Goal: Transaction & Acquisition: Purchase product/service

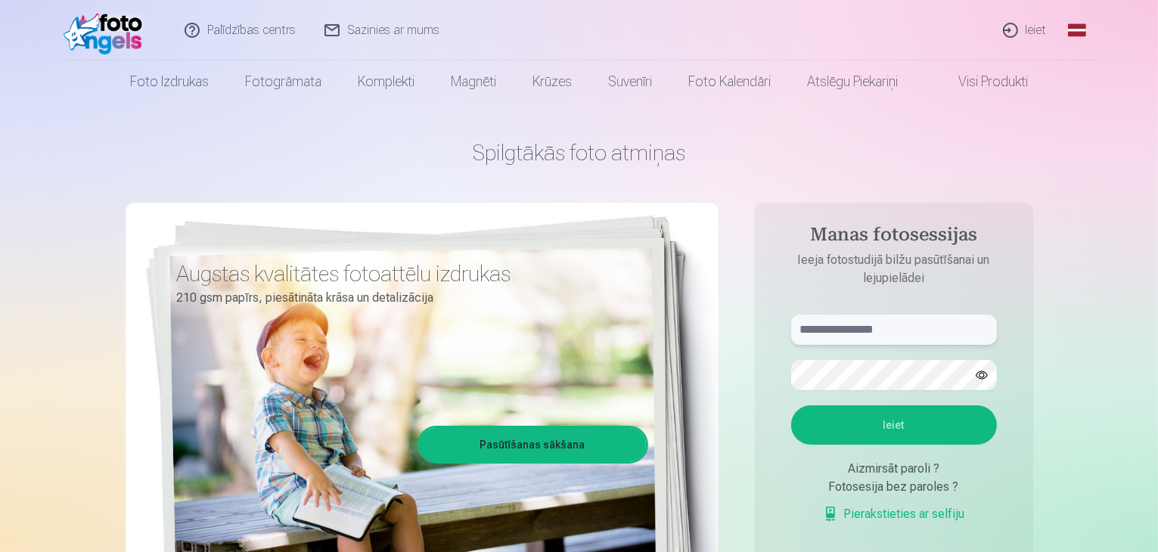
click at [817, 328] on input "text" at bounding box center [894, 330] width 206 height 30
click at [832, 328] on input "**********" at bounding box center [894, 330] width 206 height 30
click at [809, 328] on input "**********" at bounding box center [894, 330] width 206 height 30
type input "**********"
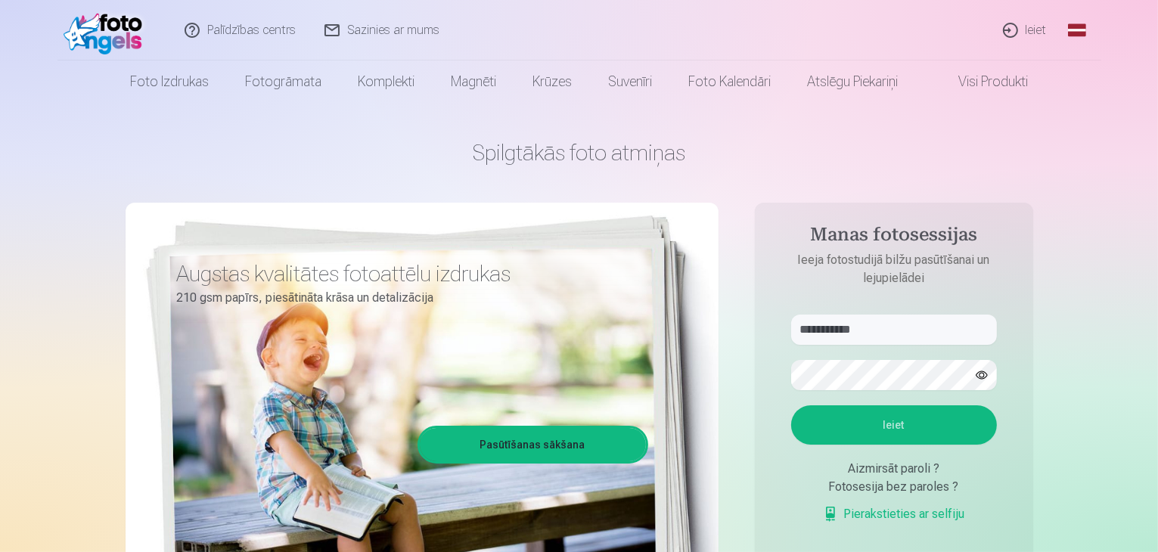
click at [886, 415] on button "Ieiet" at bounding box center [894, 425] width 206 height 39
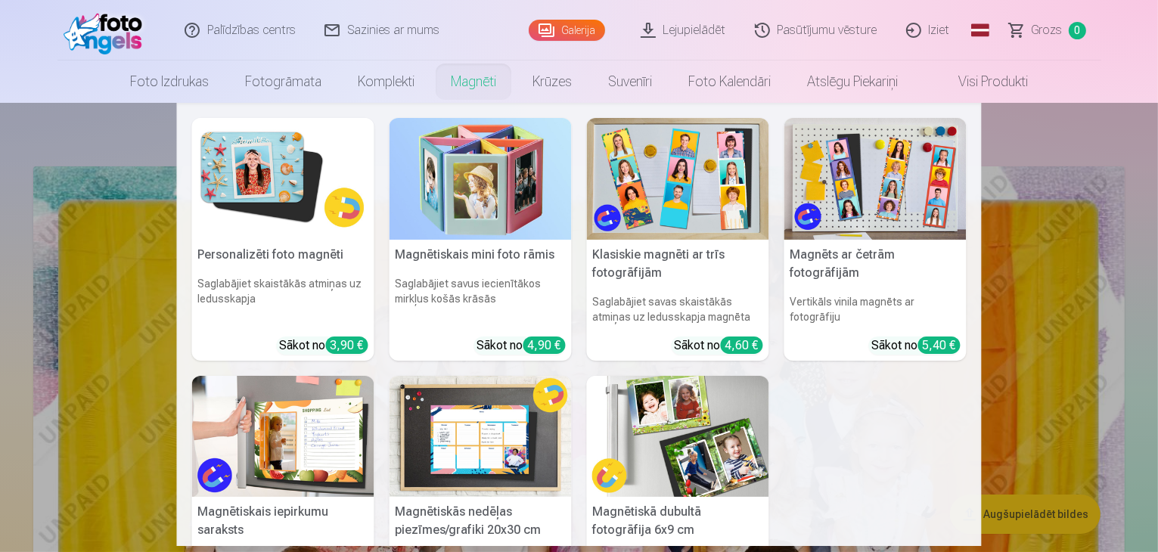
click at [259, 178] on img at bounding box center [283, 179] width 182 height 122
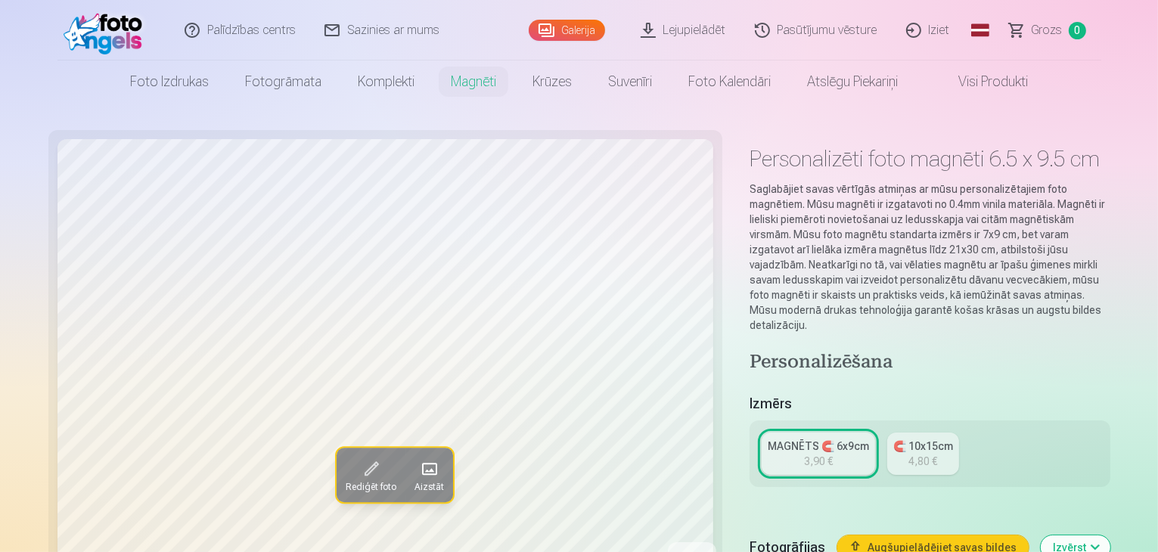
click at [768, 439] on div "MAGNĒTS 🧲 6x9cm" at bounding box center [818, 446] width 101 height 15
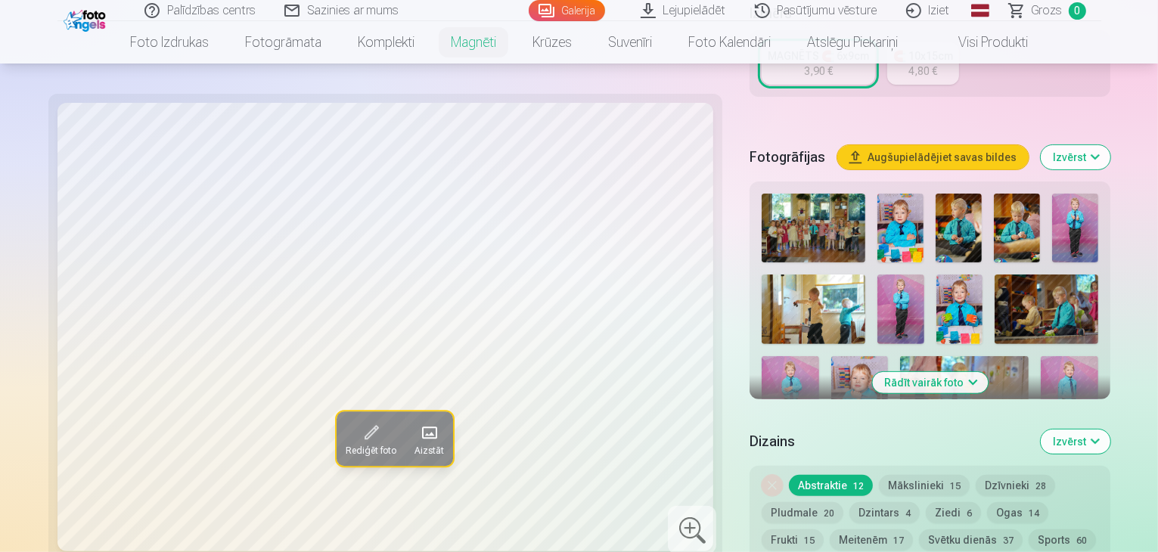
scroll to position [393, 0]
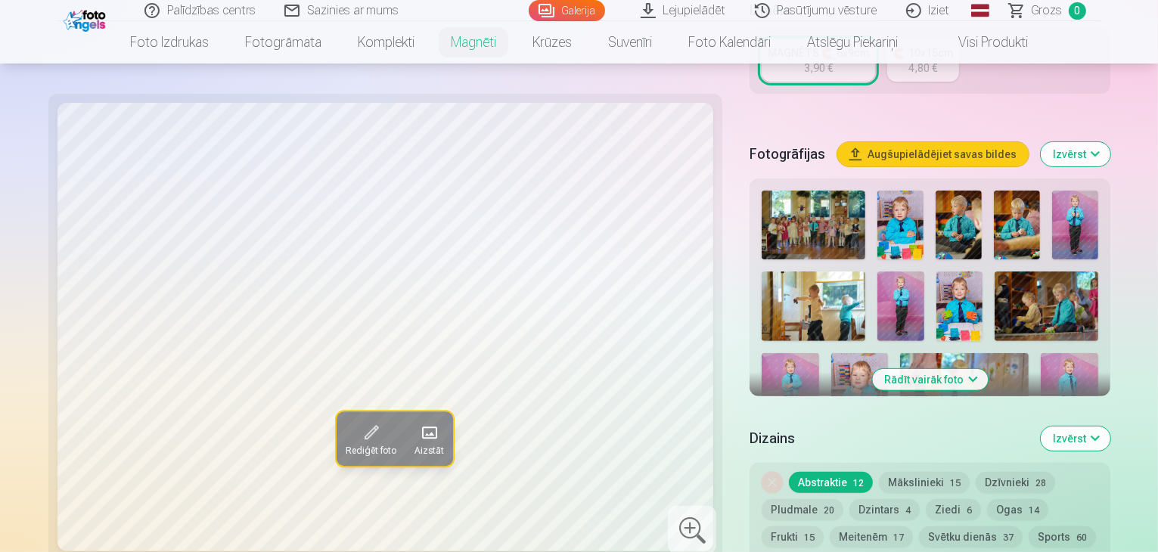
click at [1111, 427] on button "Izvērst" at bounding box center [1076, 439] width 70 height 24
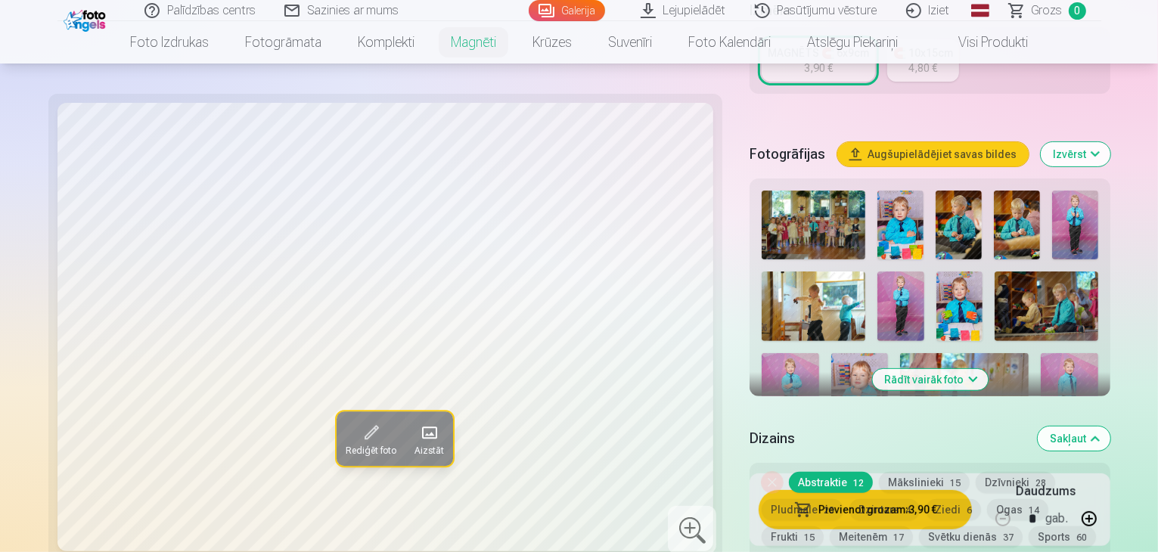
click at [913, 369] on button "Rādīt vairāk foto" at bounding box center [930, 379] width 116 height 21
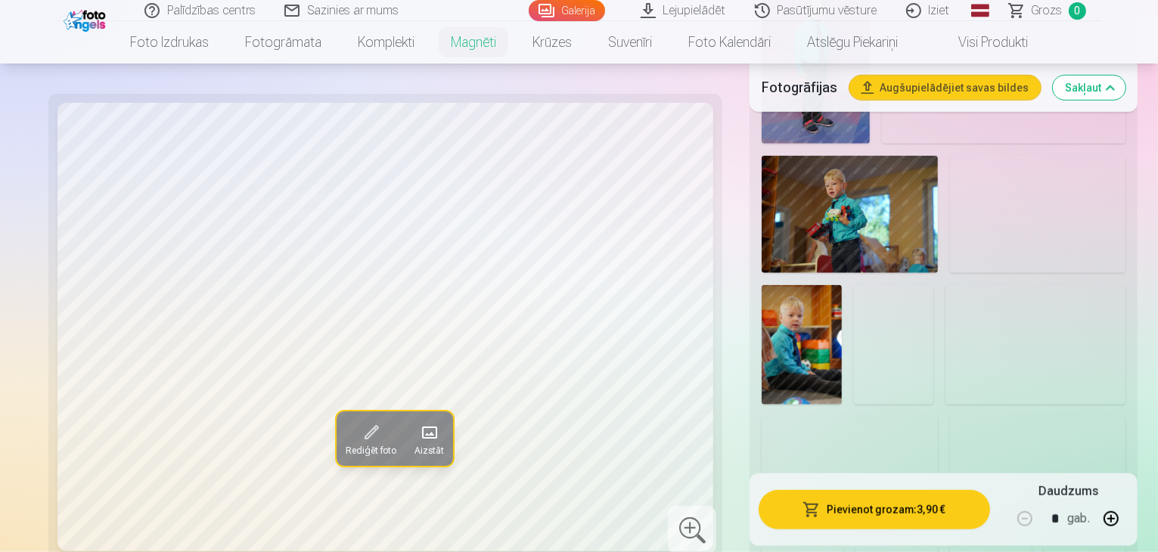
scroll to position [1150, 0]
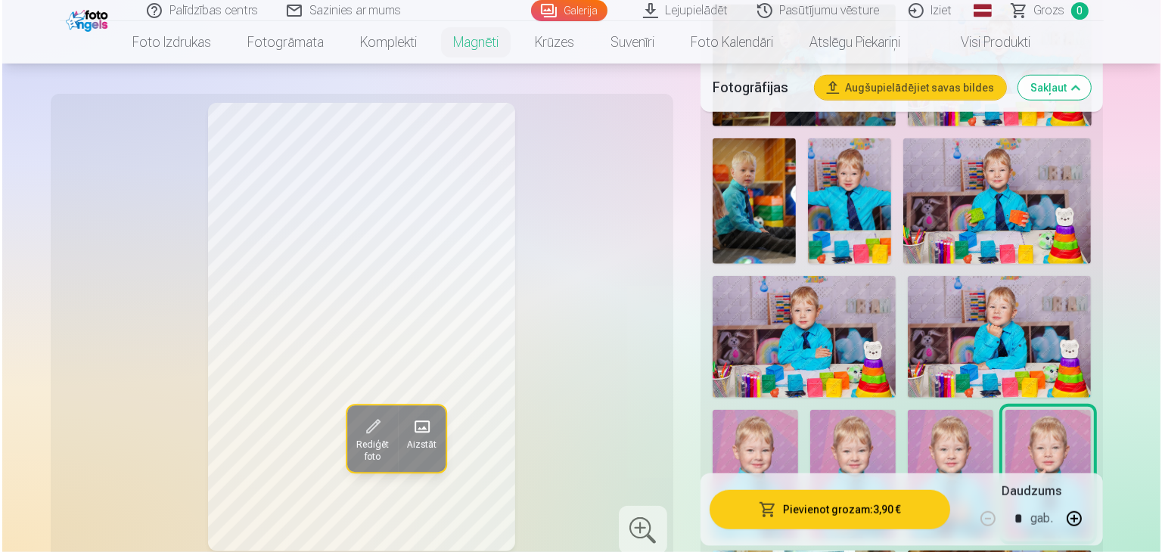
scroll to position [1301, 0]
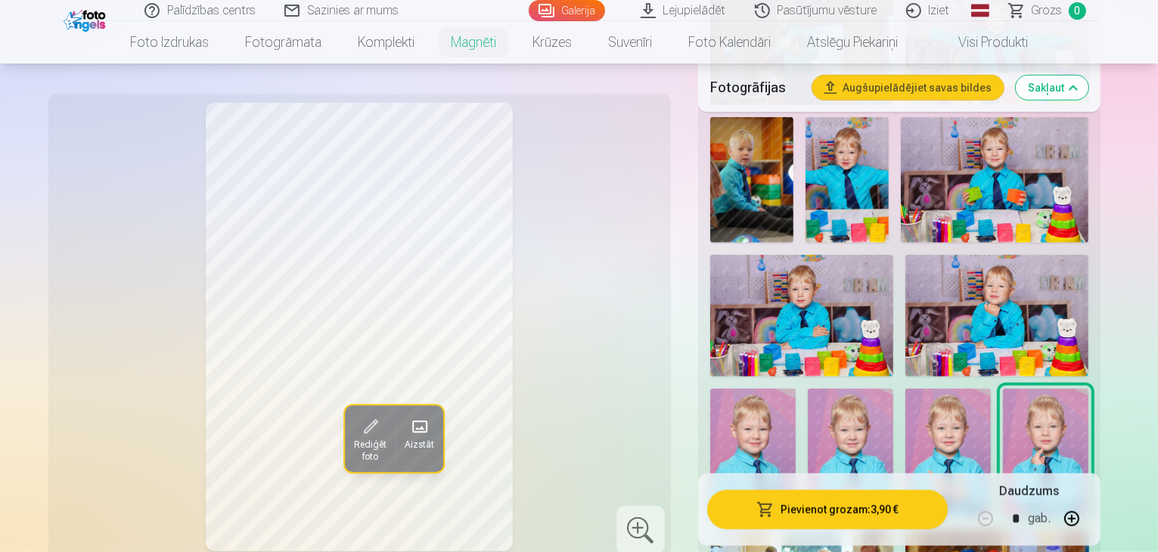
click at [816, 512] on button "Pievienot grozam : 3,90 €" at bounding box center [827, 509] width 241 height 39
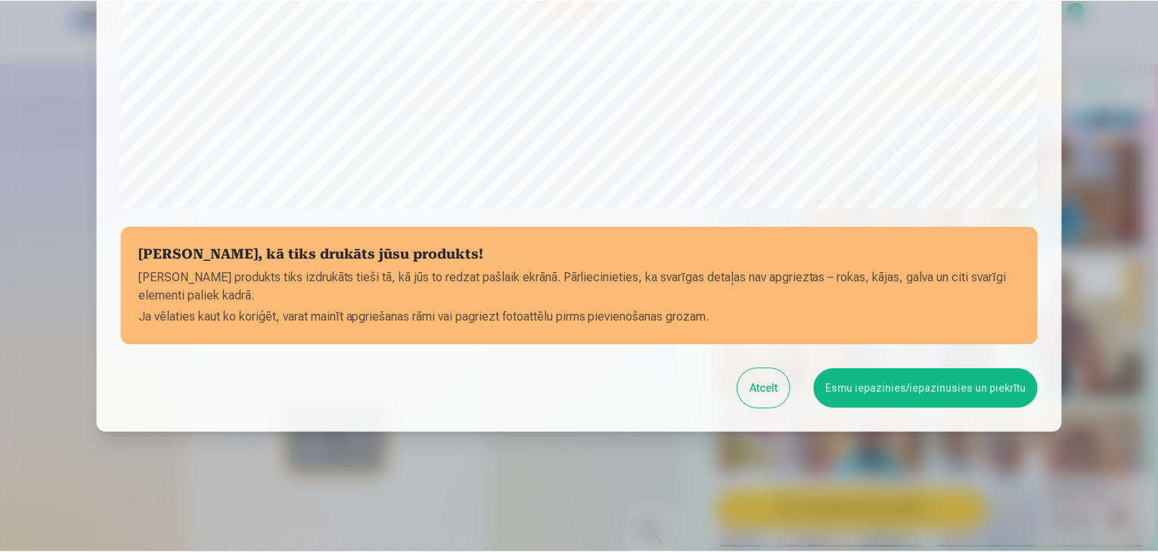
scroll to position [537, 0]
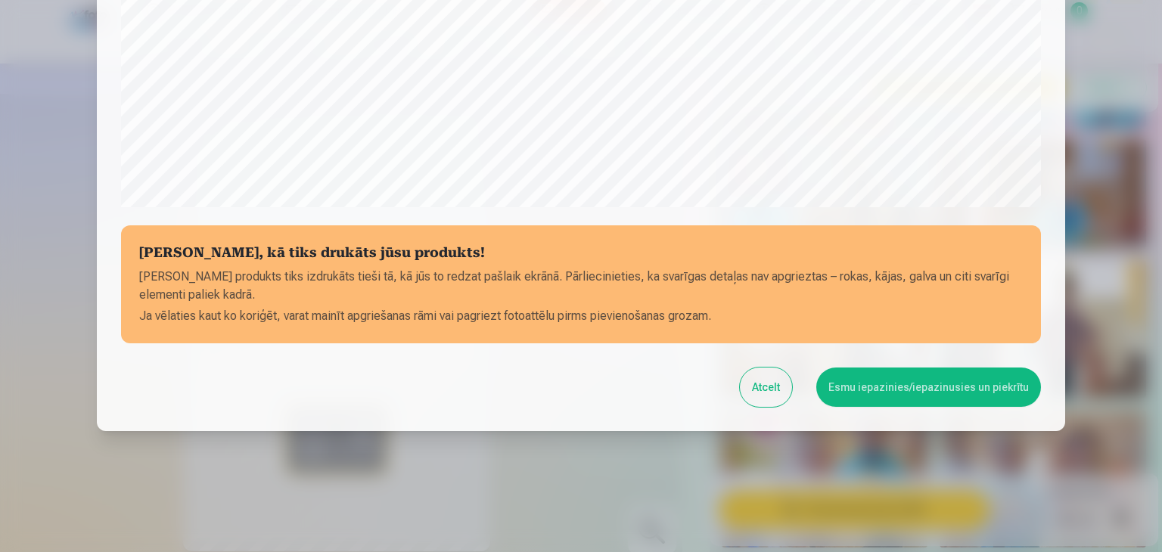
click at [923, 381] on button "Esmu iepazinies/iepazinusies un piekrītu" at bounding box center [928, 387] width 225 height 39
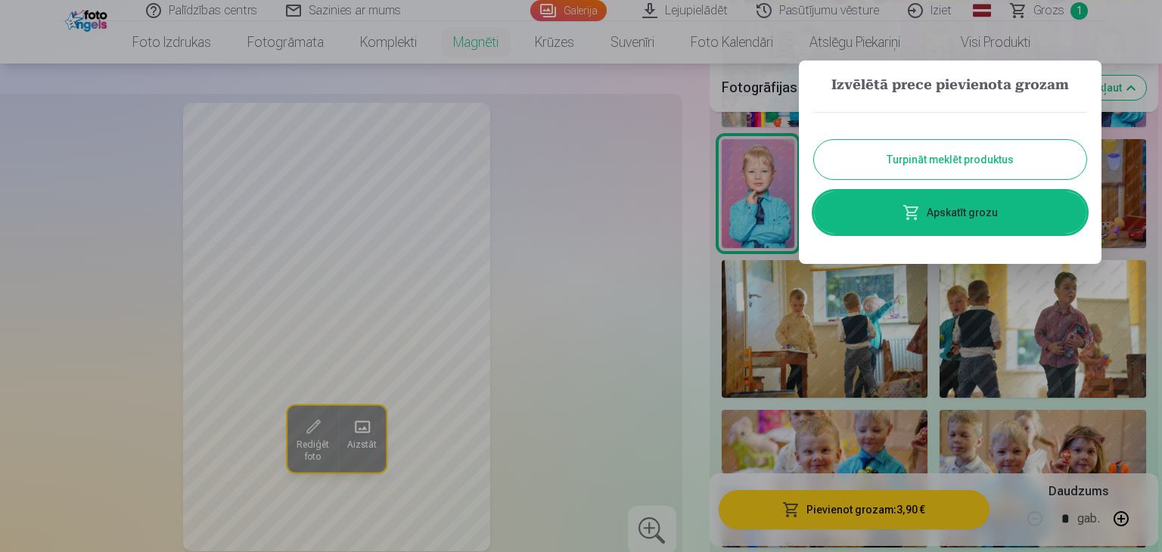
drag, startPoint x: 930, startPoint y: 158, endPoint x: 965, endPoint y: 105, distance: 63.8
click at [932, 157] on button "Turpināt meklēt produktus" at bounding box center [950, 159] width 272 height 39
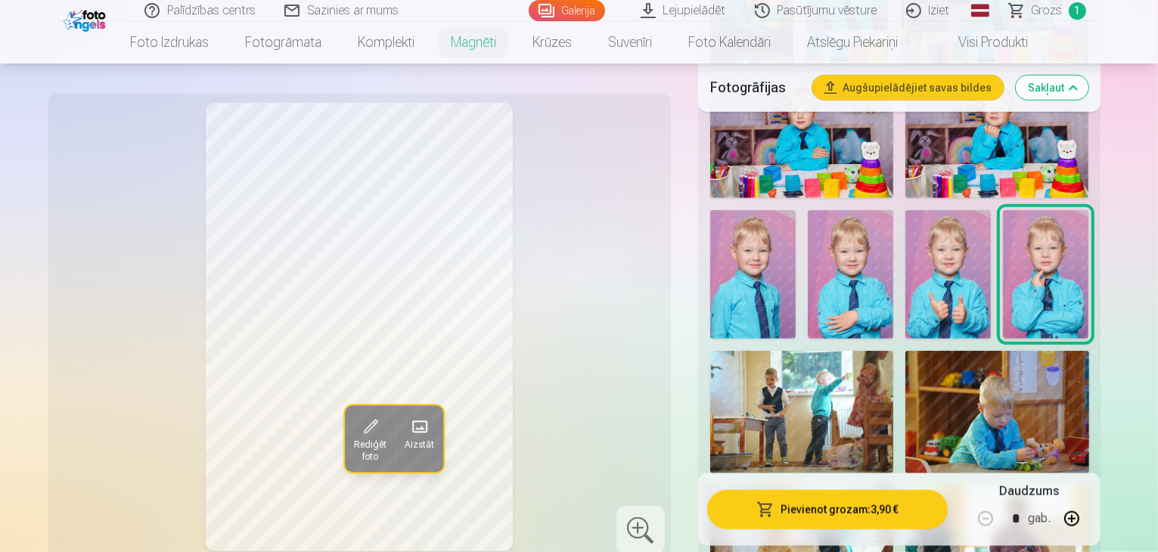
scroll to position [1528, 0]
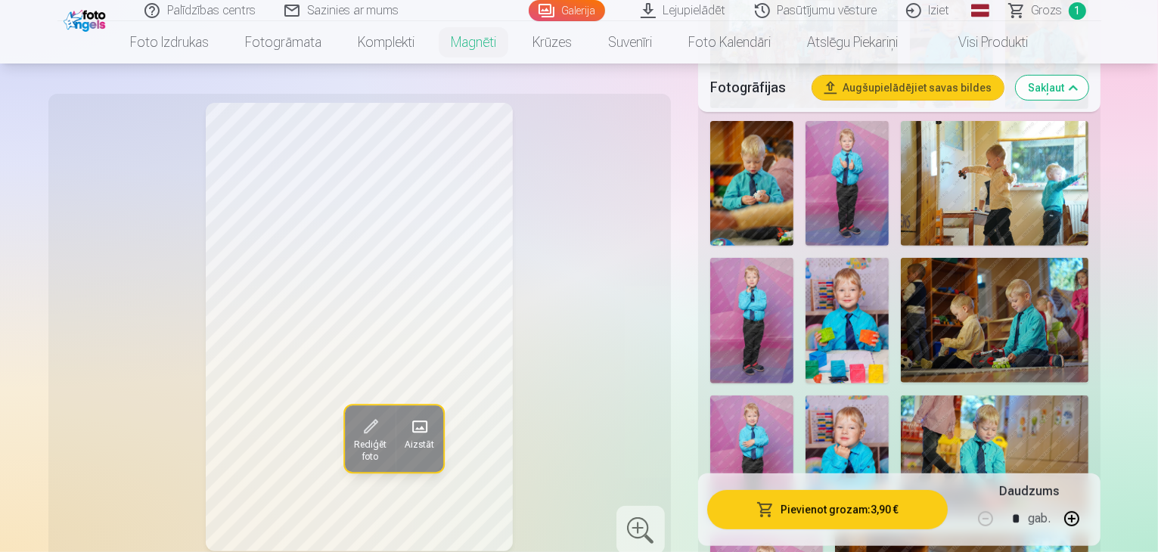
scroll to position [545, 0]
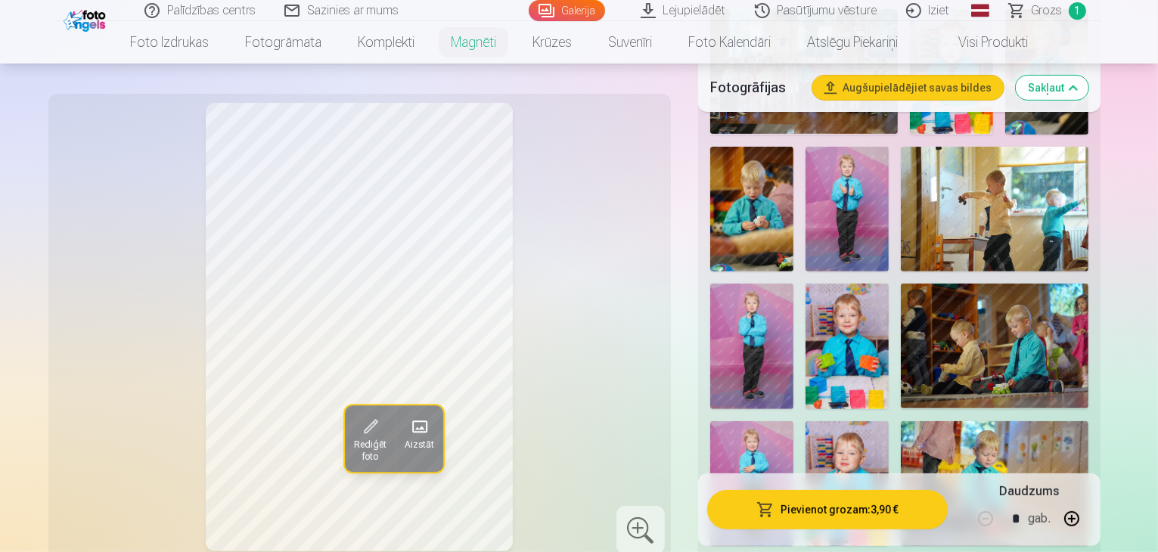
click at [889, 421] on img at bounding box center [847, 483] width 83 height 125
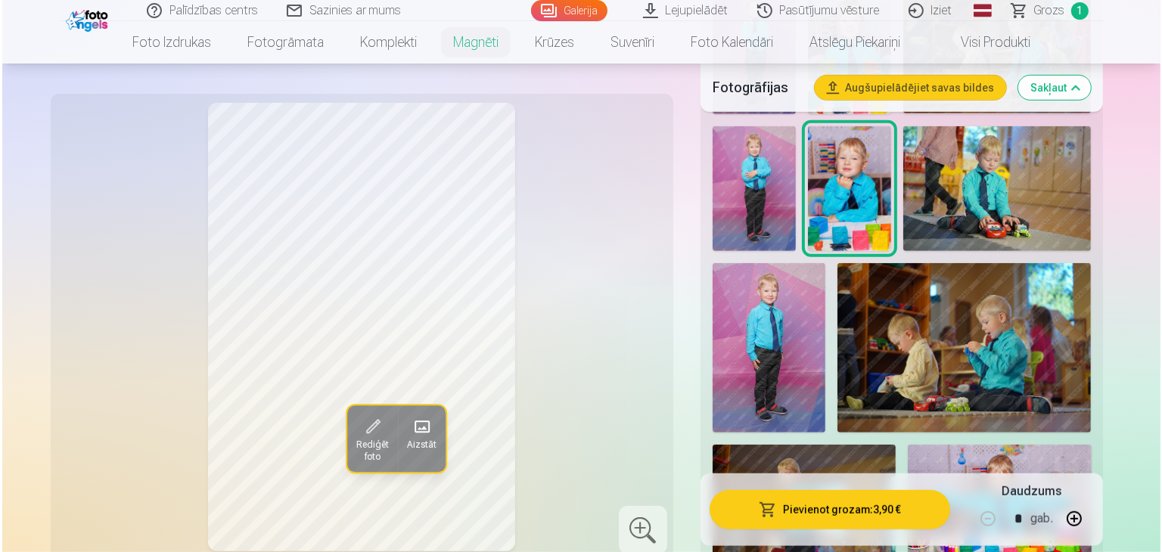
scroll to position [847, 0]
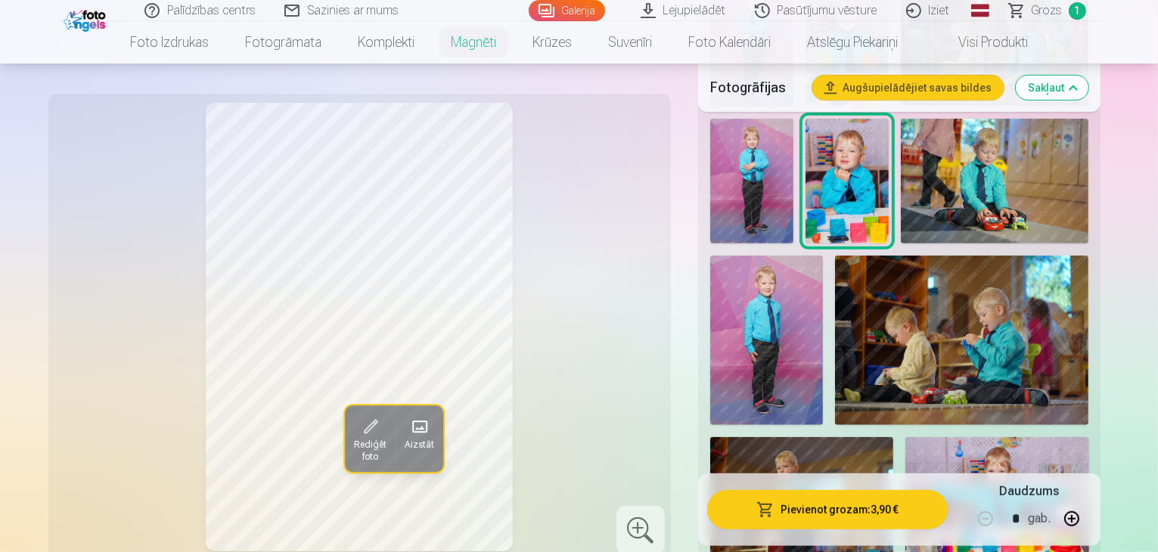
click at [775, 507] on span "button" at bounding box center [766, 509] width 18 height 15
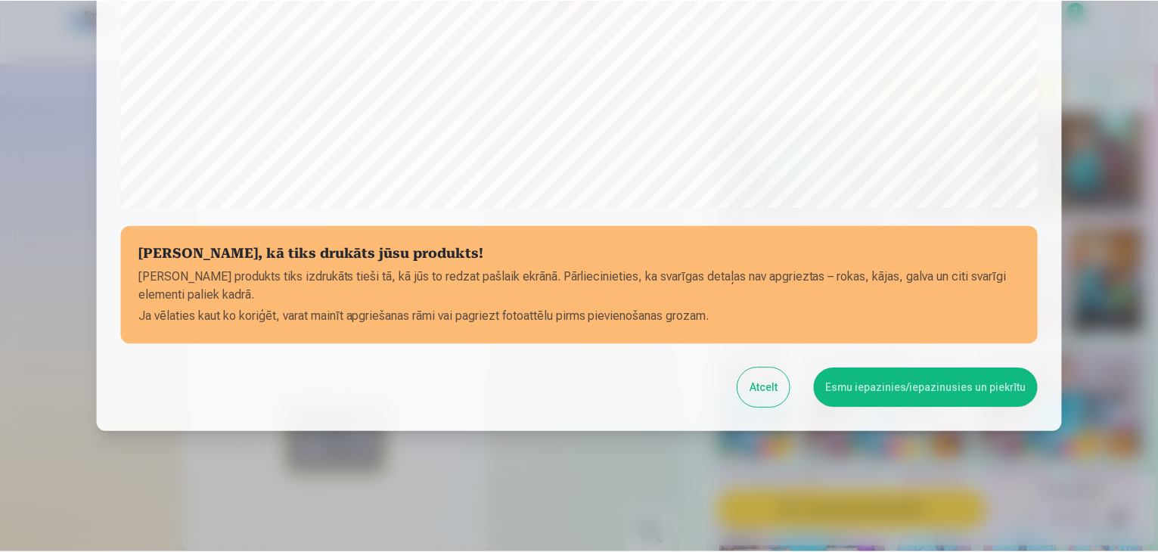
scroll to position [537, 0]
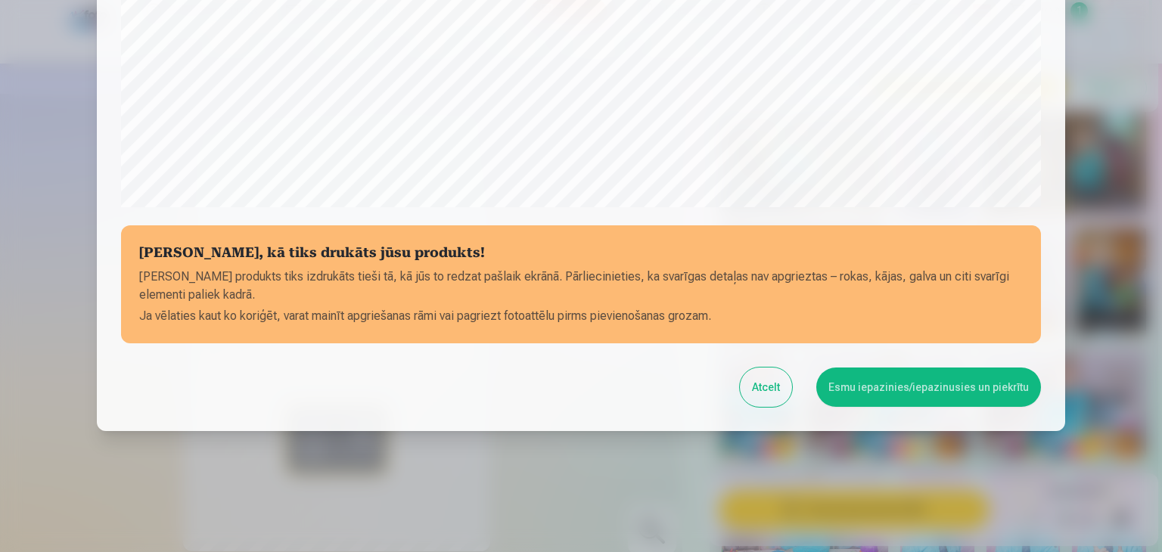
click at [900, 391] on button "Esmu iepazinies/iepazinusies un piekrītu" at bounding box center [928, 387] width 225 height 39
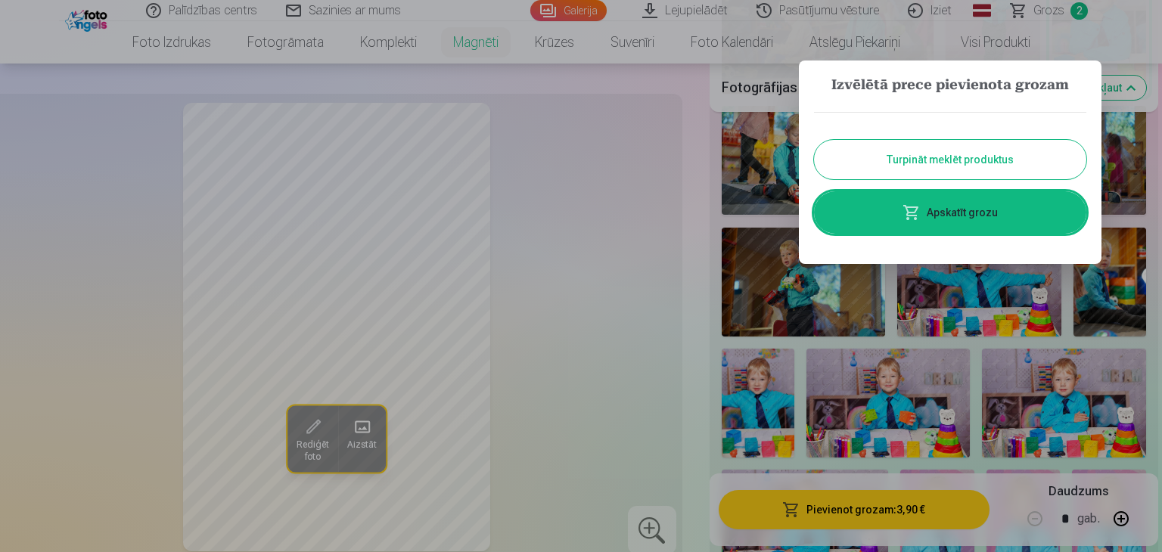
click at [892, 168] on button "Turpināt meklēt produktus" at bounding box center [950, 159] width 272 height 39
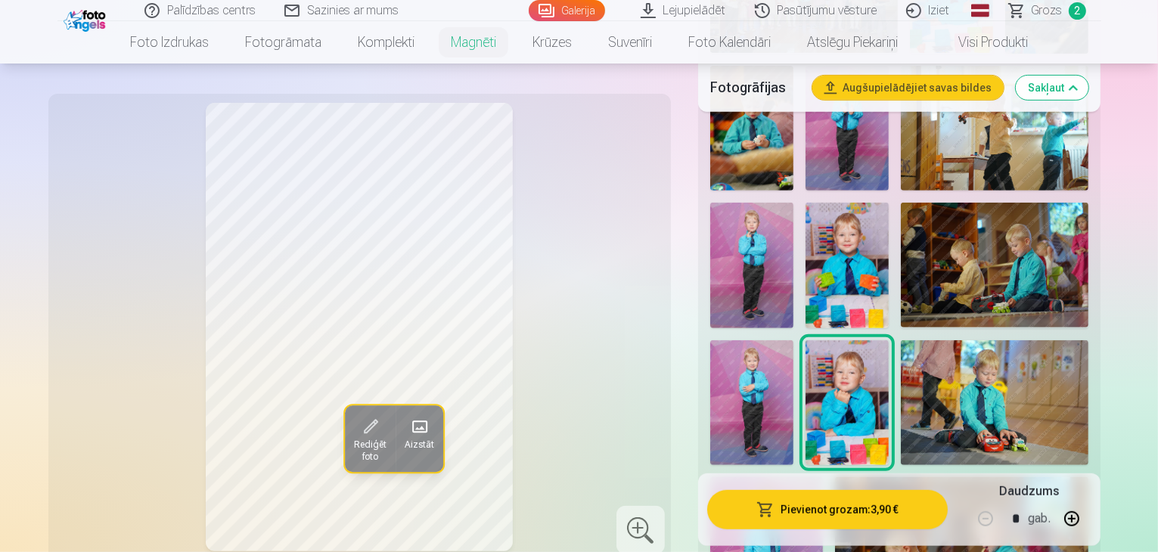
scroll to position [620, 0]
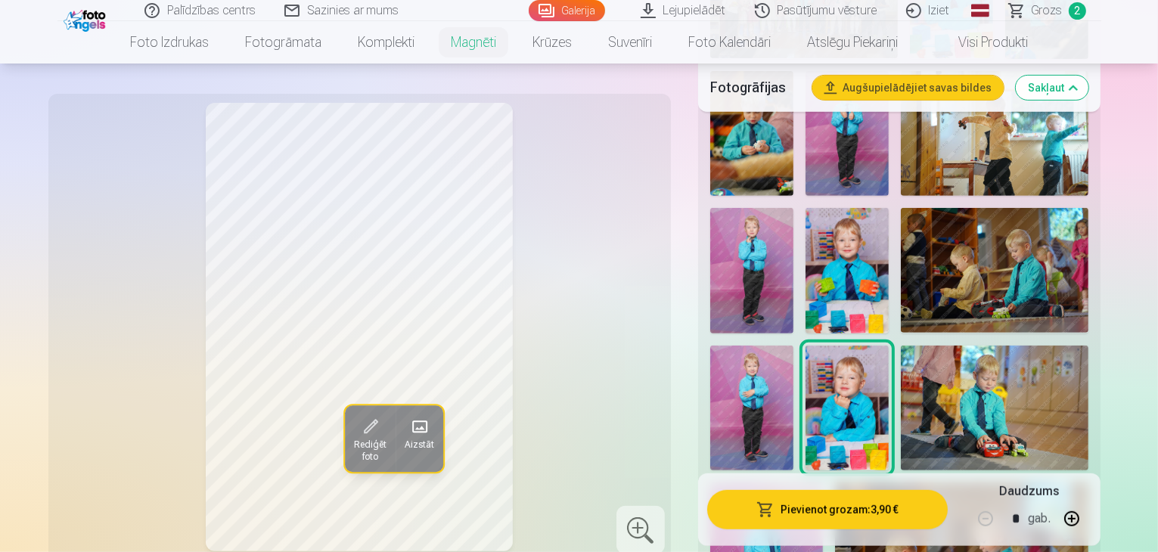
click at [901, 245] on img at bounding box center [995, 270] width 188 height 125
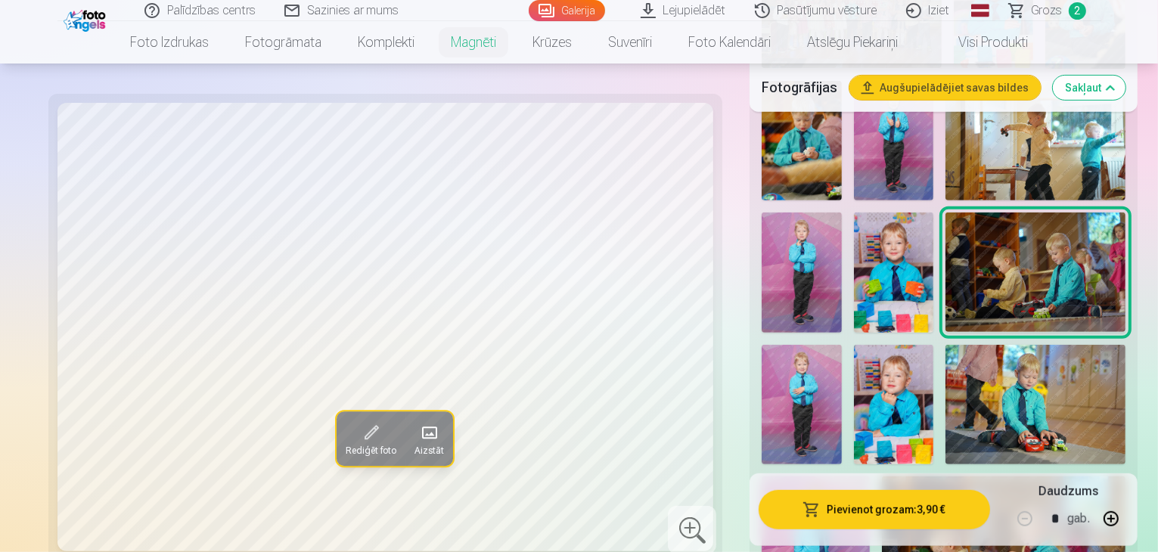
click at [946, 364] on img at bounding box center [1036, 405] width 180 height 120
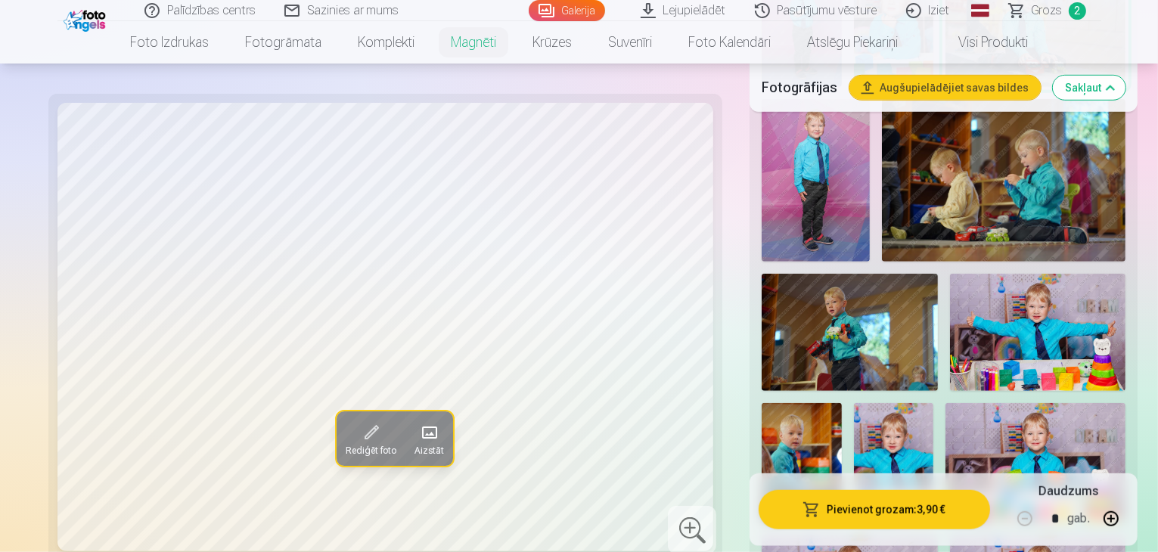
scroll to position [999, 0]
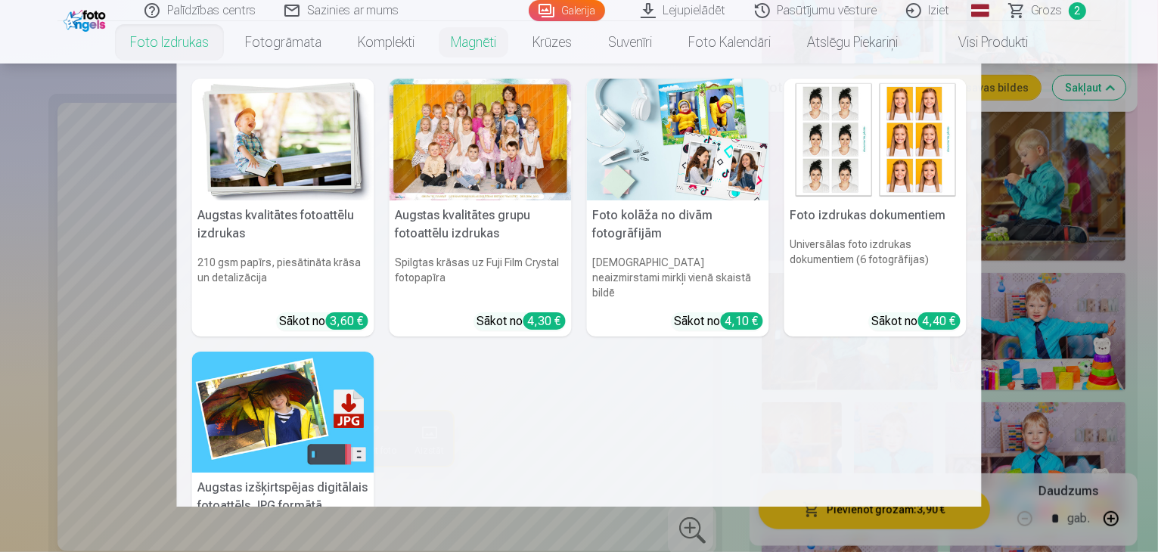
click at [133, 41] on link "Foto izdrukas" at bounding box center [169, 42] width 115 height 42
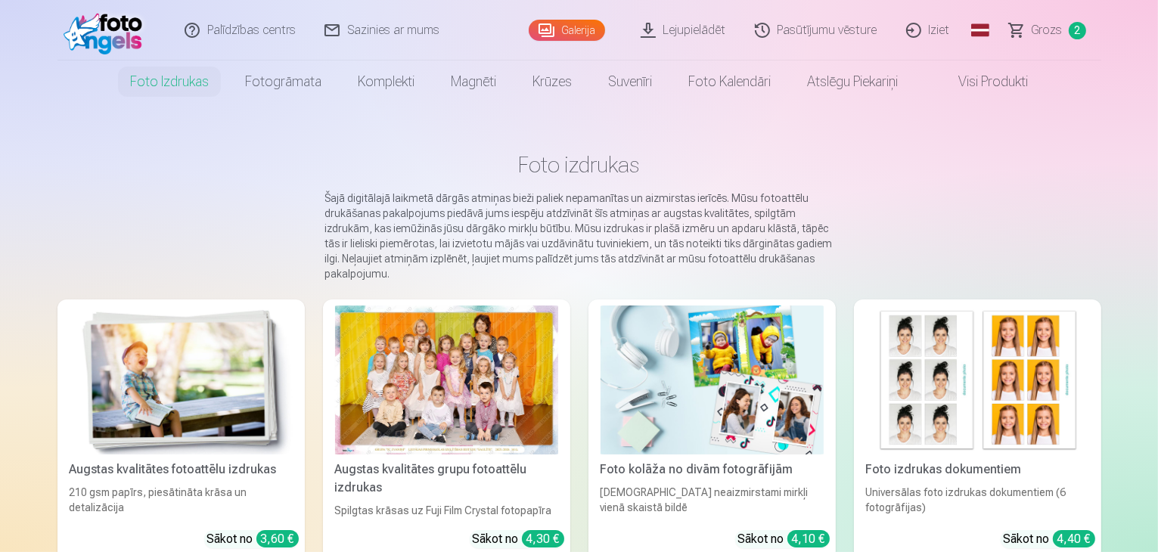
click at [470, 385] on div at bounding box center [446, 380] width 223 height 149
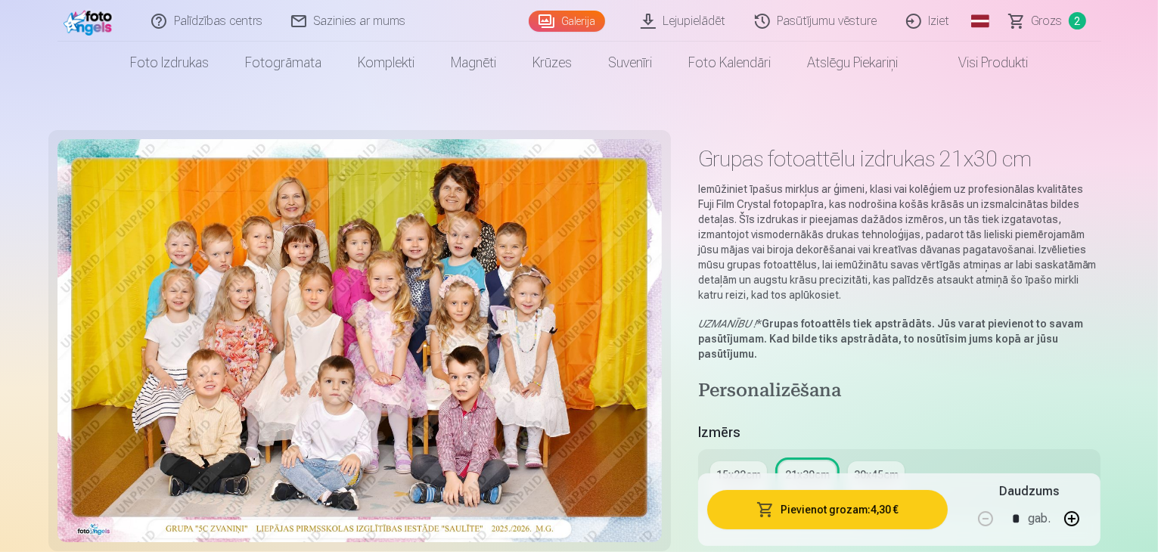
scroll to position [76, 0]
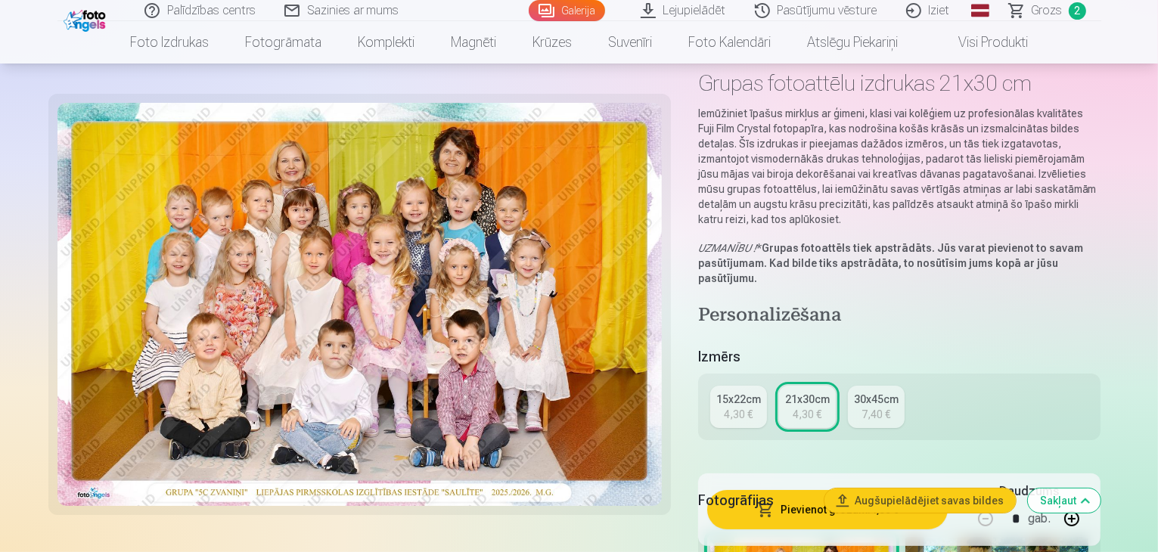
click at [750, 407] on div "4,30 €" at bounding box center [738, 414] width 29 height 15
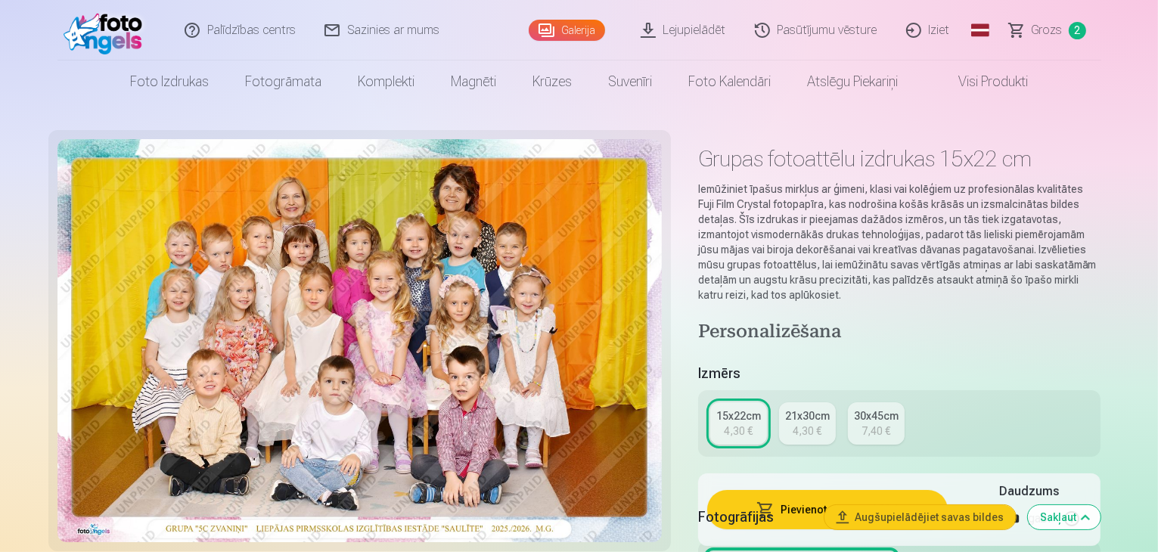
click at [811, 409] on div "21x30cm" at bounding box center [807, 416] width 45 height 15
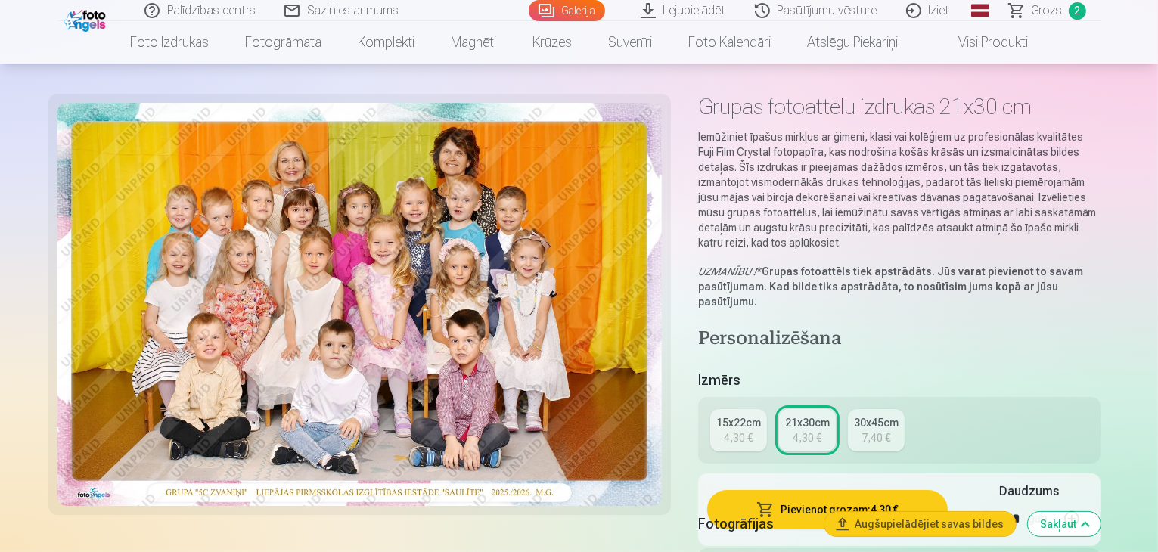
scroll to position [76, 0]
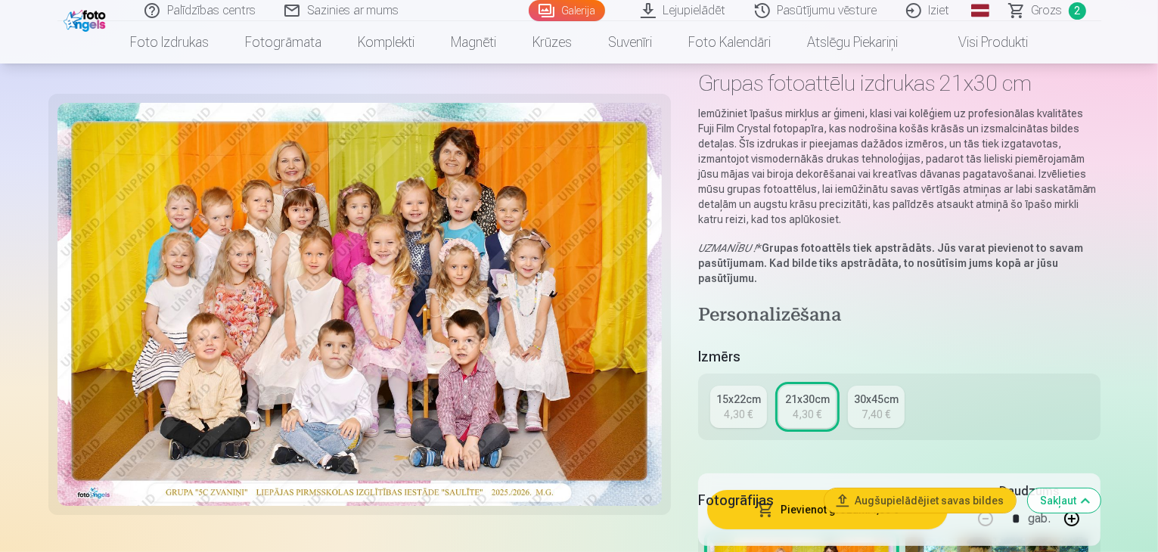
click at [753, 407] on div "4,30 €" at bounding box center [738, 414] width 29 height 15
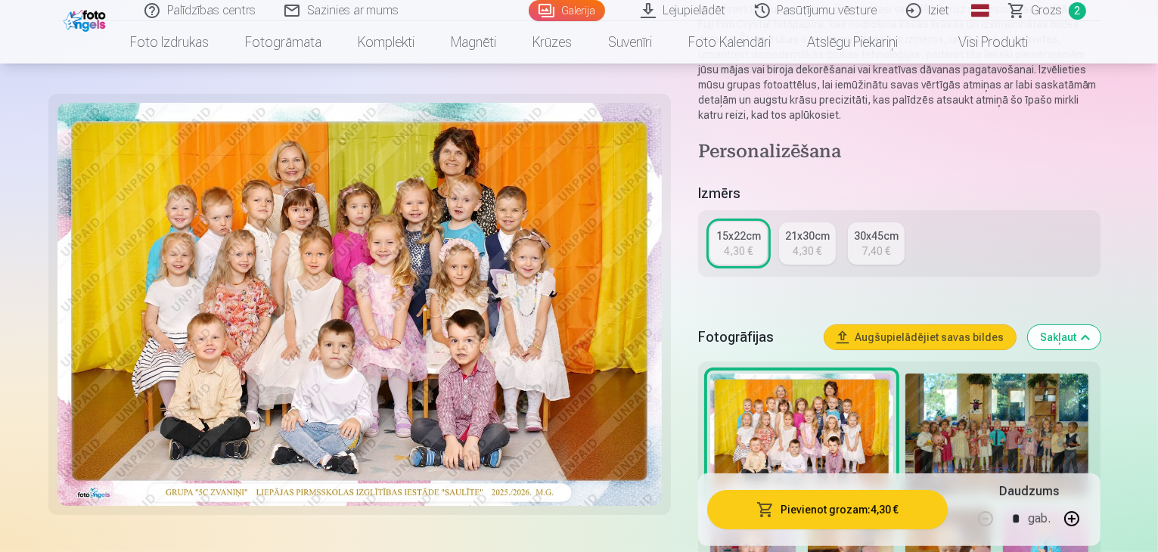
scroll to position [227, 0]
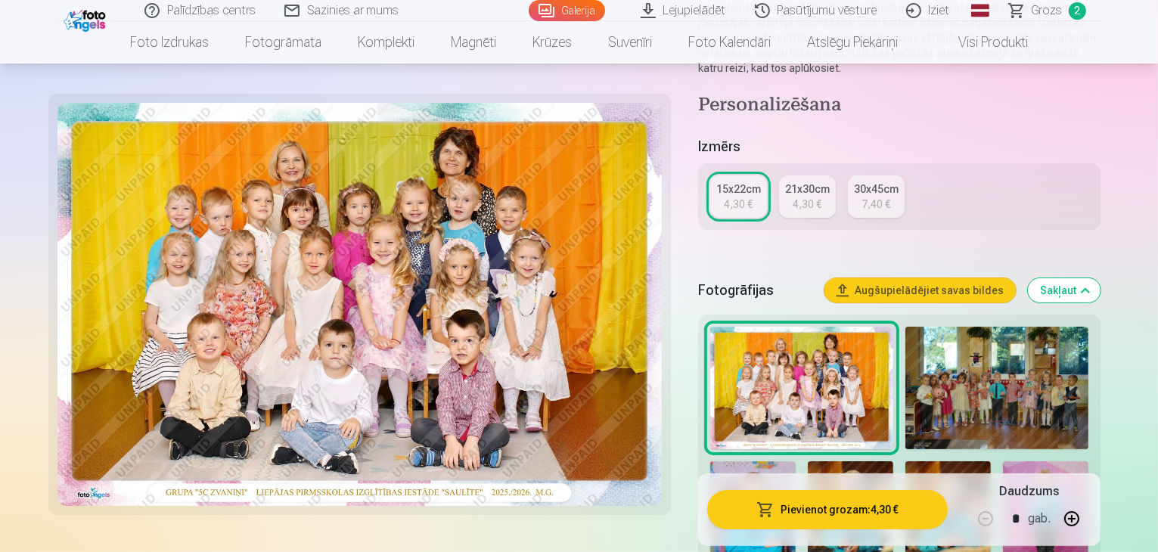
click at [859, 517] on button "Pievienot grozam : 4,30 €" at bounding box center [827, 509] width 241 height 39
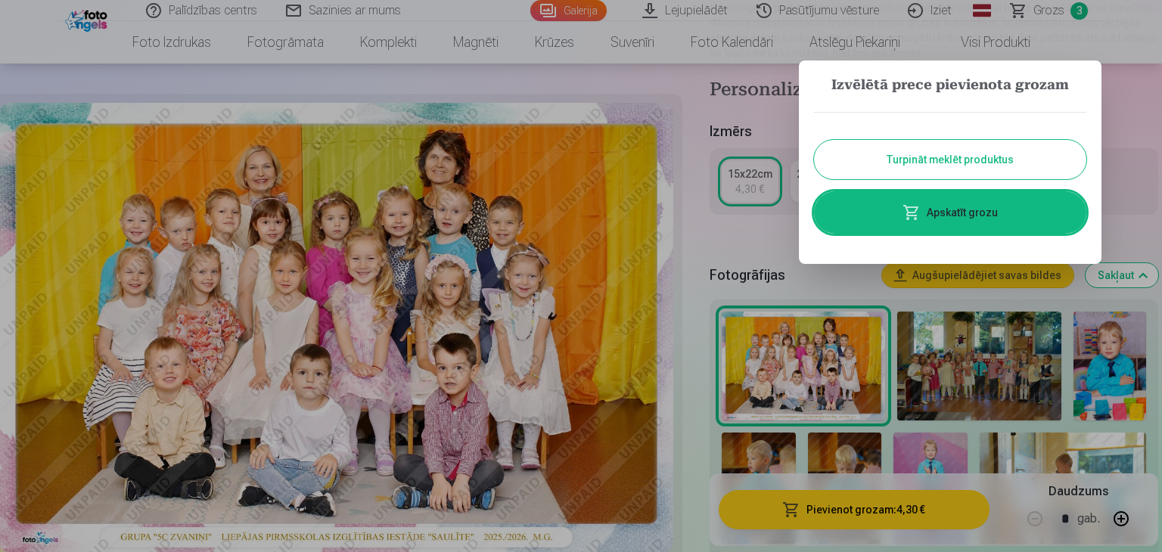
click at [891, 156] on button "Turpināt meklēt produktus" at bounding box center [950, 159] width 272 height 39
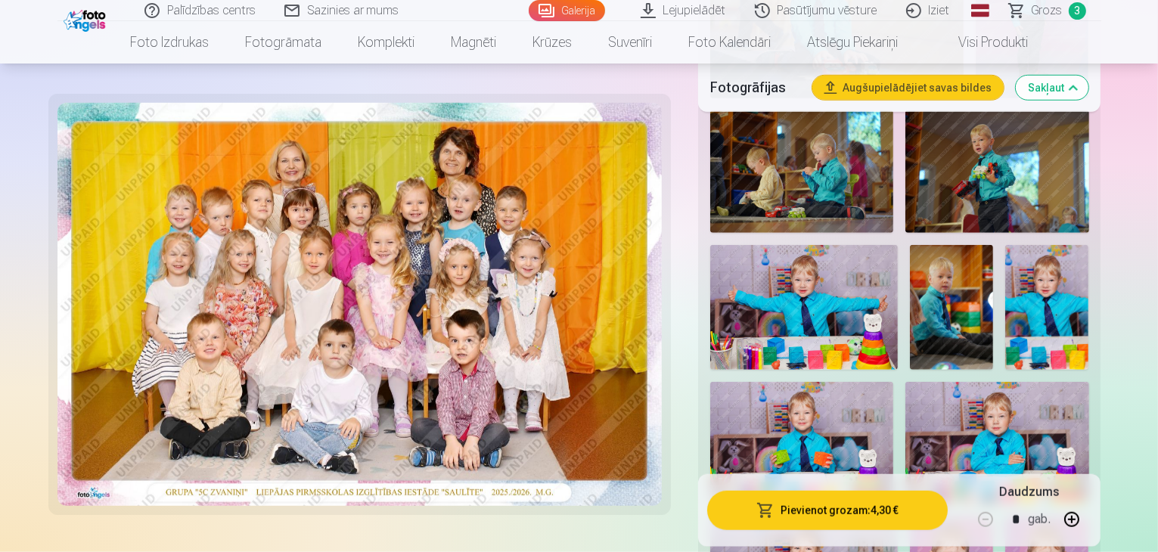
scroll to position [1286, 0]
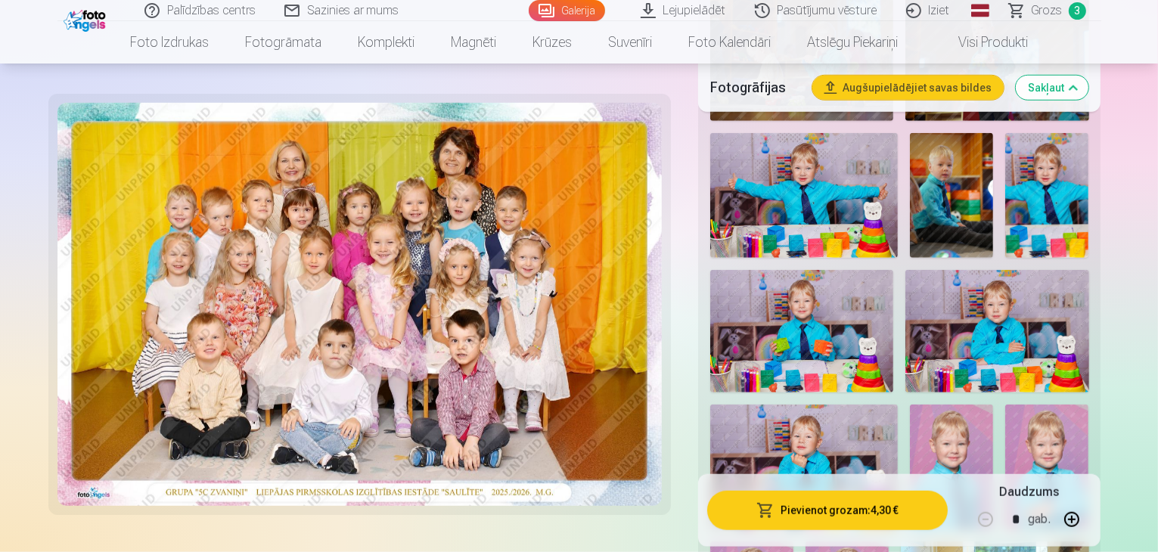
click at [937, 405] on img at bounding box center [951, 468] width 83 height 126
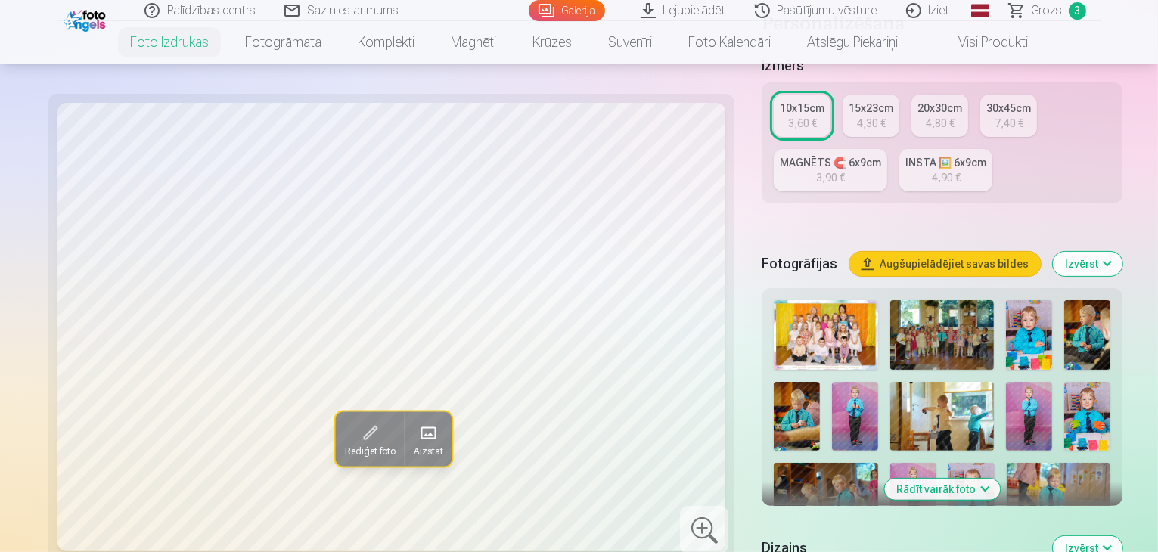
scroll to position [378, 0]
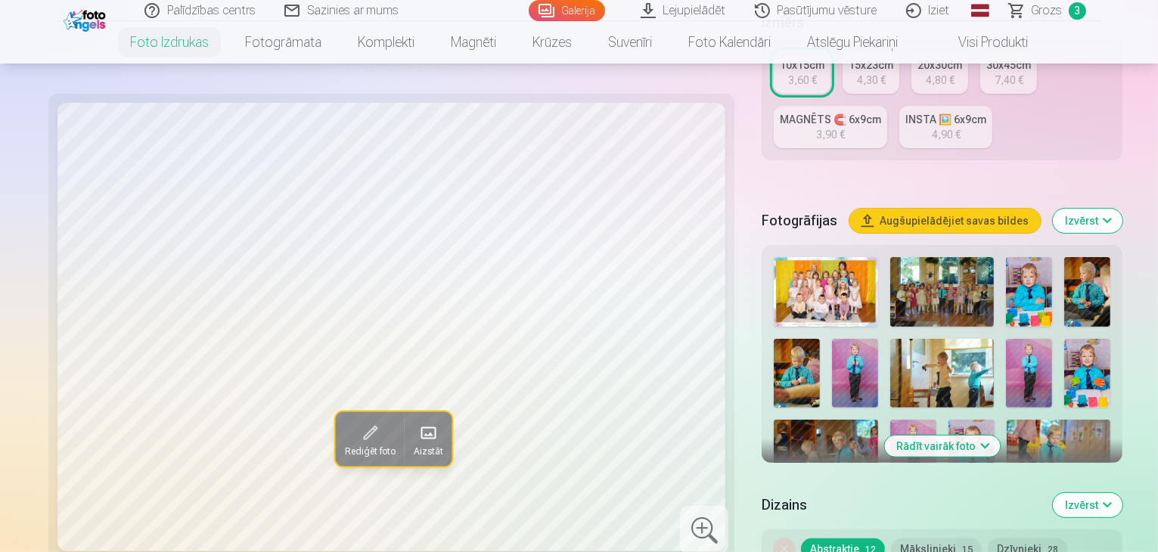
click at [831, 502] on img at bounding box center [802, 544] width 57 height 85
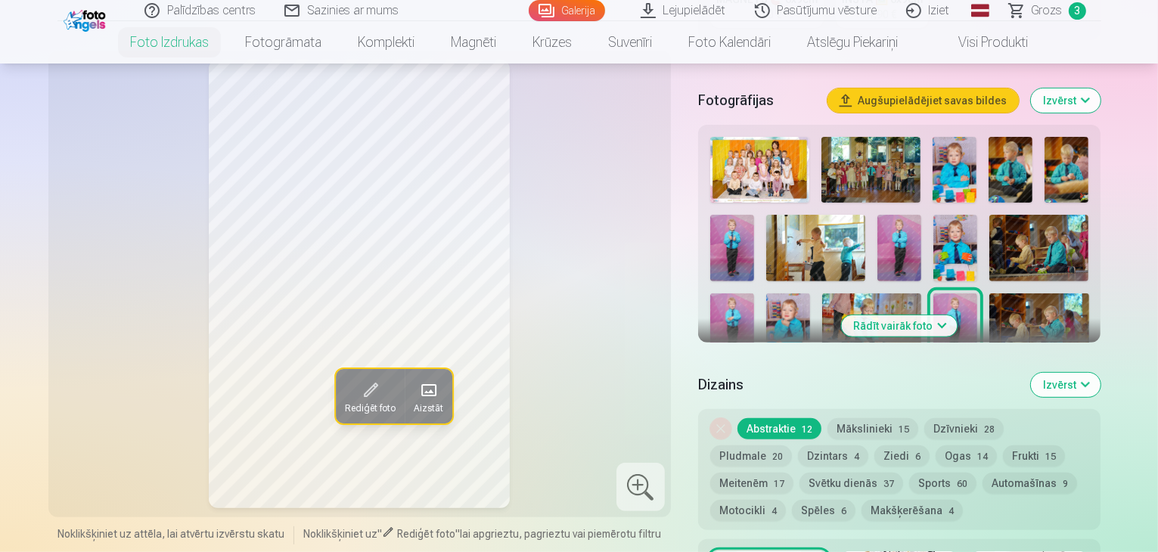
scroll to position [530, 0]
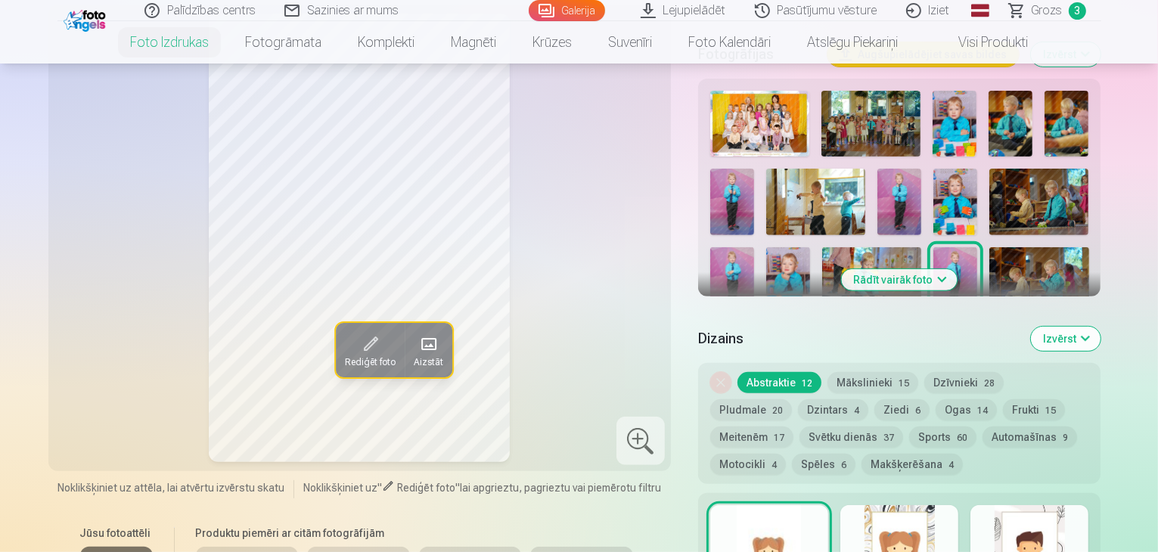
click at [947, 269] on button "Rādīt vairāk foto" at bounding box center [900, 279] width 116 height 21
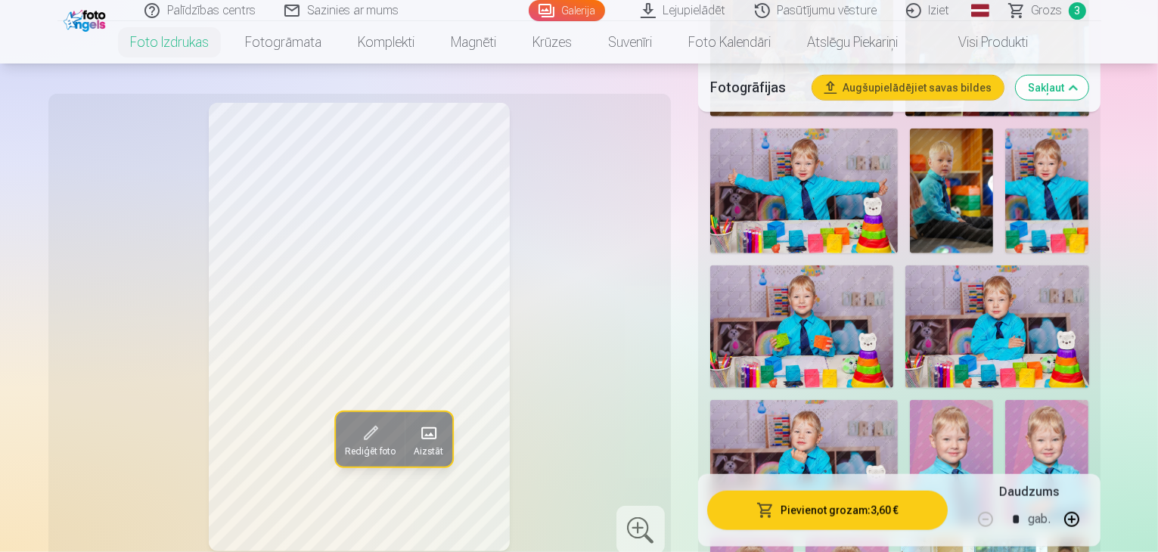
scroll to position [1362, 0]
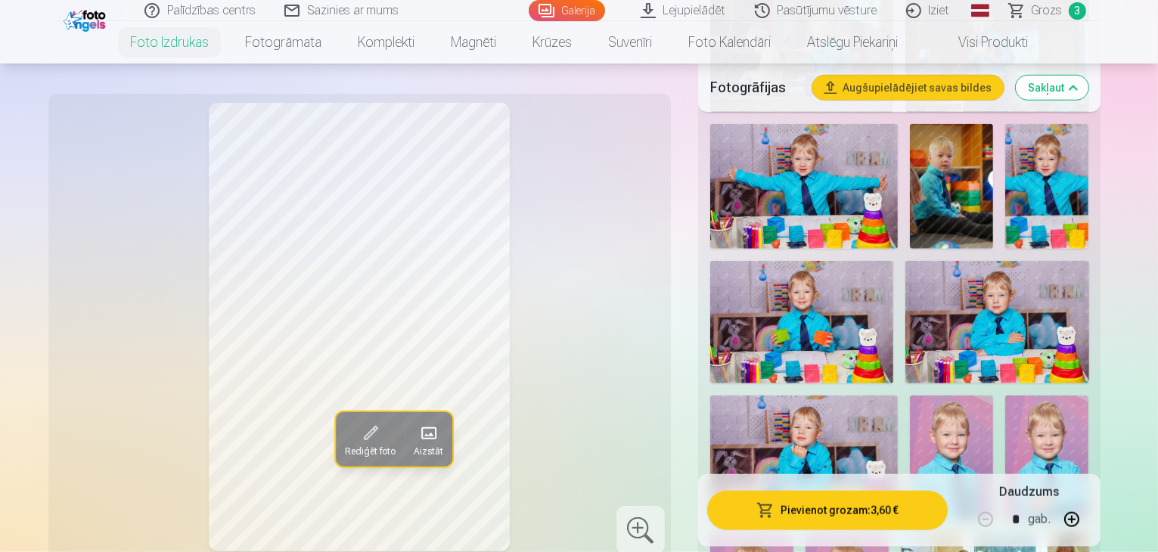
click at [922, 396] on img at bounding box center [951, 459] width 83 height 126
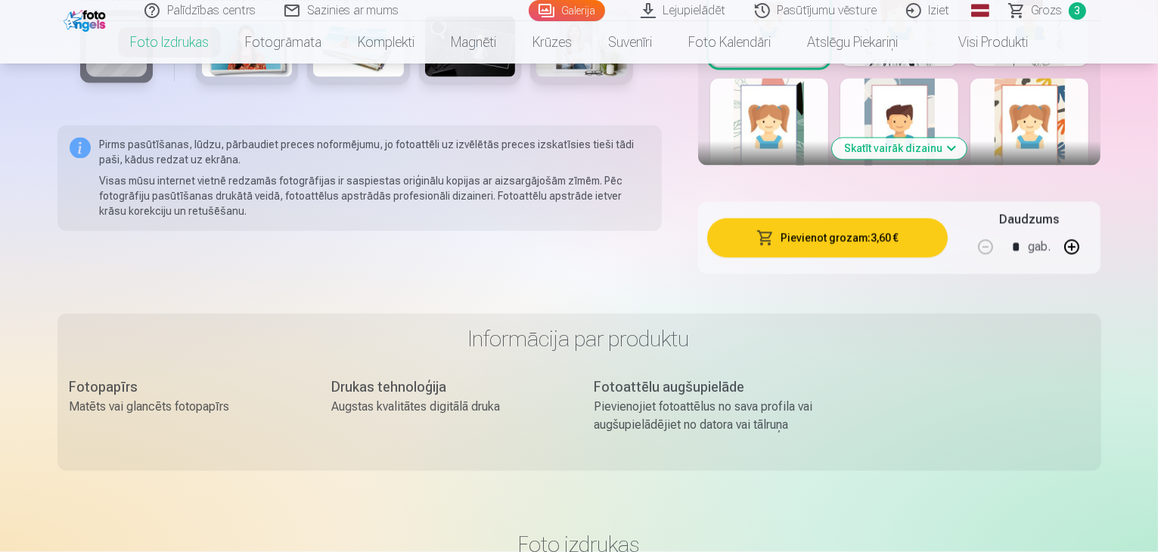
scroll to position [2875, 0]
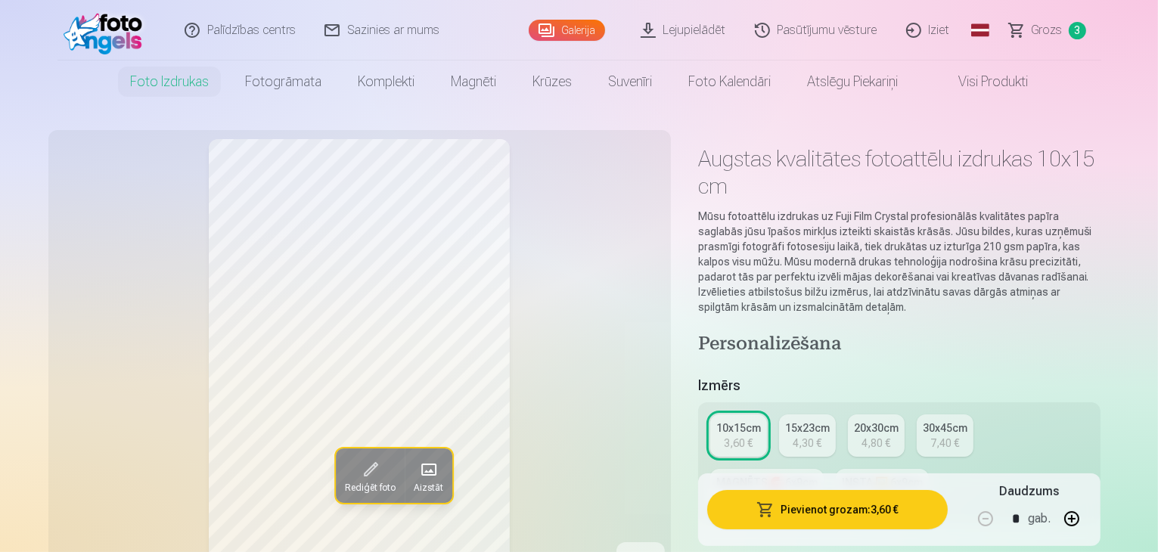
click at [947, 436] on div "7,40 €" at bounding box center [945, 443] width 29 height 15
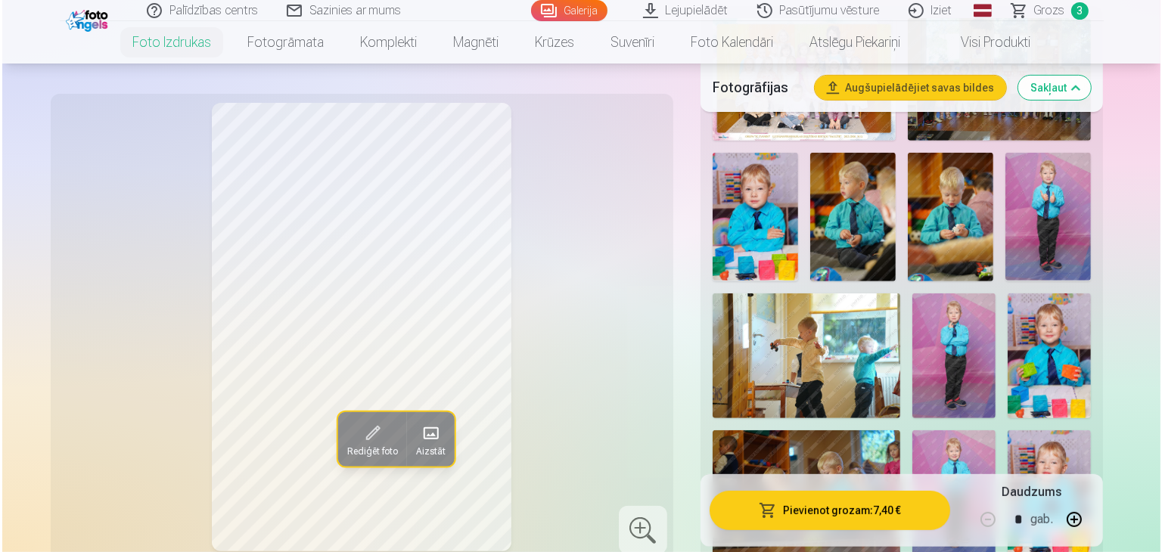
scroll to position [605, 0]
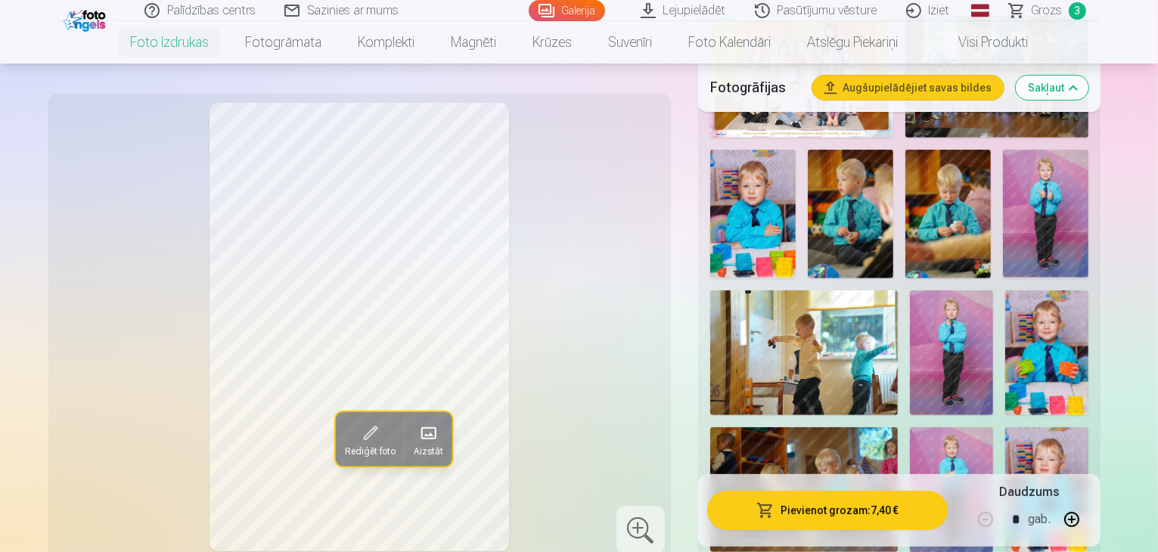
click at [775, 516] on span "button" at bounding box center [766, 509] width 18 height 15
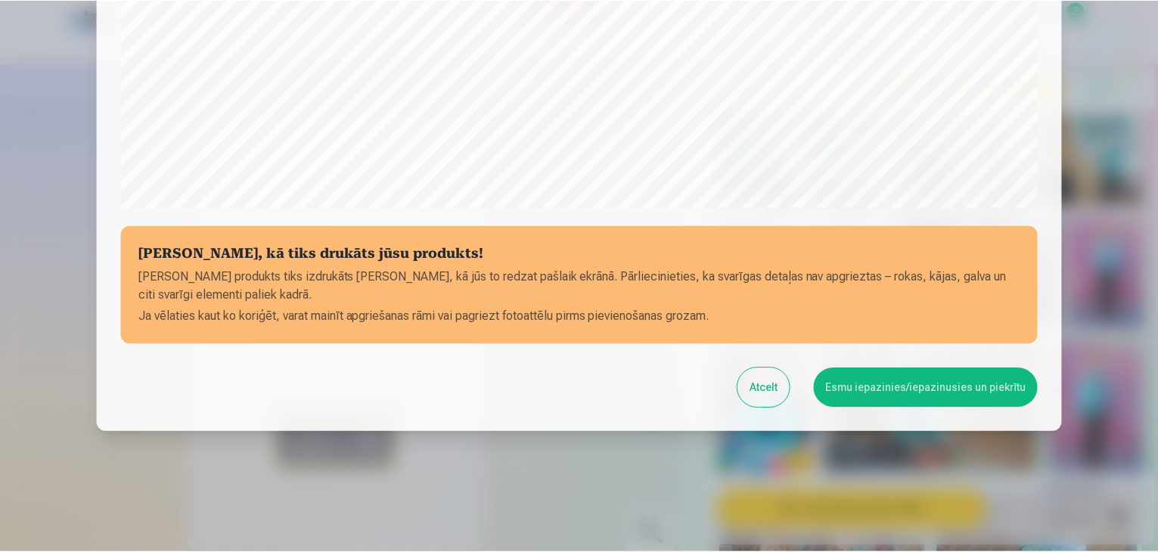
scroll to position [537, 0]
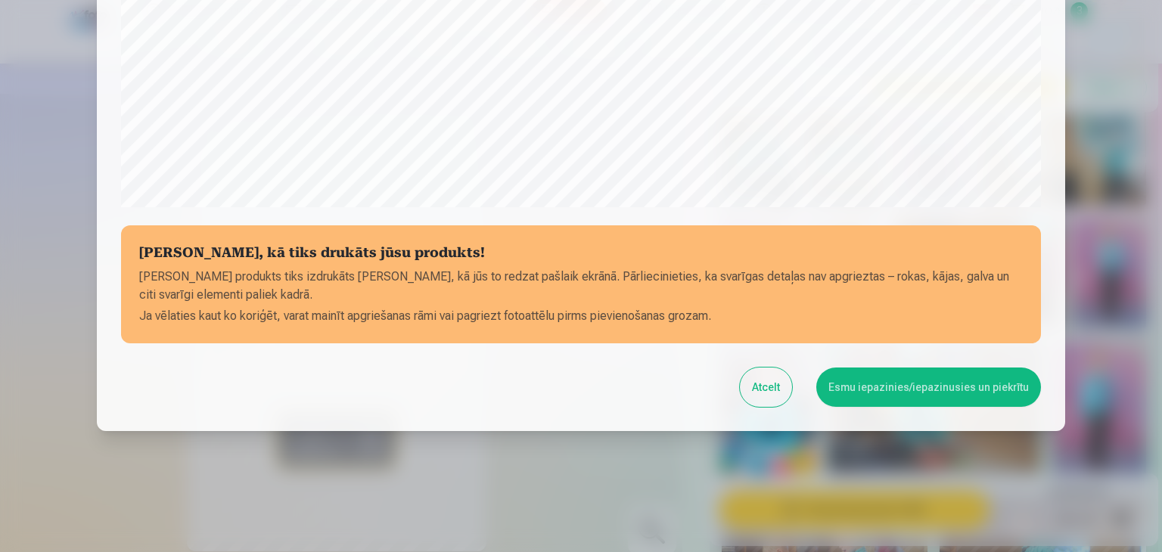
click at [919, 391] on button "Esmu iepazinies/iepazinusies un piekrītu" at bounding box center [928, 387] width 225 height 39
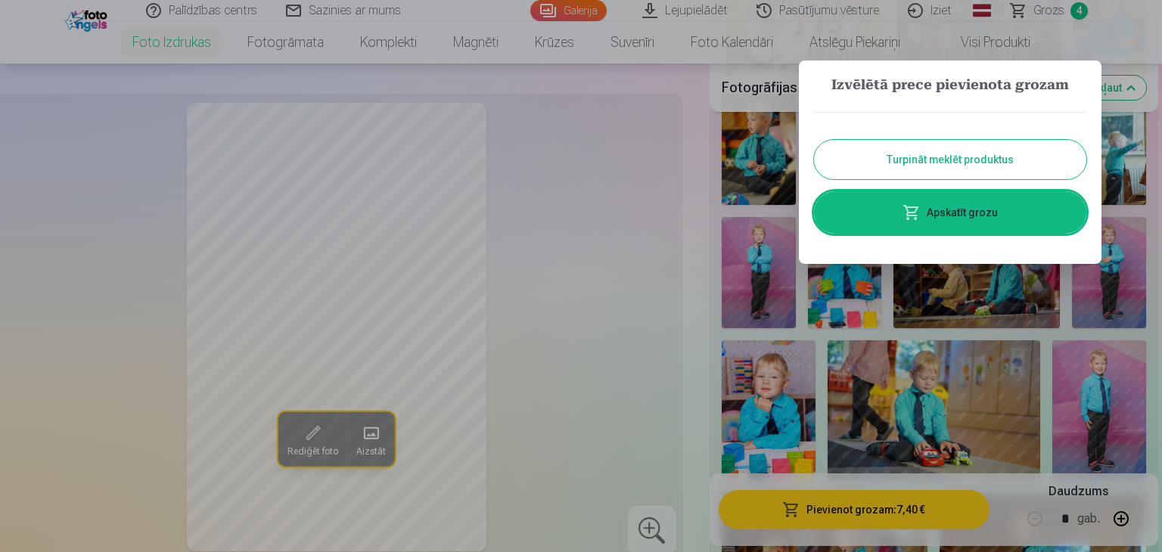
click at [956, 167] on button "Turpināt meklēt produktus" at bounding box center [950, 159] width 272 height 39
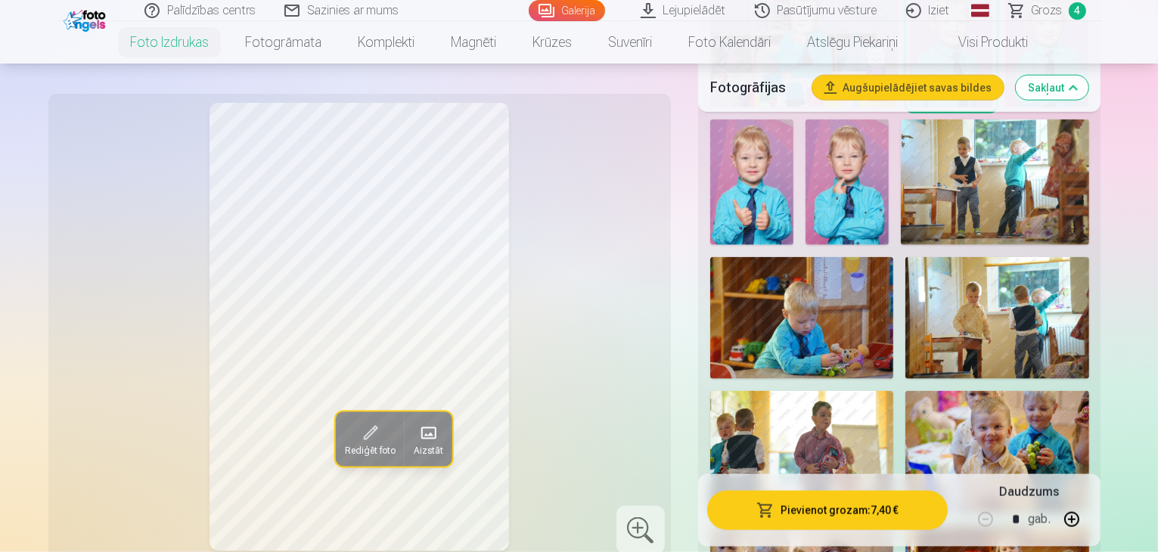
scroll to position [1740, 0]
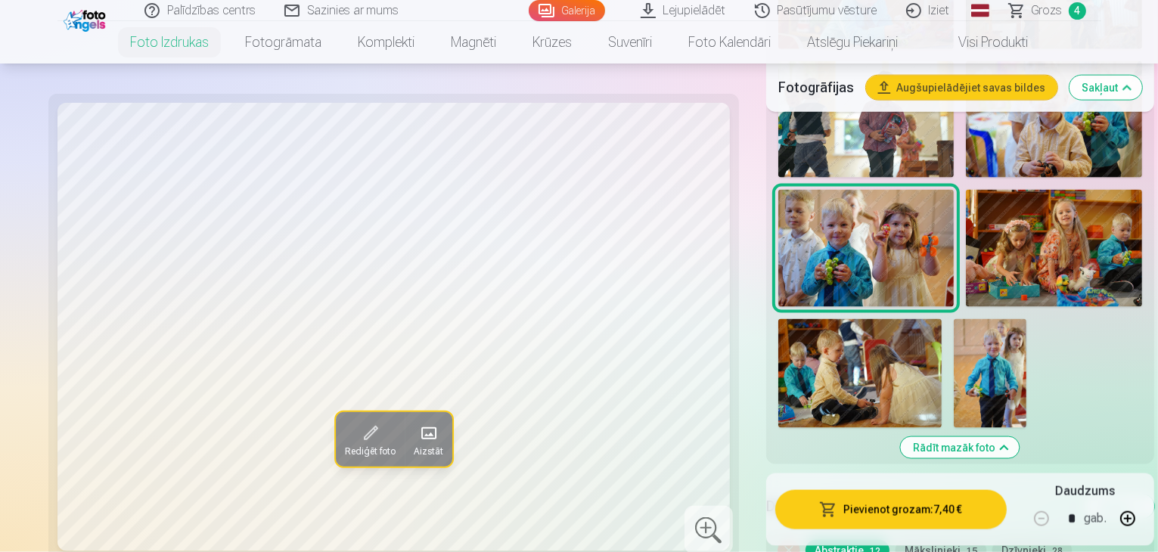
scroll to position [2118, 0]
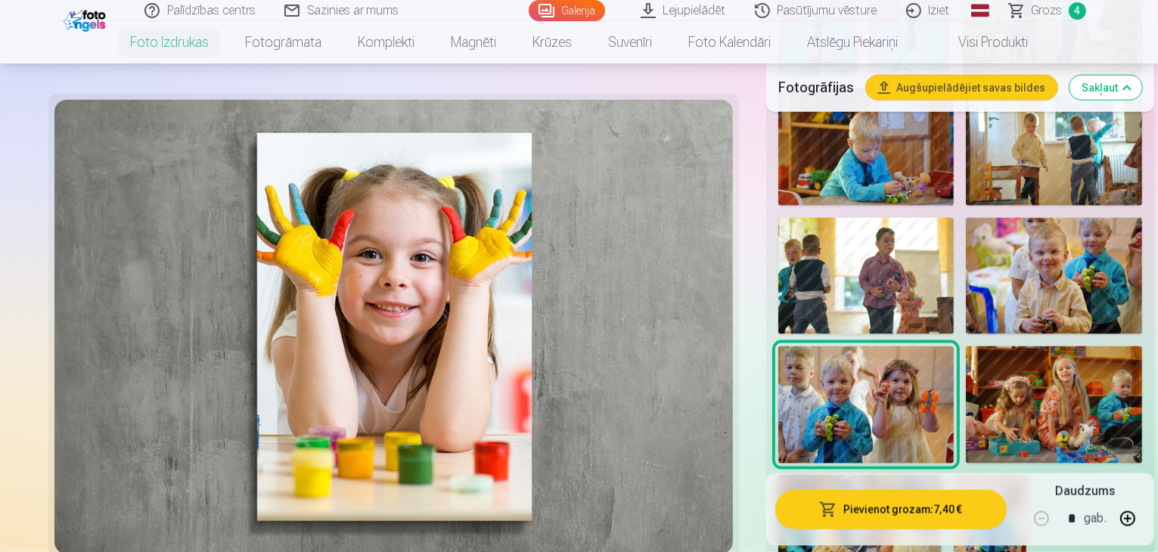
scroll to position [1967, 0]
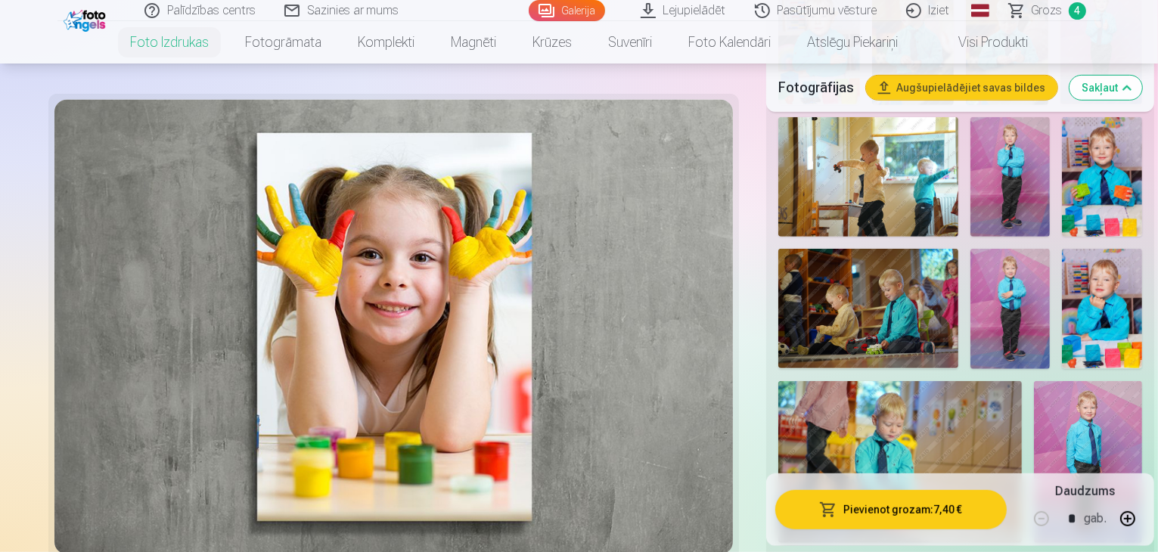
scroll to position [757, 0]
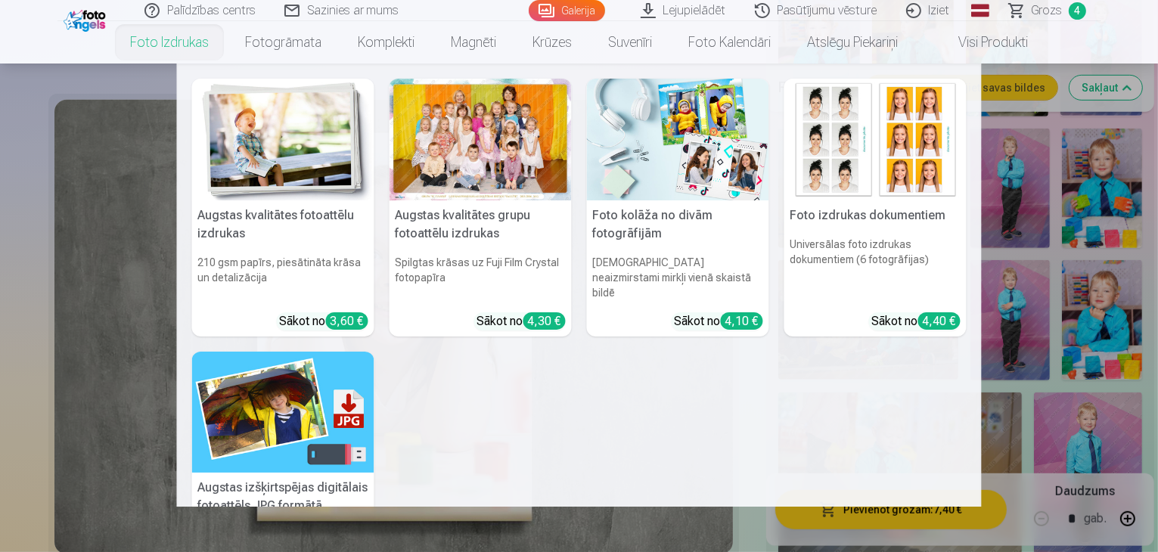
click at [252, 208] on h5 "Augstas kvalitātes fotoattēlu izdrukas" at bounding box center [283, 224] width 182 height 48
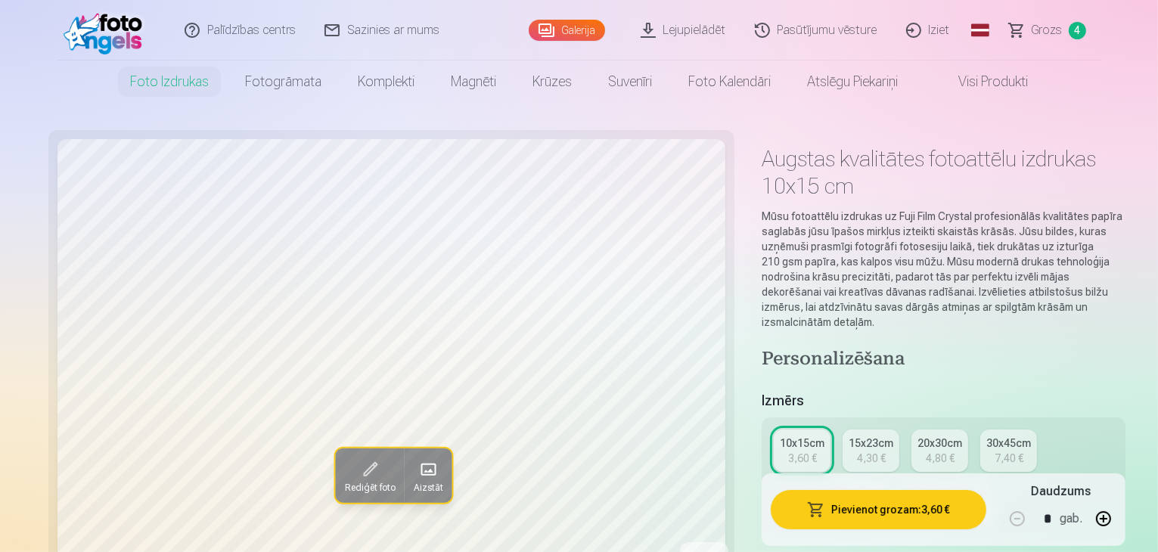
click at [857, 451] on div "4,30 €" at bounding box center [871, 458] width 29 height 15
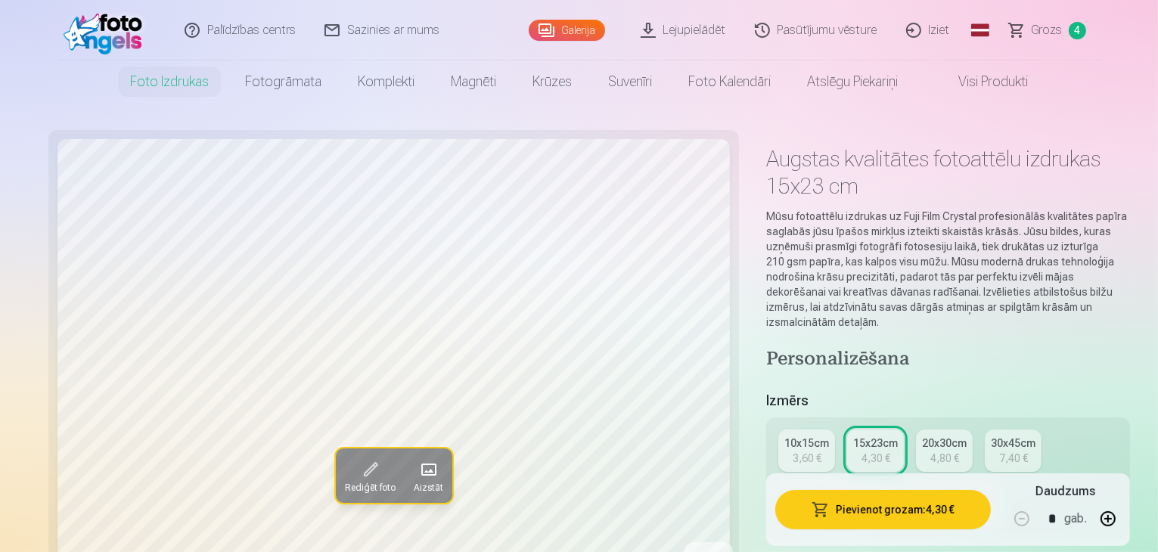
click at [358, 468] on span at bounding box center [370, 470] width 24 height 24
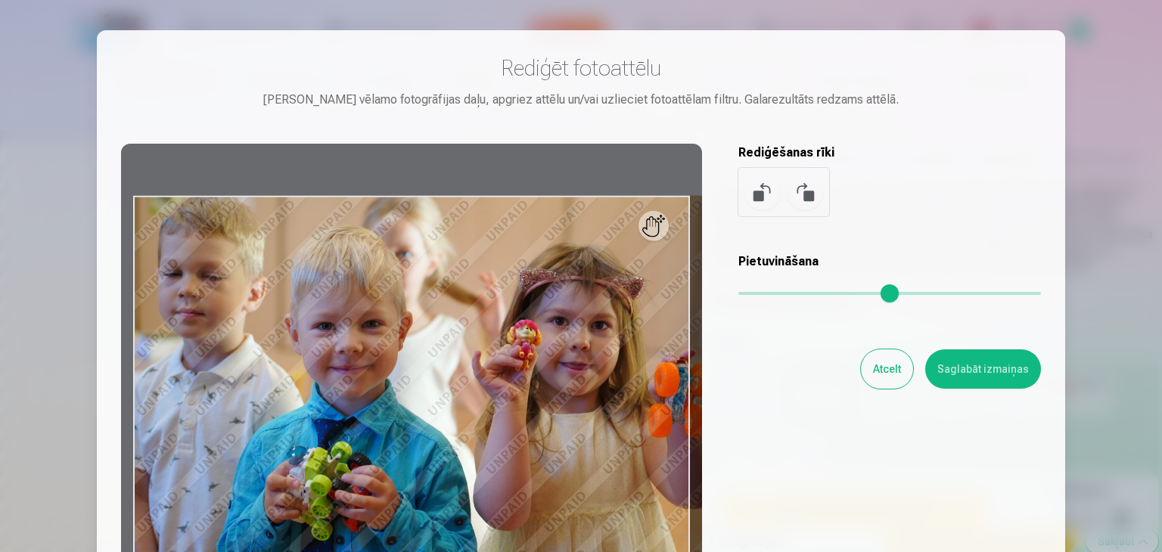
click at [785, 292] on input "range" at bounding box center [889, 293] width 303 height 3
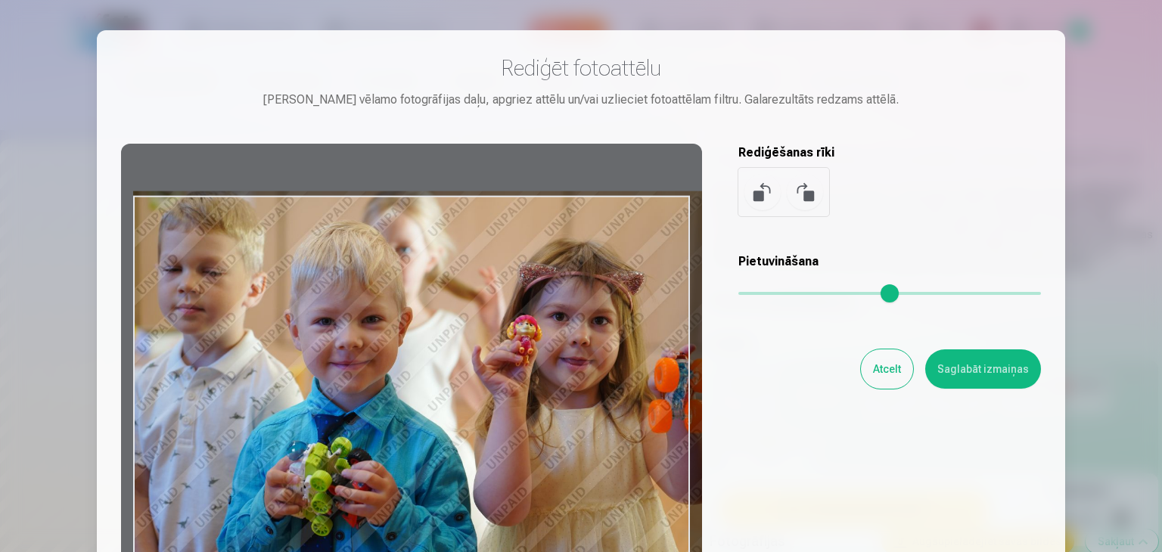
drag, startPoint x: 663, startPoint y: 234, endPoint x: 675, endPoint y: 232, distance: 12.3
click at [675, 232] on div at bounding box center [411, 381] width 581 height 475
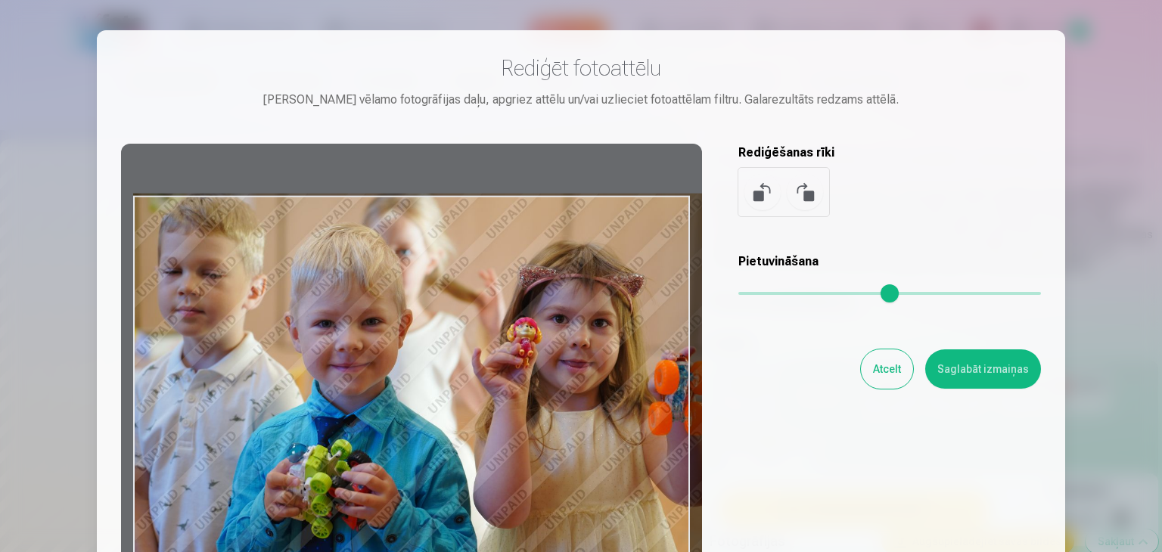
click at [814, 283] on div "Pietuvināšana" at bounding box center [889, 283] width 303 height 61
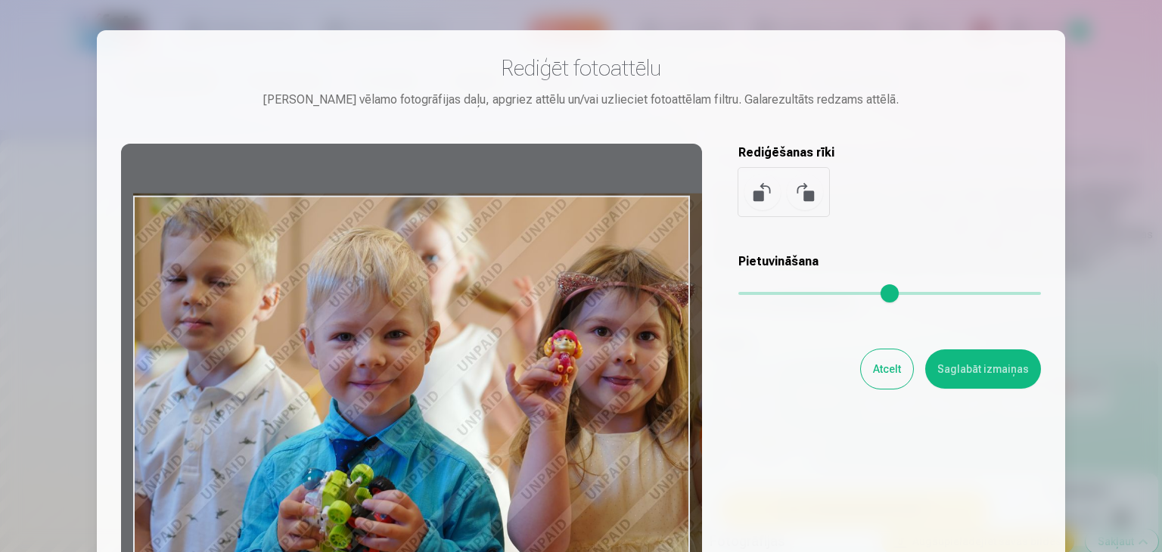
click at [816, 292] on input "range" at bounding box center [889, 293] width 303 height 3
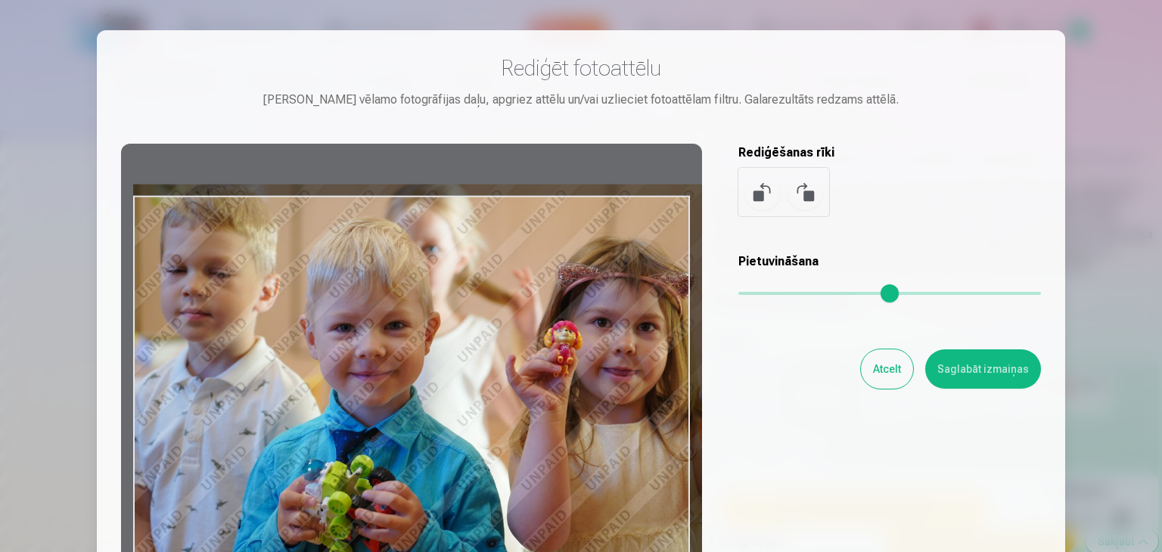
drag, startPoint x: 460, startPoint y: 449, endPoint x: 530, endPoint y: 440, distance: 70.8
click at [530, 440] on div at bounding box center [411, 381] width 581 height 475
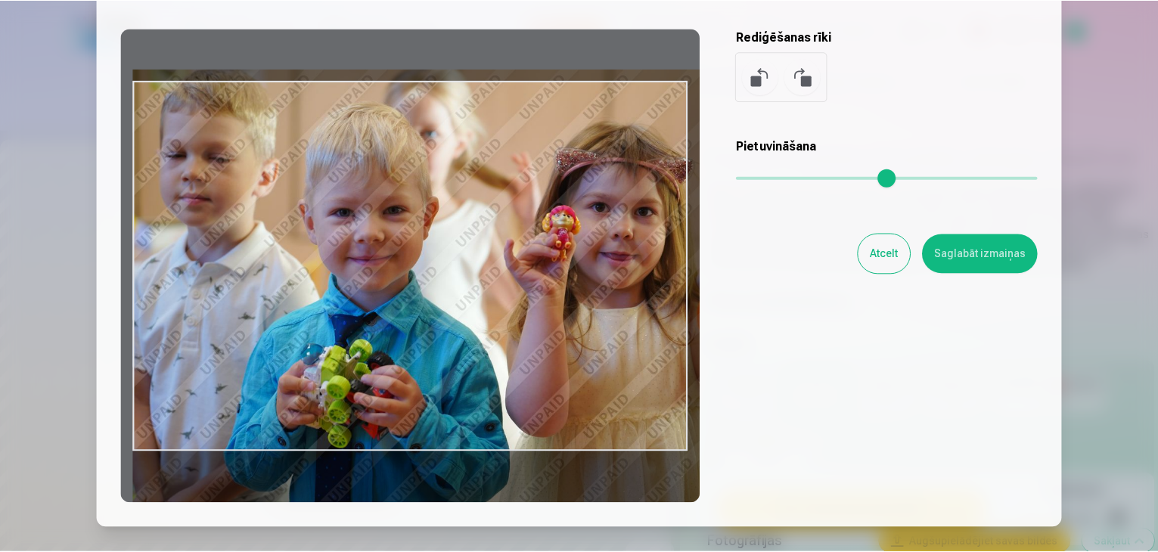
scroll to position [151, 0]
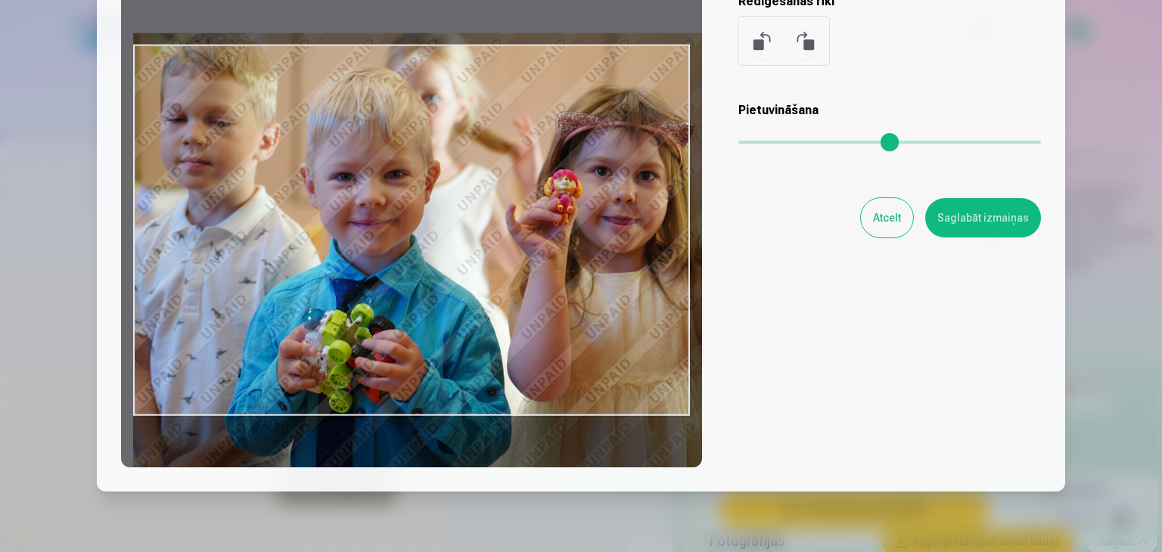
click at [761, 49] on button at bounding box center [762, 41] width 36 height 36
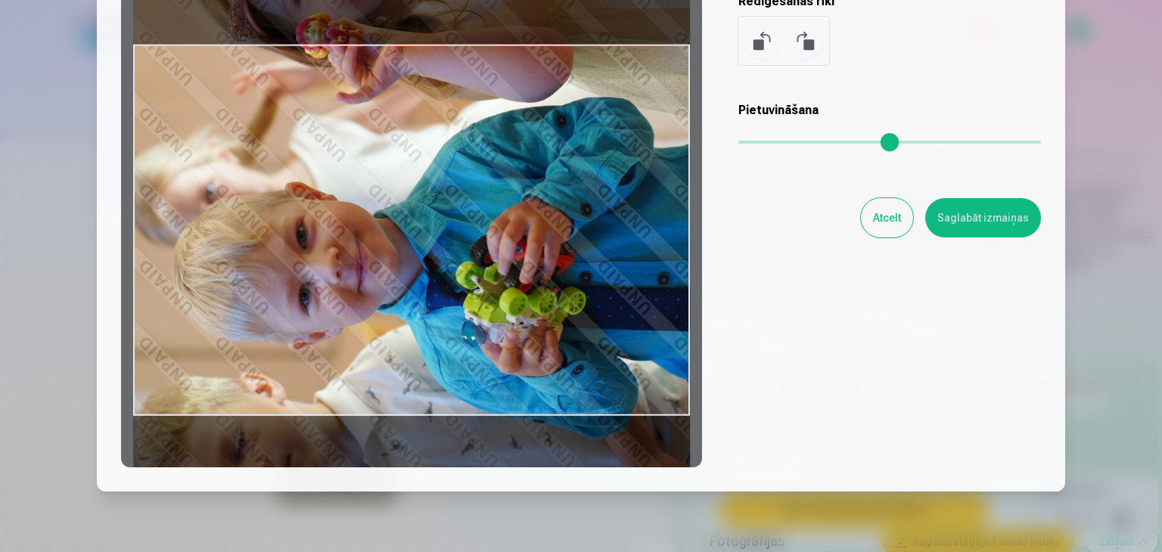
drag, startPoint x: 521, startPoint y: 273, endPoint x: 511, endPoint y: 174, distance: 99.5
click at [511, 174] on div at bounding box center [411, 229] width 581 height 475
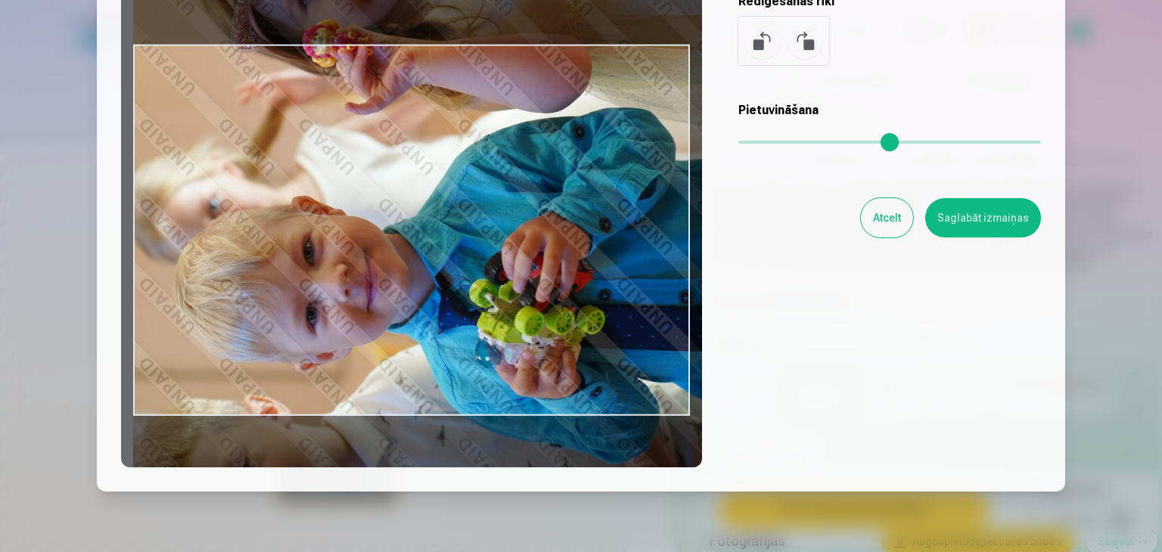
click at [779, 141] on input "range" at bounding box center [889, 142] width 303 height 3
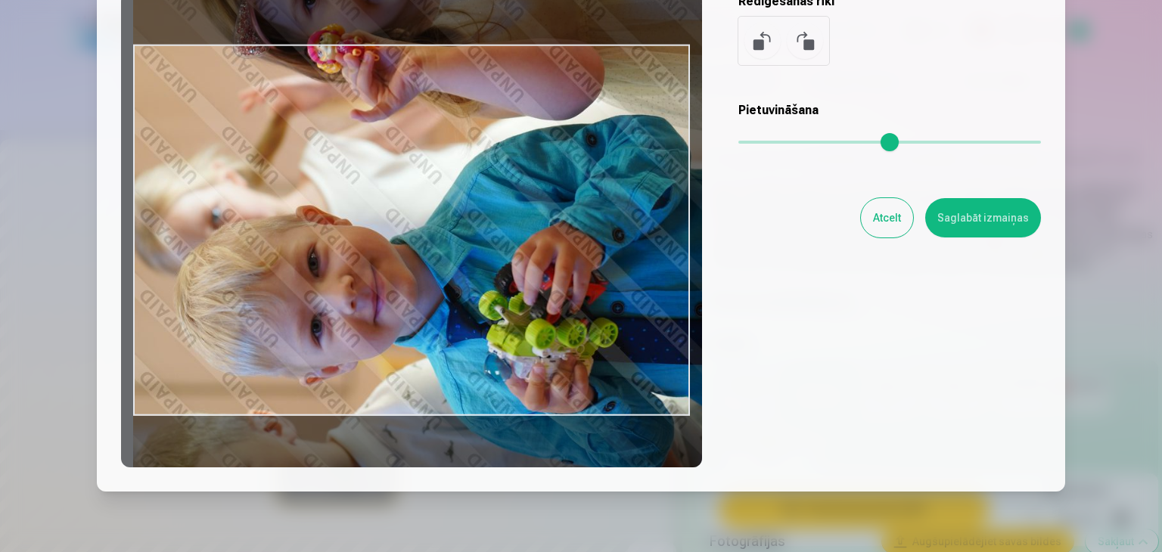
type input "***"
click at [803, 141] on input "range" at bounding box center [889, 142] width 303 height 3
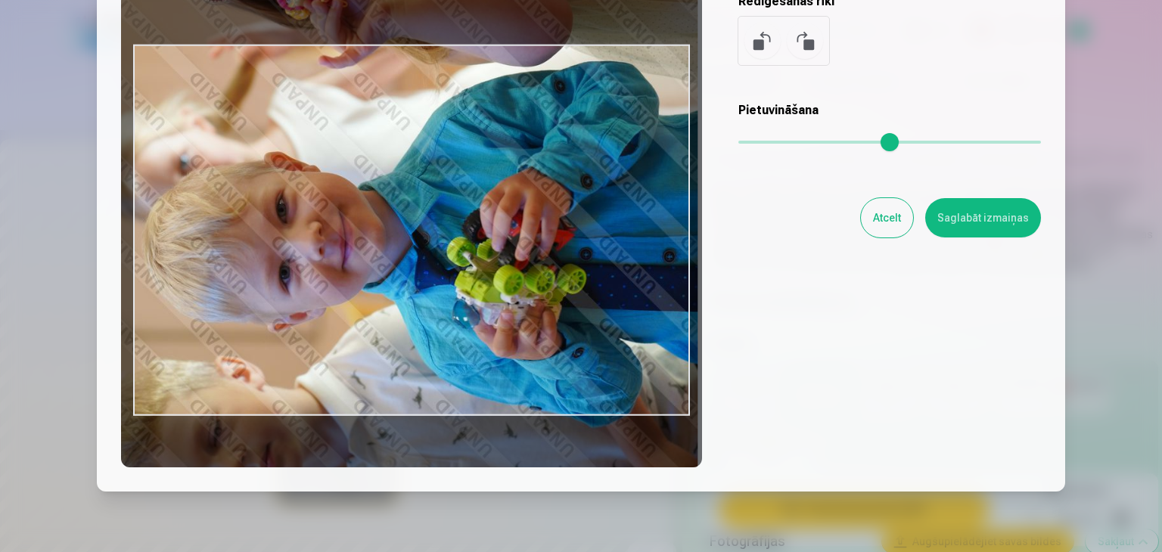
drag, startPoint x: 573, startPoint y: 259, endPoint x: 545, endPoint y: 216, distance: 50.8
click at [545, 216] on div at bounding box center [411, 229] width 581 height 475
click at [960, 222] on button "Saglabāt izmaiņas" at bounding box center [983, 217] width 116 height 39
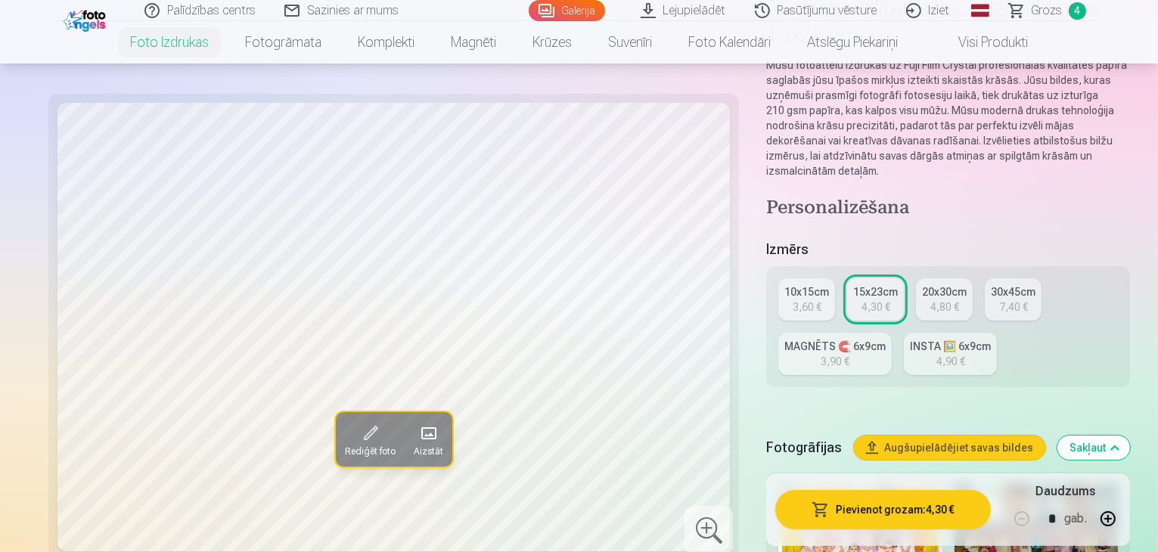
click at [850, 514] on button "Pievienot grozam : 4,30 €" at bounding box center [883, 509] width 216 height 39
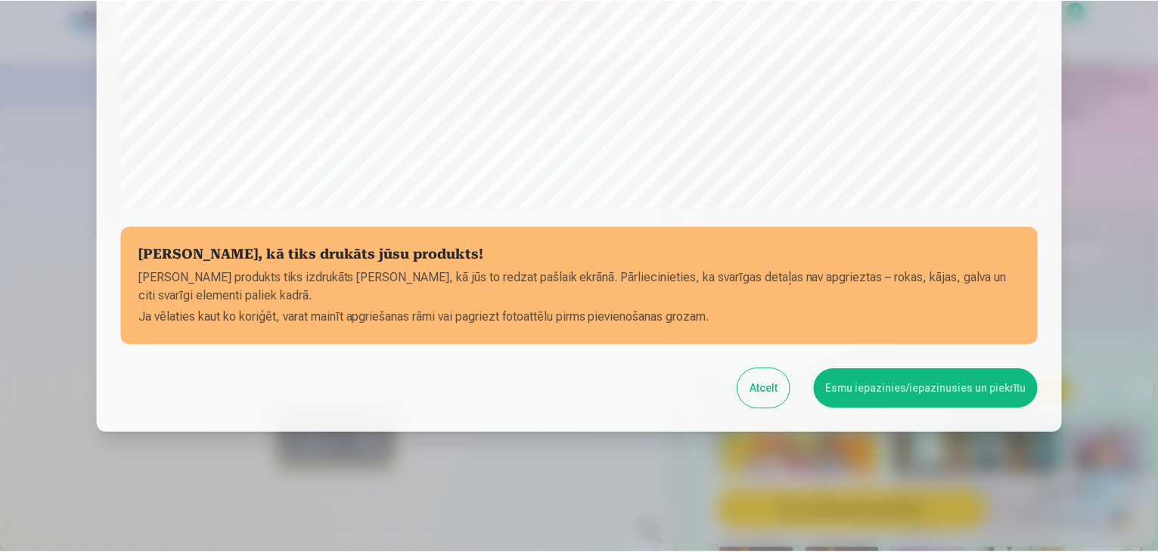
scroll to position [537, 0]
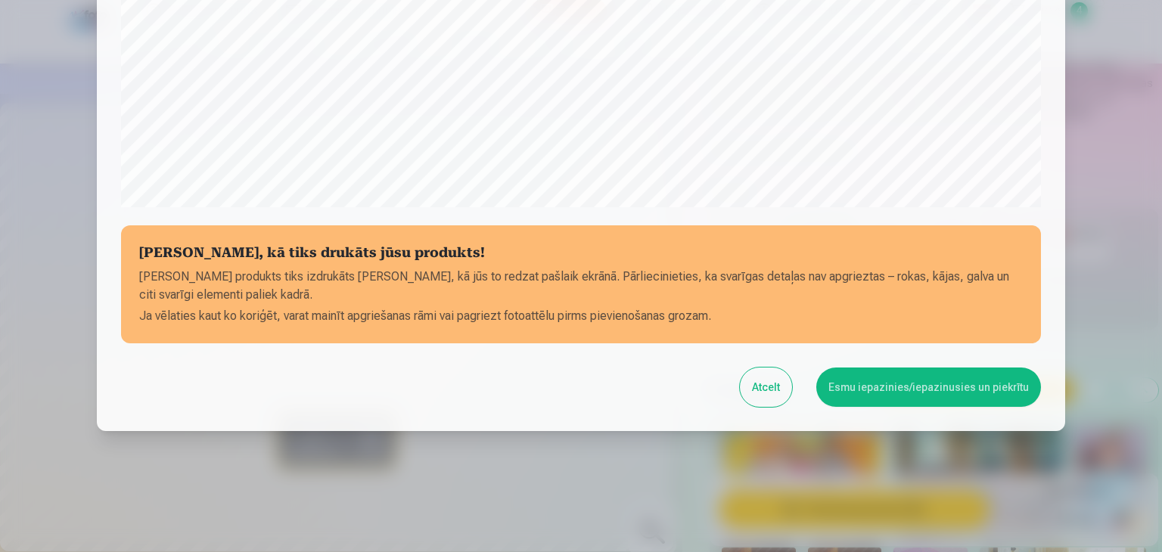
click at [886, 390] on button "Esmu iepazinies/iepazinusies un piekrītu" at bounding box center [928, 387] width 225 height 39
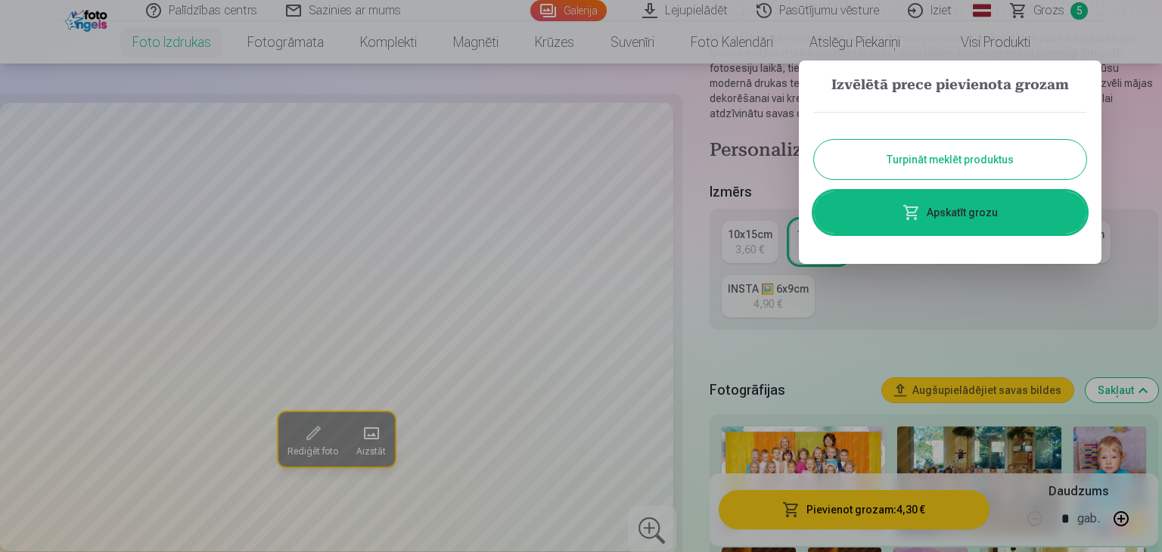
click at [950, 164] on button "Turpināt meklēt produktus" at bounding box center [950, 159] width 272 height 39
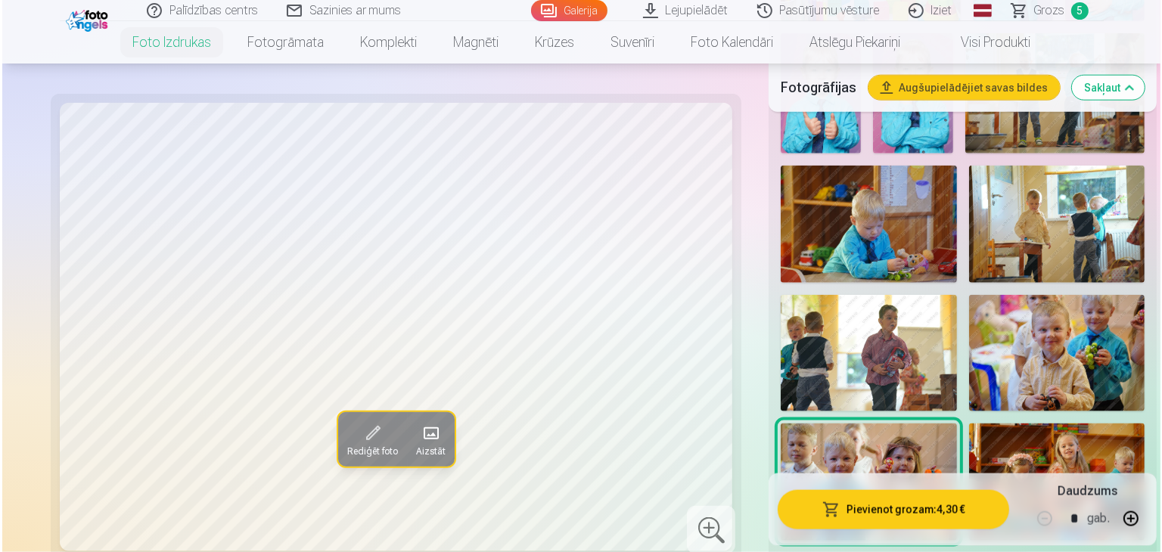
scroll to position [1891, 0]
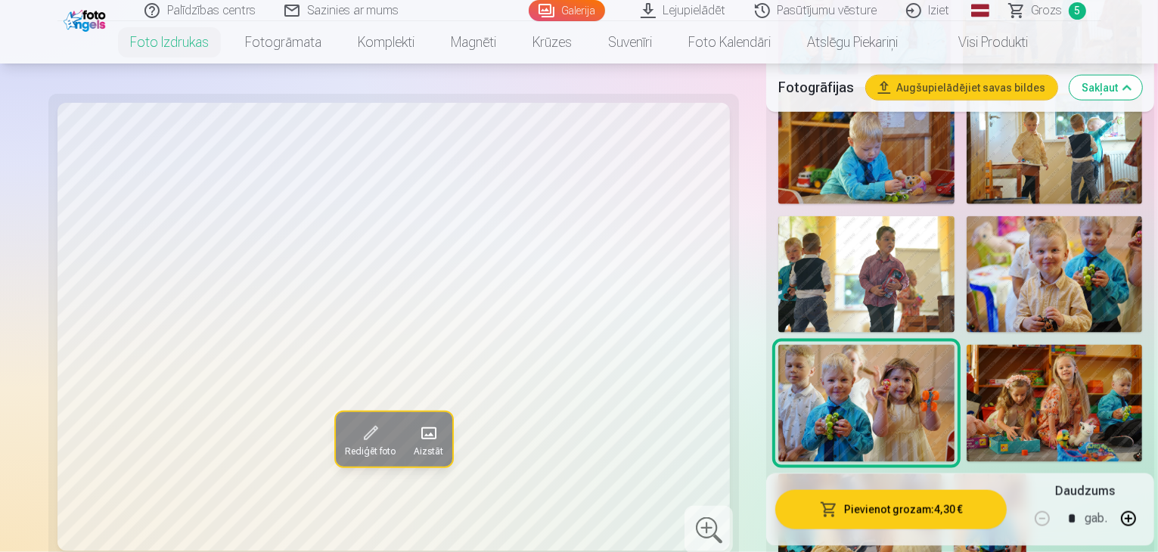
click at [1027, 474] on img at bounding box center [990, 528] width 73 height 109
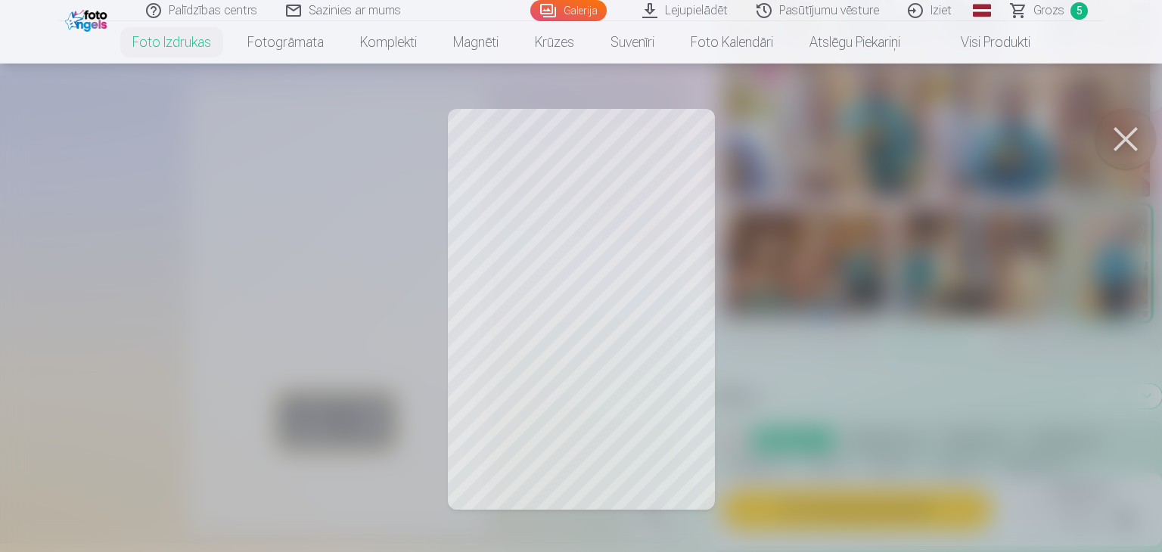
click at [573, 378] on div at bounding box center [581, 276] width 1162 height 552
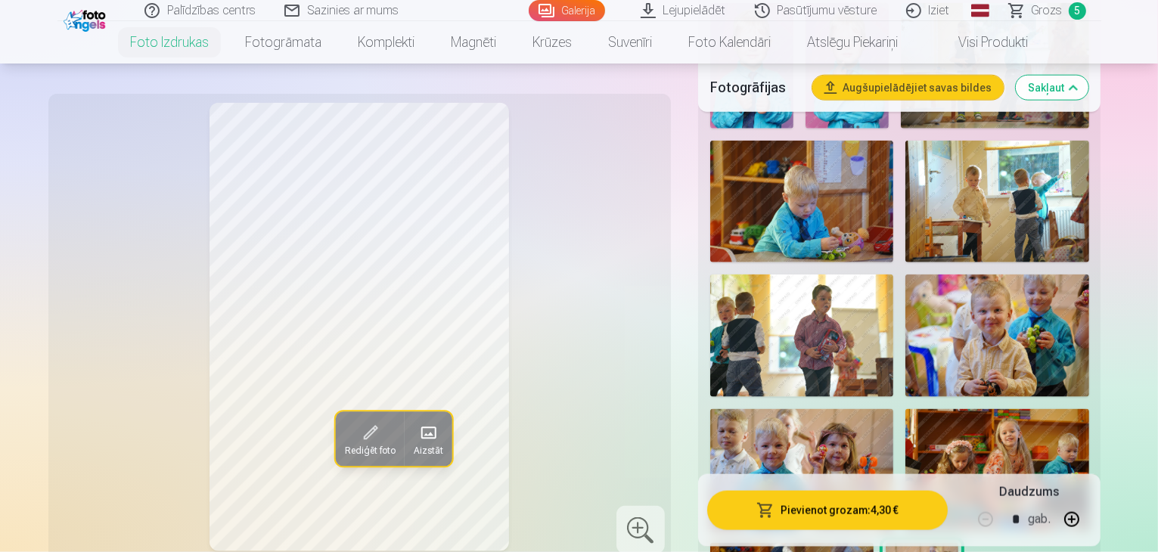
click at [358, 421] on span at bounding box center [370, 433] width 24 height 24
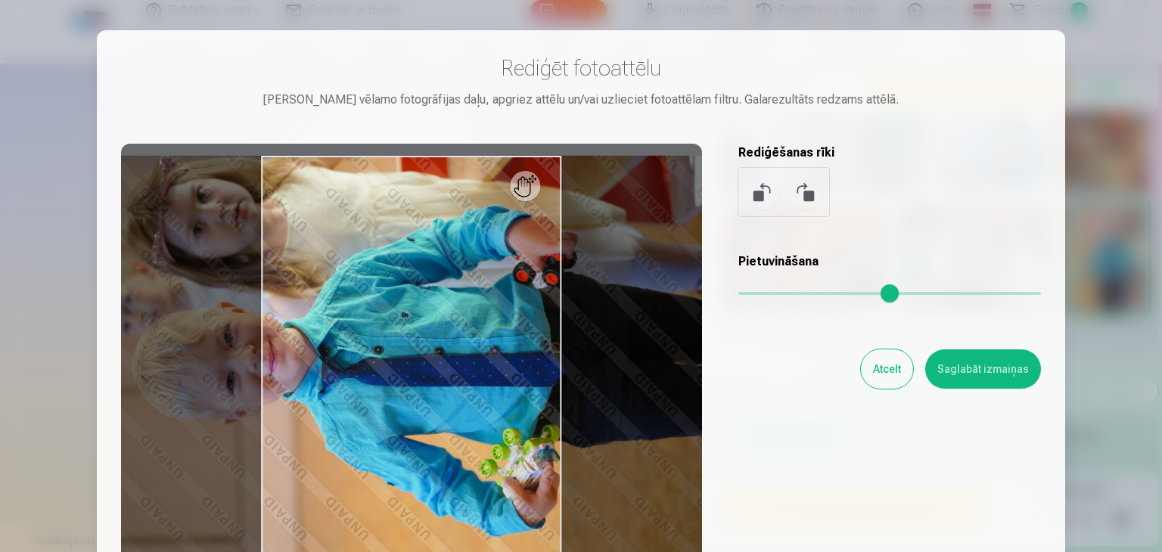
click at [751, 193] on button at bounding box center [762, 192] width 36 height 36
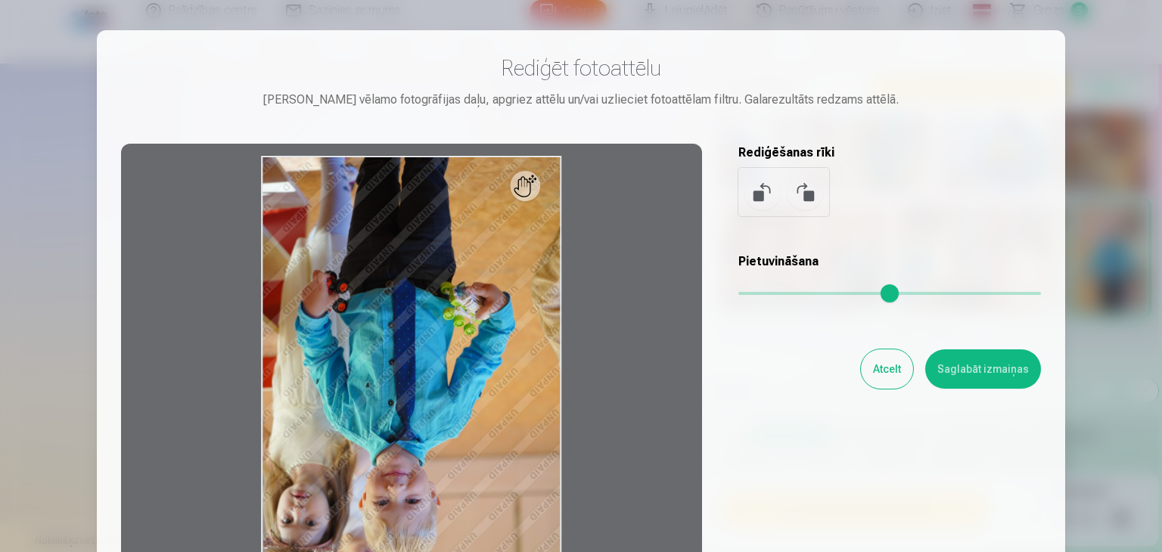
click at [751, 193] on button at bounding box center [762, 192] width 36 height 36
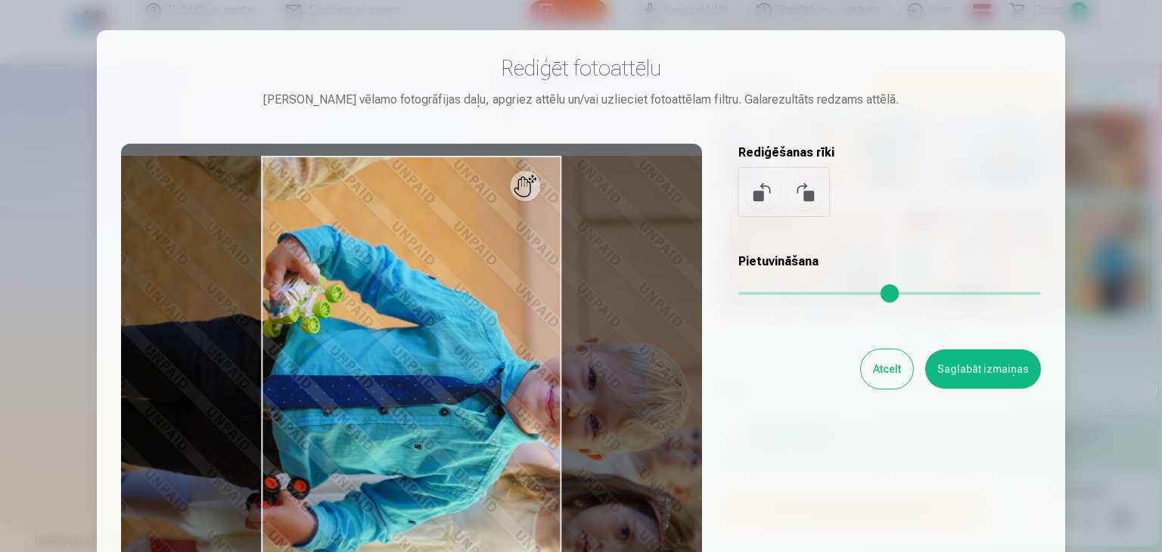
click at [751, 193] on button at bounding box center [762, 192] width 36 height 36
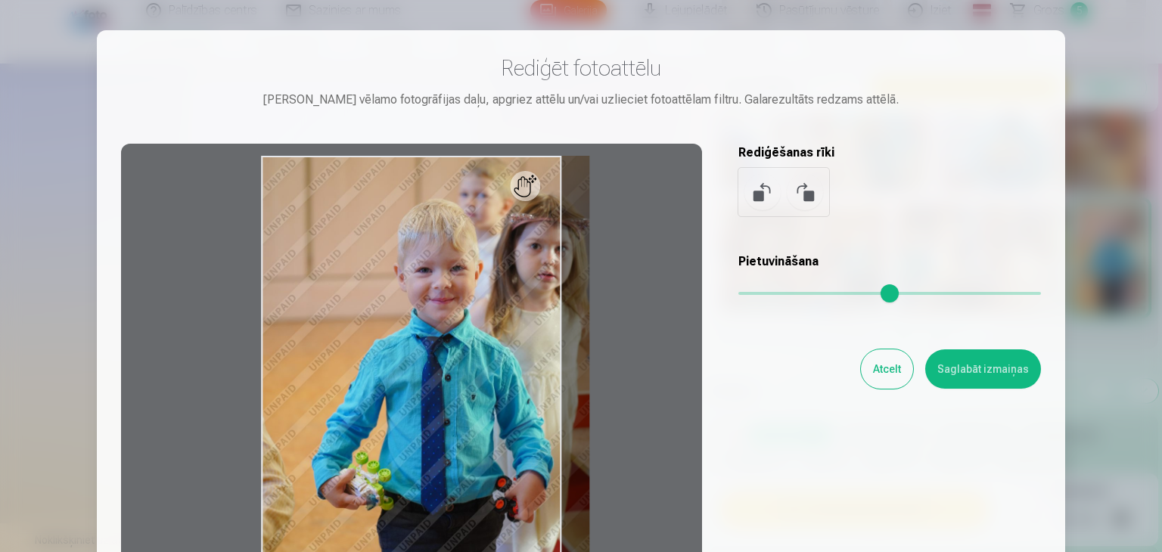
click at [771, 292] on input "range" at bounding box center [889, 293] width 303 height 3
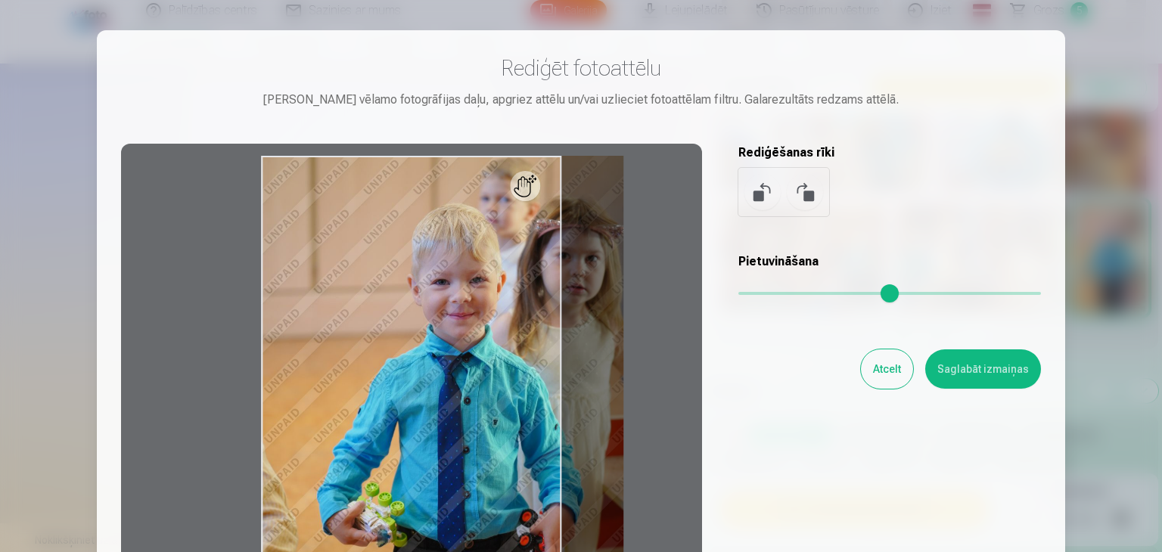
click at [802, 293] on input "range" at bounding box center [889, 293] width 303 height 3
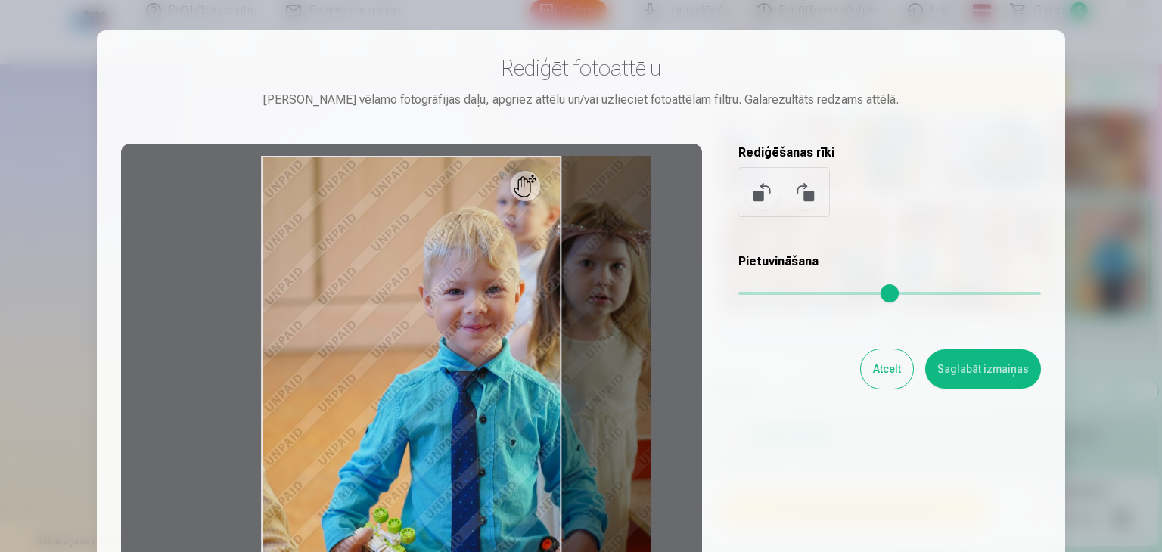
click at [827, 292] on input "range" at bounding box center [889, 293] width 303 height 3
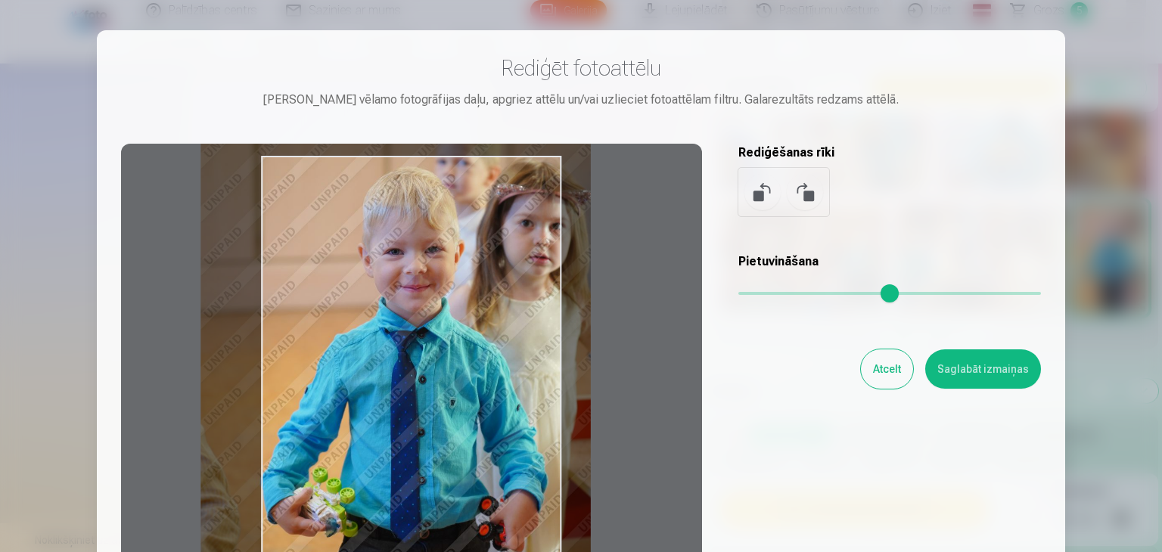
drag, startPoint x: 486, startPoint y: 391, endPoint x: 436, endPoint y: 358, distance: 60.0
click at [436, 358] on div at bounding box center [411, 381] width 581 height 475
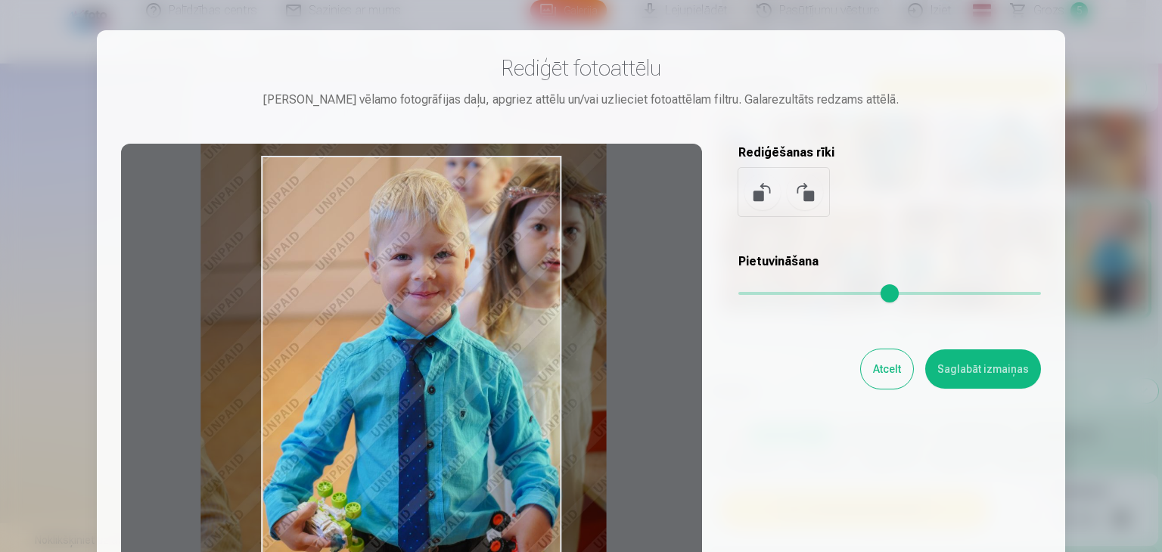
click at [843, 292] on input "range" at bounding box center [889, 293] width 303 height 3
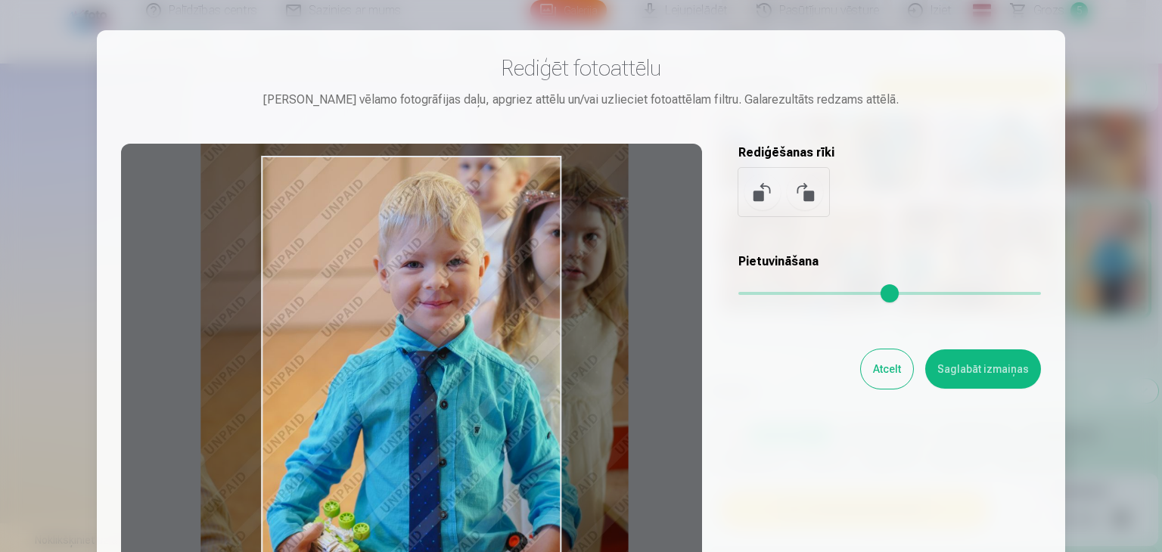
click at [862, 294] on input "range" at bounding box center [889, 293] width 303 height 3
click at [884, 292] on input "range" at bounding box center [889, 293] width 303 height 3
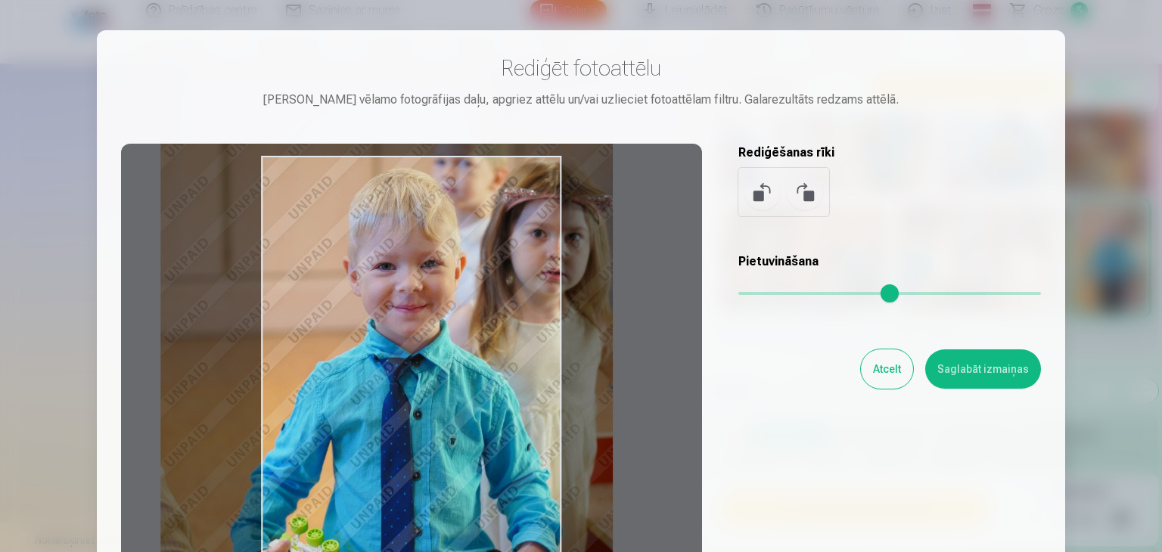
drag, startPoint x: 475, startPoint y: 415, endPoint x: 438, endPoint y: 409, distance: 37.4
click at [437, 409] on div at bounding box center [411, 381] width 581 height 475
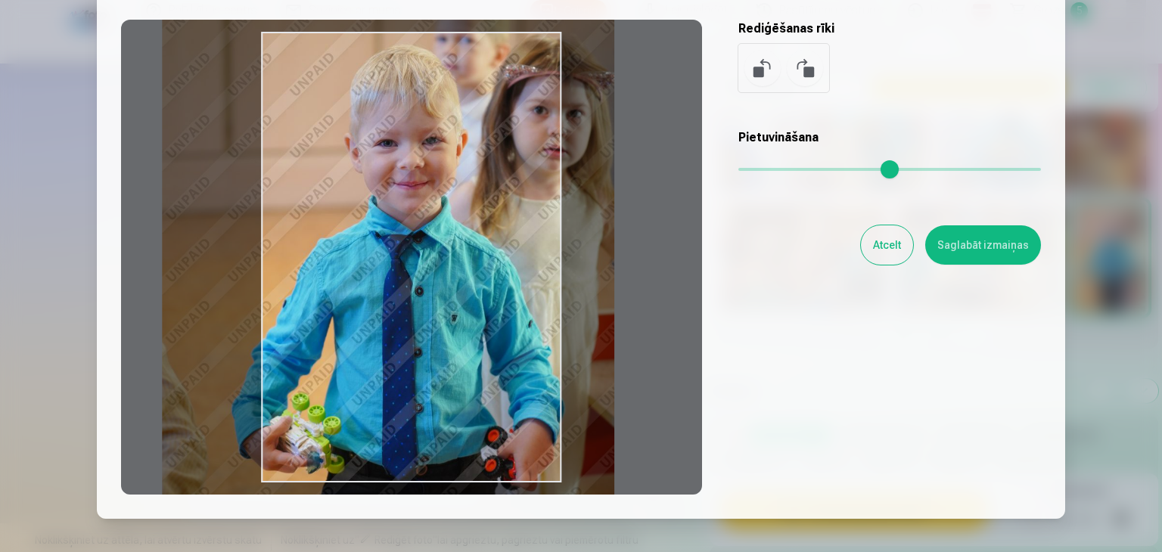
scroll to position [151, 0]
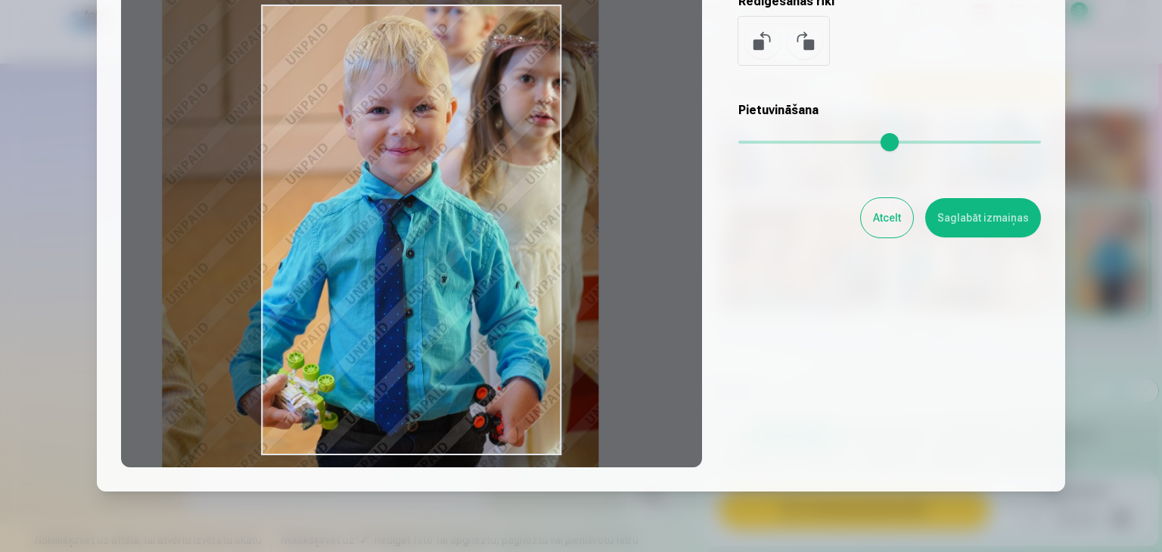
click at [869, 141] on input "range" at bounding box center [889, 142] width 303 height 3
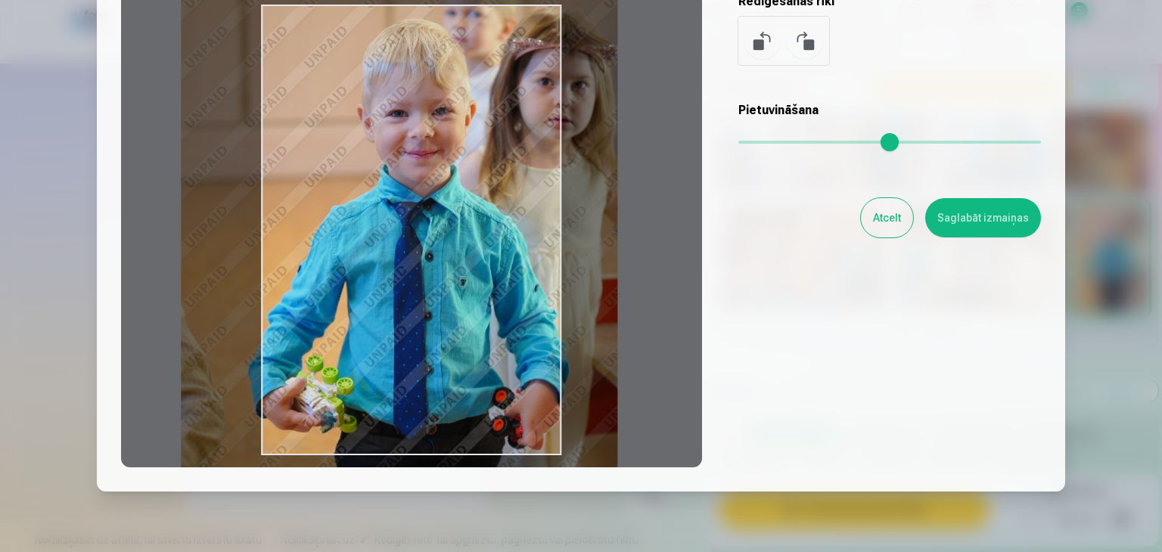
drag, startPoint x: 482, startPoint y: 260, endPoint x: 501, endPoint y: 263, distance: 19.2
click at [501, 263] on div at bounding box center [411, 229] width 581 height 475
click at [860, 143] on input "range" at bounding box center [889, 142] width 303 height 3
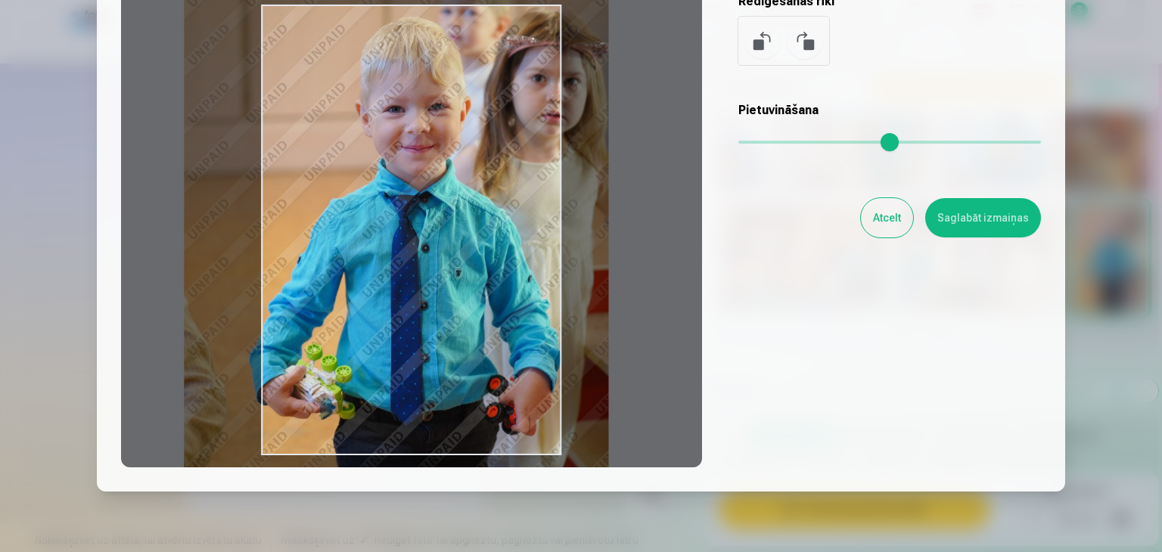
type input "***"
click at [514, 276] on div at bounding box center [411, 229] width 581 height 475
click at [968, 213] on button "Saglabāt izmaiņas" at bounding box center [983, 217] width 116 height 39
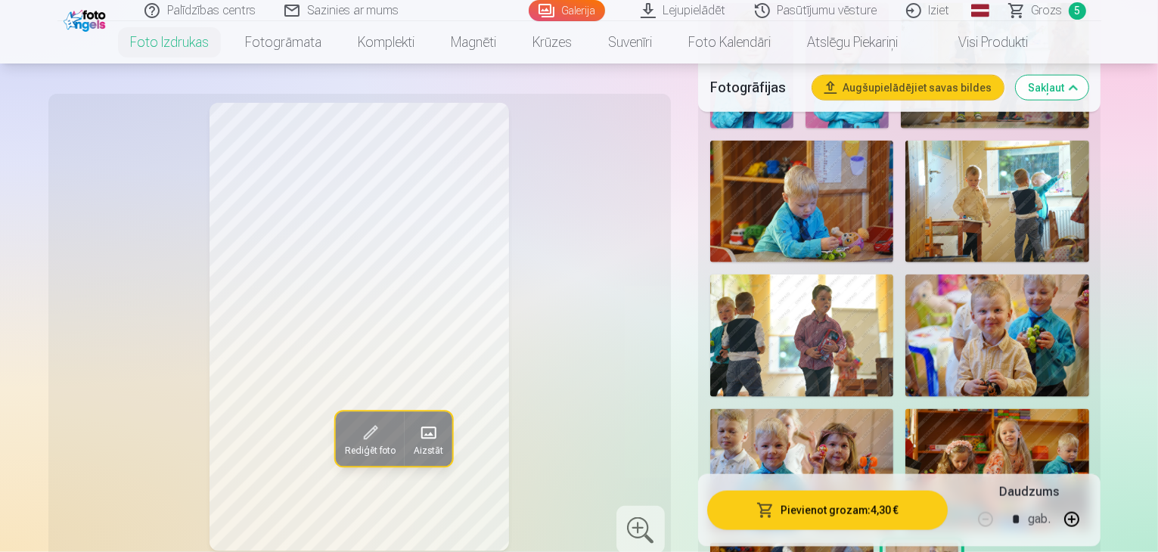
click at [841, 511] on button "Pievienot grozam : 4,30 €" at bounding box center [827, 509] width 241 height 39
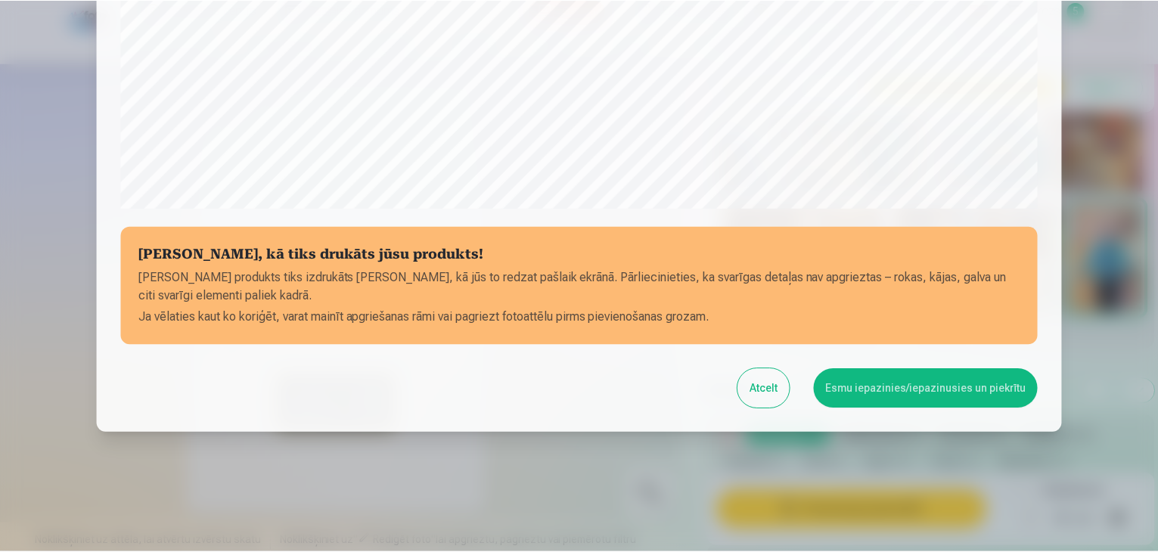
scroll to position [537, 0]
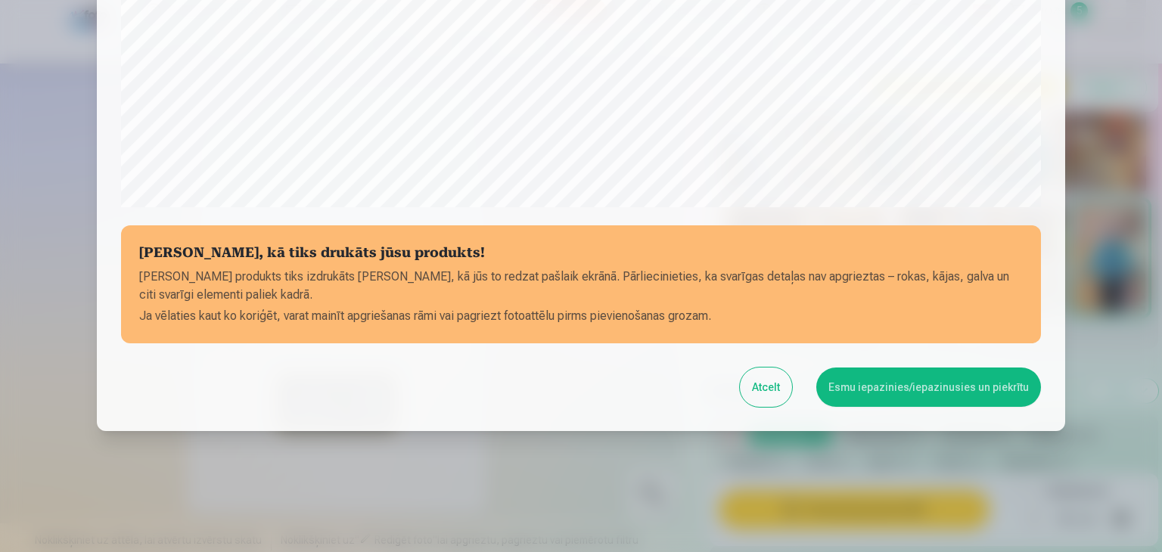
click at [865, 388] on button "Esmu iepazinies/iepazinusies un piekrītu" at bounding box center [928, 387] width 225 height 39
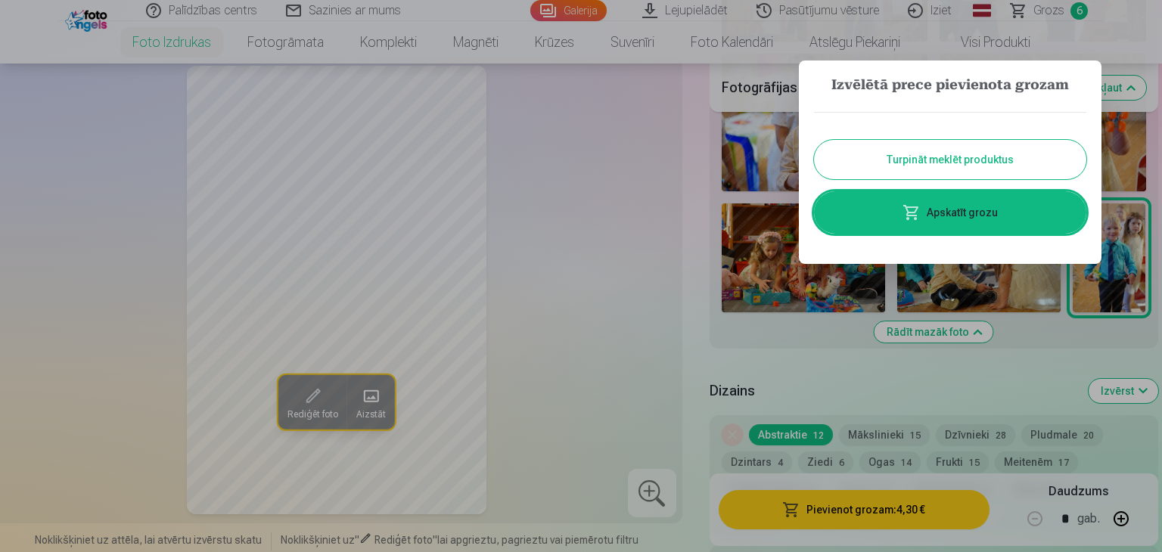
click at [887, 170] on button "Turpināt meklēt produktus" at bounding box center [950, 159] width 272 height 39
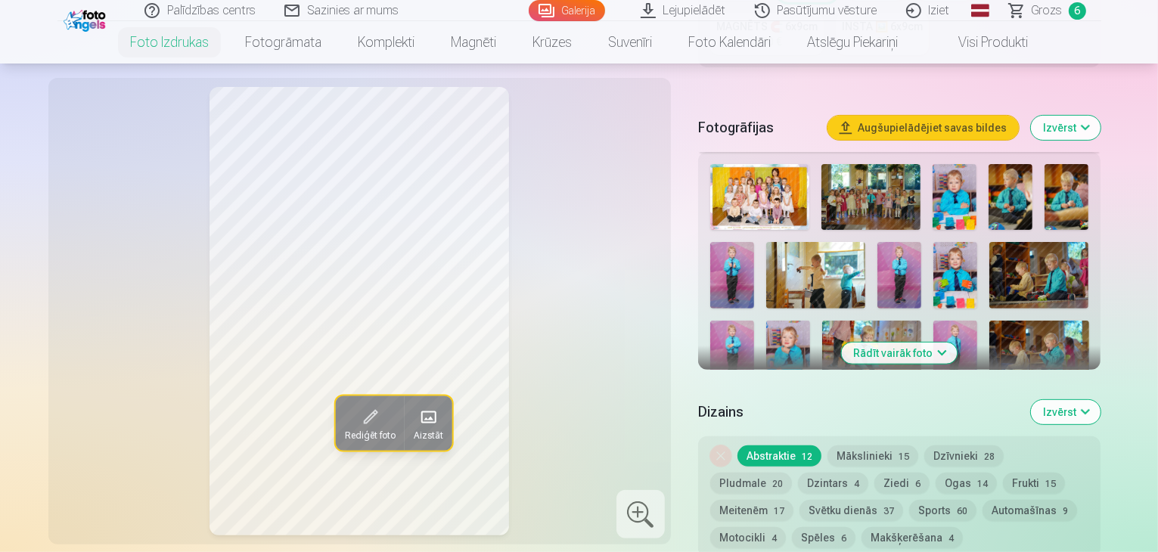
scroll to position [374, 0]
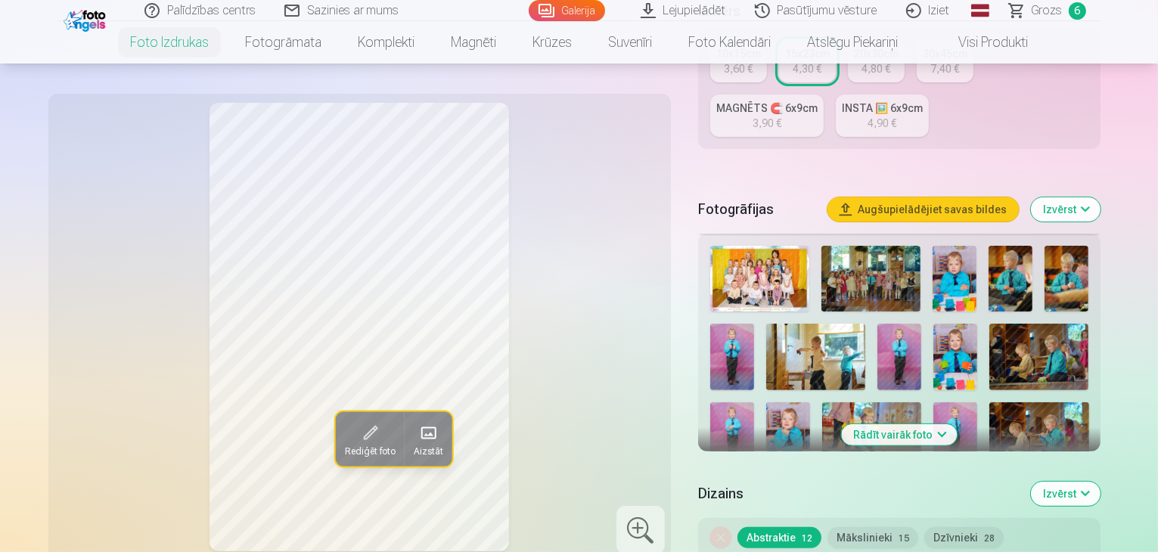
click at [958, 424] on button "Rādīt vairāk foto" at bounding box center [900, 434] width 116 height 21
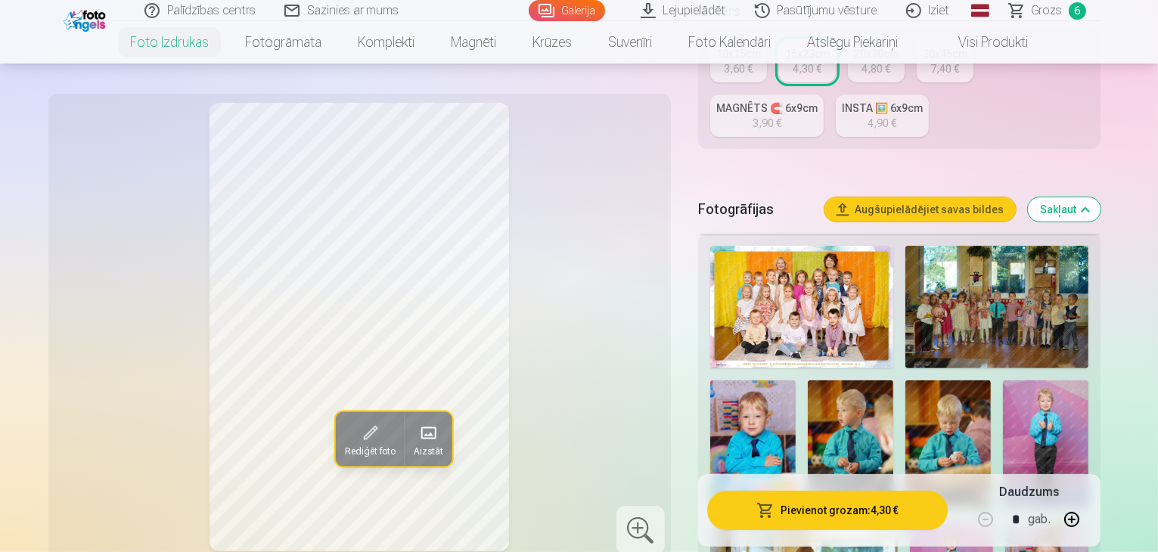
click at [1061, 12] on span "Grozs" at bounding box center [1047, 11] width 31 height 18
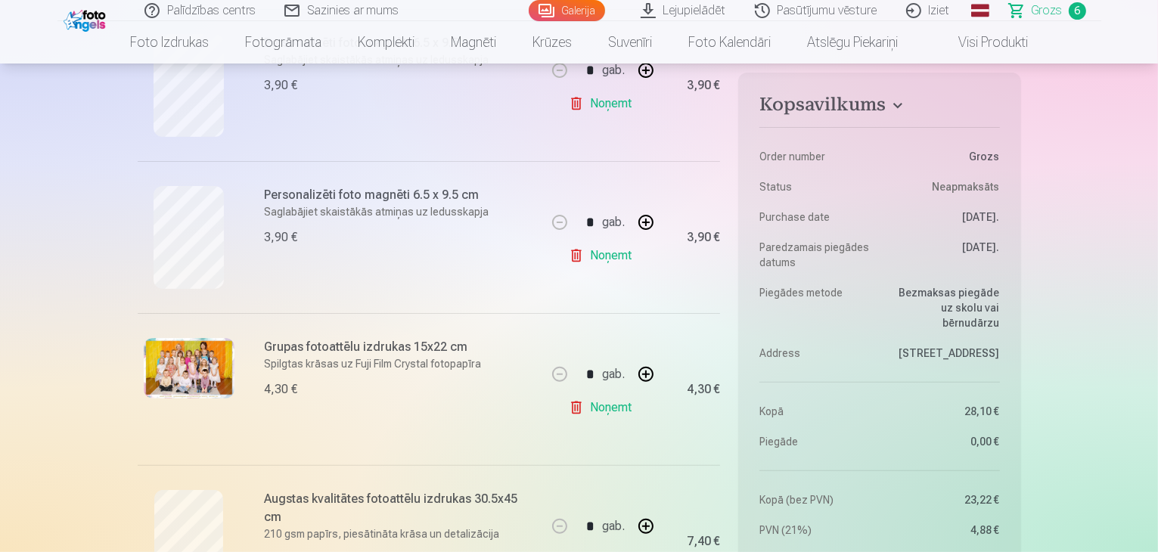
scroll to position [454, 0]
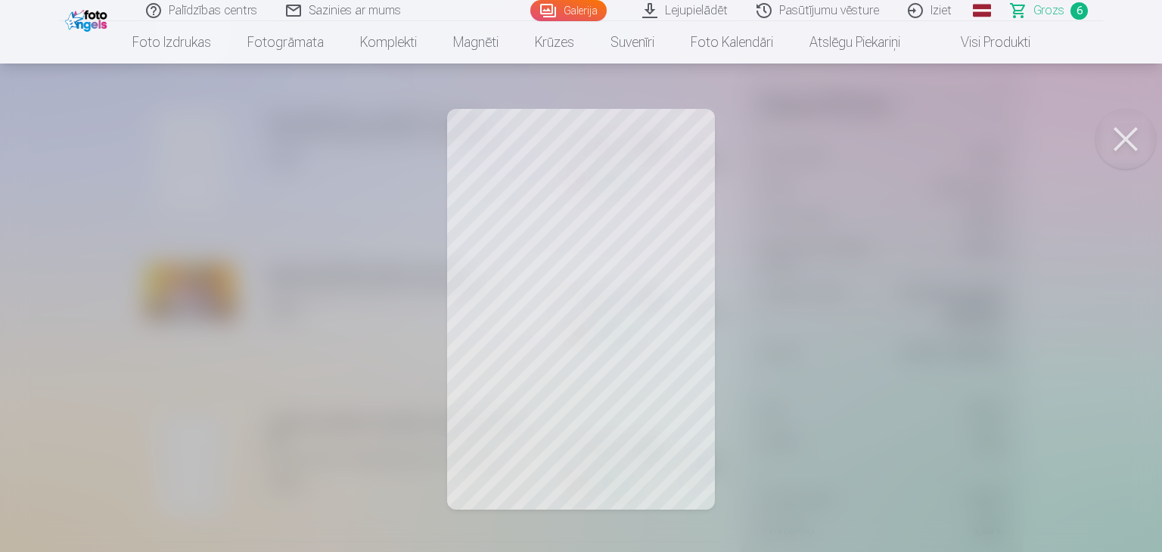
click at [651, 402] on div at bounding box center [581, 276] width 1162 height 552
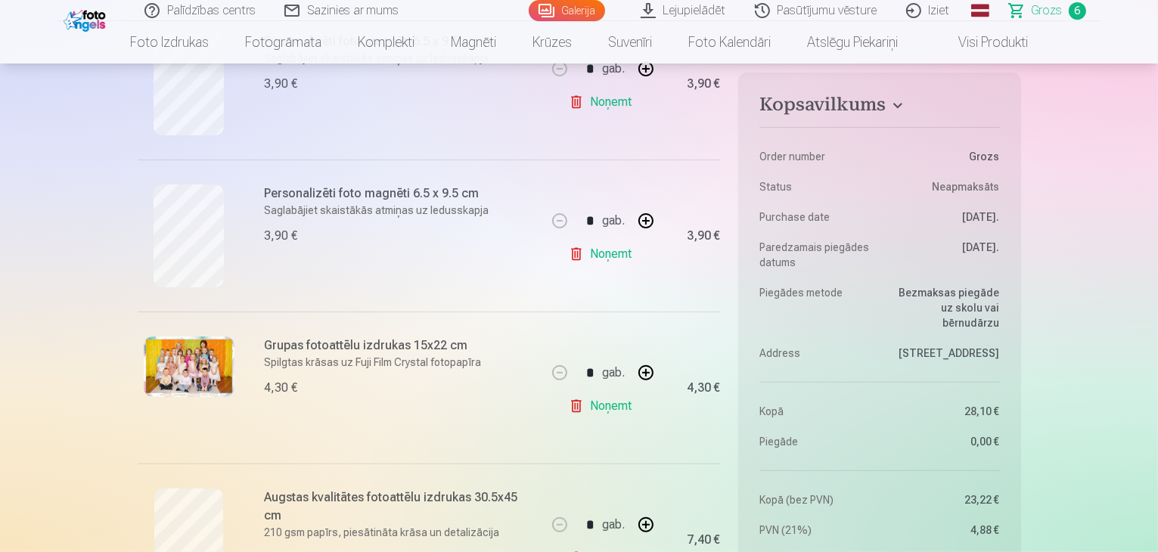
scroll to position [378, 0]
click at [572, 7] on link "Galerija" at bounding box center [567, 10] width 76 height 21
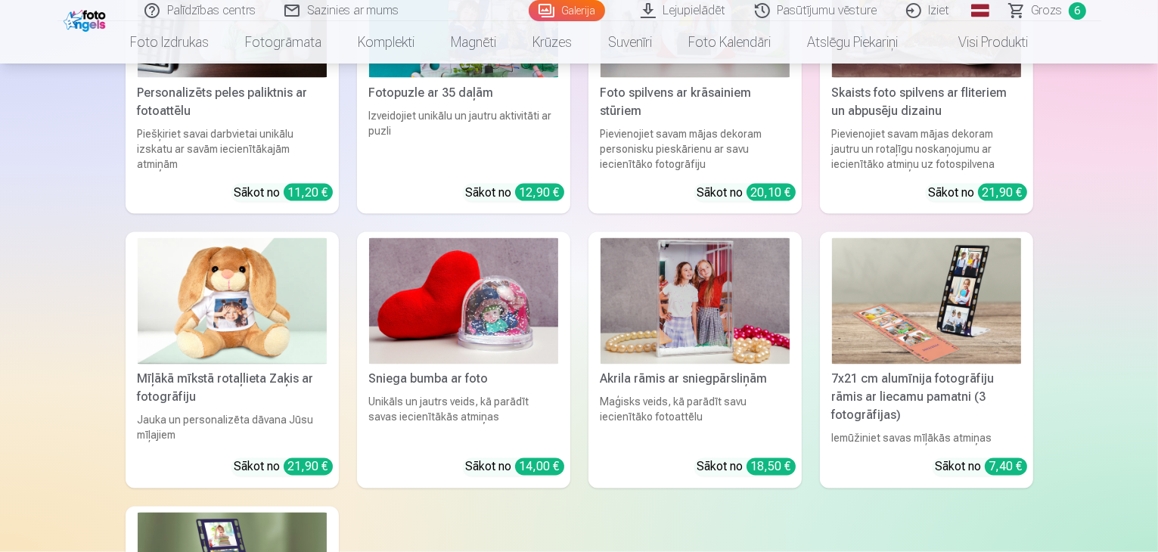
scroll to position [13921, 0]
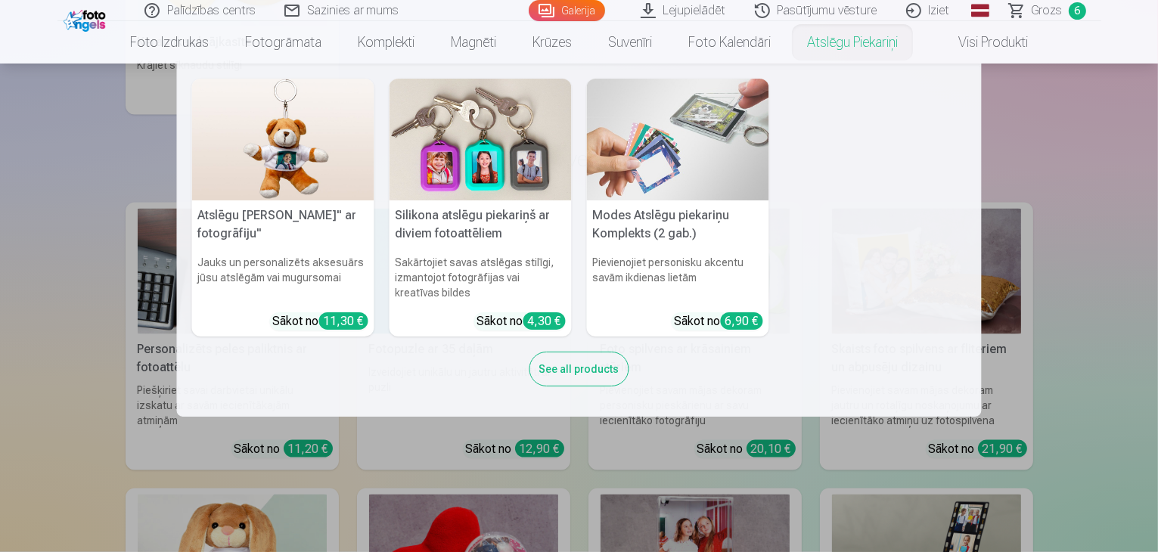
click at [826, 39] on link "Atslēgu piekariņi" at bounding box center [852, 42] width 127 height 42
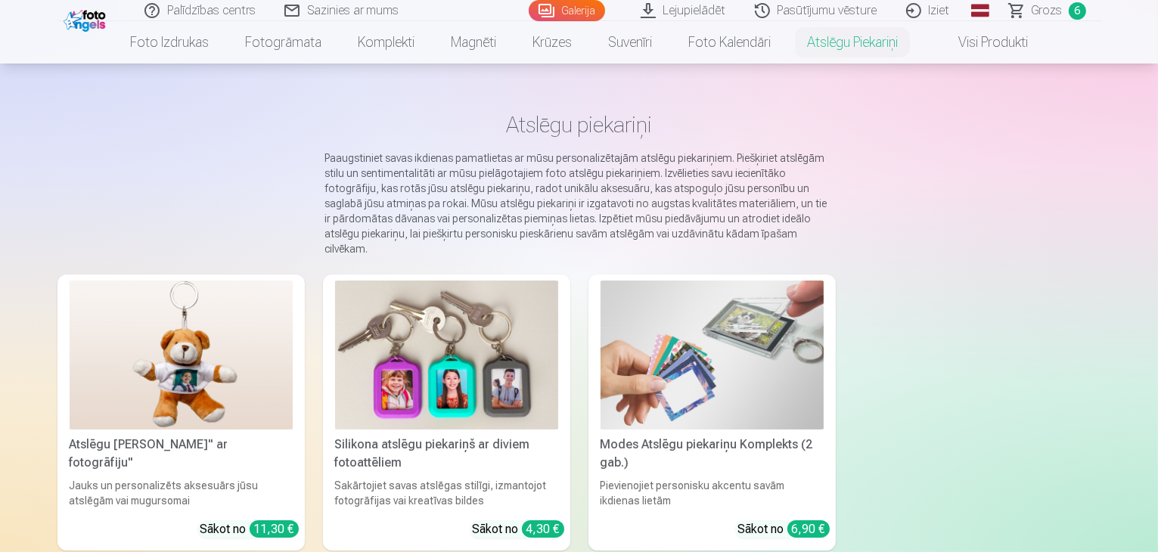
scroll to position [76, 0]
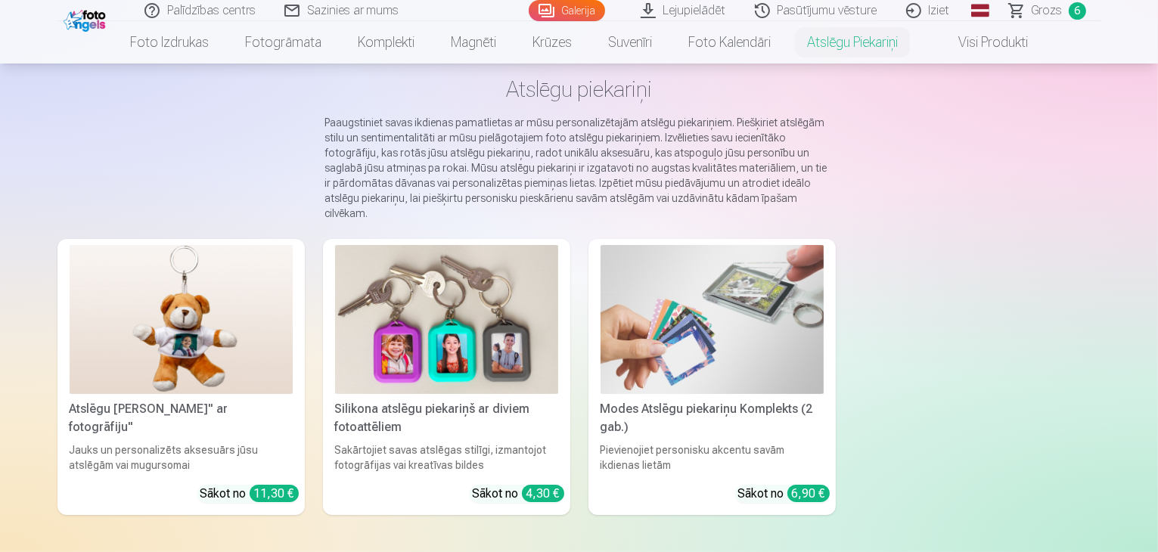
click at [429, 389] on img at bounding box center [446, 319] width 223 height 149
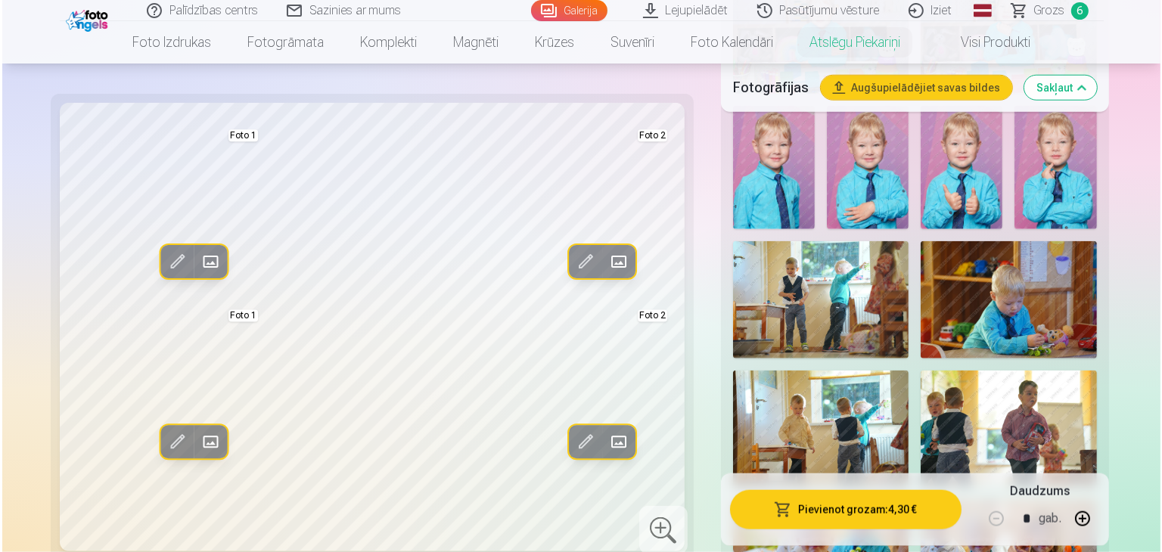
scroll to position [1513, 0]
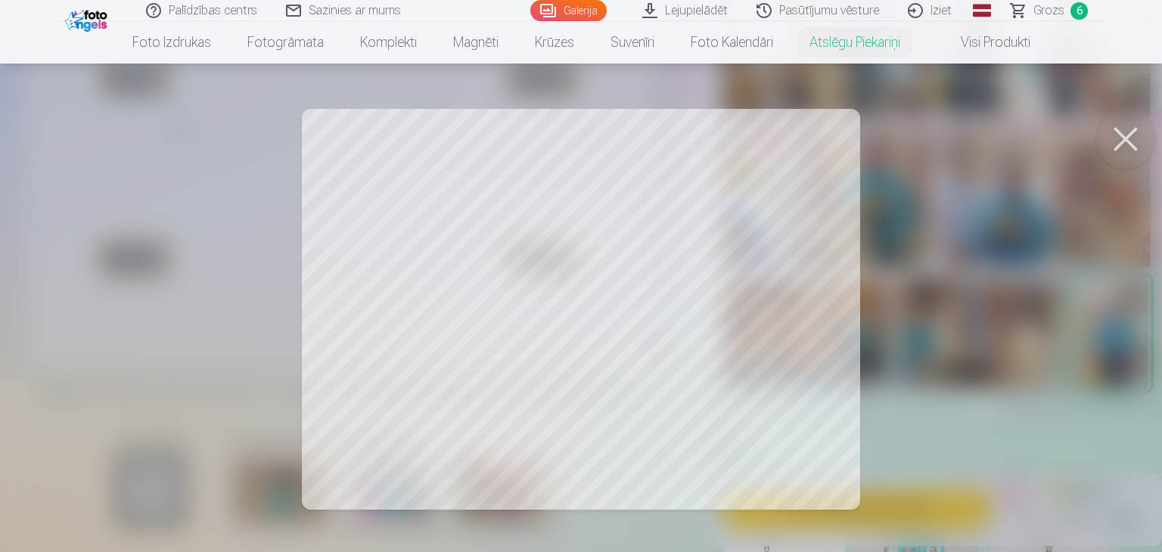
click at [765, 371] on div at bounding box center [581, 276] width 1162 height 552
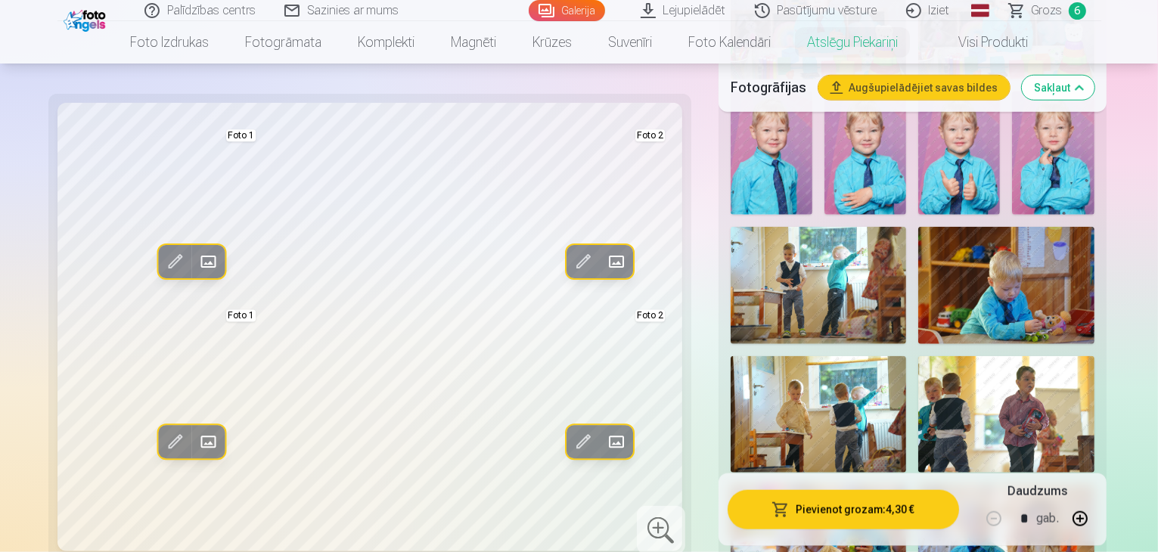
click at [571, 430] on span at bounding box center [583, 442] width 24 height 24
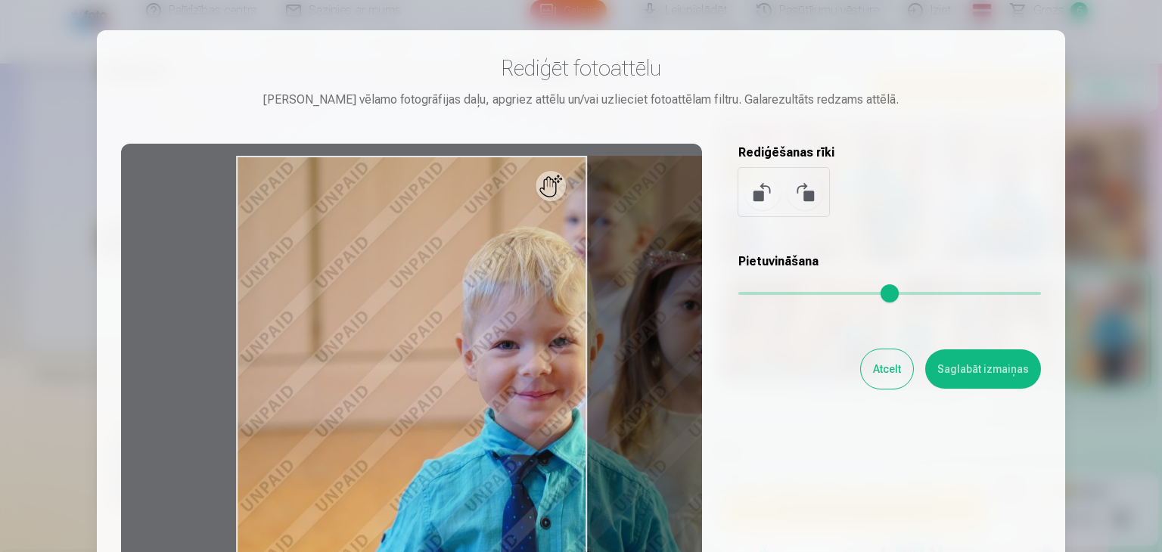
click at [764, 292] on input "range" at bounding box center [889, 293] width 303 height 3
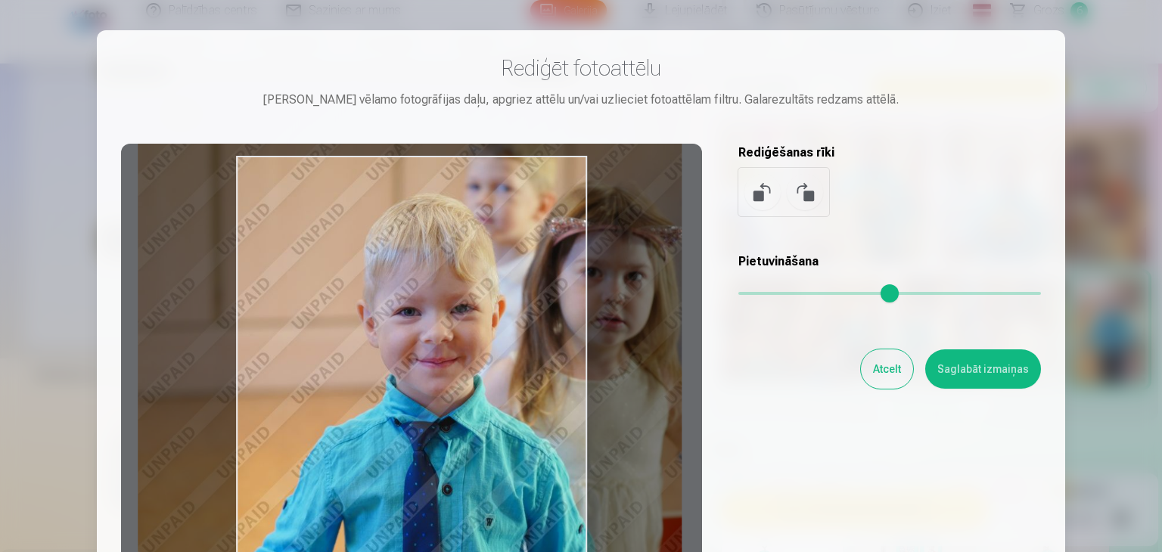
drag, startPoint x: 547, startPoint y: 376, endPoint x: 449, endPoint y: 343, distance: 103.8
click at [449, 343] on div at bounding box center [411, 381] width 581 height 475
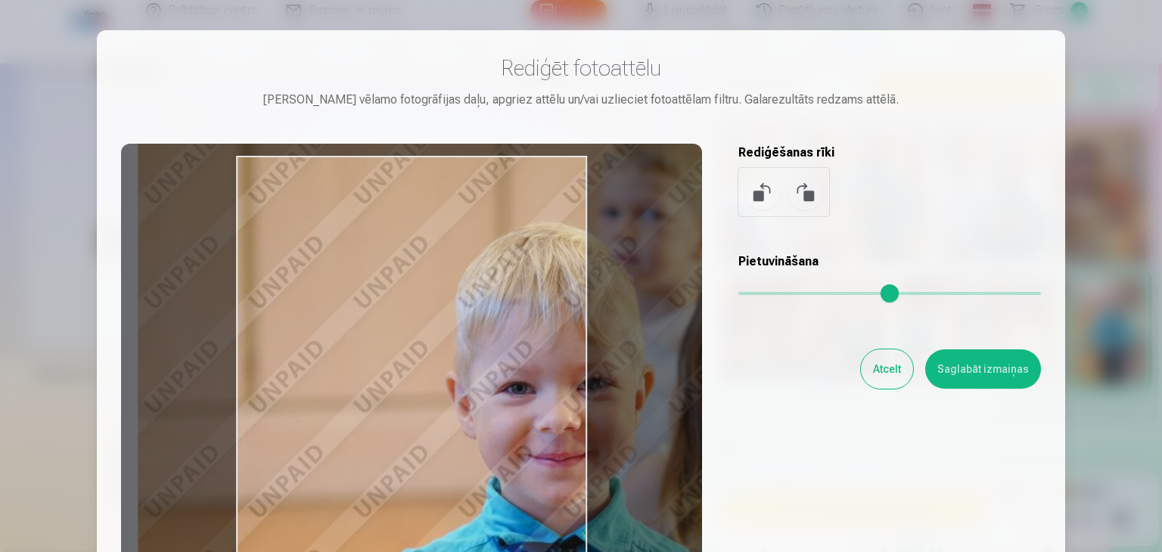
type input "****"
click at [788, 292] on input "range" at bounding box center [889, 293] width 303 height 3
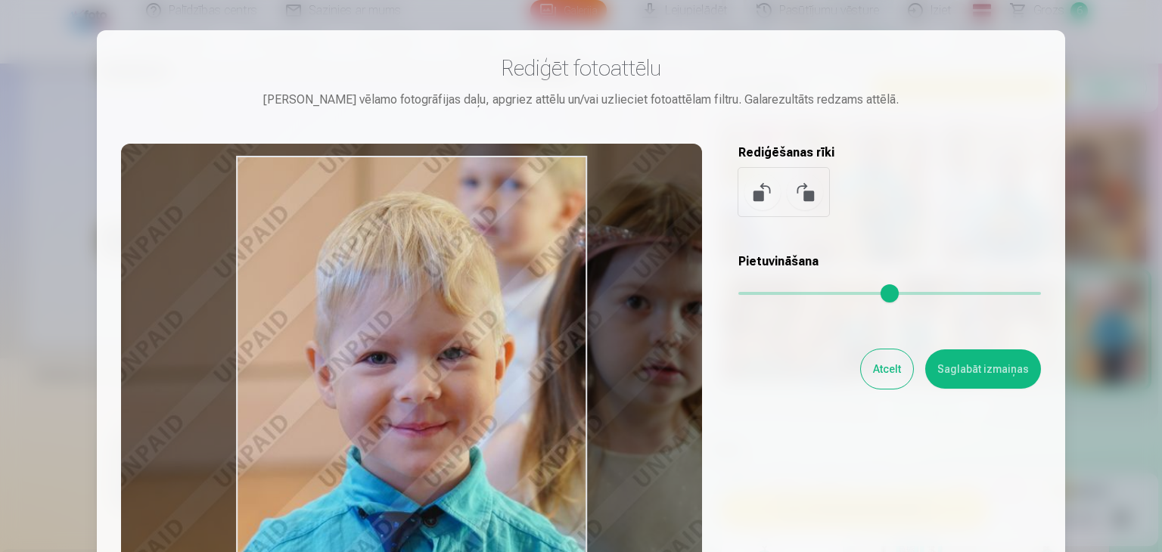
drag, startPoint x: 548, startPoint y: 389, endPoint x: 409, endPoint y: 359, distance: 143.2
click at [409, 359] on div at bounding box center [411, 381] width 581 height 475
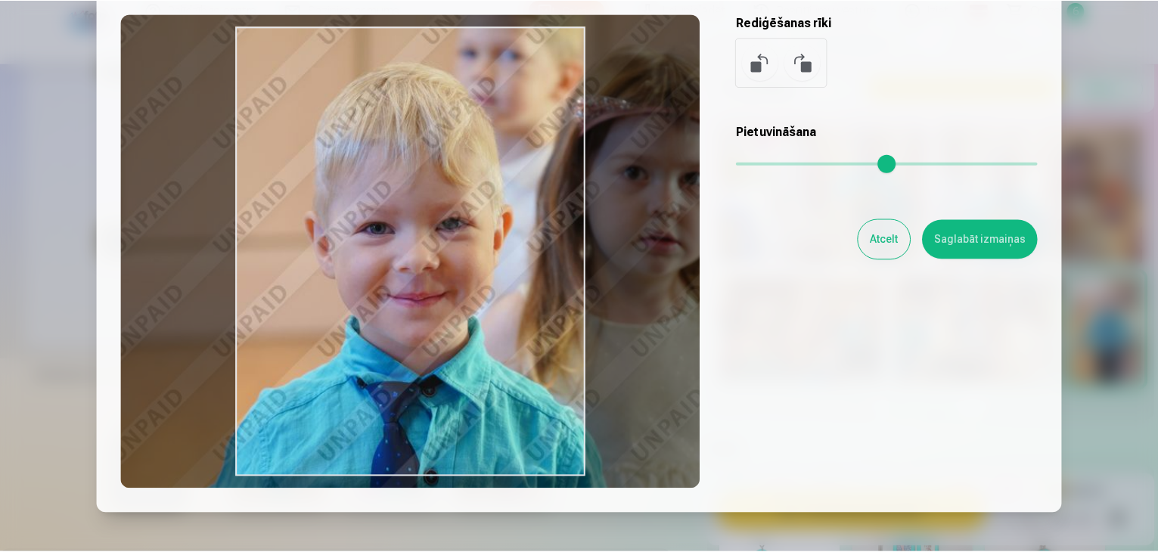
scroll to position [151, 0]
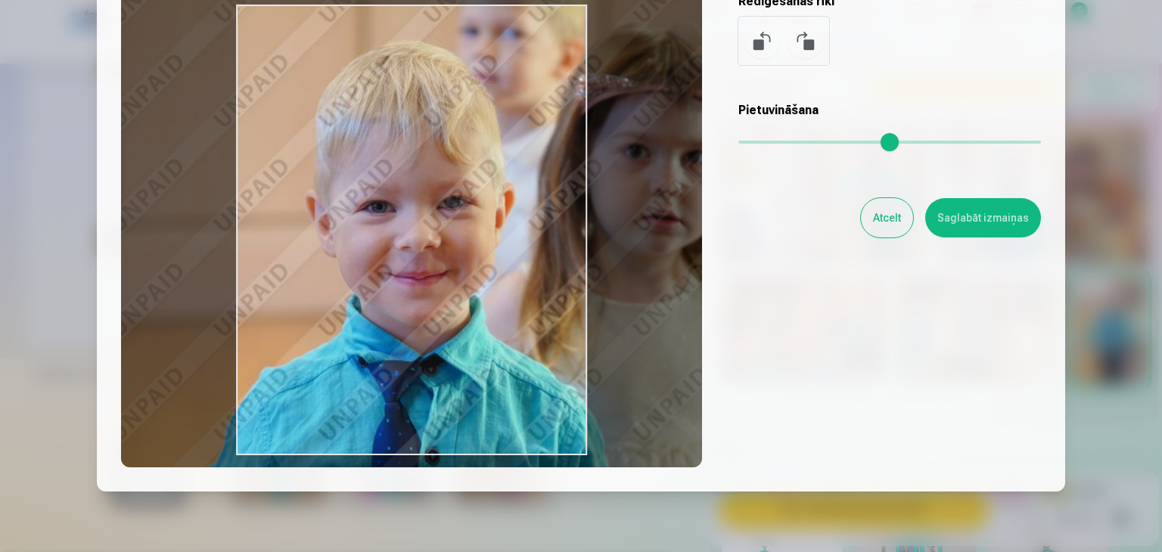
click at [971, 217] on button "Saglabāt izmaiņas" at bounding box center [983, 217] width 116 height 39
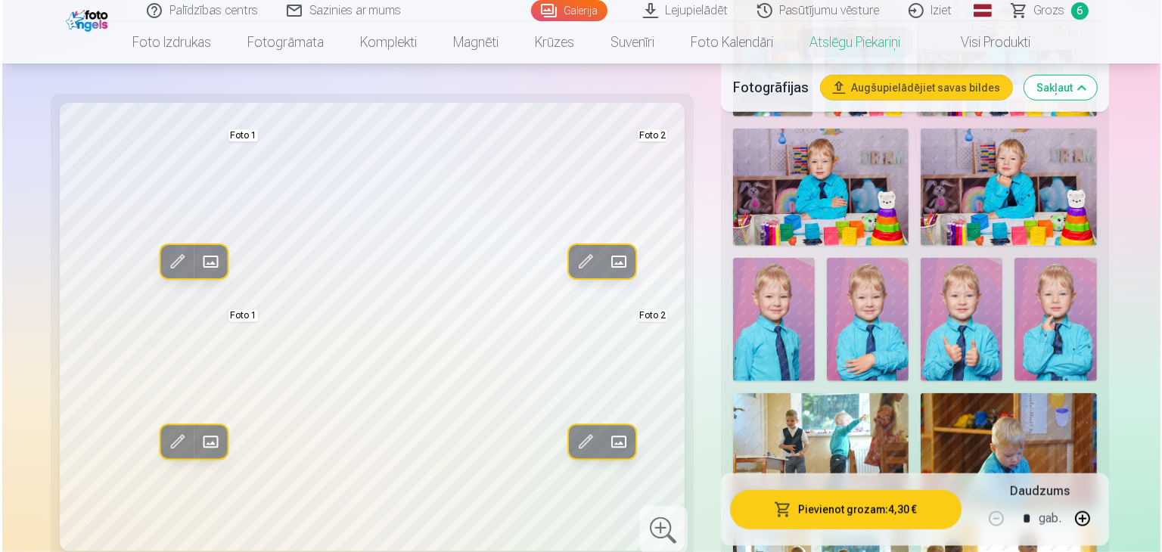
scroll to position [1286, 0]
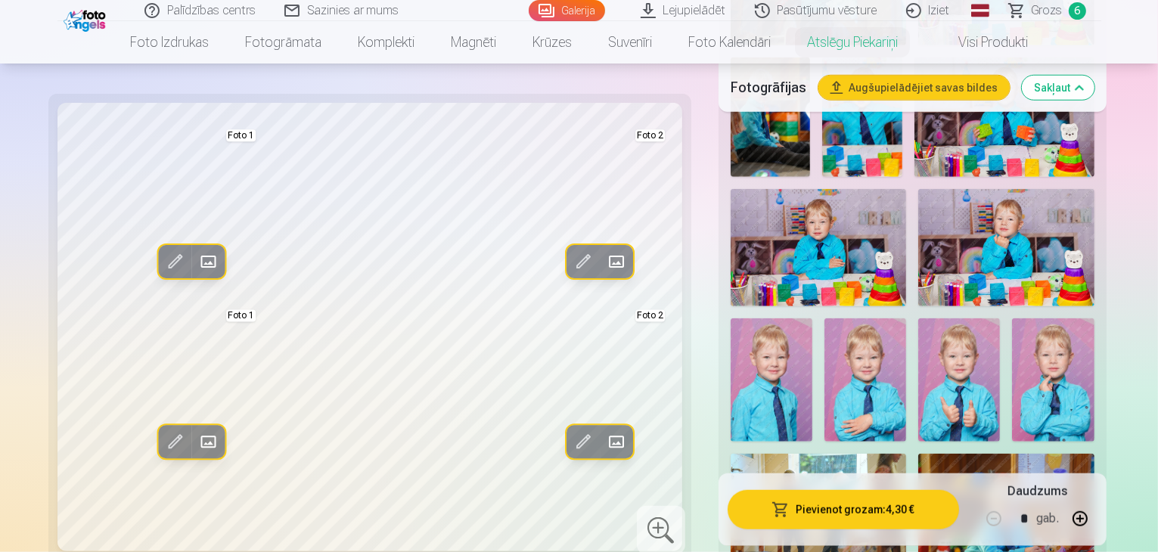
click at [196, 263] on span at bounding box center [208, 262] width 24 height 24
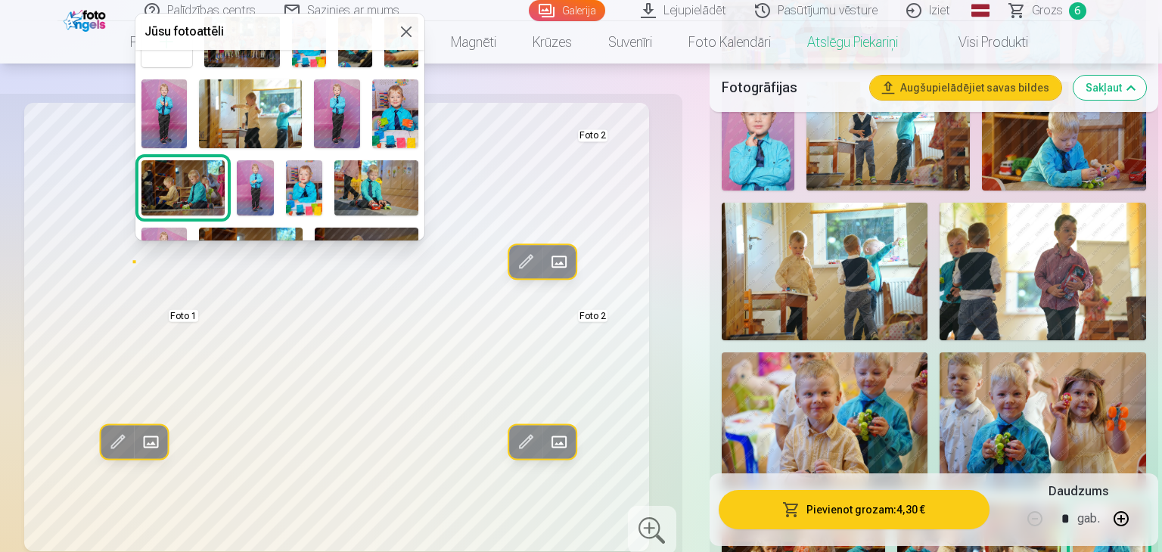
scroll to position [0, 0]
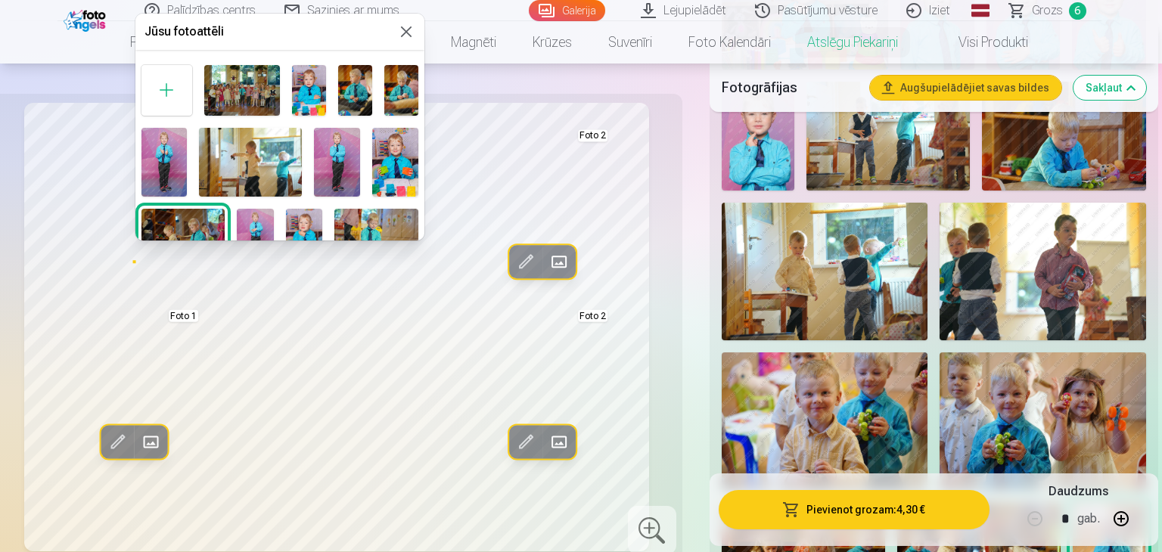
click at [344, 82] on img at bounding box center [355, 90] width 34 height 51
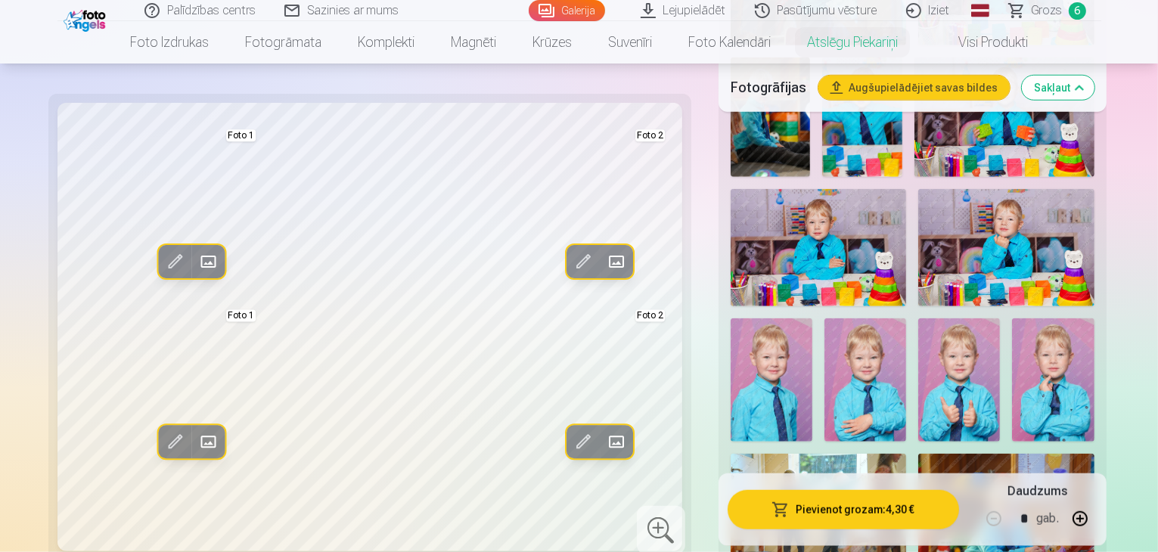
click at [163, 258] on span at bounding box center [175, 262] width 24 height 24
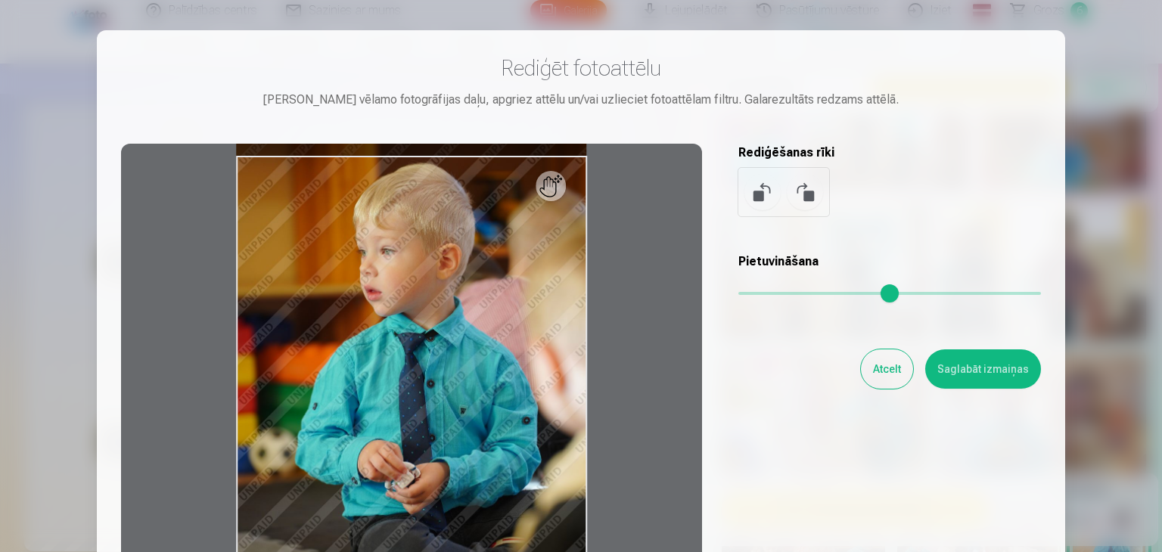
click at [775, 292] on input "range" at bounding box center [889, 293] width 303 height 3
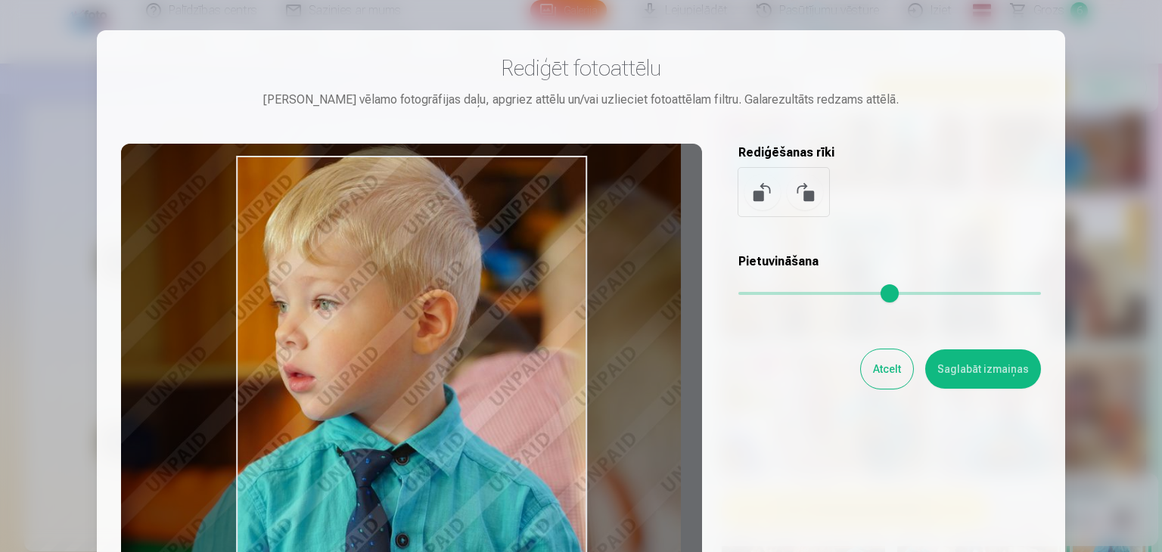
drag, startPoint x: 460, startPoint y: 409, endPoint x: 310, endPoint y: 378, distance: 153.0
click at [309, 378] on div at bounding box center [411, 381] width 581 height 475
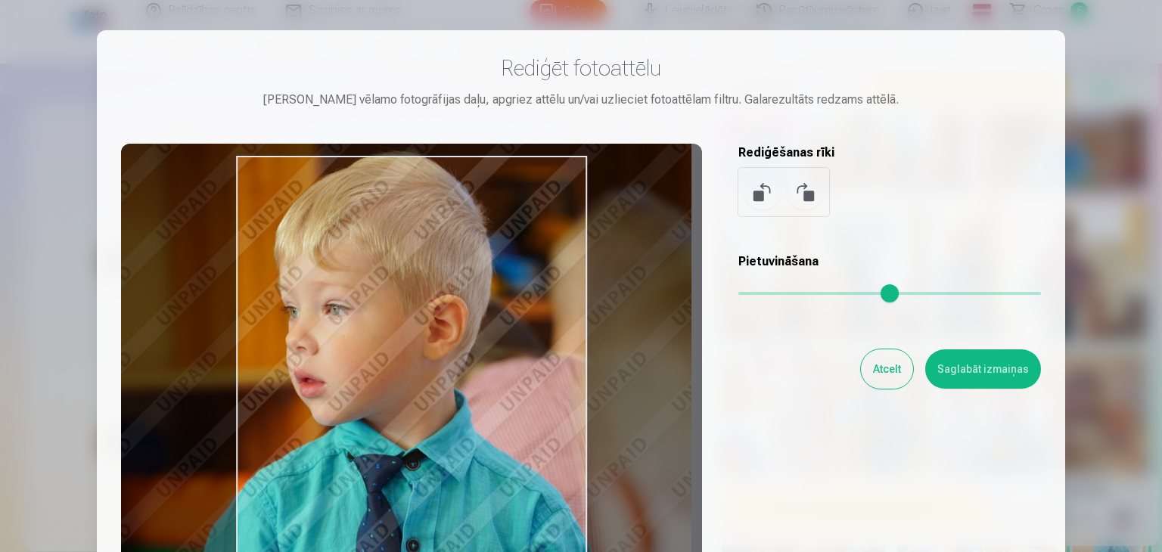
click at [758, 292] on input "range" at bounding box center [889, 293] width 303 height 3
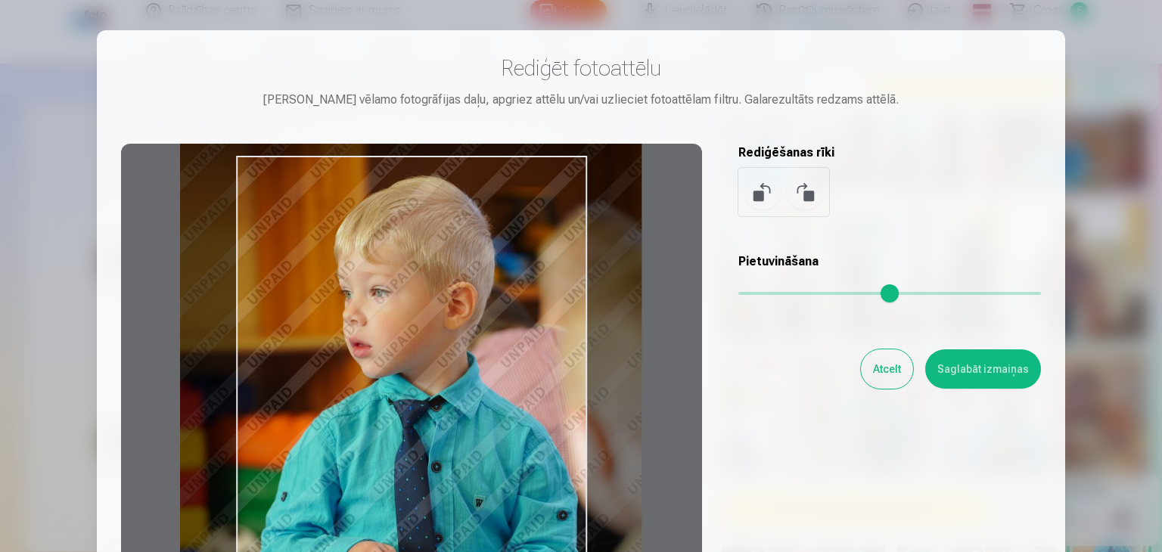
drag, startPoint x: 443, startPoint y: 388, endPoint x: 496, endPoint y: 430, distance: 67.9
click at [496, 430] on div at bounding box center [411, 381] width 581 height 475
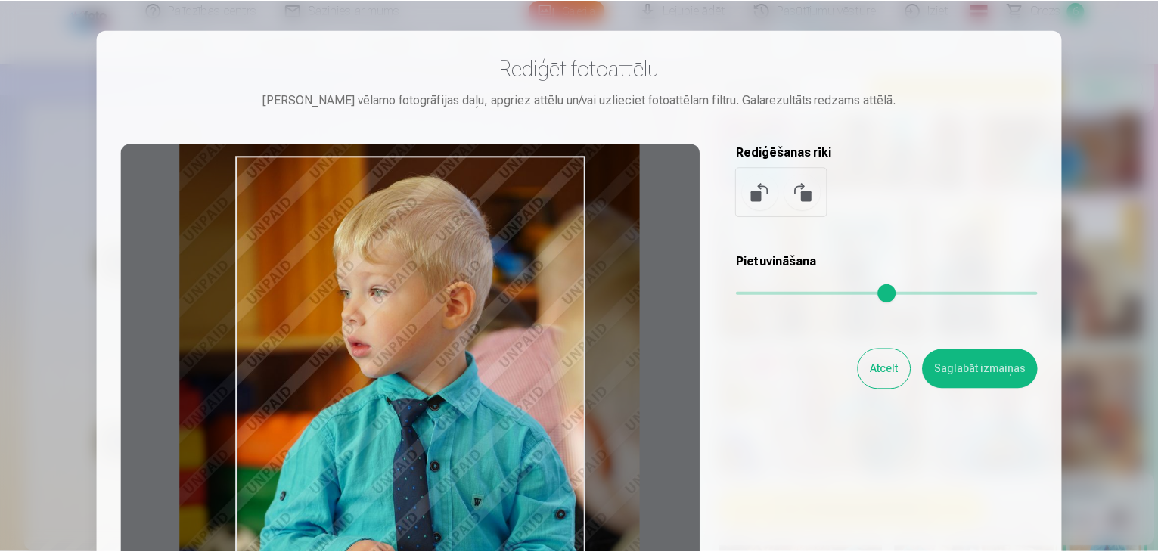
scroll to position [76, 0]
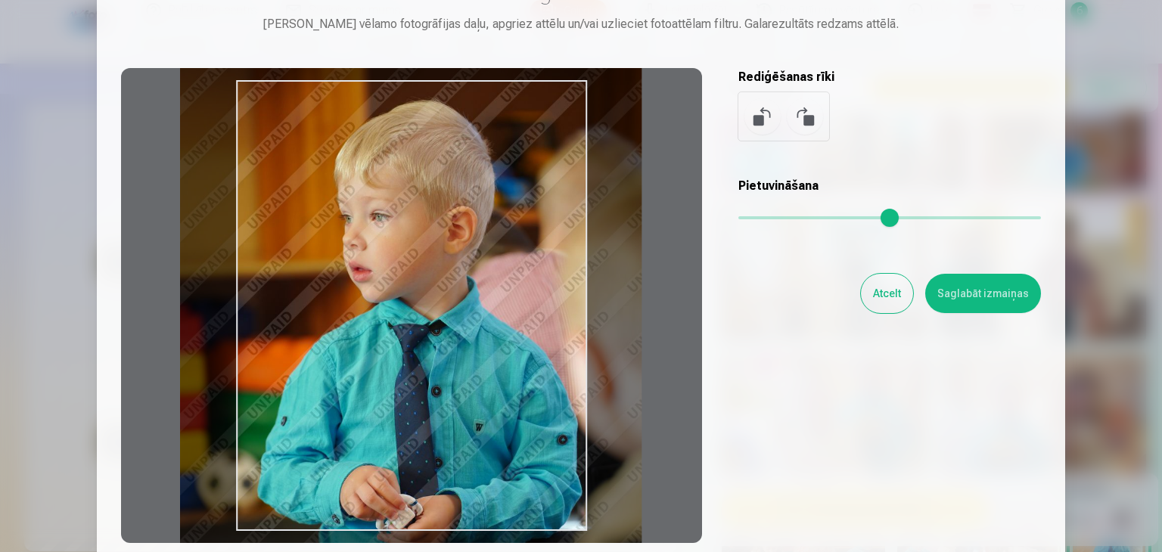
click at [747, 216] on input "range" at bounding box center [889, 217] width 303 height 3
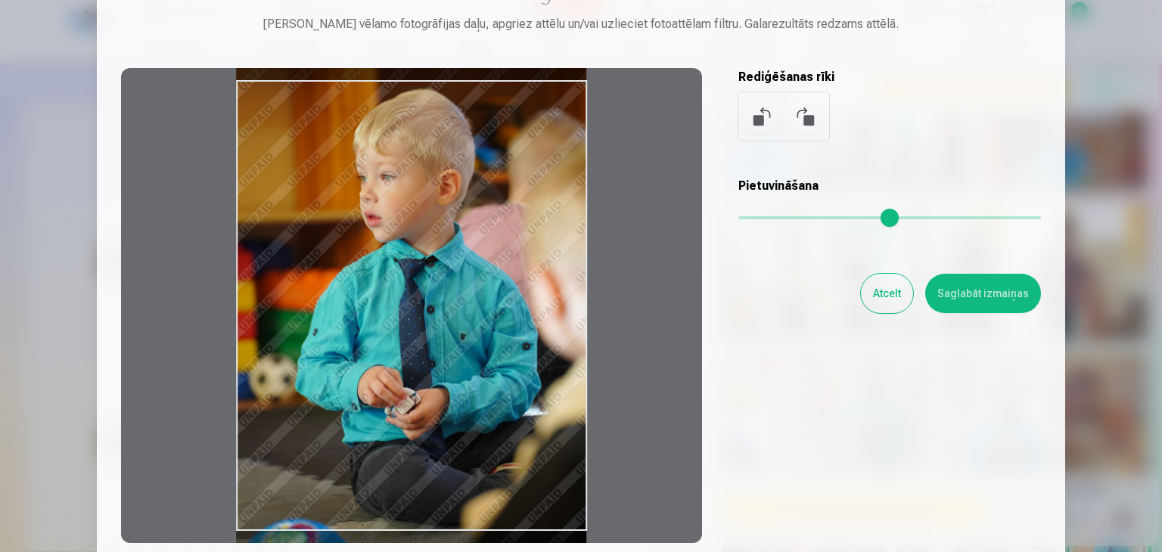
click at [744, 216] on input "range" at bounding box center [889, 217] width 303 height 3
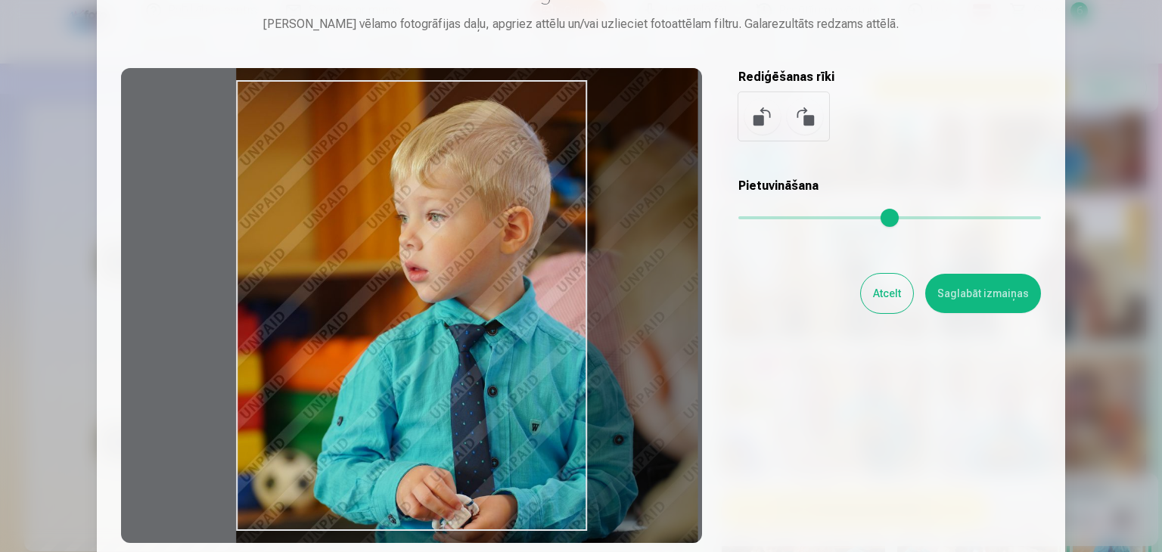
click at [756, 216] on input "range" at bounding box center [889, 217] width 303 height 3
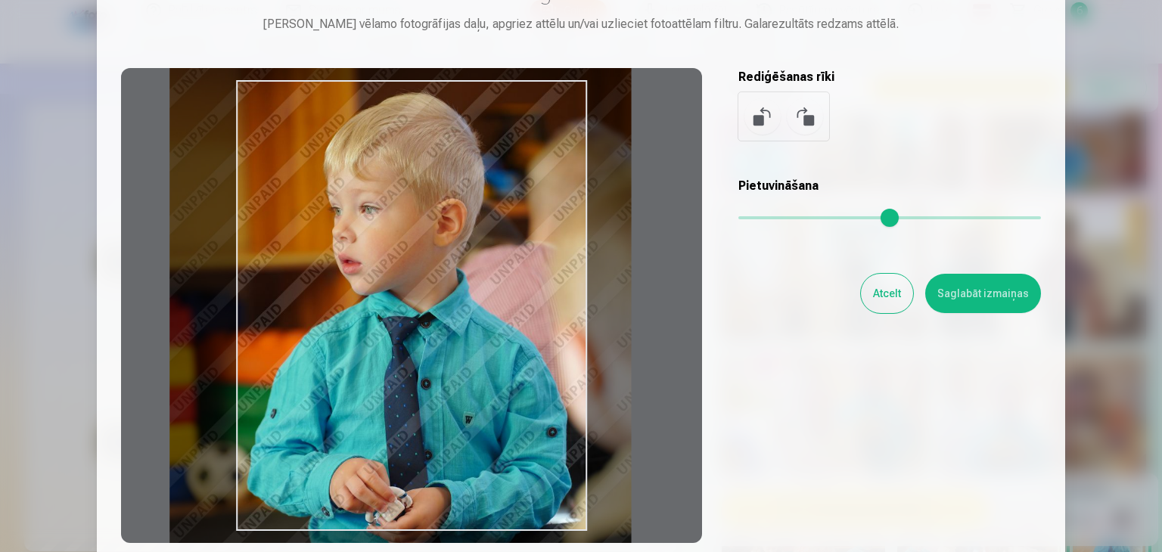
drag, startPoint x: 527, startPoint y: 334, endPoint x: 463, endPoint y: 331, distance: 63.6
click at [463, 331] on div at bounding box center [411, 305] width 581 height 475
type input "****"
click at [974, 285] on button "Saglabāt izmaiņas" at bounding box center [983, 293] width 116 height 39
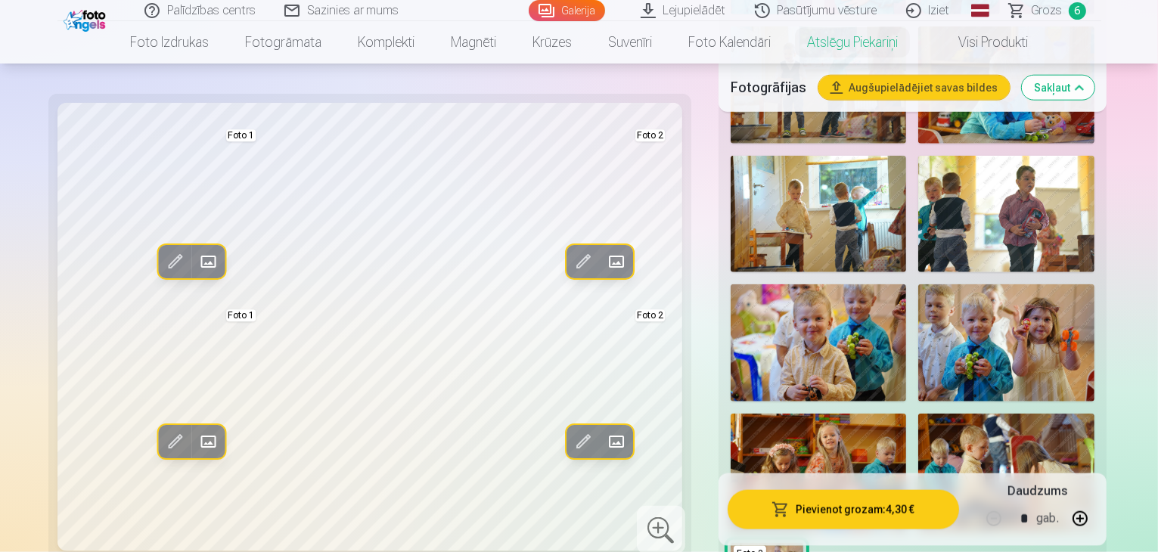
scroll to position [1740, 0]
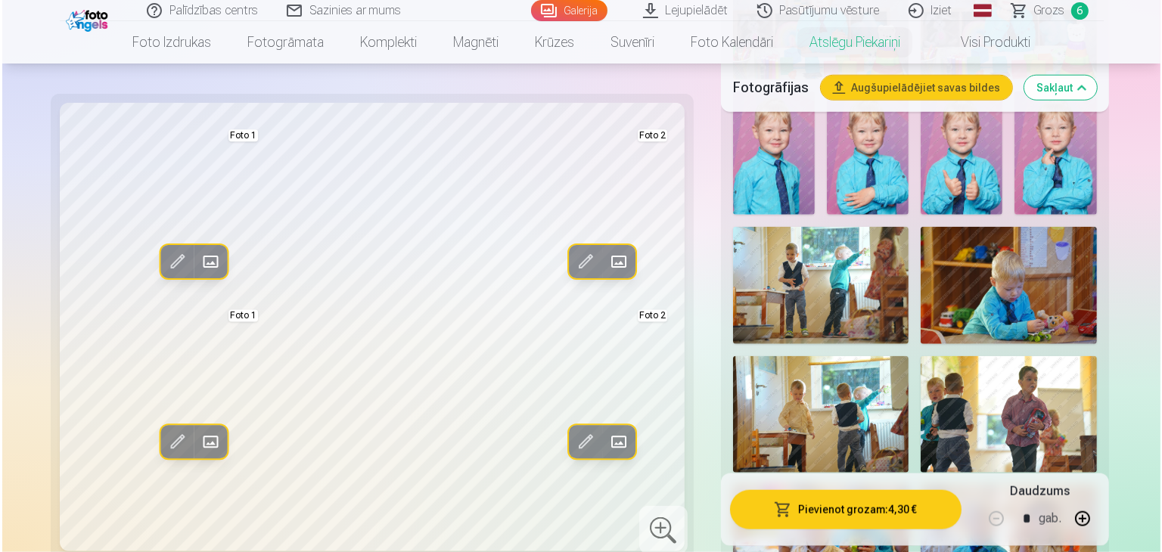
scroll to position [1362, 0]
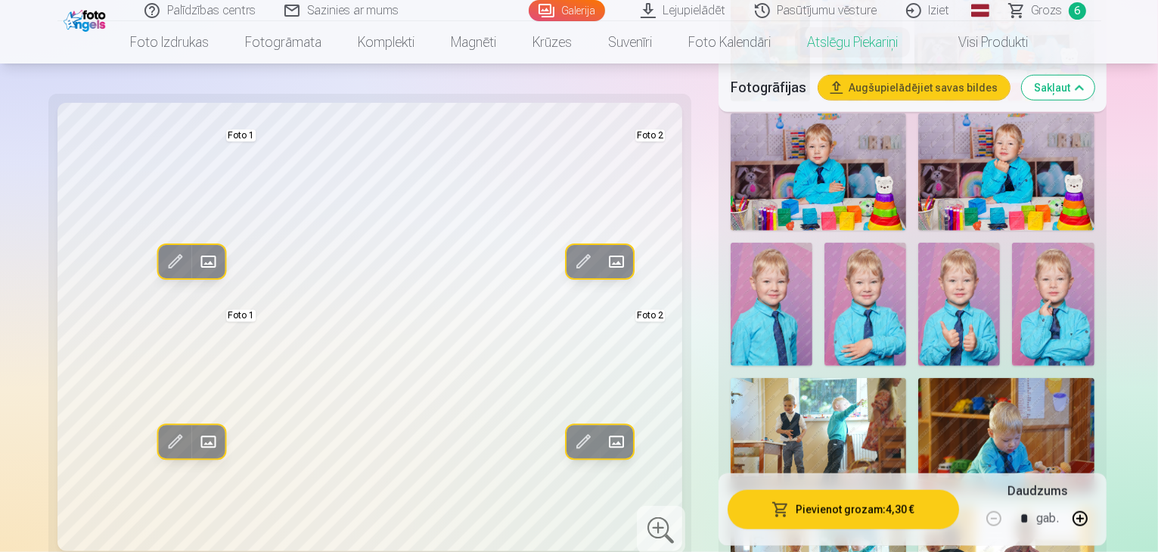
click at [895, 511] on button "Pievienot grozam : 4,30 €" at bounding box center [844, 509] width 232 height 39
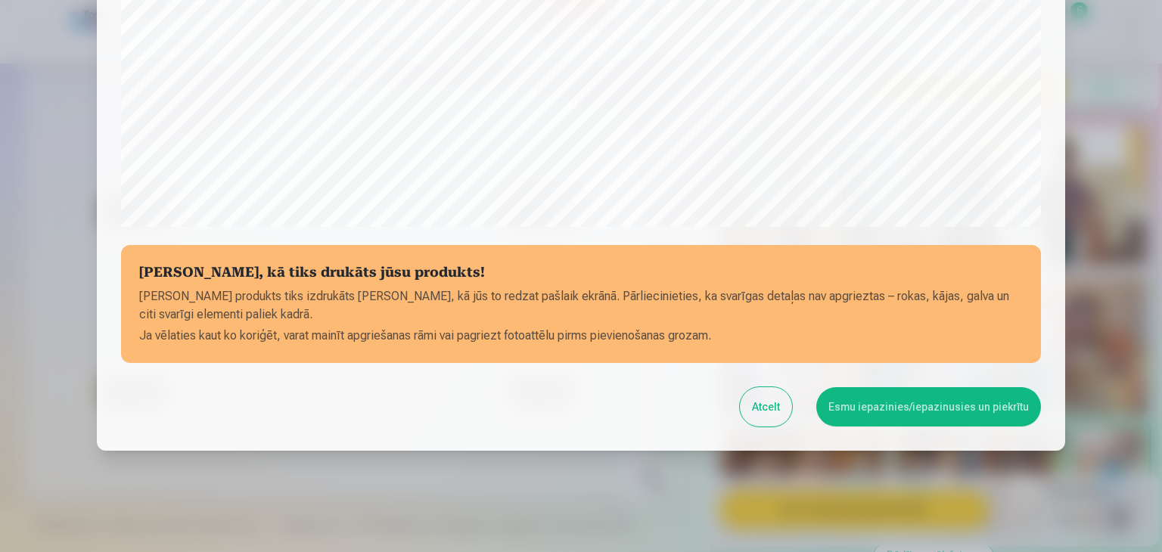
scroll to position [537, 0]
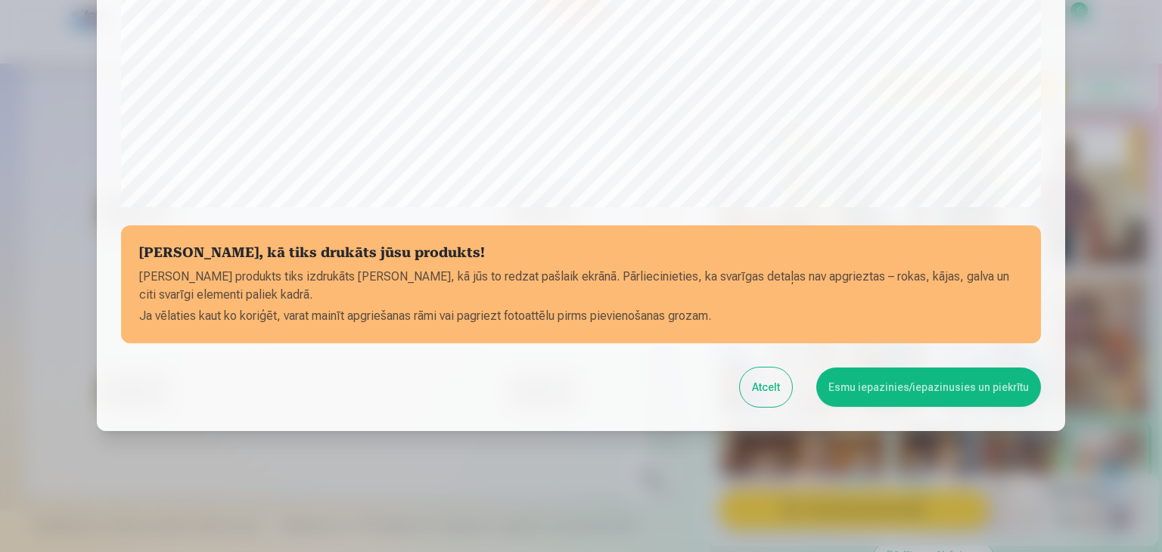
click at [897, 391] on button "Esmu iepazinies/iepazinusies un piekrītu" at bounding box center [928, 387] width 225 height 39
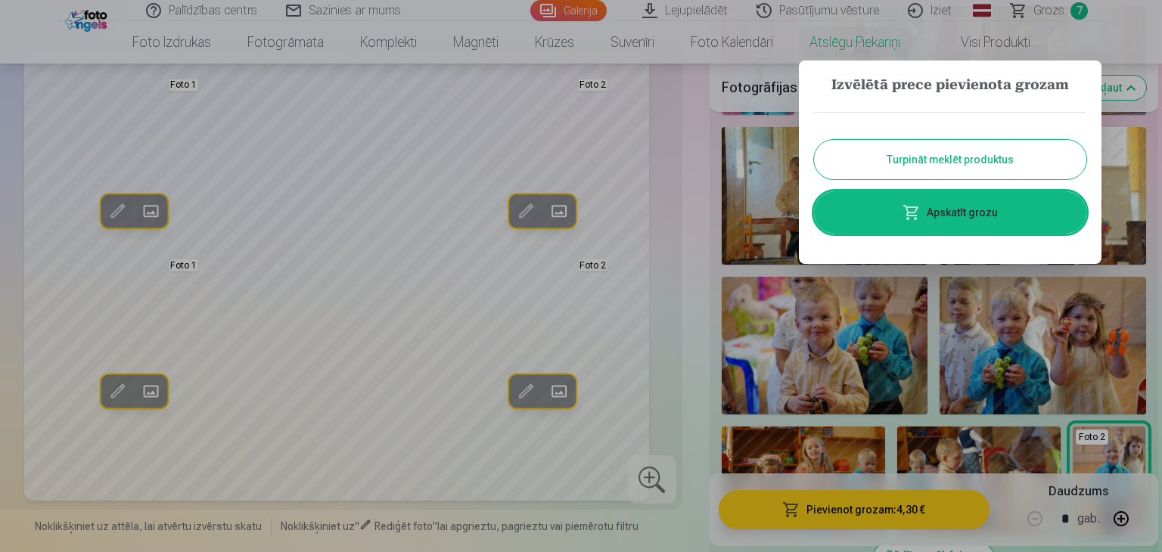
click at [941, 213] on link "Apskatīt grozu" at bounding box center [950, 212] width 272 height 42
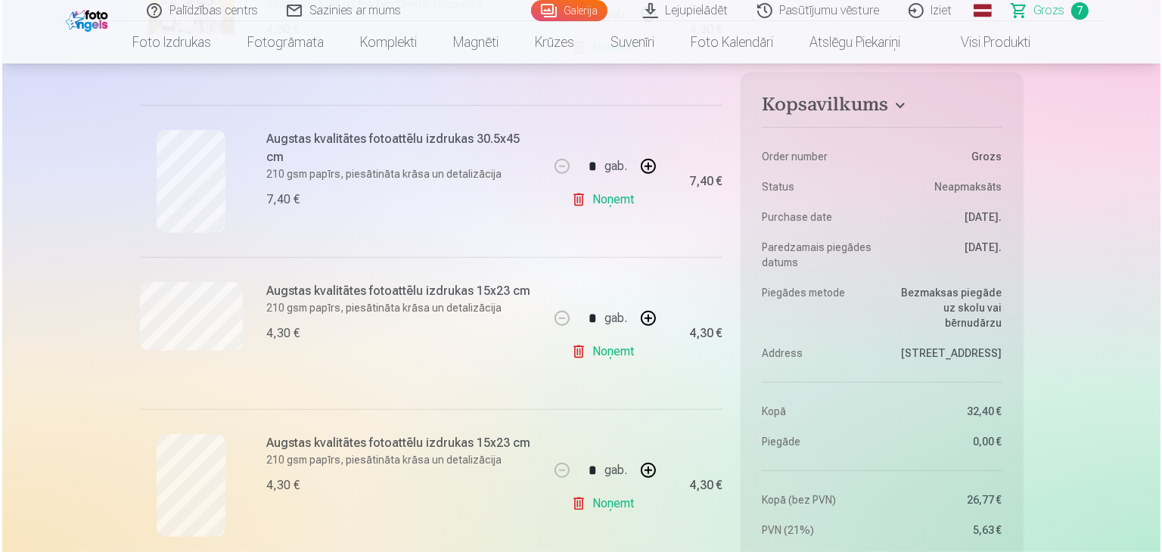
scroll to position [757, 0]
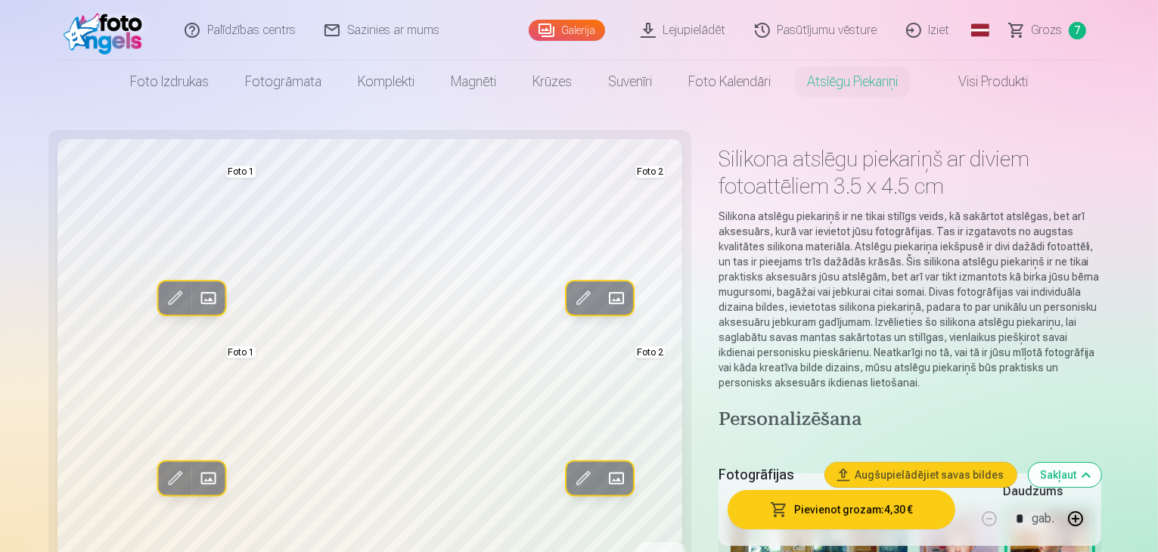
click at [1053, 33] on span "Grozs" at bounding box center [1047, 30] width 31 height 18
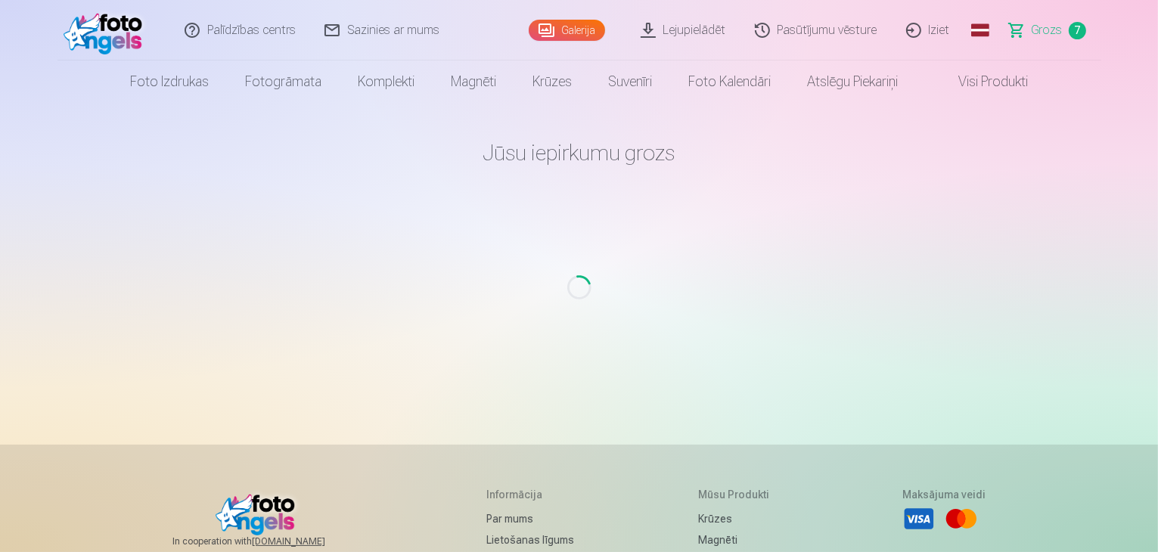
click at [1045, 29] on span "Grozs" at bounding box center [1047, 30] width 31 height 18
click at [575, 33] on link "Galerija" at bounding box center [567, 30] width 76 height 21
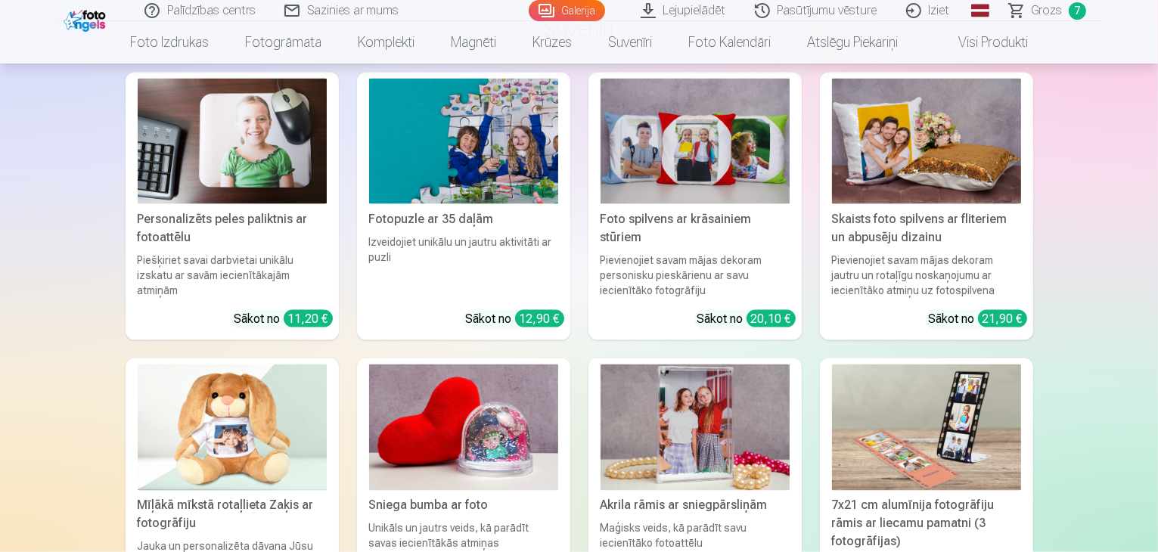
scroll to position [14072, 0]
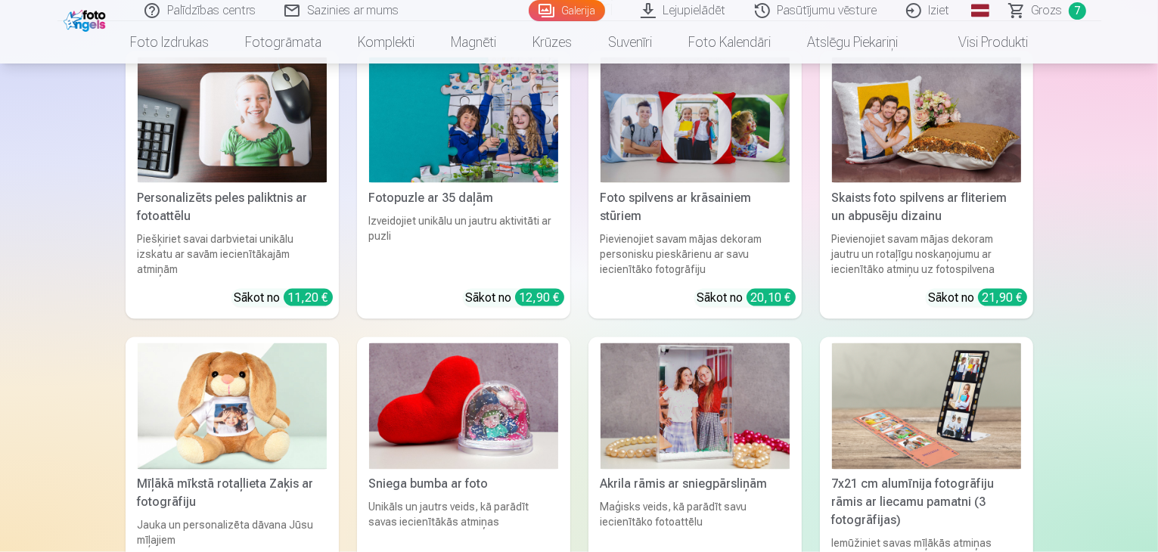
click at [1036, 8] on span "Grozs" at bounding box center [1047, 11] width 31 height 18
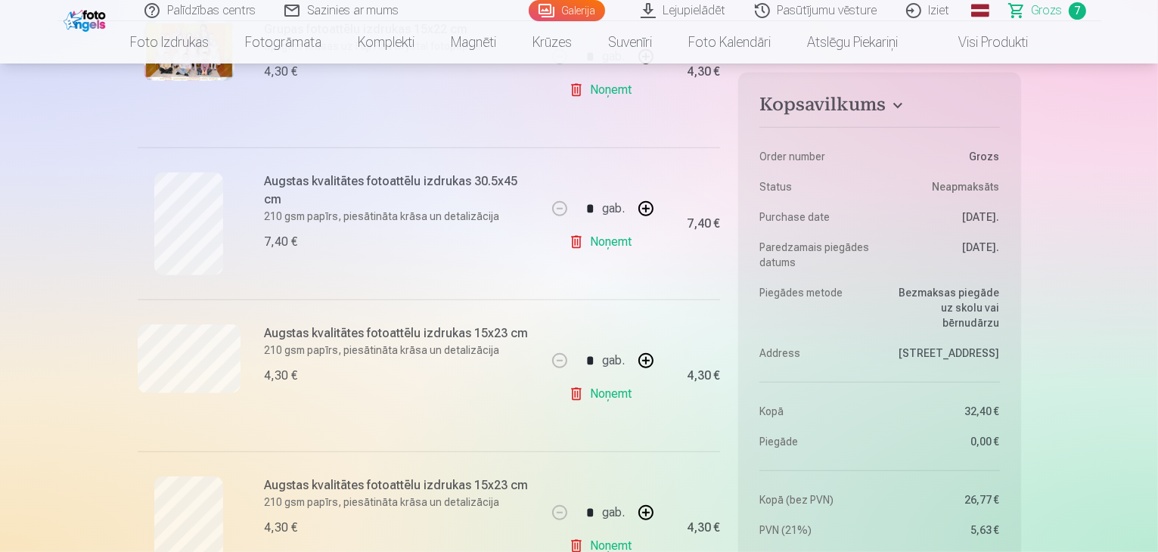
scroll to position [832, 0]
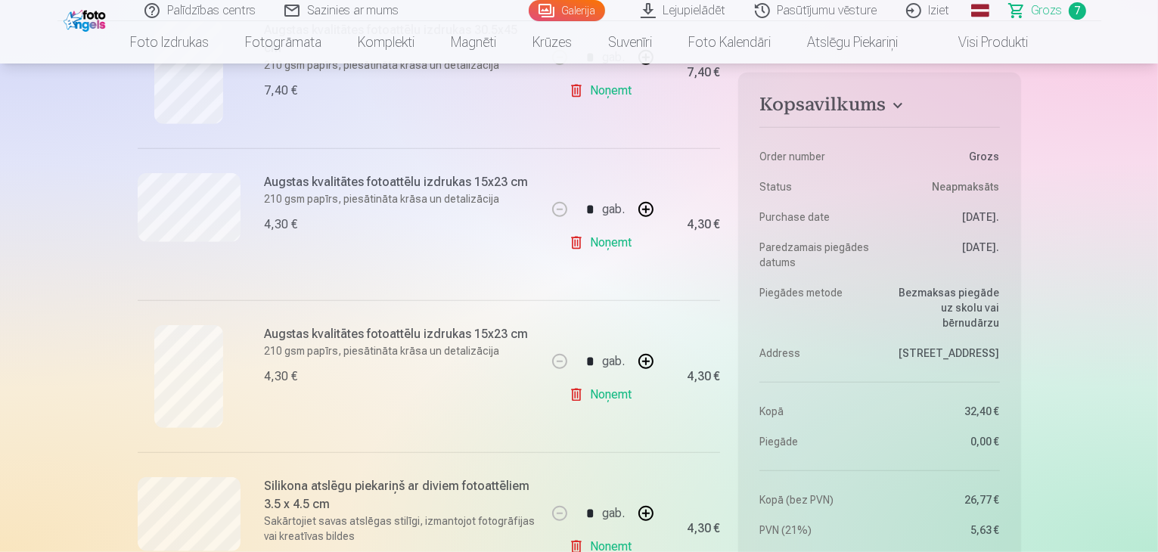
click at [596, 393] on link "Noņemt" at bounding box center [603, 395] width 69 height 30
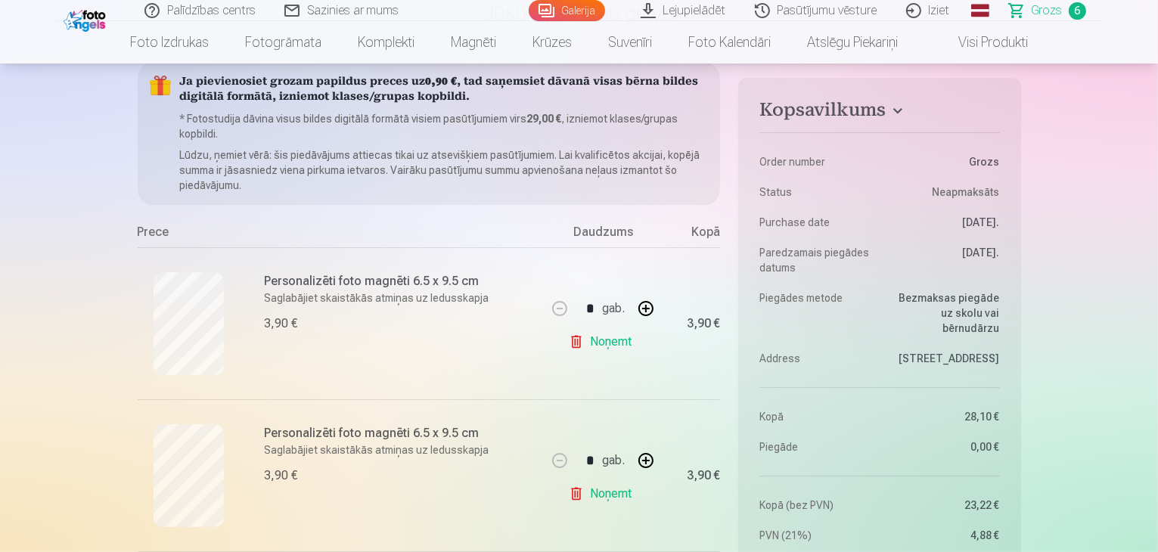
scroll to position [0, 0]
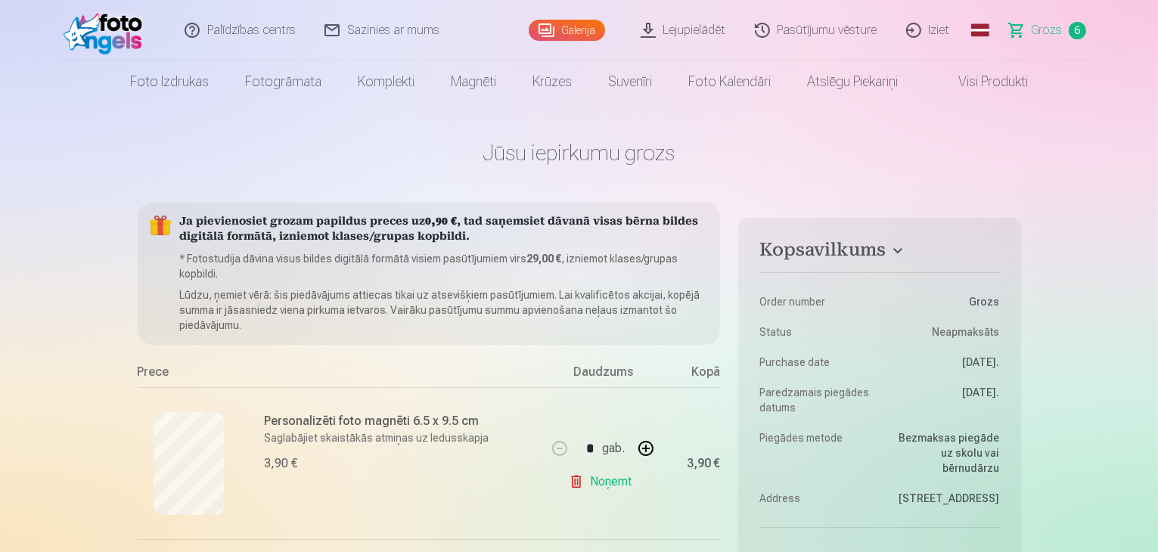
click at [695, 28] on link "Lejupielādēt" at bounding box center [684, 30] width 114 height 61
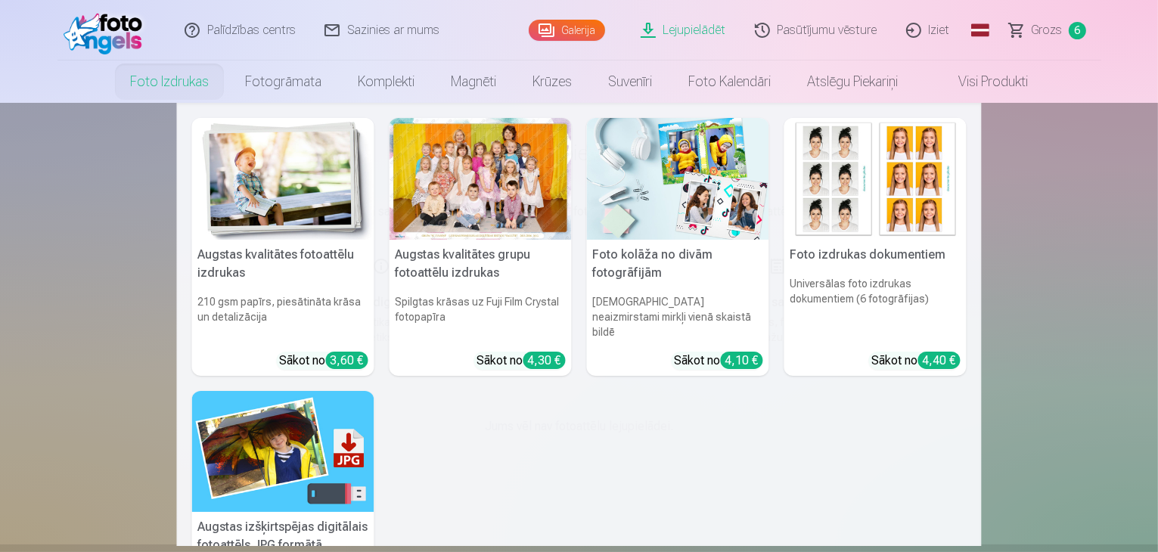
click at [179, 85] on link "Foto izdrukas" at bounding box center [169, 82] width 115 height 42
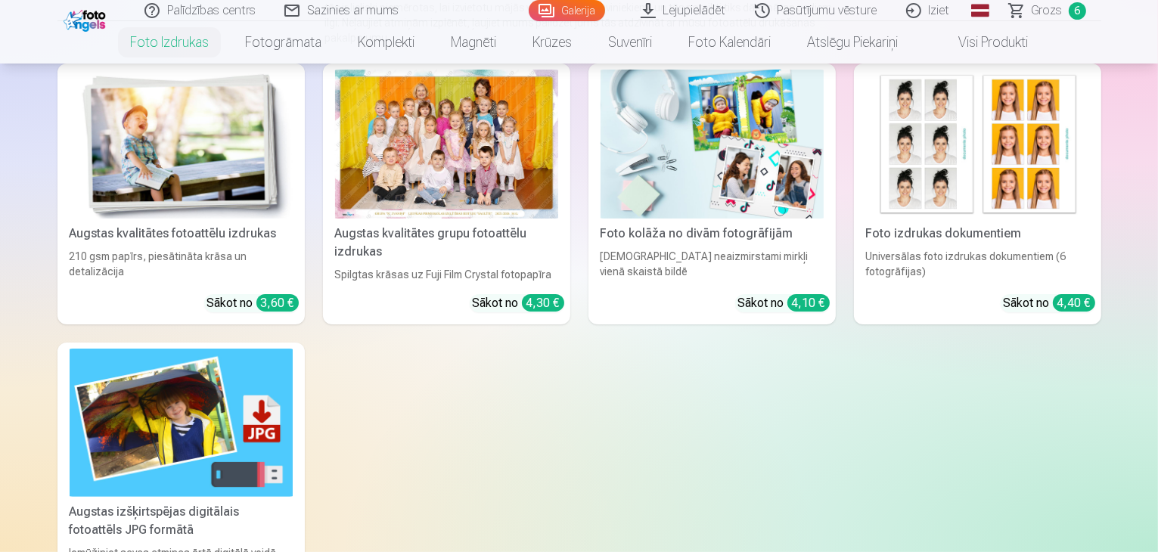
scroll to position [227, 0]
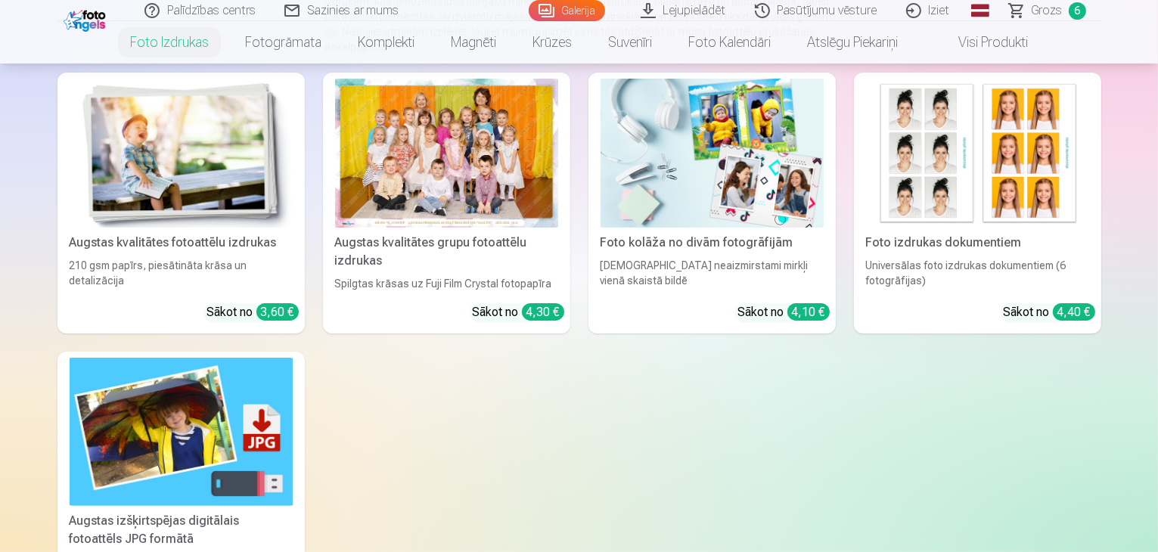
click at [169, 252] on div "Augstas kvalitātes fotoattēlu izdrukas" at bounding box center [181, 243] width 235 height 18
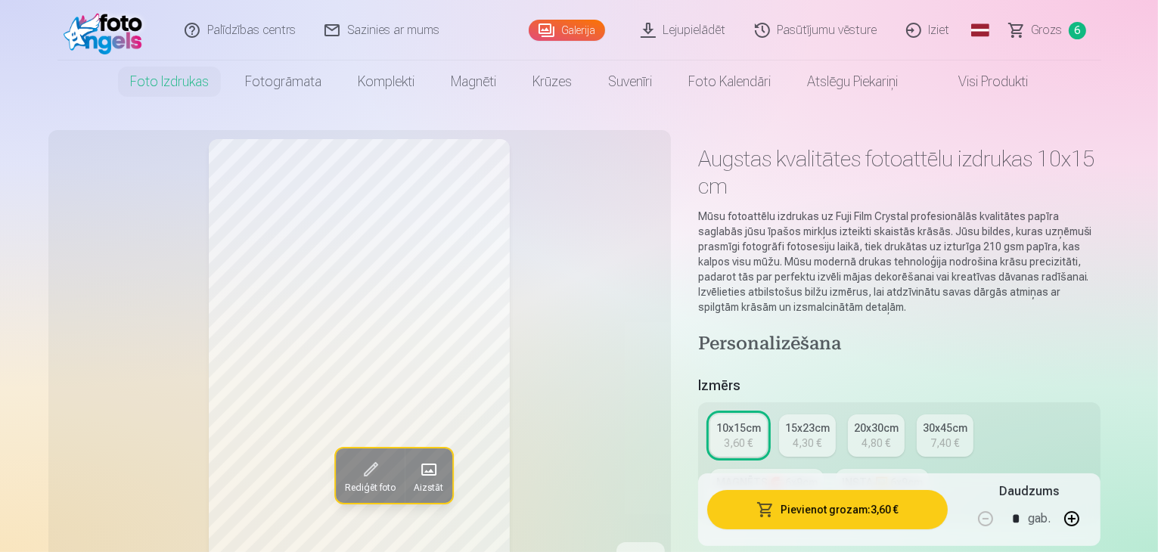
click at [578, 24] on link "Galerija" at bounding box center [567, 30] width 76 height 21
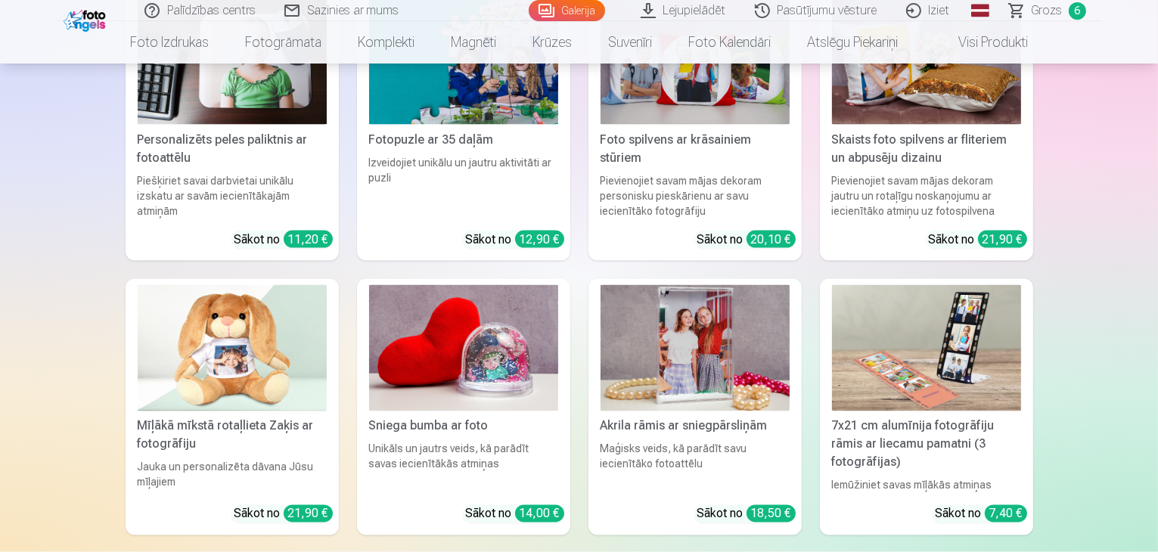
scroll to position [14148, 0]
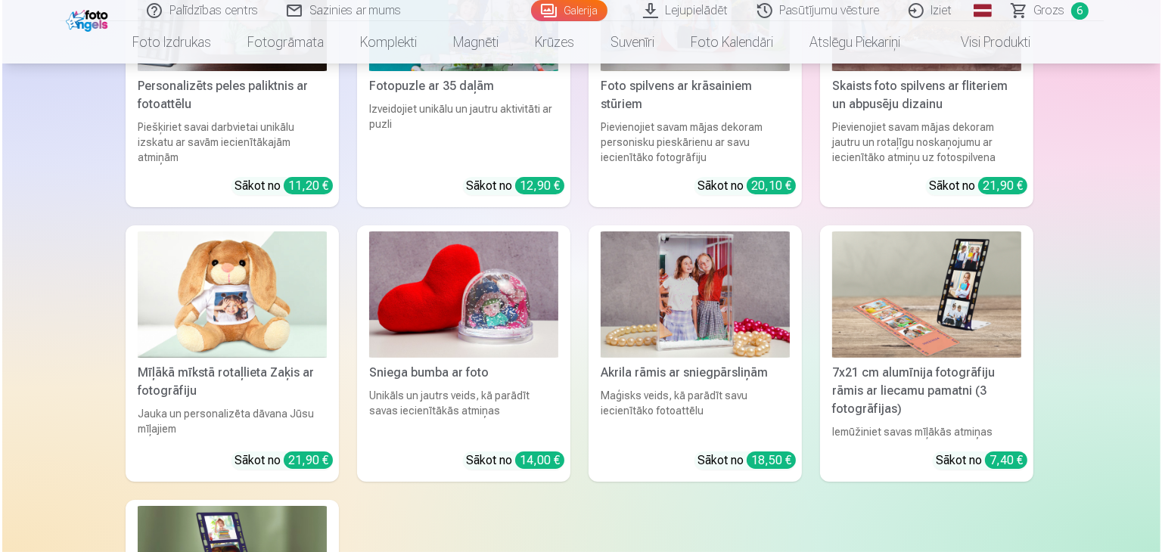
scroll to position [14192, 0]
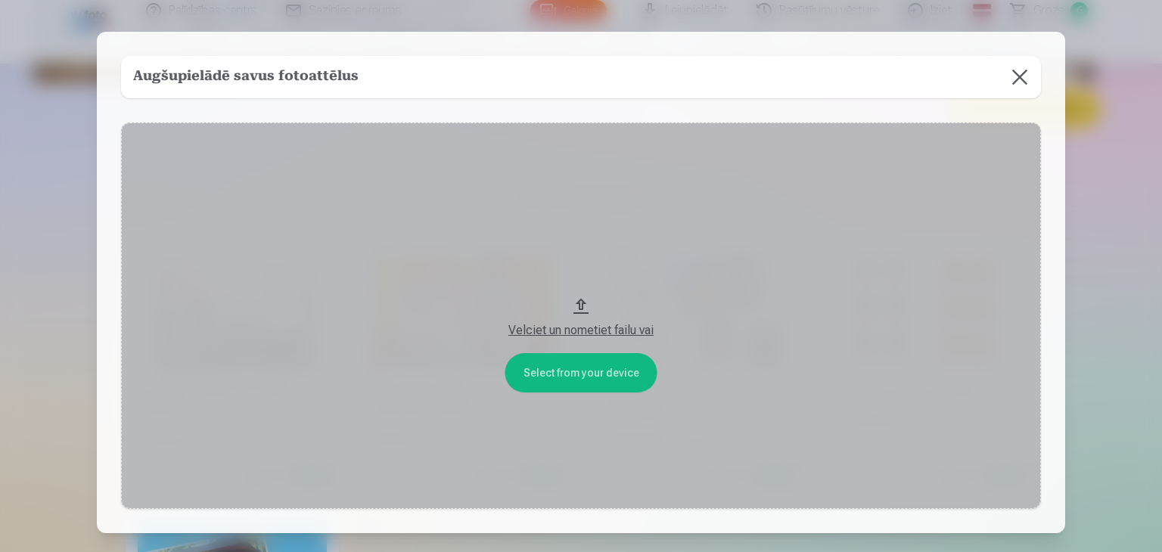
click at [561, 331] on div "Velciet un nometiet failu vai" at bounding box center [581, 331] width 890 height 18
click at [586, 331] on div "Velciet un nometiet failu vai" at bounding box center [581, 331] width 890 height 18
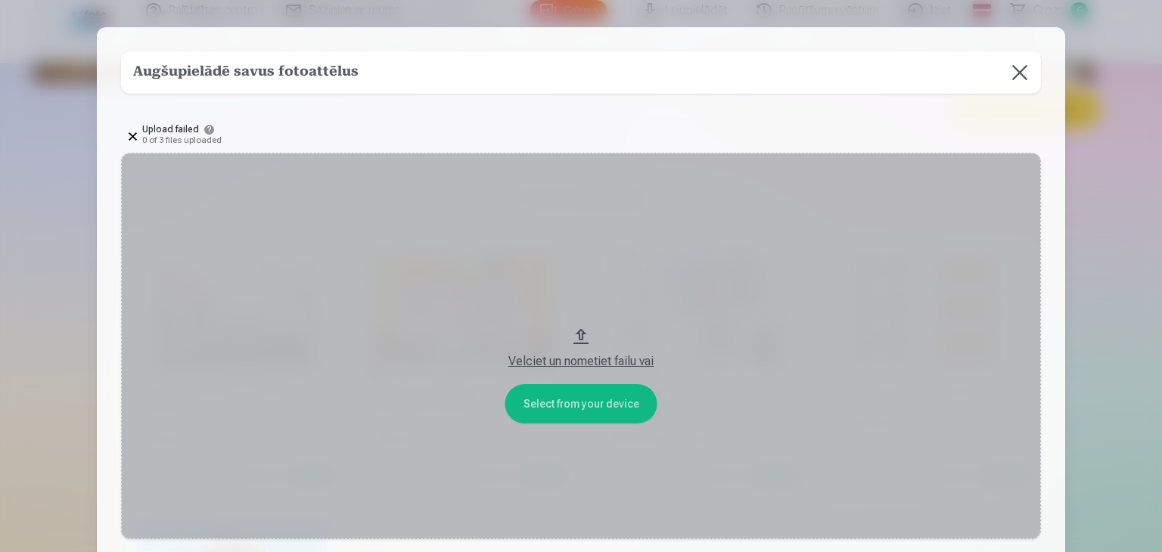
scroll to position [0, 0]
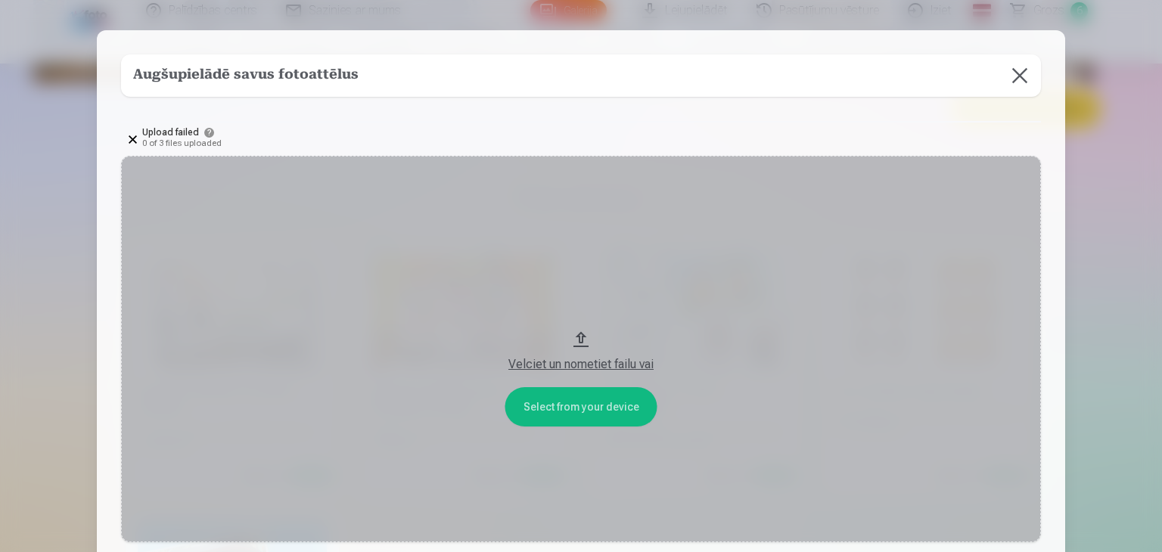
click at [575, 412] on button "Velciet un nometiet failu vai" at bounding box center [581, 349] width 920 height 387
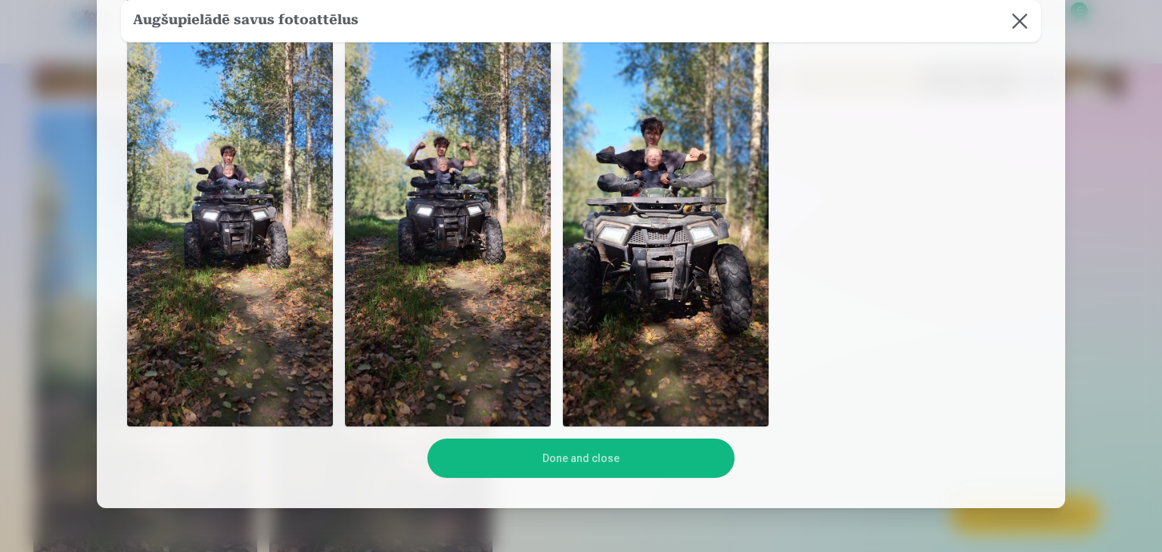
scroll to position [303, 0]
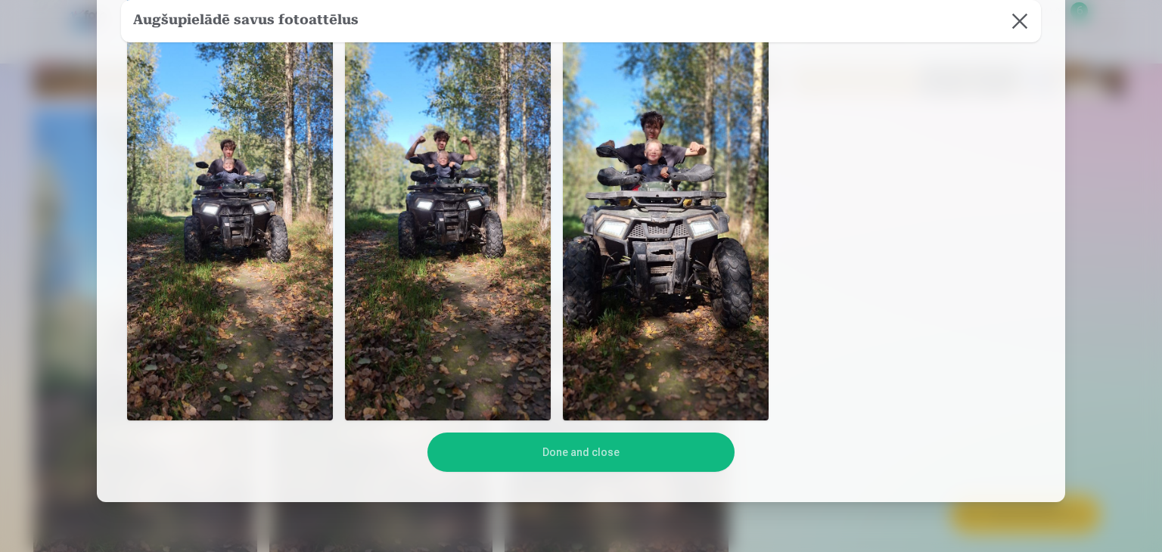
click at [672, 291] on img at bounding box center [666, 197] width 206 height 446
click at [232, 173] on img at bounding box center [230, 197] width 206 height 446
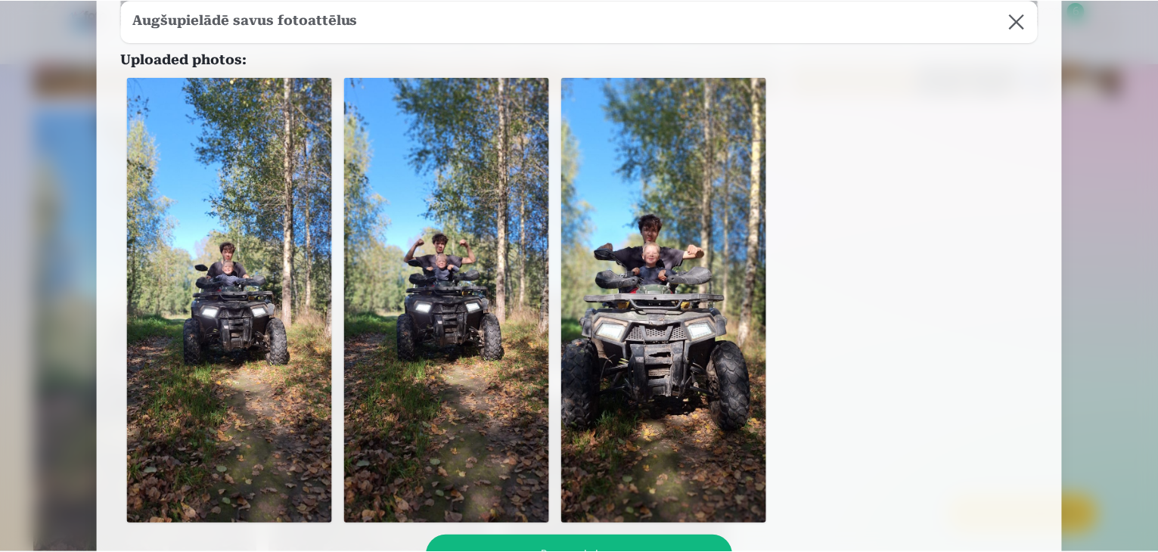
scroll to position [373, 0]
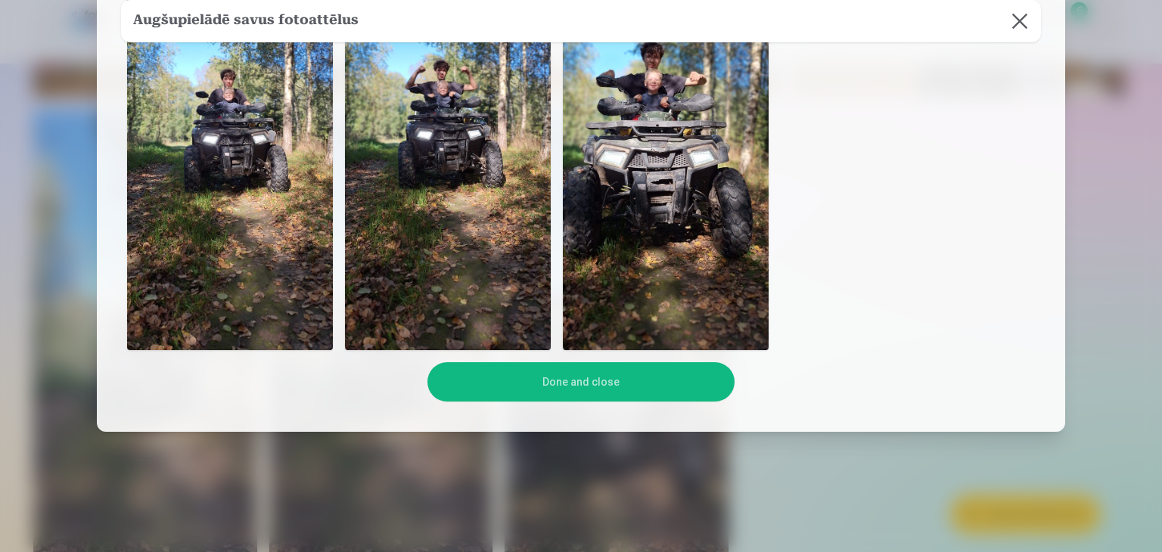
click at [576, 385] on button "Done and close" at bounding box center [580, 381] width 306 height 39
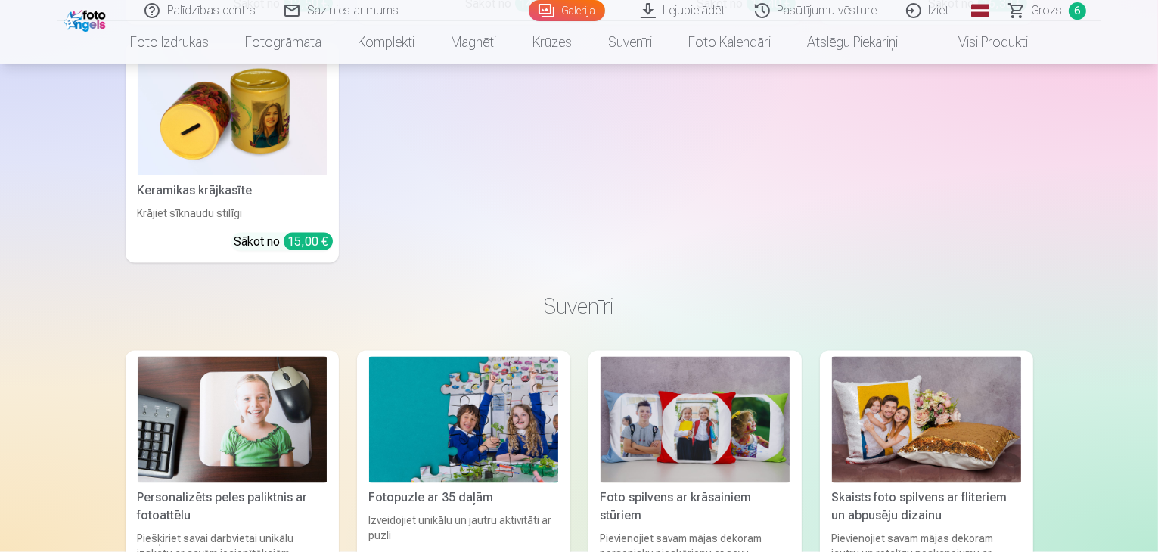
scroll to position [14268, 0]
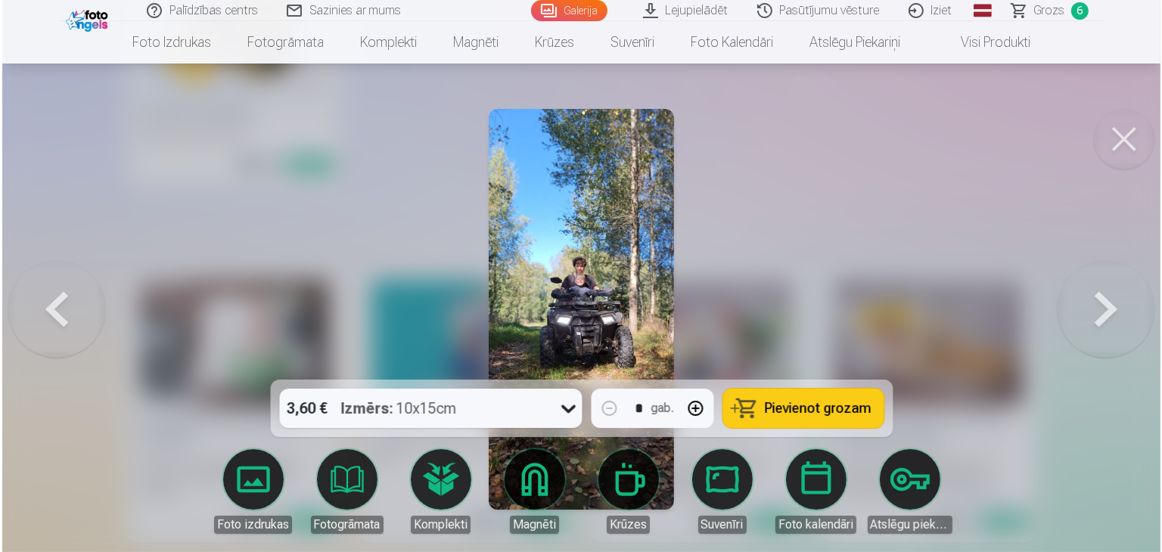
scroll to position [14312, 0]
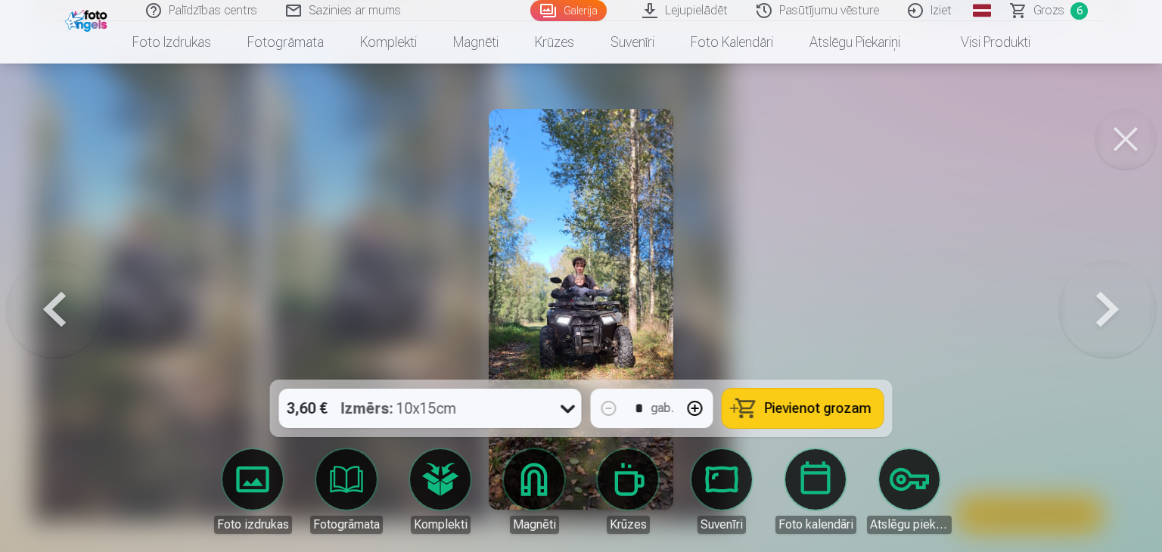
click at [1127, 137] on button at bounding box center [1125, 139] width 61 height 61
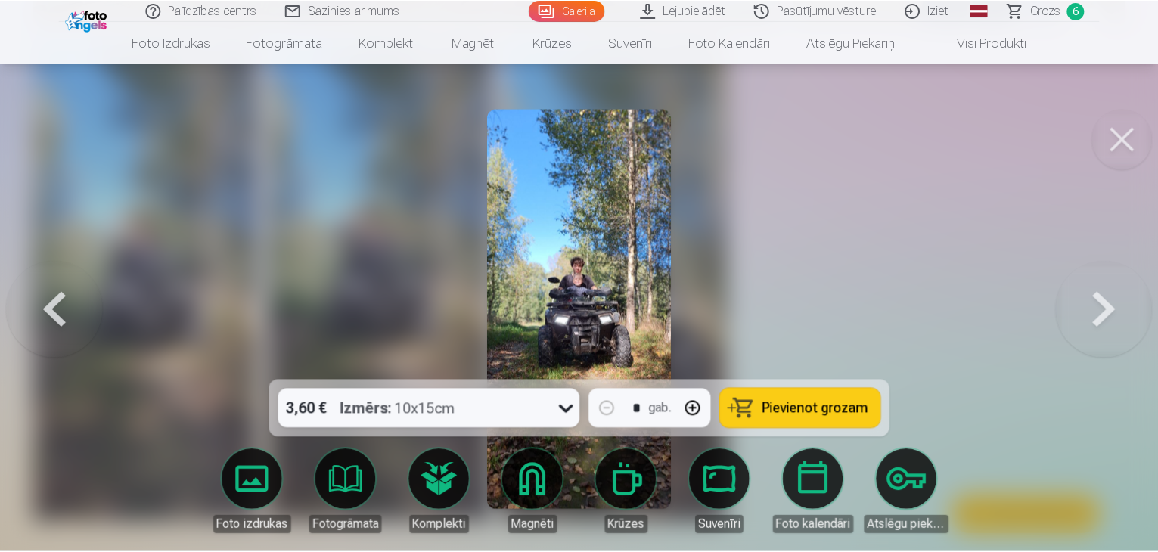
scroll to position [14268, 0]
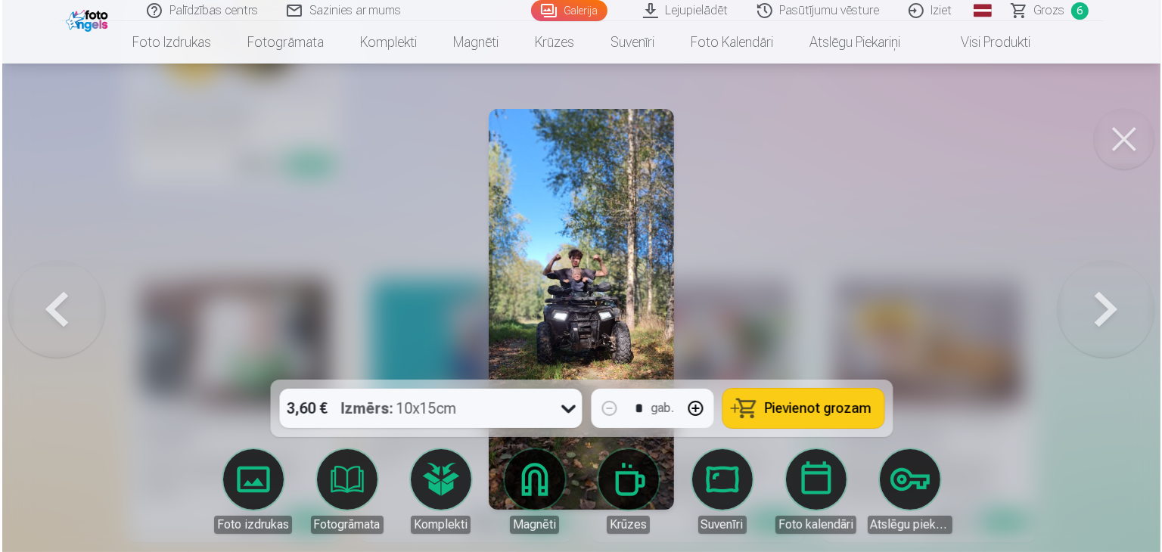
scroll to position [14312, 0]
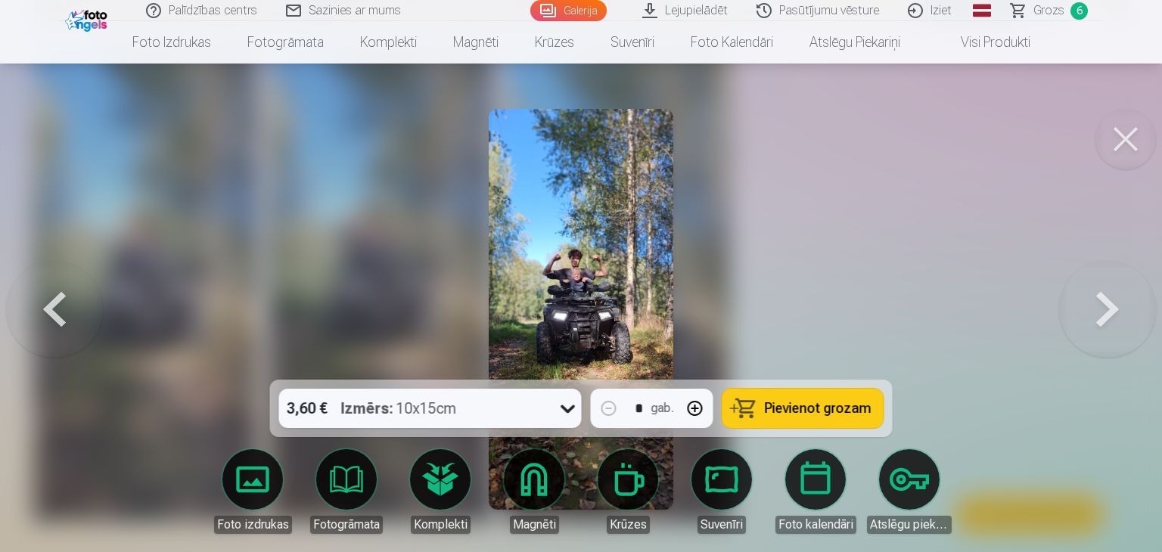
click at [589, 276] on img at bounding box center [581, 309] width 185 height 401
click at [563, 266] on img at bounding box center [581, 309] width 185 height 401
click at [1106, 315] on button at bounding box center [1107, 309] width 97 height 110
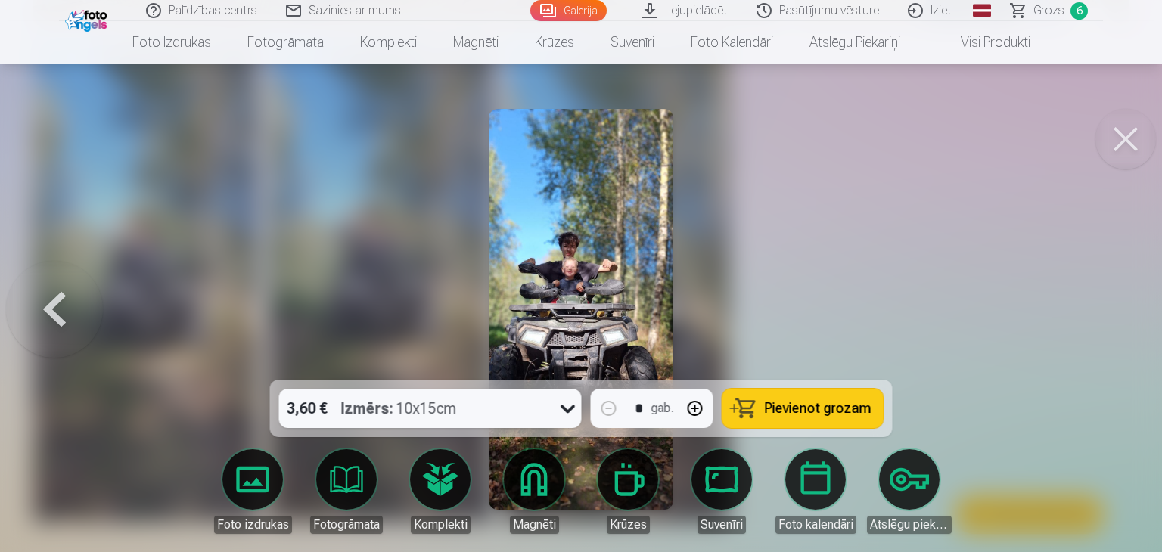
click at [581, 9] on link "Galerija" at bounding box center [568, 10] width 76 height 21
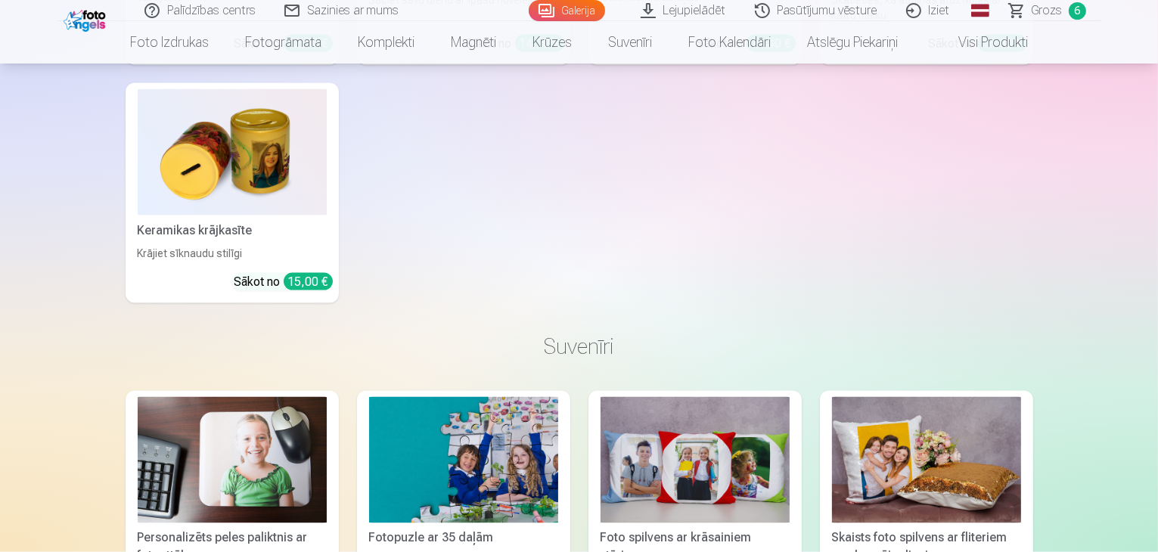
scroll to position [14148, 0]
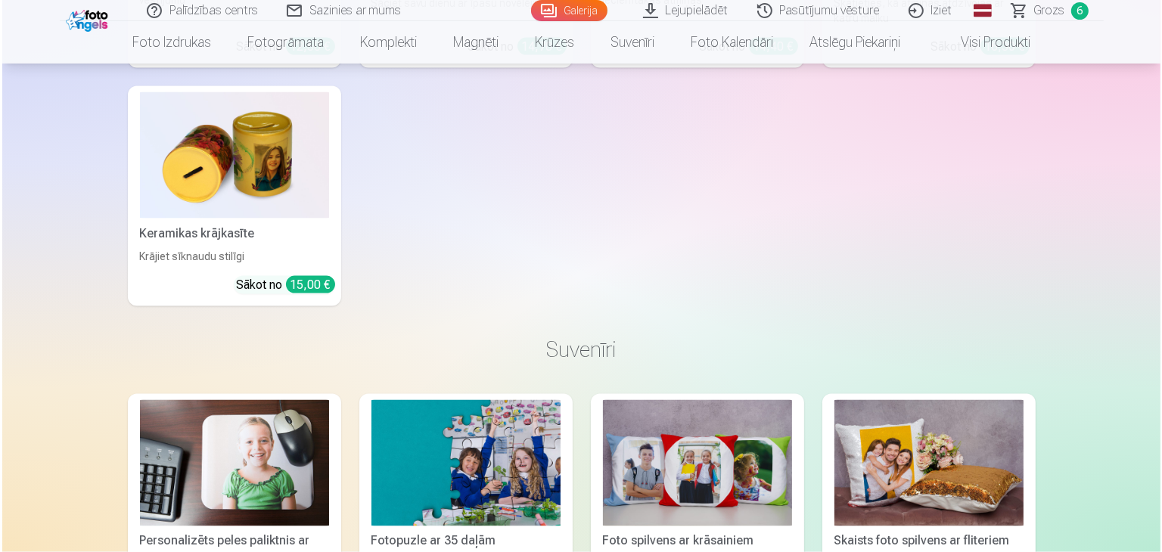
scroll to position [14192, 0]
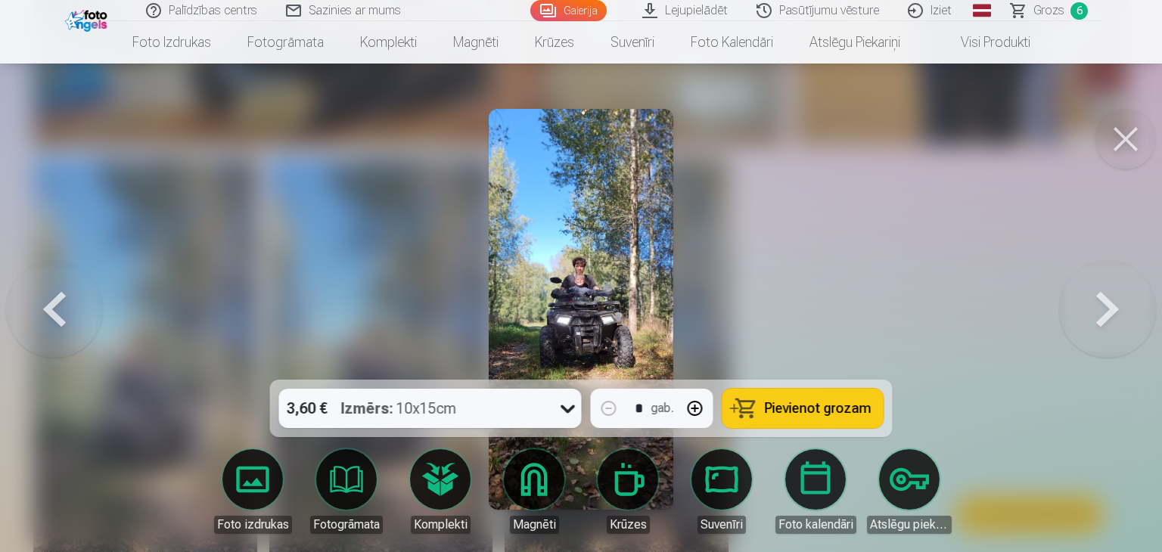
drag, startPoint x: 589, startPoint y: 261, endPoint x: 1132, endPoint y: 132, distance: 558.4
click at [1132, 132] on button at bounding box center [1125, 139] width 61 height 61
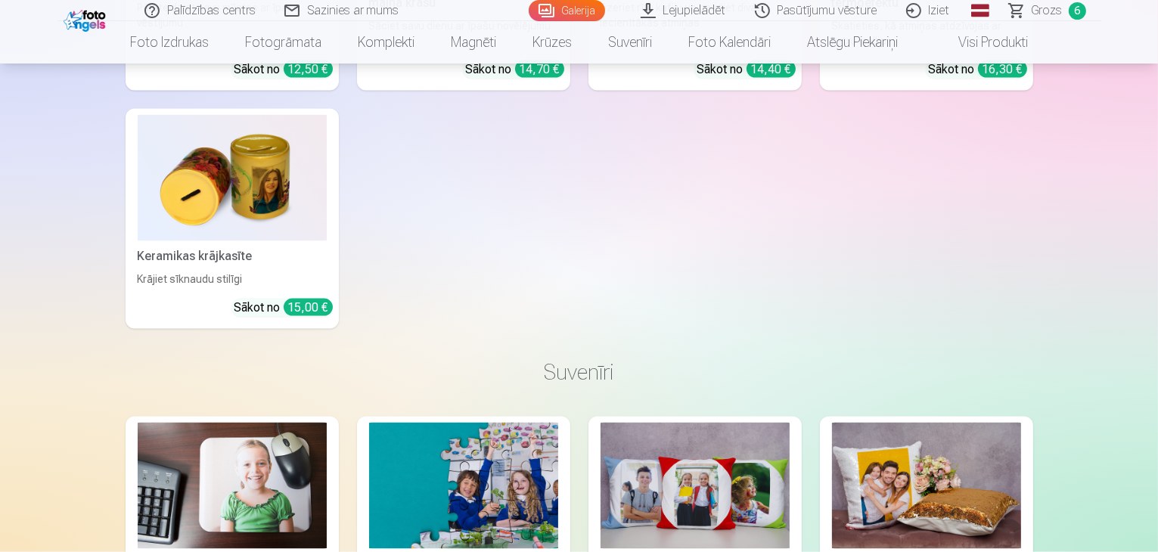
scroll to position [14148, 0]
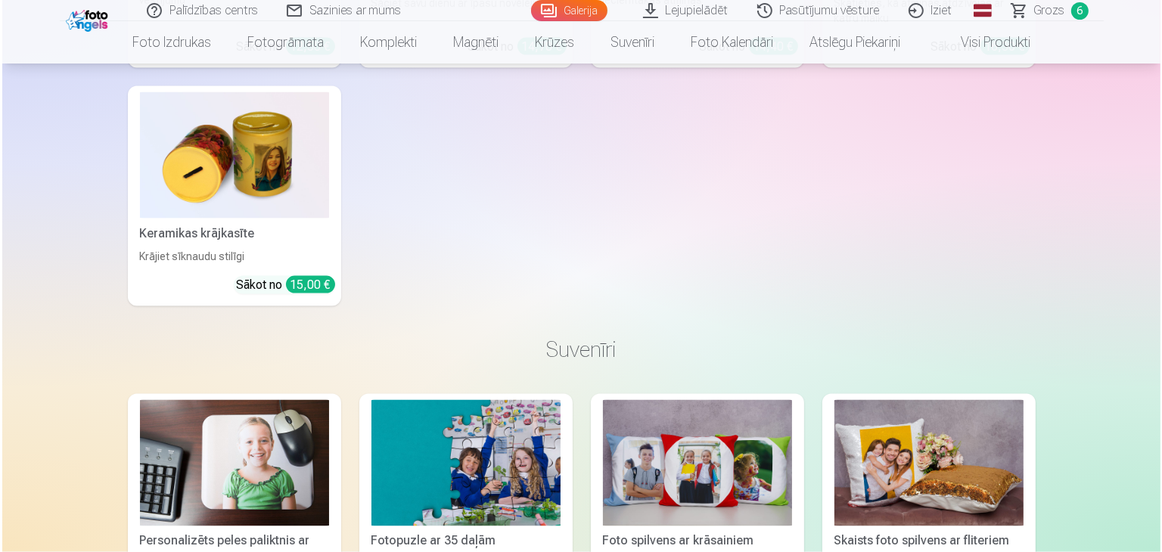
scroll to position [14192, 0]
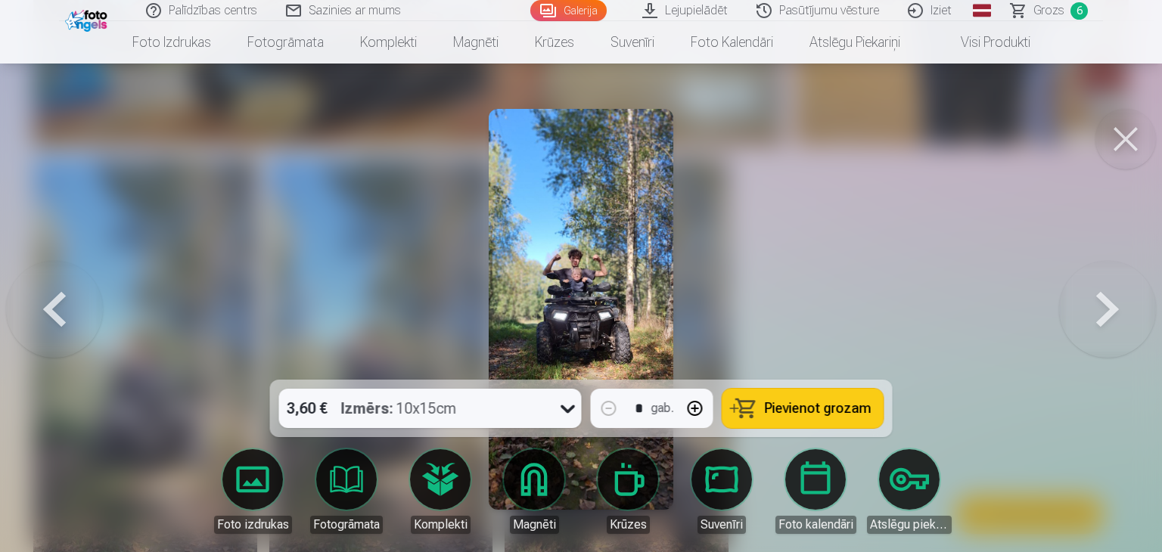
click at [1102, 316] on button at bounding box center [1107, 309] width 97 height 110
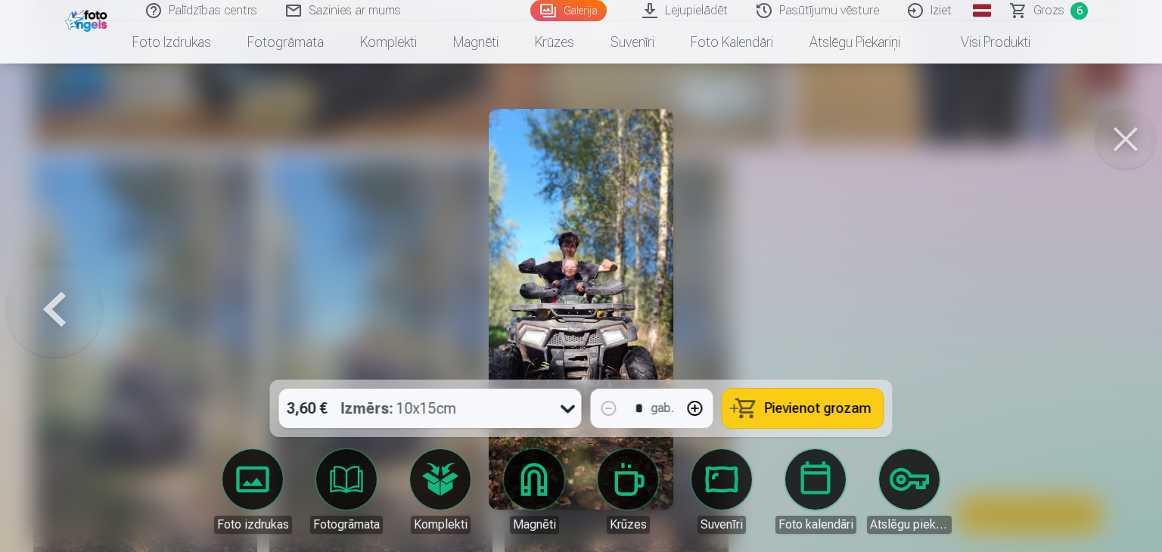
click at [1100, 315] on div at bounding box center [581, 276] width 1162 height 552
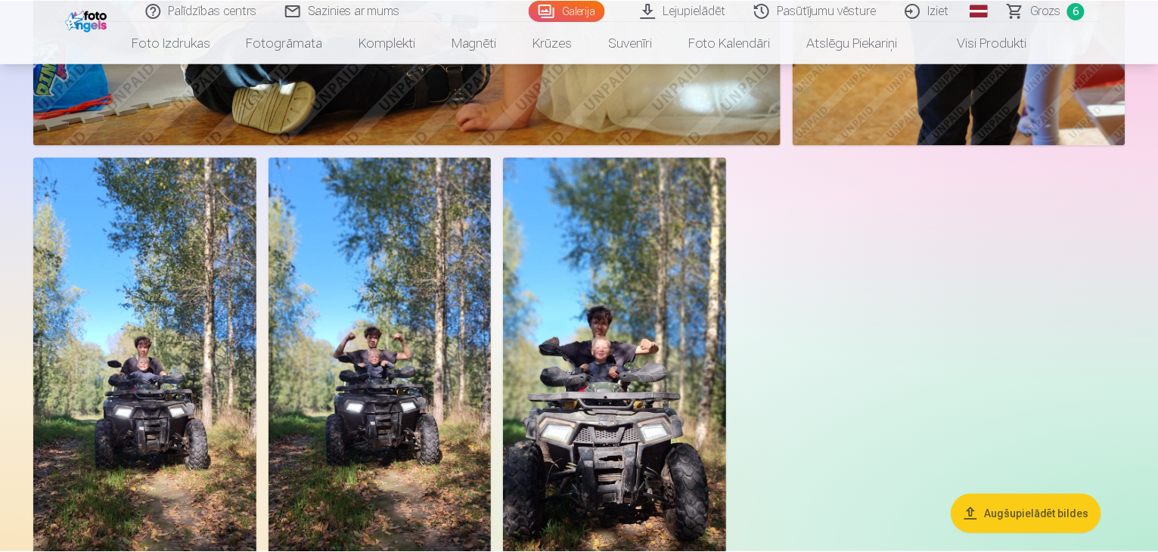
scroll to position [14148, 0]
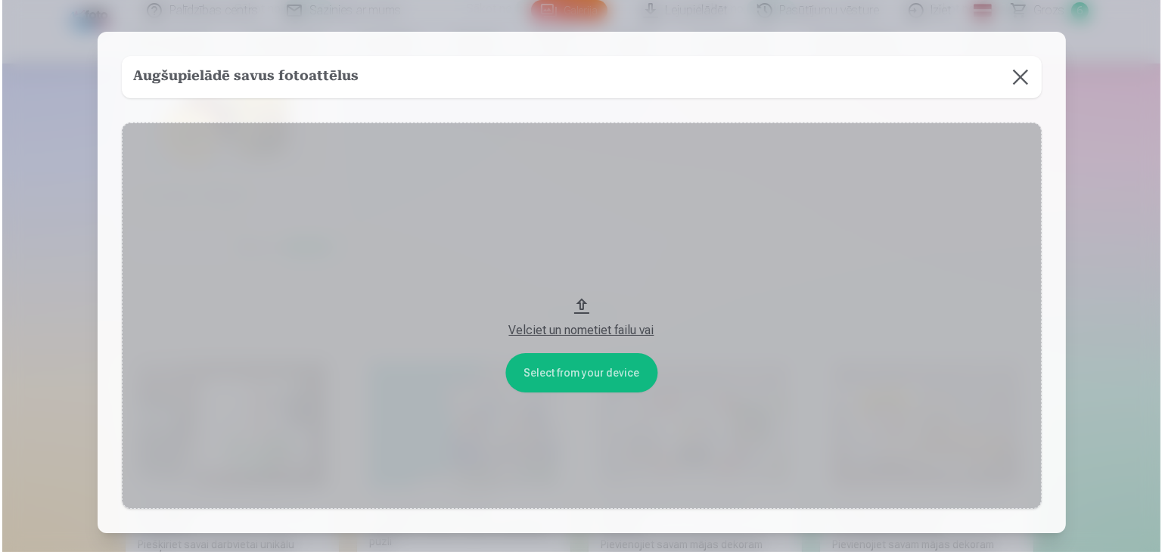
scroll to position [14192, 0]
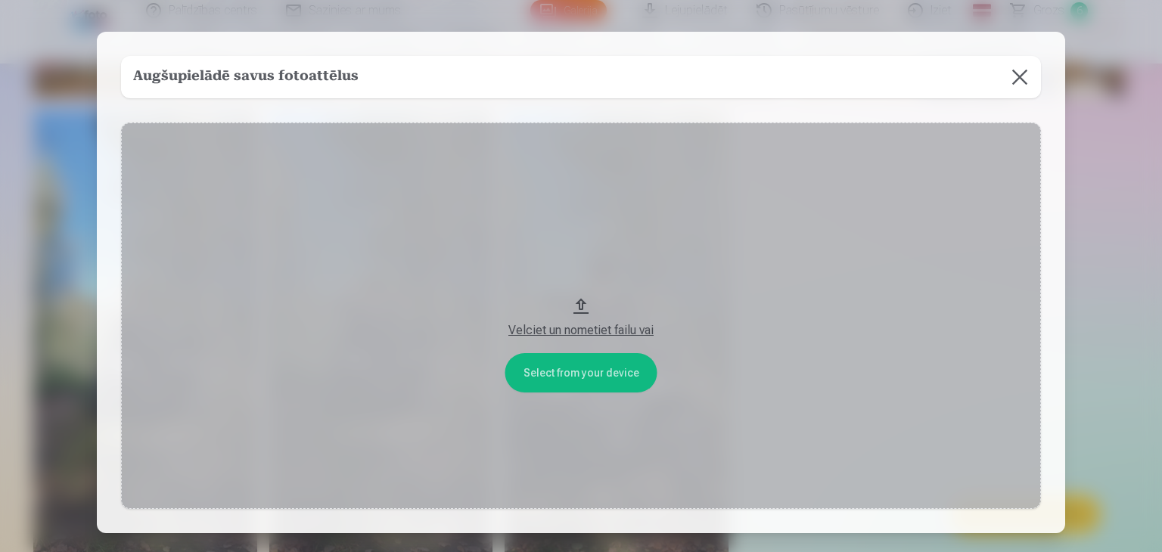
click at [542, 332] on div "Velciet un nometiet failu vai" at bounding box center [581, 331] width 890 height 18
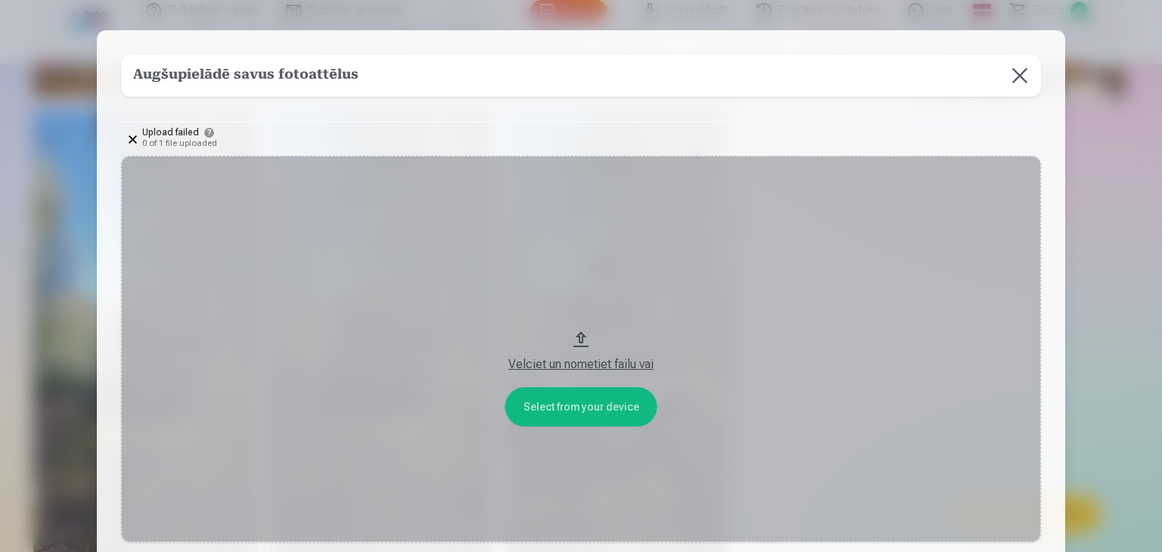
click at [531, 362] on div "Velciet un nometiet failu vai" at bounding box center [581, 365] width 890 height 18
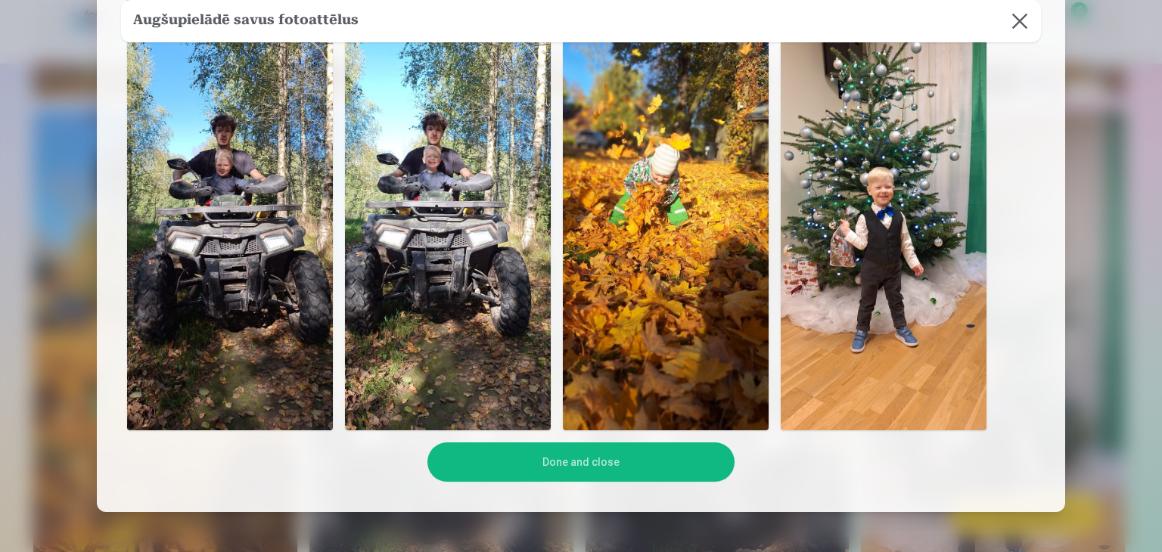
scroll to position [227, 0]
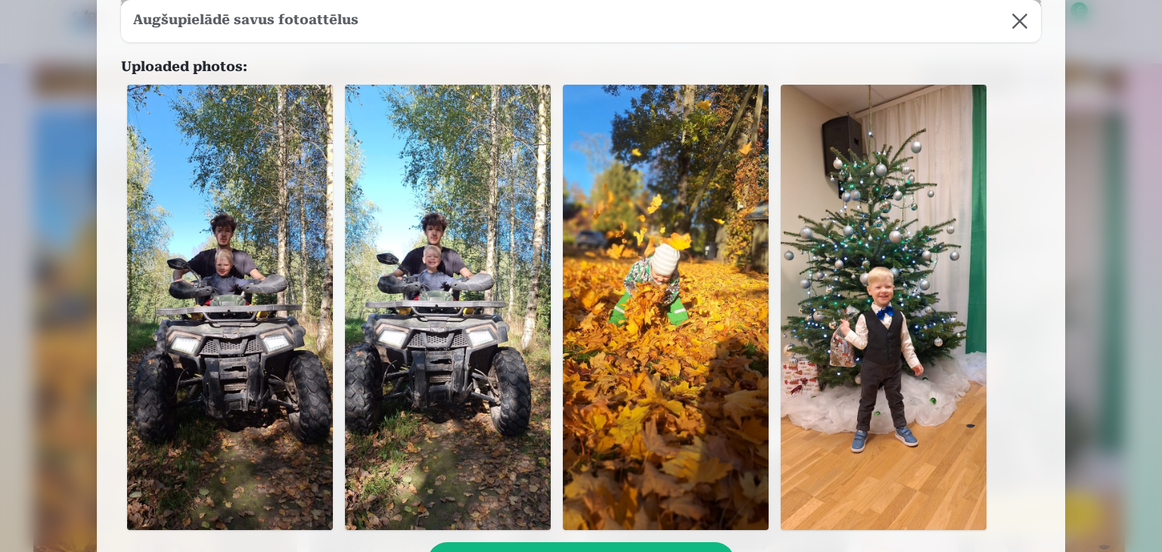
click at [176, 235] on img at bounding box center [230, 308] width 206 height 446
drag, startPoint x: 175, startPoint y: 232, endPoint x: 207, endPoint y: 167, distance: 71.7
click at [207, 167] on img at bounding box center [230, 308] width 206 height 446
click at [215, 244] on img at bounding box center [230, 308] width 206 height 446
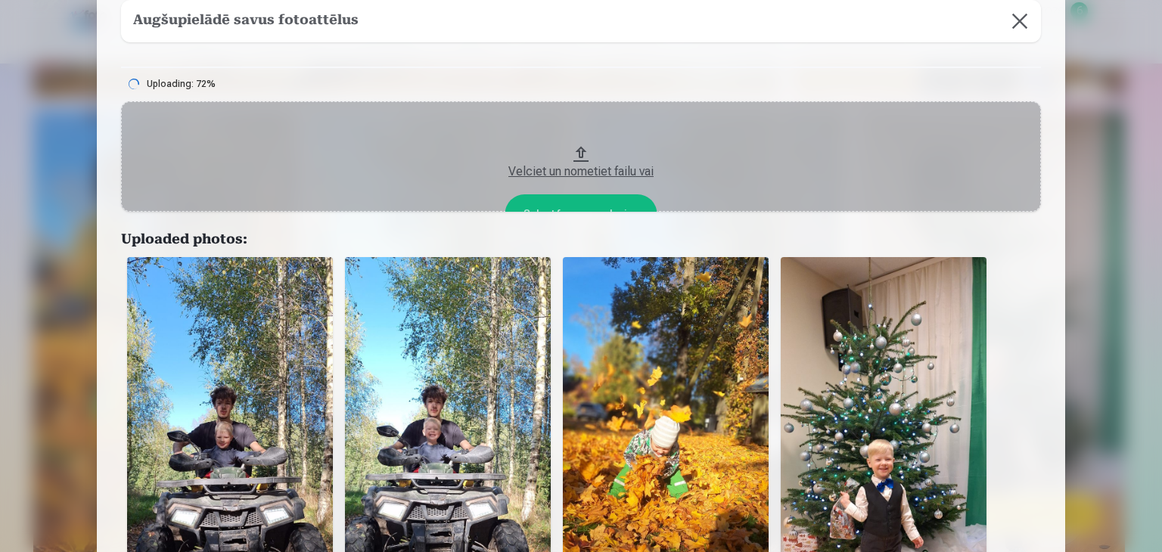
scroll to position [30, 0]
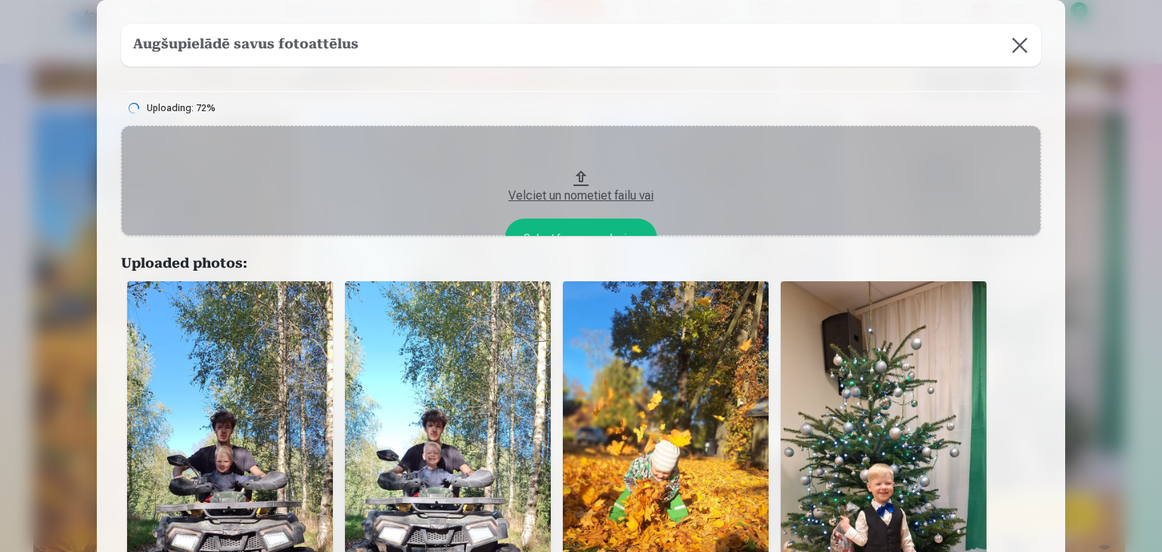
click at [587, 222] on button "Velciet un nometiet failu vai" at bounding box center [581, 181] width 920 height 110
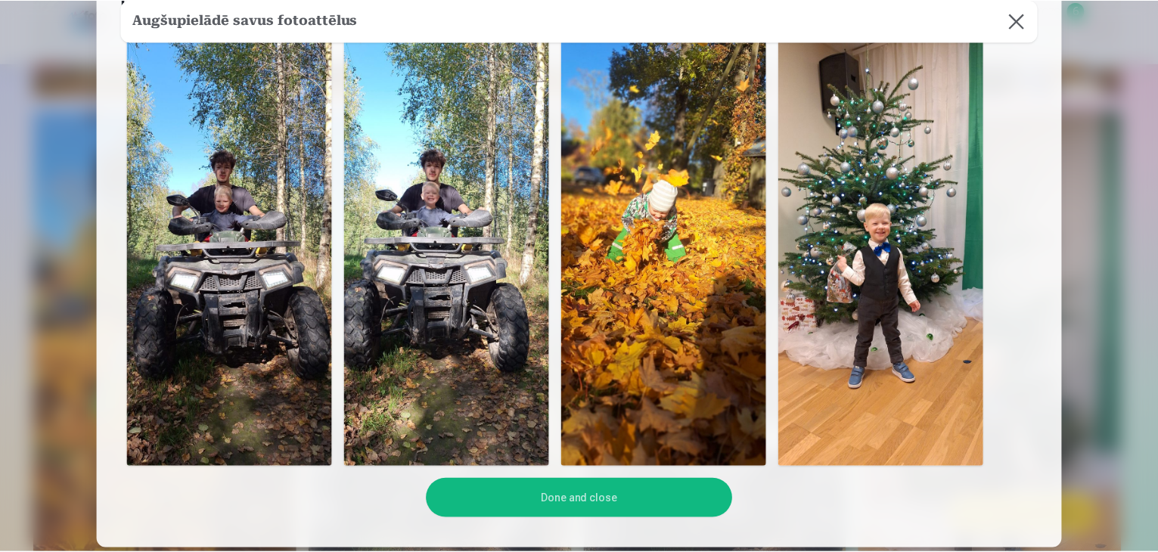
scroll to position [333, 0]
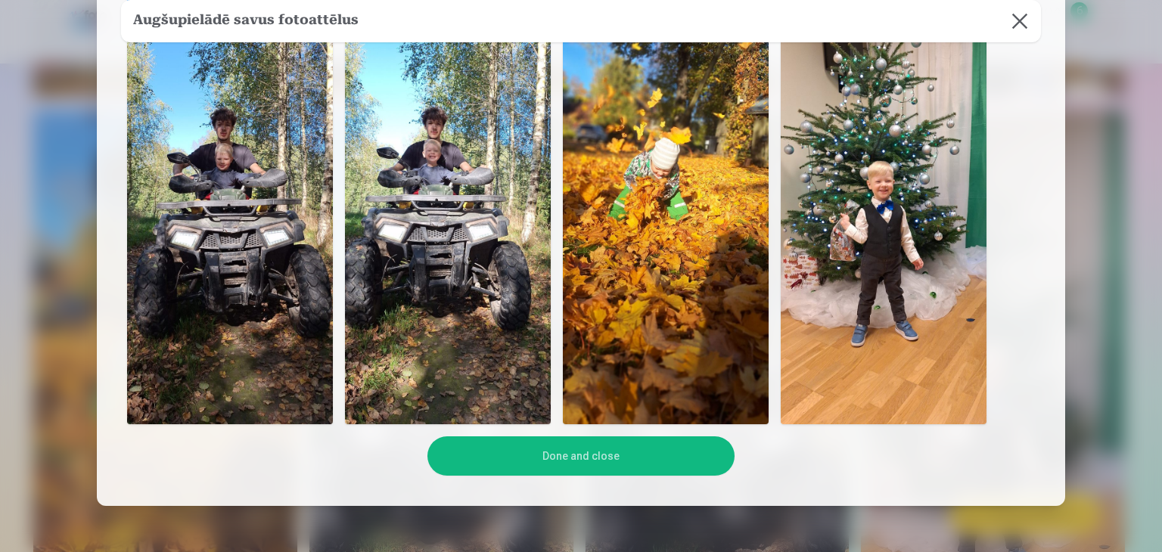
click at [604, 450] on button "Done and close" at bounding box center [580, 456] width 306 height 39
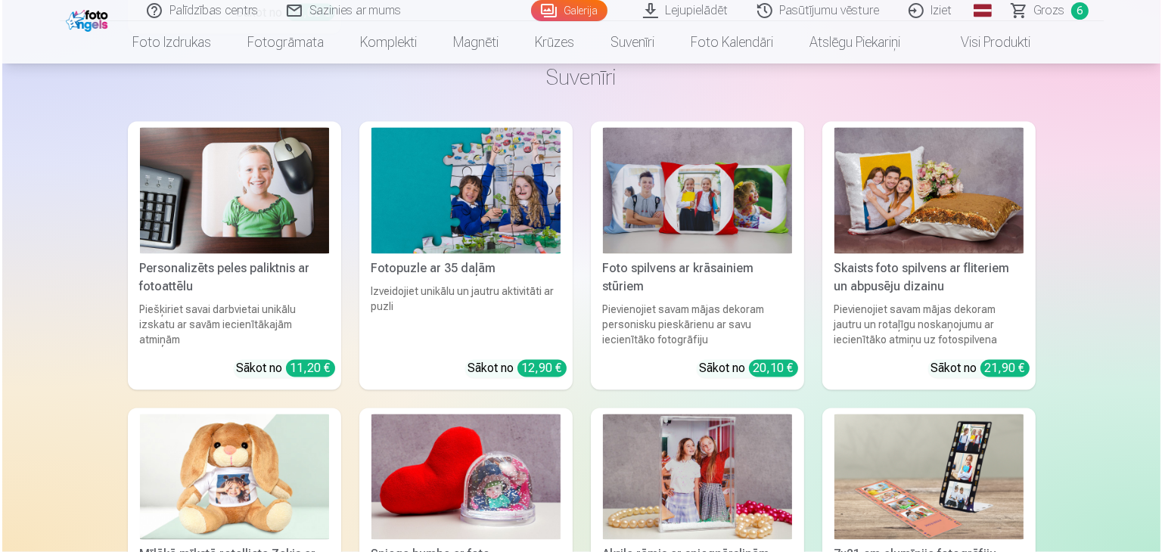
scroll to position [14419, 0]
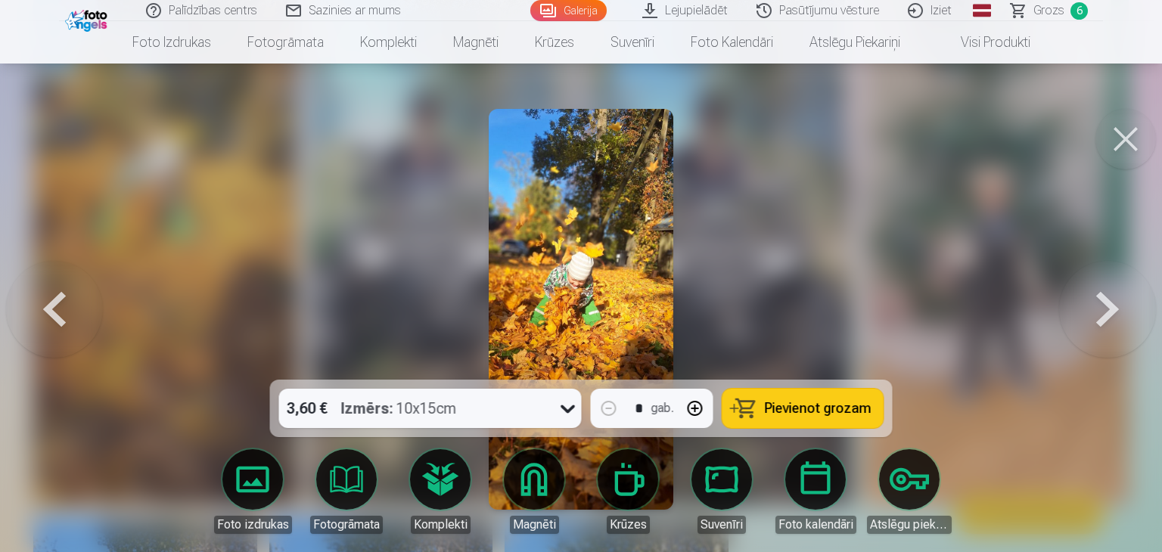
click at [601, 287] on img at bounding box center [581, 309] width 185 height 401
click at [775, 410] on span "Pievienot grozam" at bounding box center [818, 409] width 107 height 14
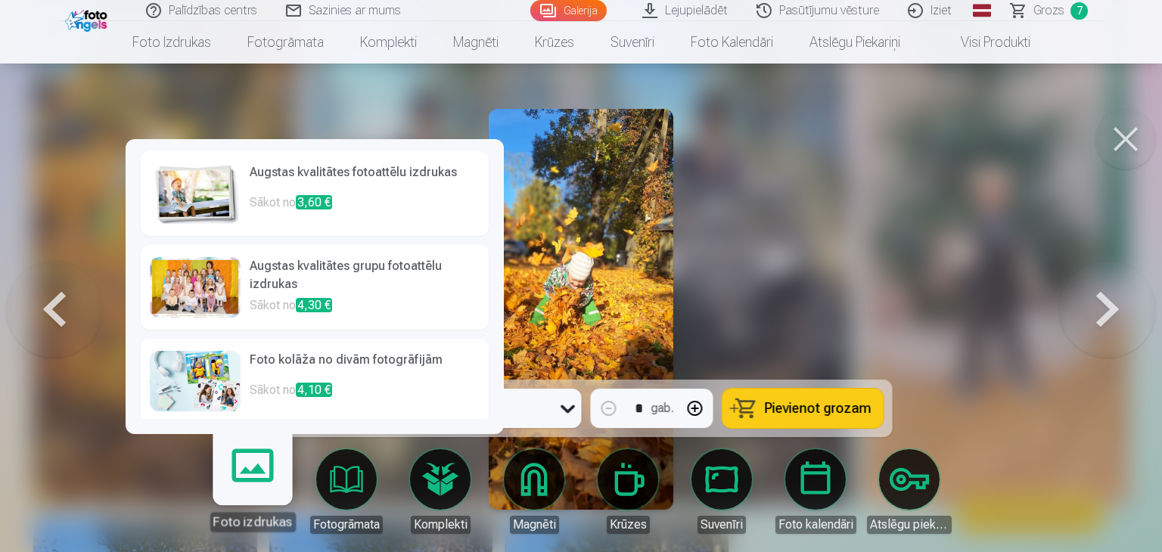
click at [243, 476] on link "Foto izdrukas" at bounding box center [252, 485] width 93 height 93
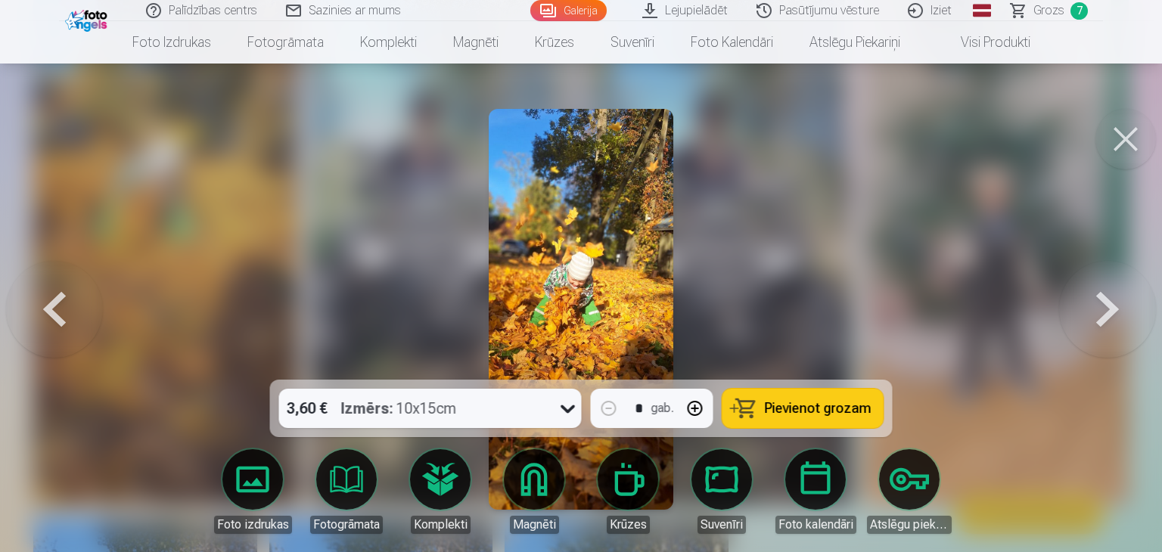
click at [1097, 309] on button at bounding box center [1107, 309] width 97 height 110
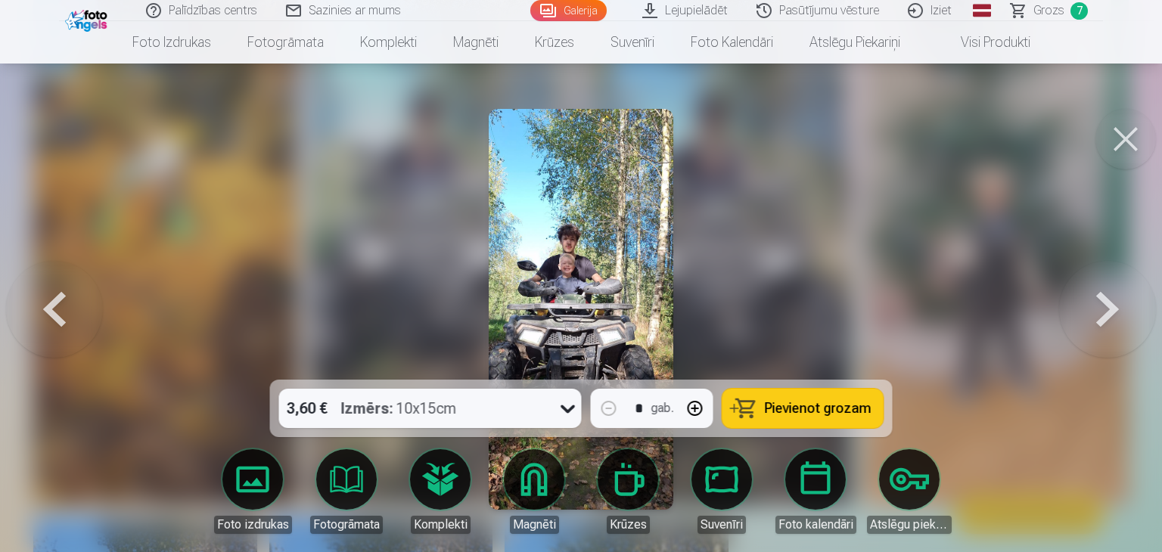
click at [1097, 309] on button at bounding box center [1107, 309] width 97 height 110
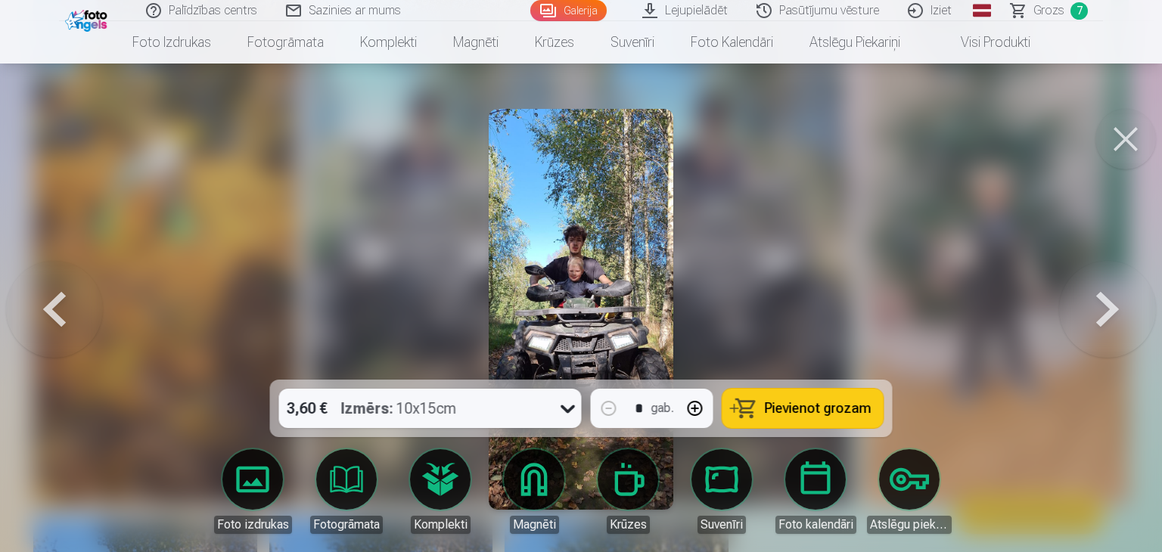
click at [1097, 309] on button at bounding box center [1107, 309] width 97 height 110
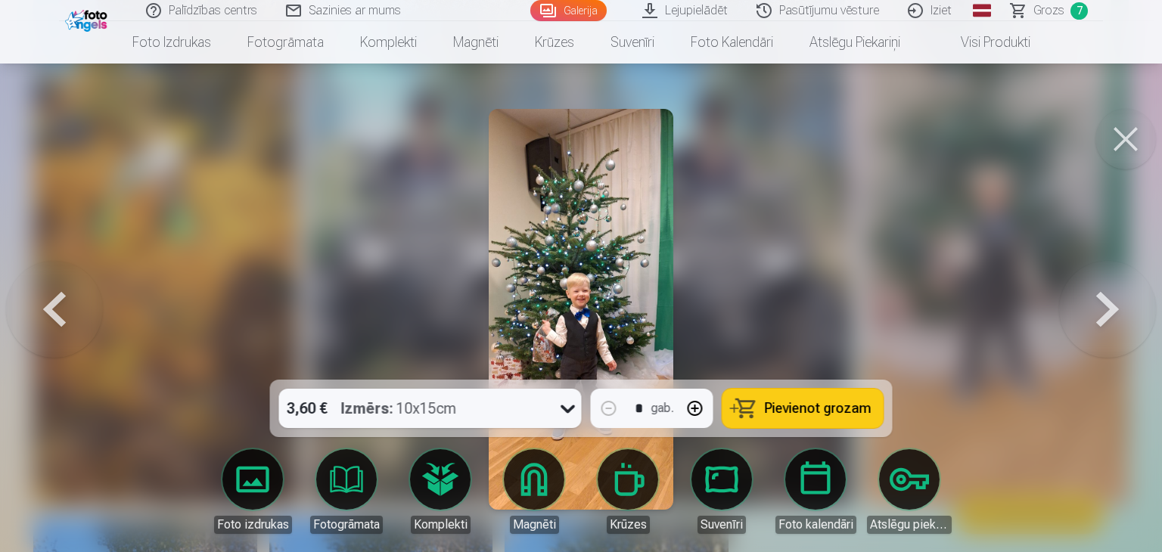
click at [790, 409] on span "Pievienot grozam" at bounding box center [818, 409] width 107 height 14
click at [1095, 315] on button at bounding box center [1107, 309] width 97 height 110
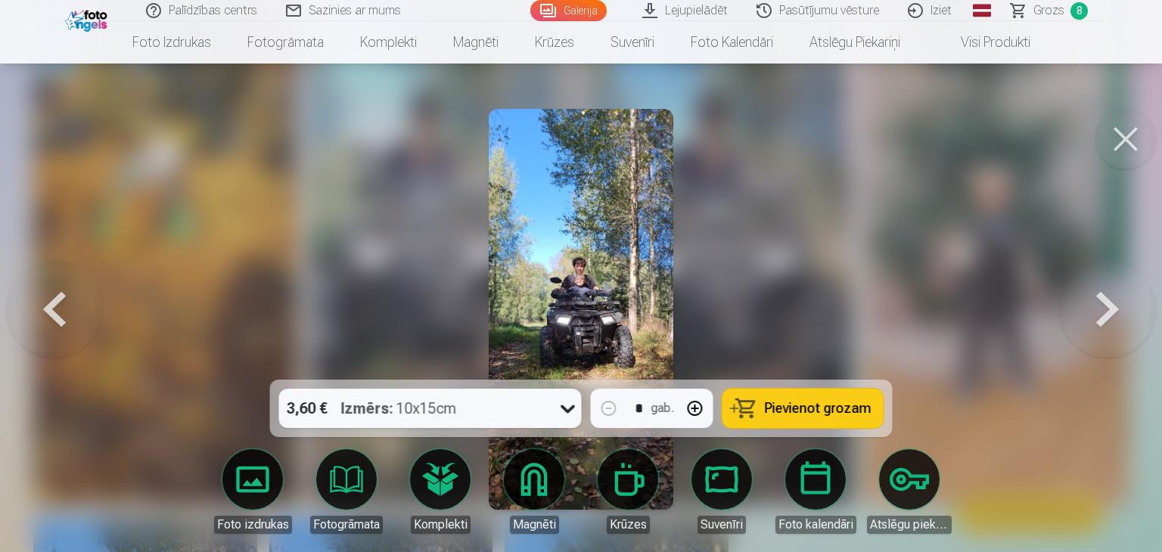
click at [1108, 309] on button at bounding box center [1107, 309] width 97 height 110
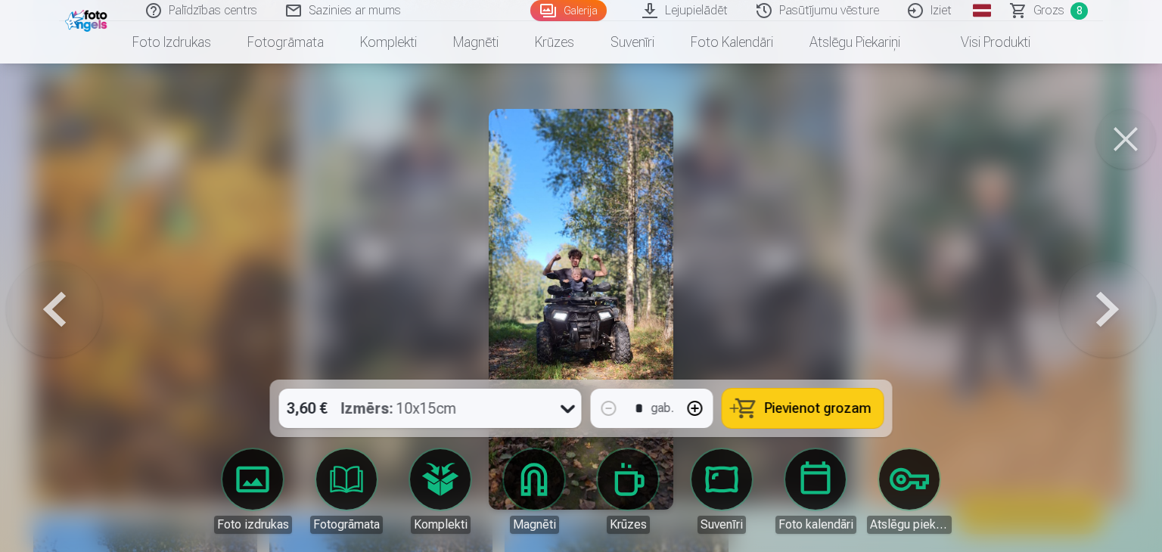
click at [1108, 309] on button at bounding box center [1107, 309] width 97 height 110
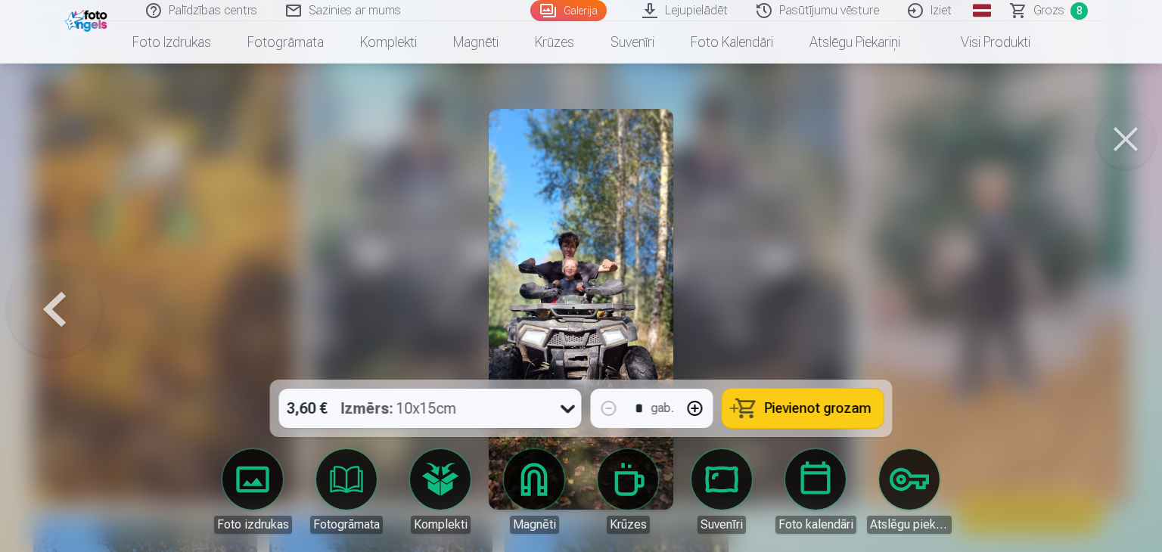
click at [48, 304] on button at bounding box center [54, 309] width 97 height 110
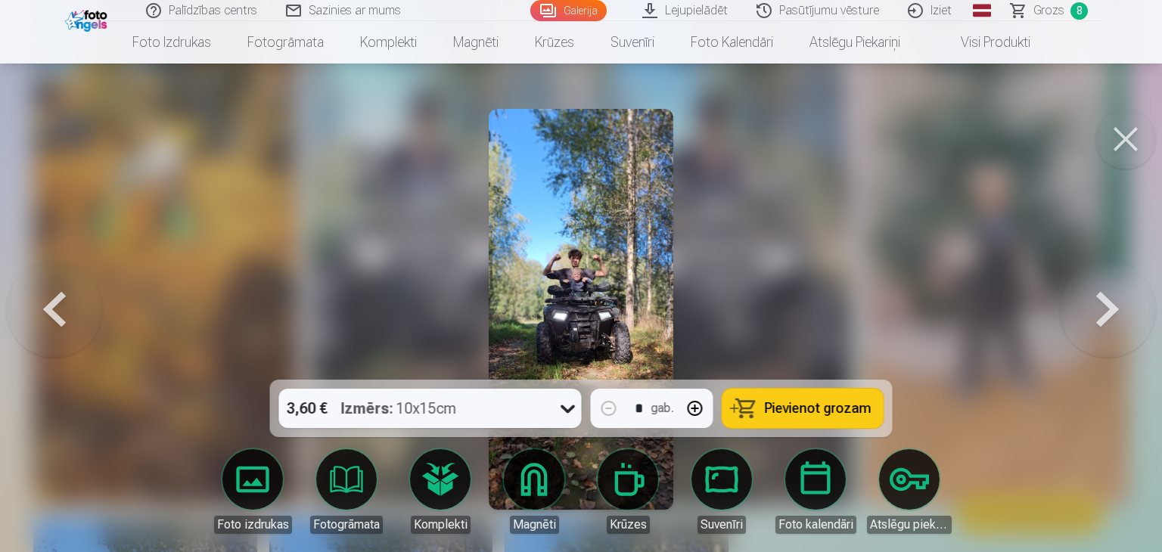
click at [563, 406] on icon at bounding box center [568, 408] width 24 height 24
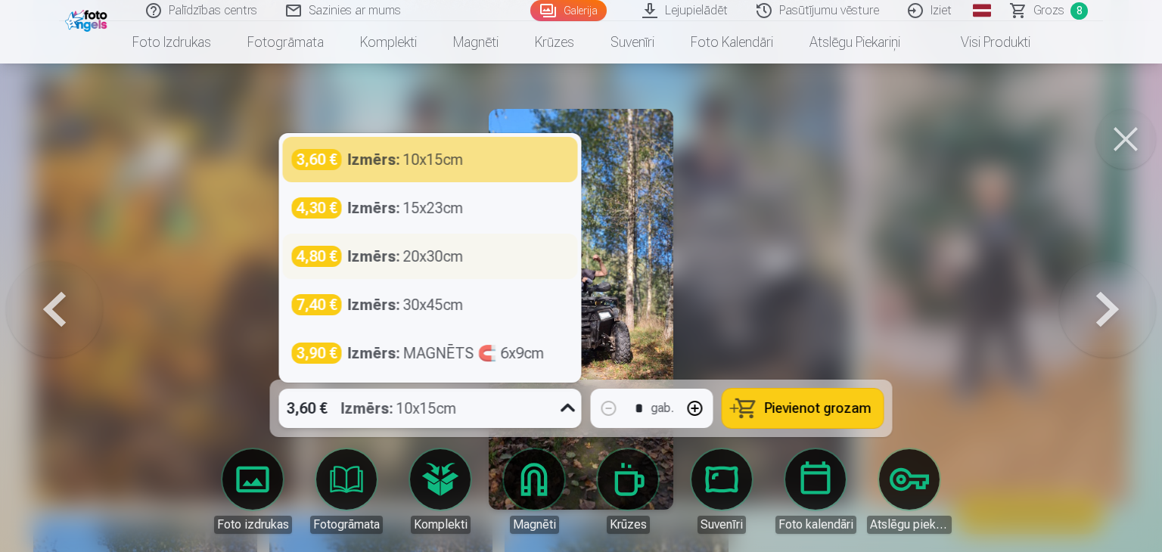
click at [415, 257] on div "Izmērs : 20x30cm" at bounding box center [406, 256] width 116 height 21
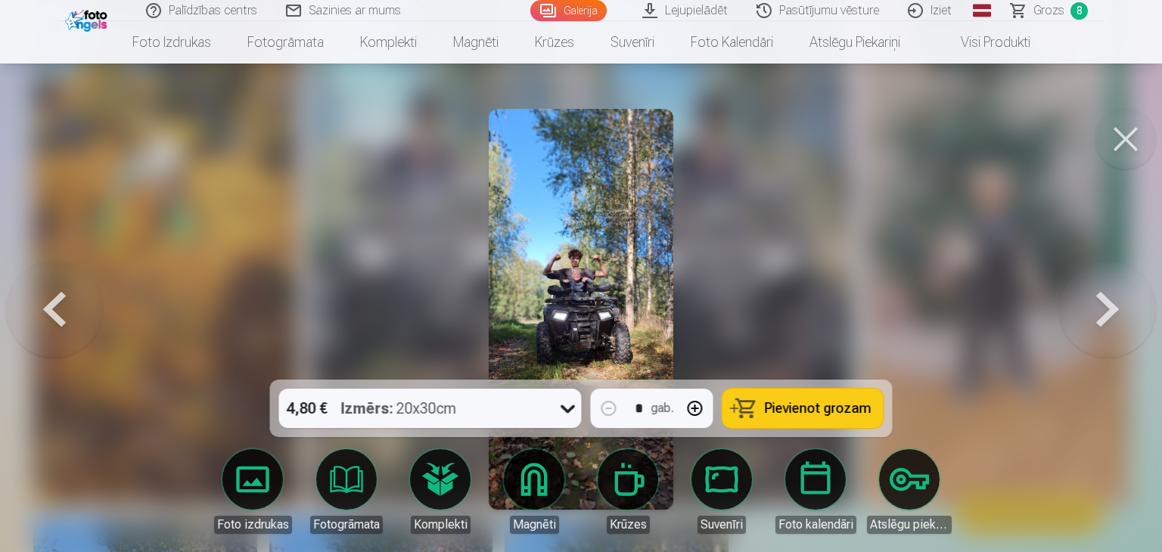
click at [817, 406] on span "Pievienot grozam" at bounding box center [818, 409] width 107 height 14
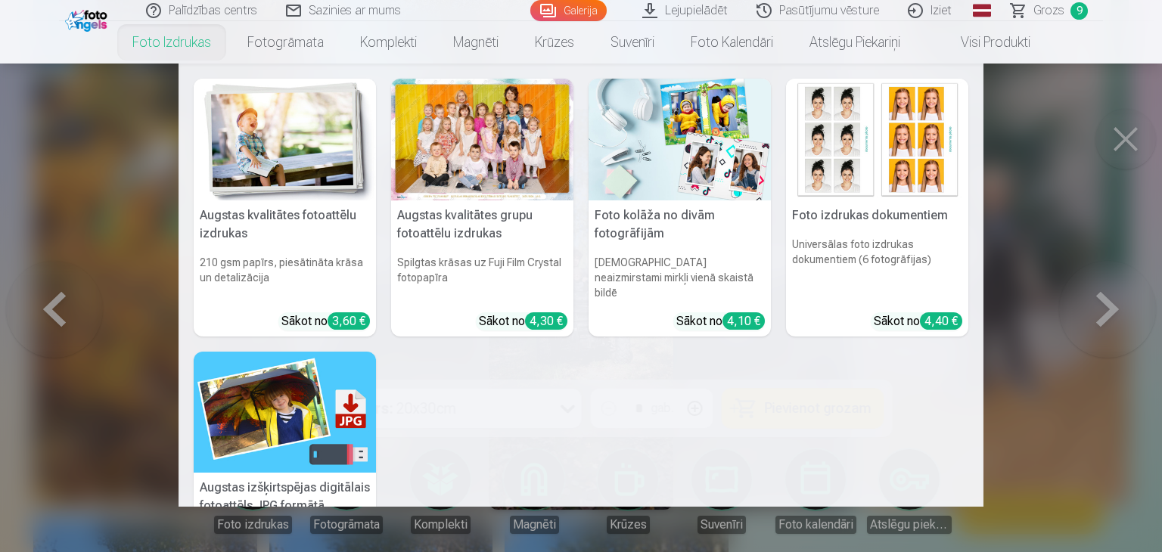
click at [185, 51] on link "Foto izdrukas" at bounding box center [171, 42] width 115 height 42
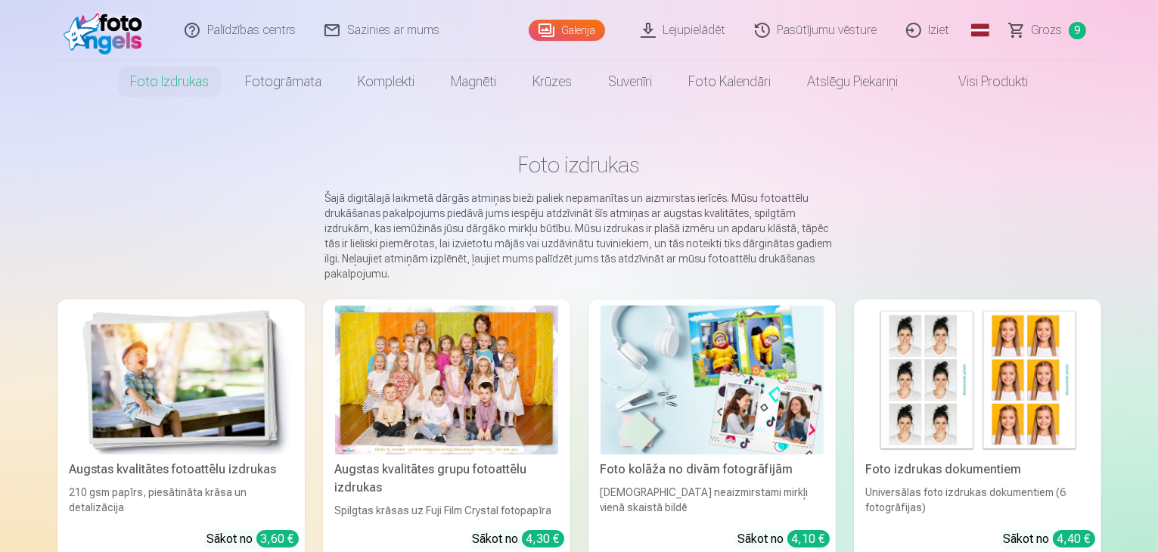
click at [148, 381] on img at bounding box center [181, 380] width 223 height 149
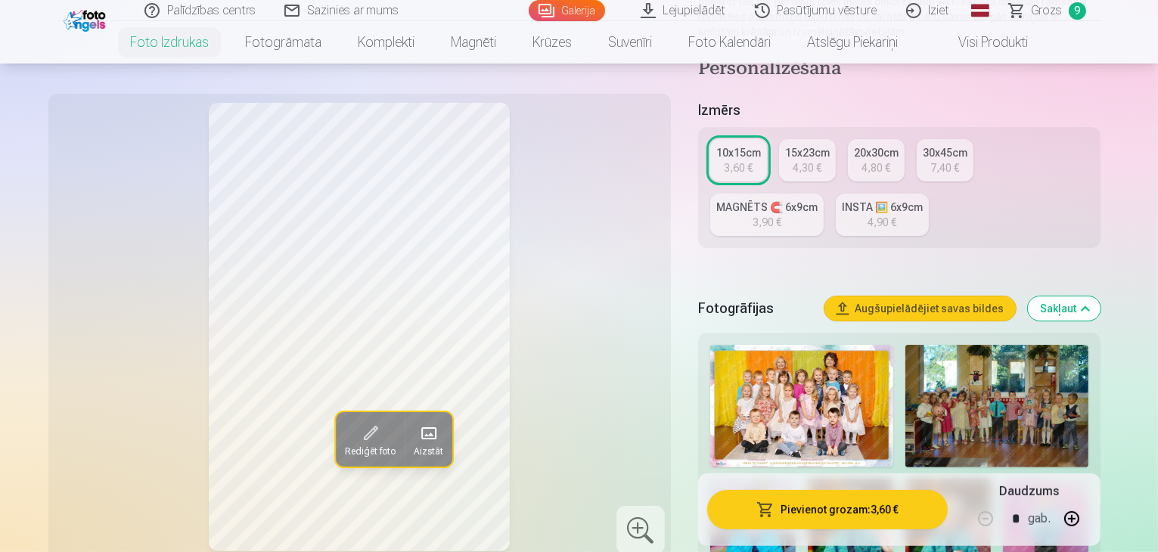
scroll to position [303, 0]
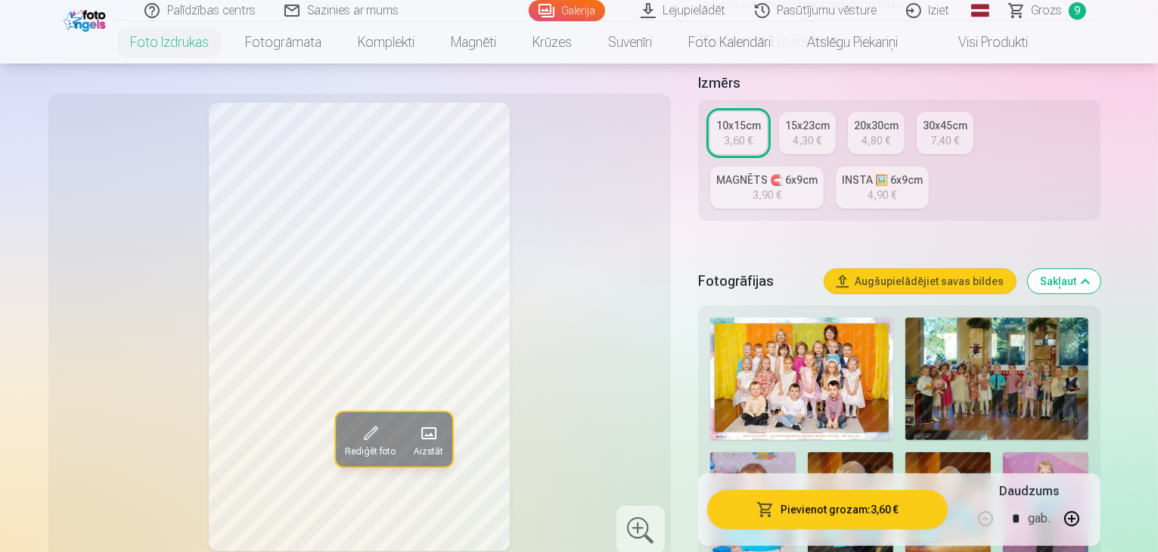
click at [890, 133] on div "4,80 €" at bounding box center [876, 140] width 29 height 15
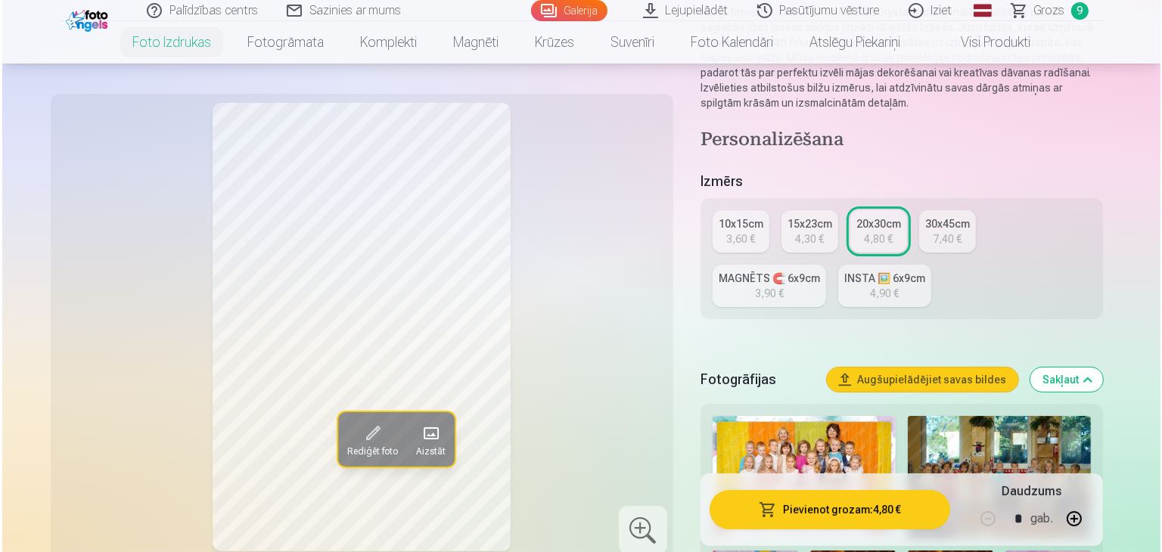
scroll to position [303, 0]
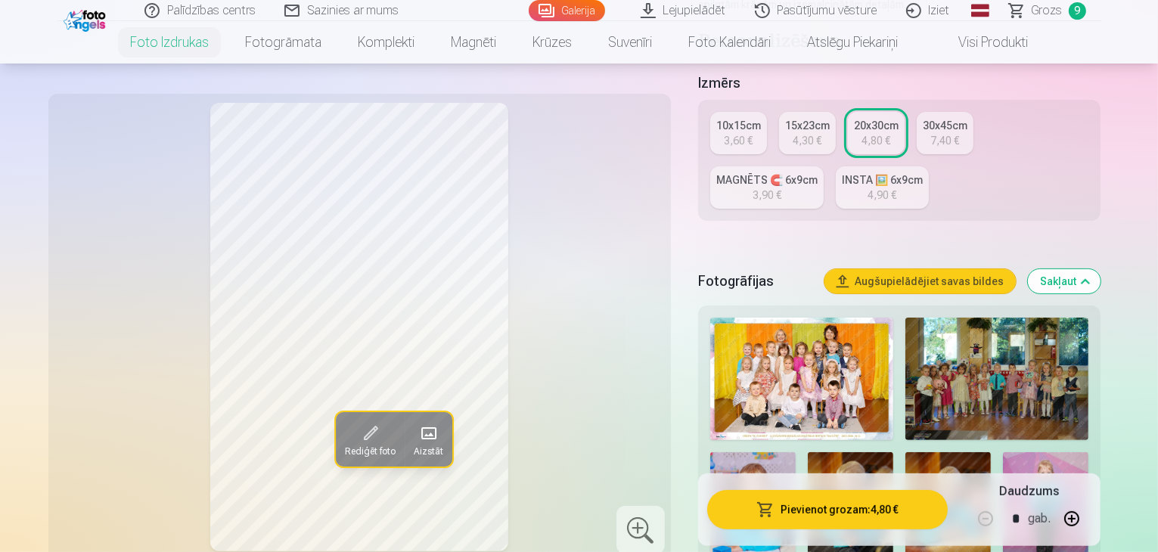
click at [825, 511] on button "Pievienot grozam : 4,80 €" at bounding box center [827, 509] width 241 height 39
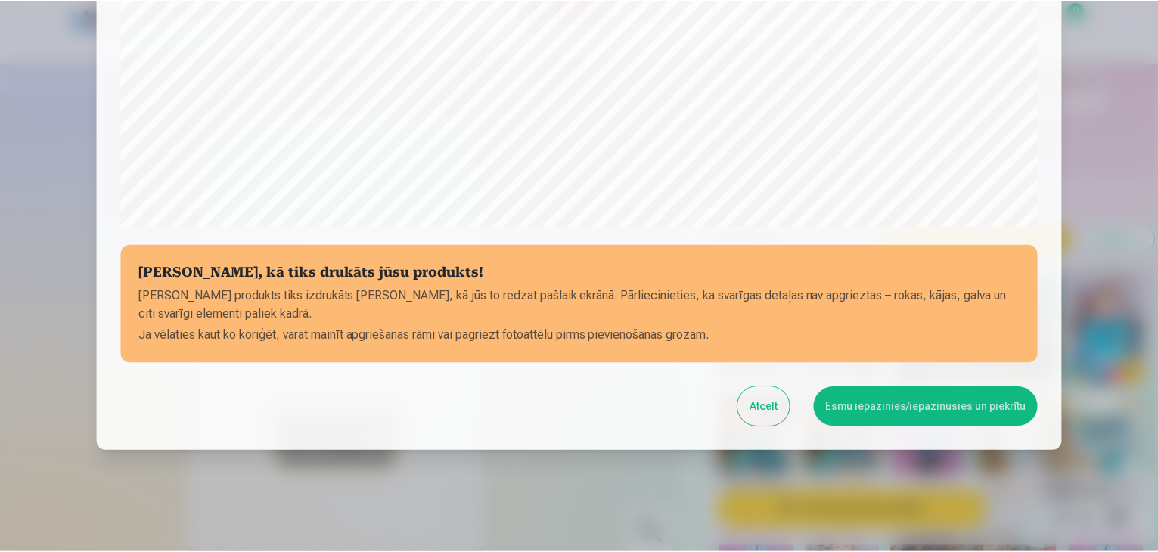
scroll to position [537, 0]
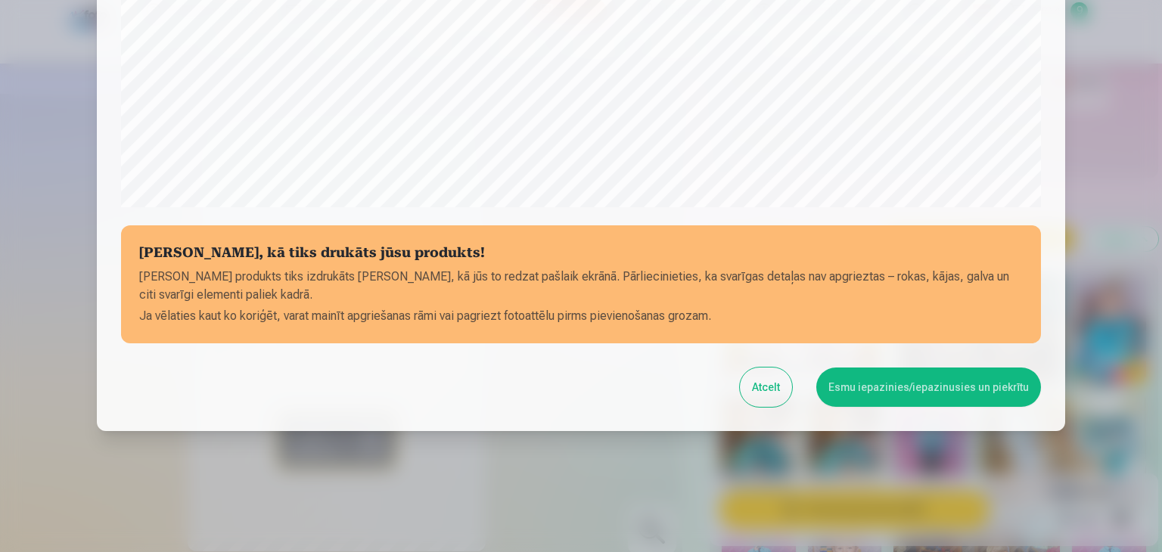
click at [865, 384] on button "Esmu iepazinies/iepazinusies un piekrītu" at bounding box center [928, 387] width 225 height 39
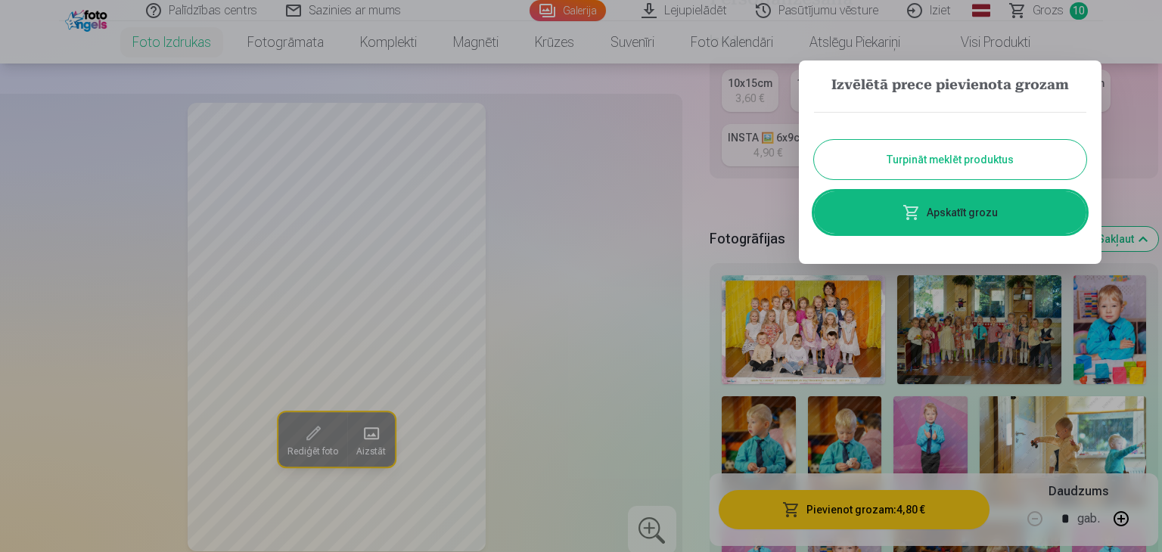
click at [931, 161] on button "Turpināt meklēt produktus" at bounding box center [950, 159] width 272 height 39
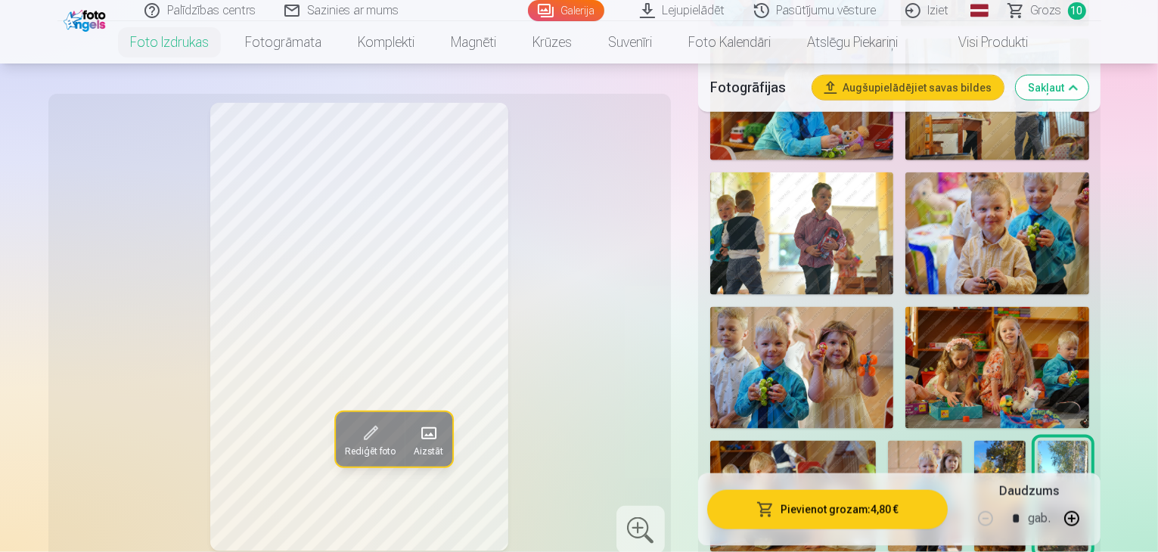
scroll to position [1967, 0]
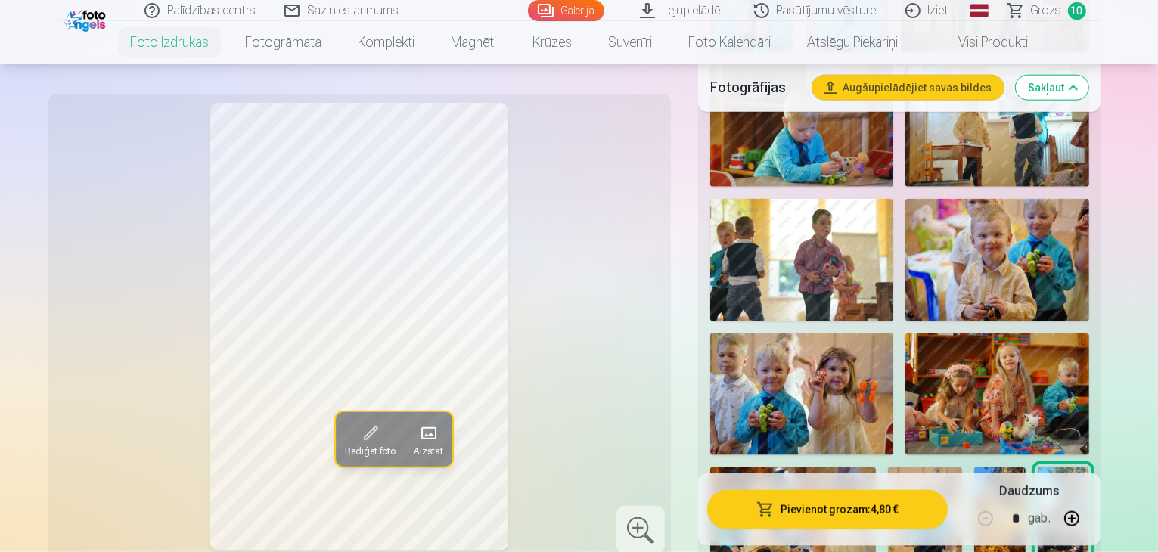
click at [974, 468] on img at bounding box center [999, 523] width 51 height 111
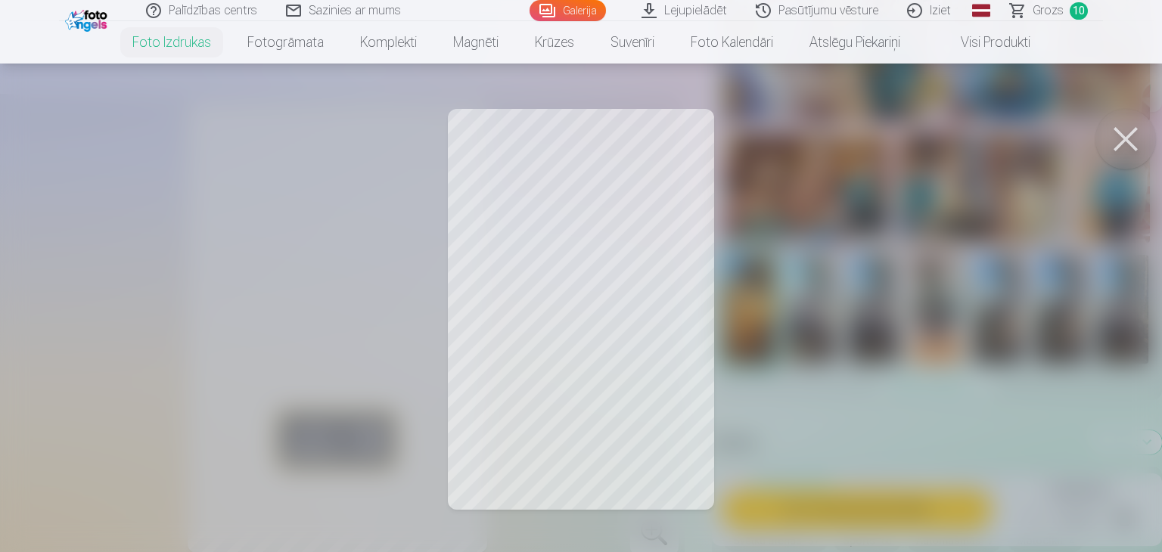
click at [1117, 131] on button at bounding box center [1125, 139] width 61 height 61
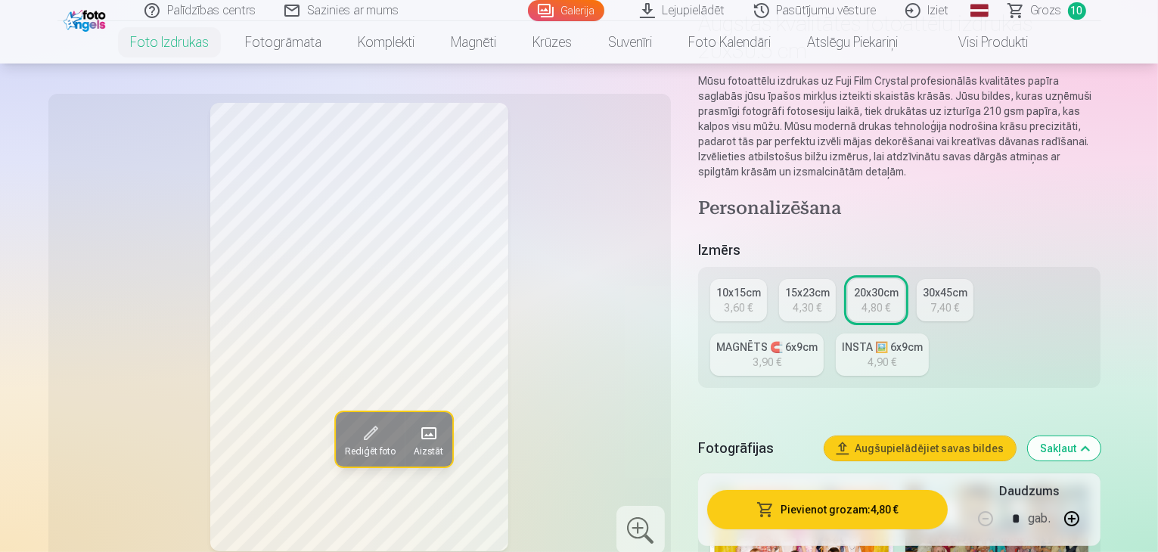
scroll to position [76, 0]
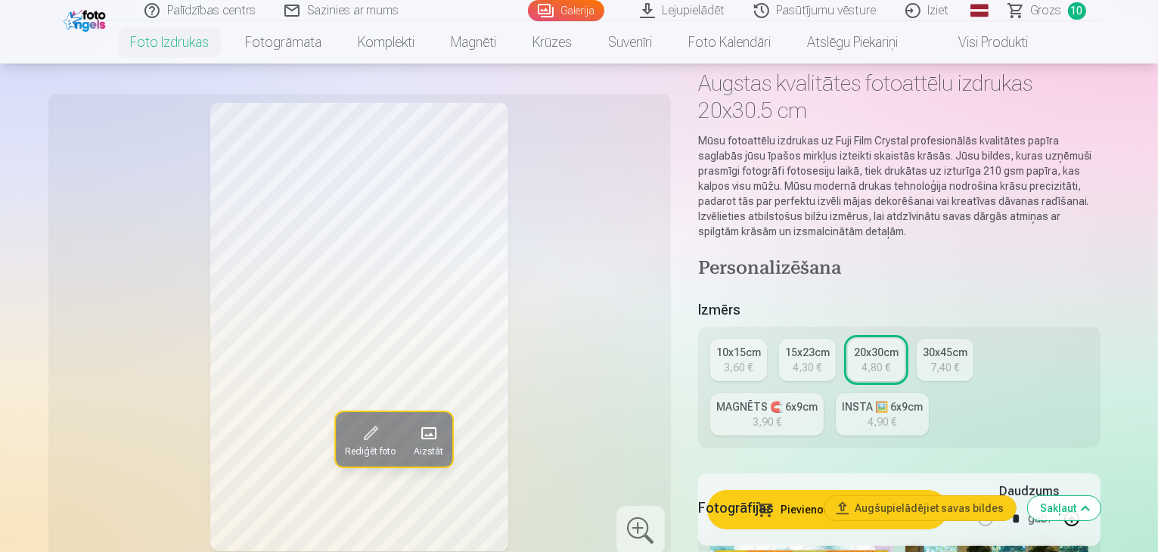
click at [806, 345] on div "15x23cm" at bounding box center [807, 352] width 45 height 15
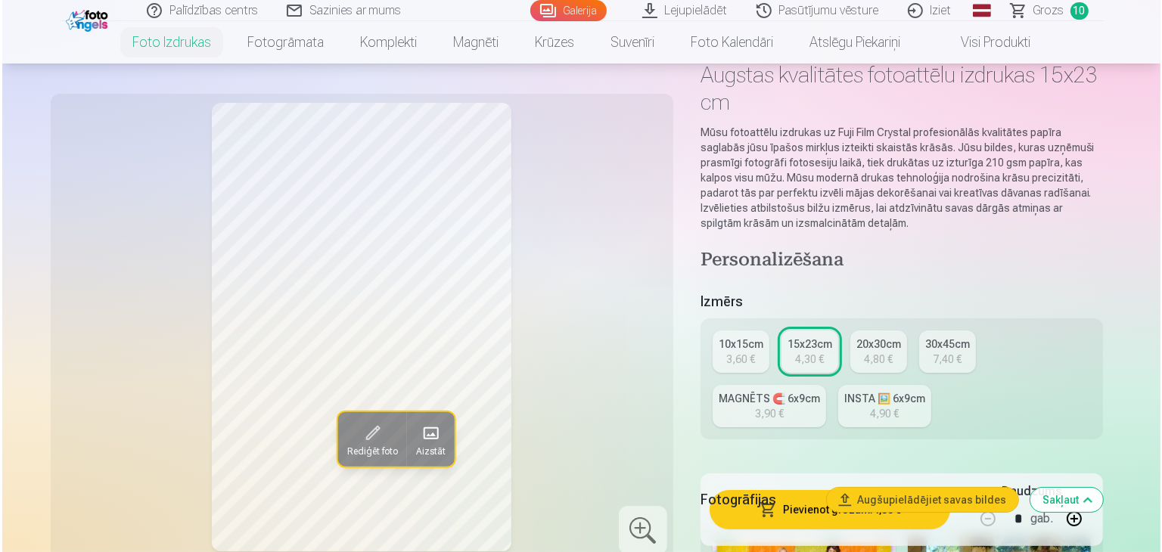
scroll to position [151, 0]
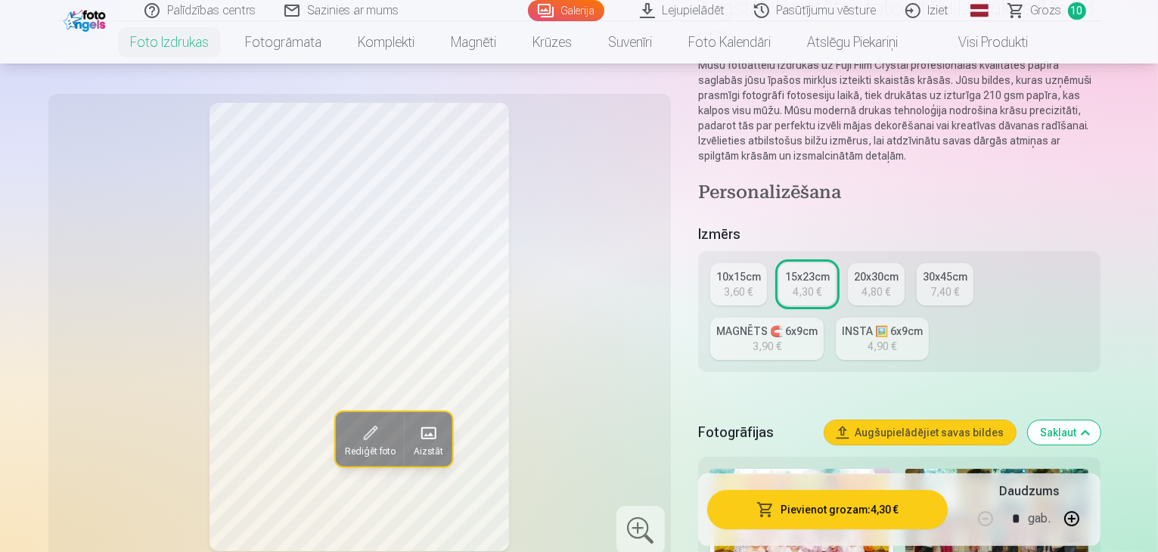
click at [846, 515] on button "Pievienot grozam : 4,30 €" at bounding box center [827, 509] width 241 height 39
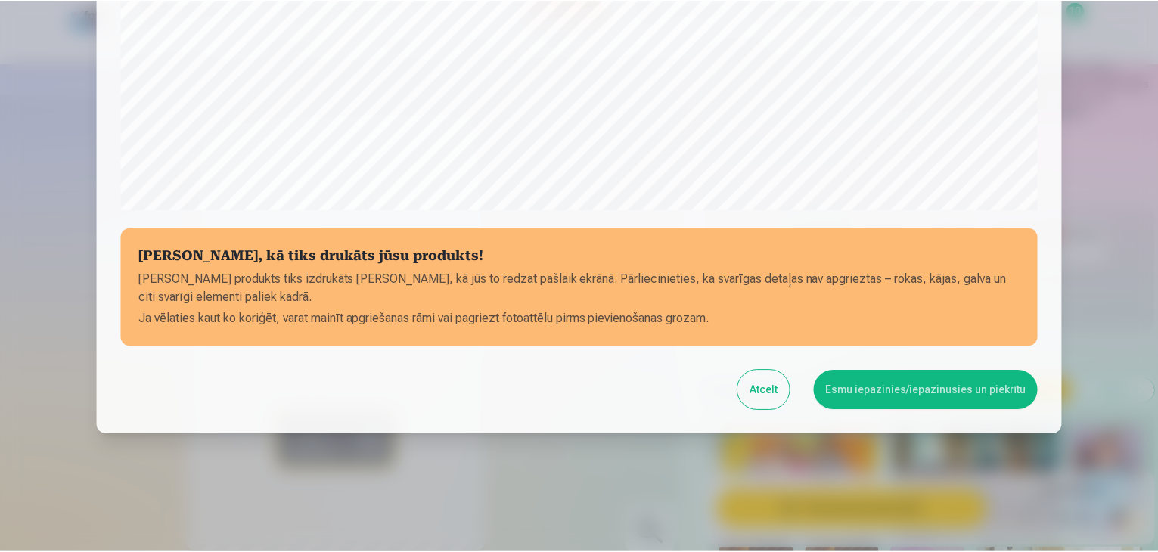
scroll to position [537, 0]
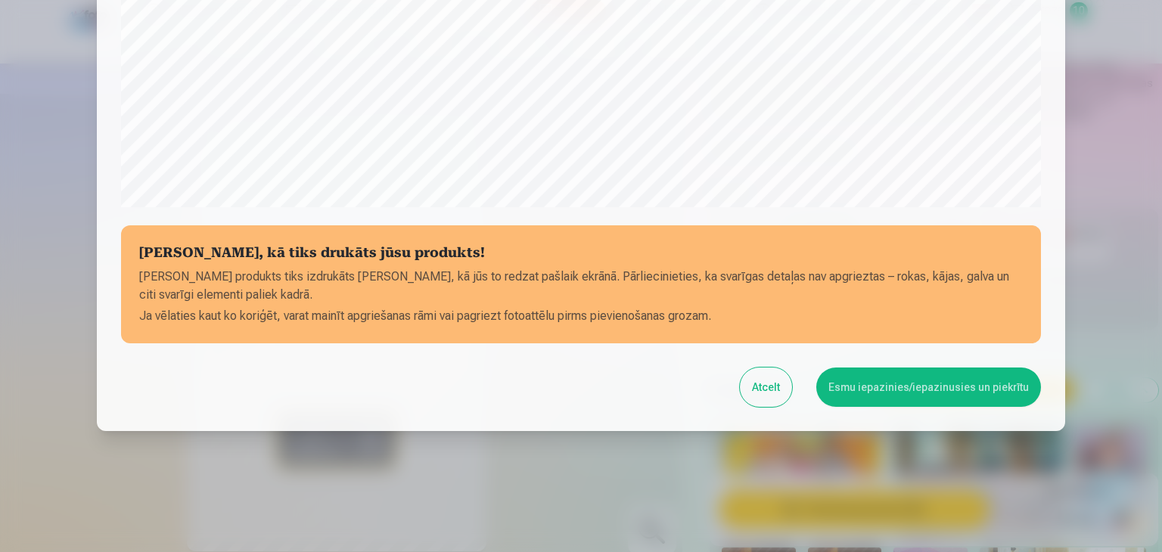
click at [877, 390] on button "Esmu iepazinies/iepazinusies un piekrītu" at bounding box center [928, 387] width 225 height 39
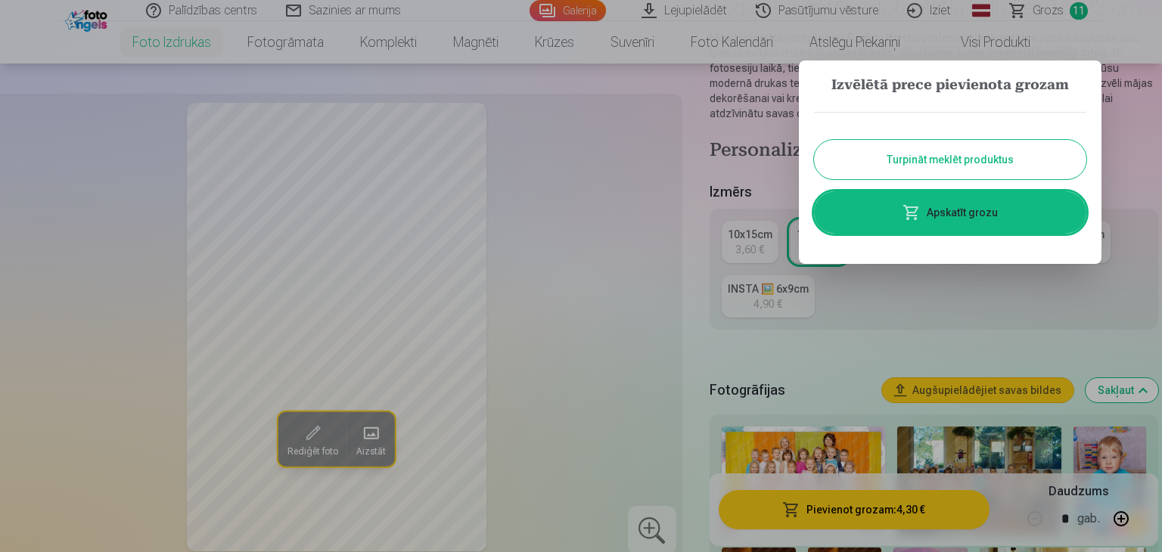
click at [882, 160] on button "Turpināt meklēt produktus" at bounding box center [950, 159] width 272 height 39
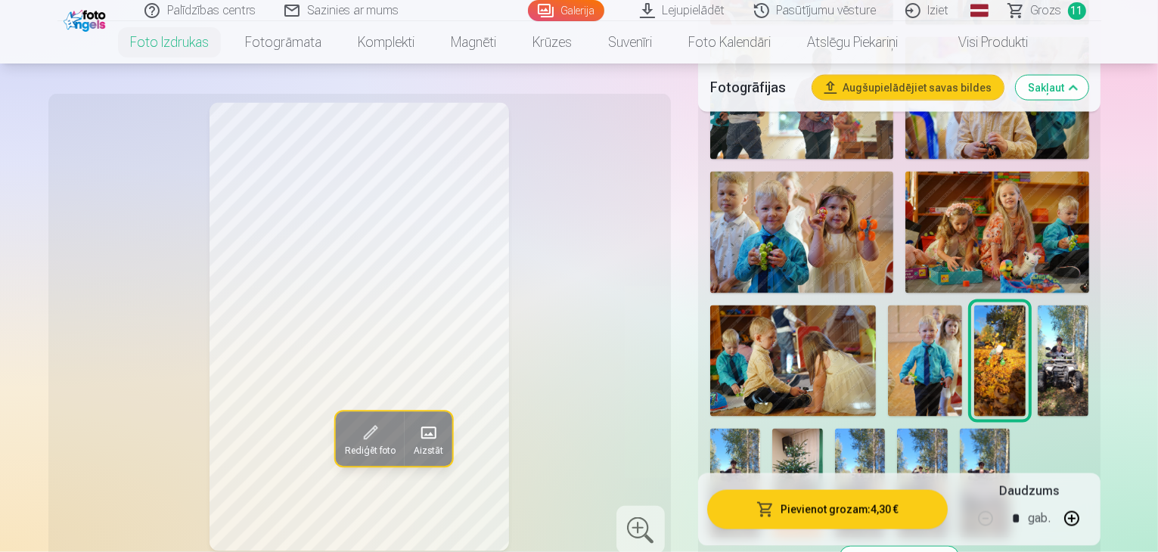
scroll to position [2118, 0]
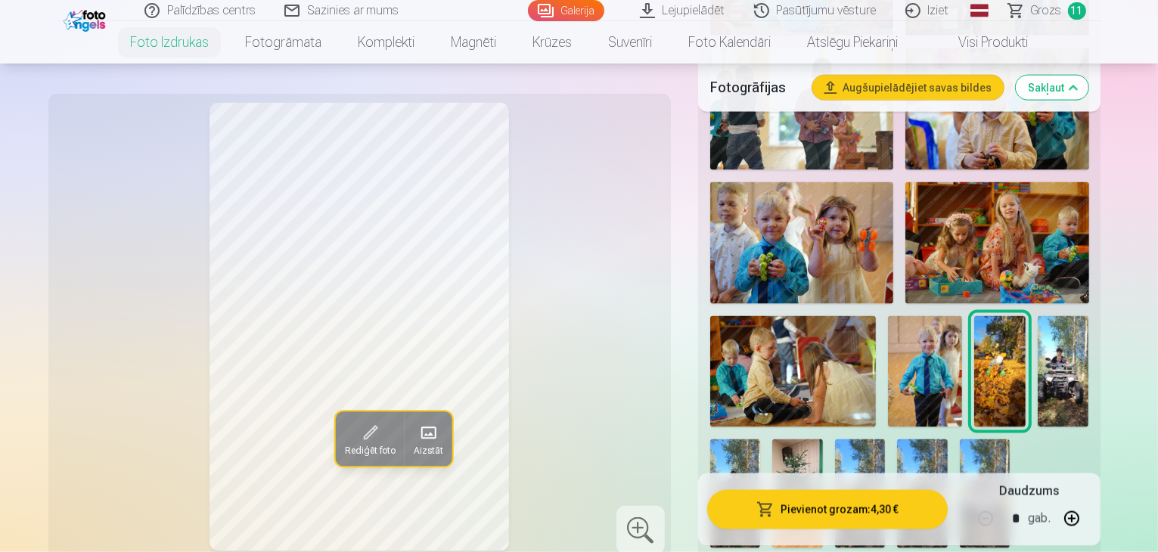
click at [822, 440] on img at bounding box center [797, 494] width 50 height 109
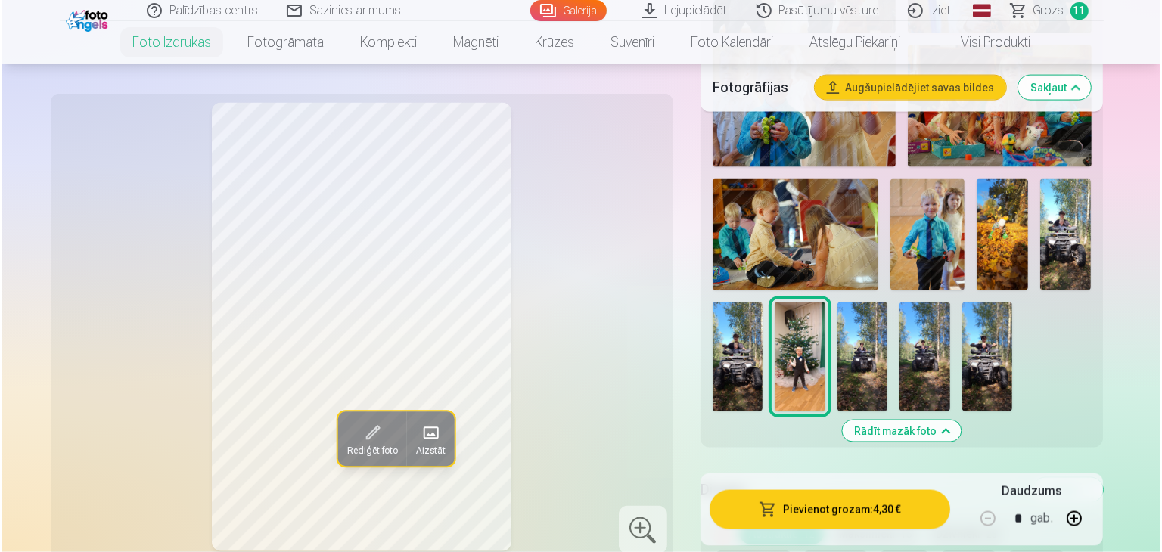
scroll to position [2270, 0]
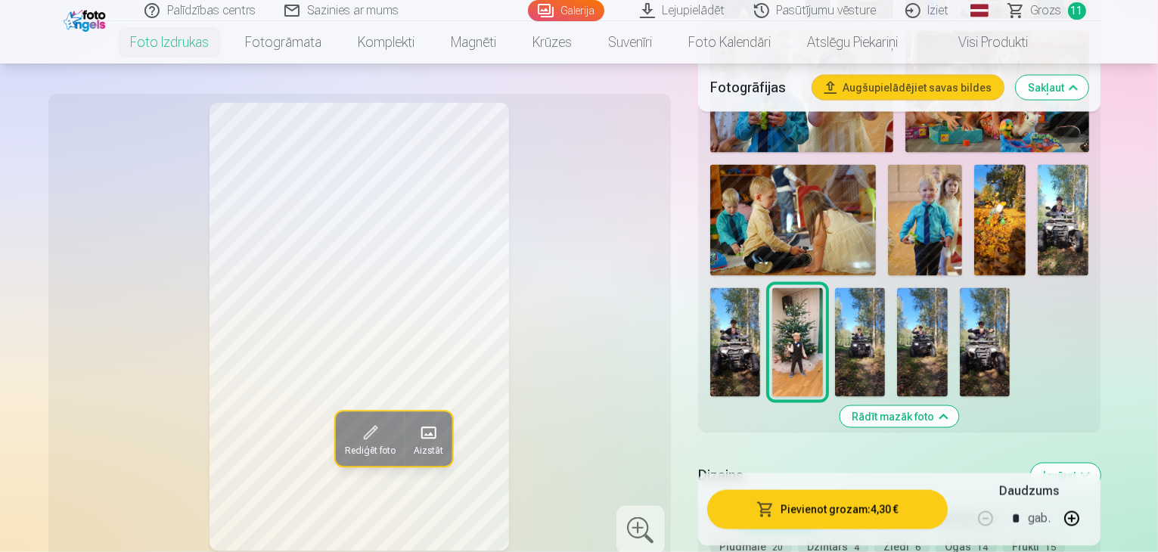
click at [335, 412] on button "Rediģēt foto" at bounding box center [369, 439] width 69 height 54
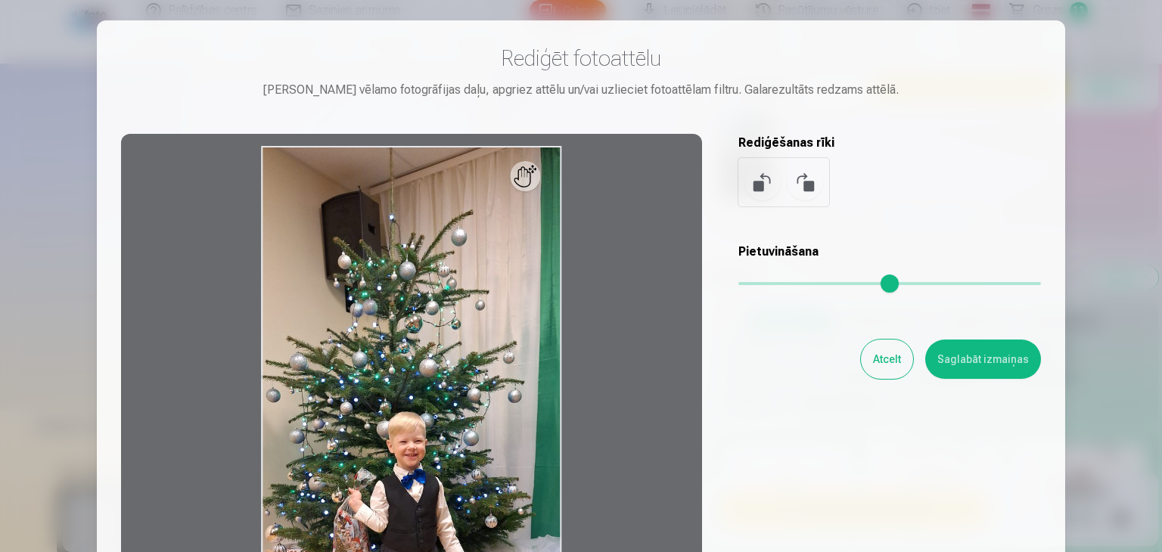
scroll to position [0, 0]
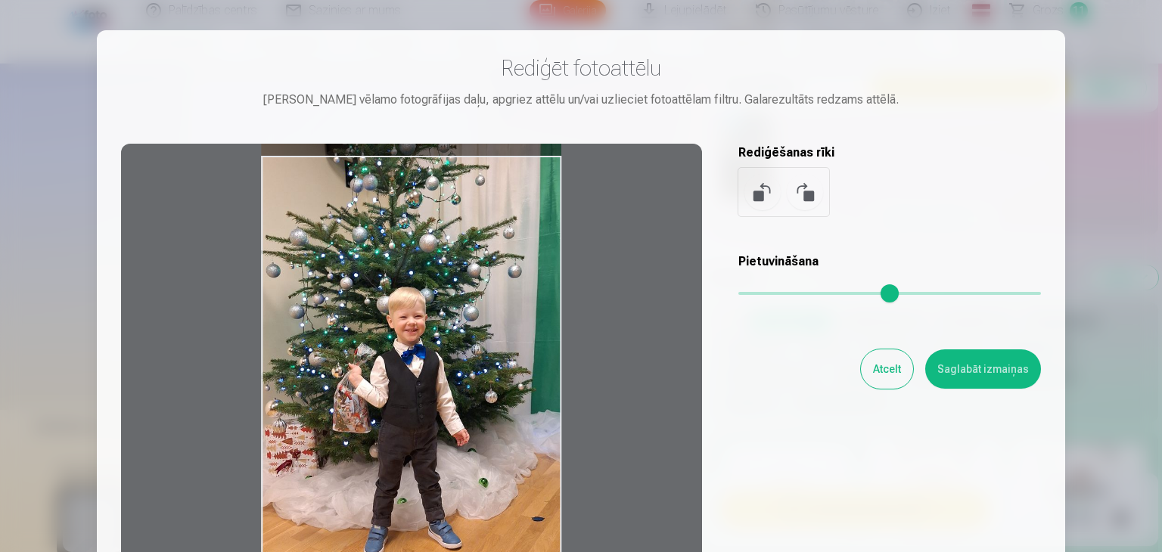
drag, startPoint x: 406, startPoint y: 385, endPoint x: 418, endPoint y: 250, distance: 135.2
click at [418, 250] on div at bounding box center [411, 381] width 581 height 475
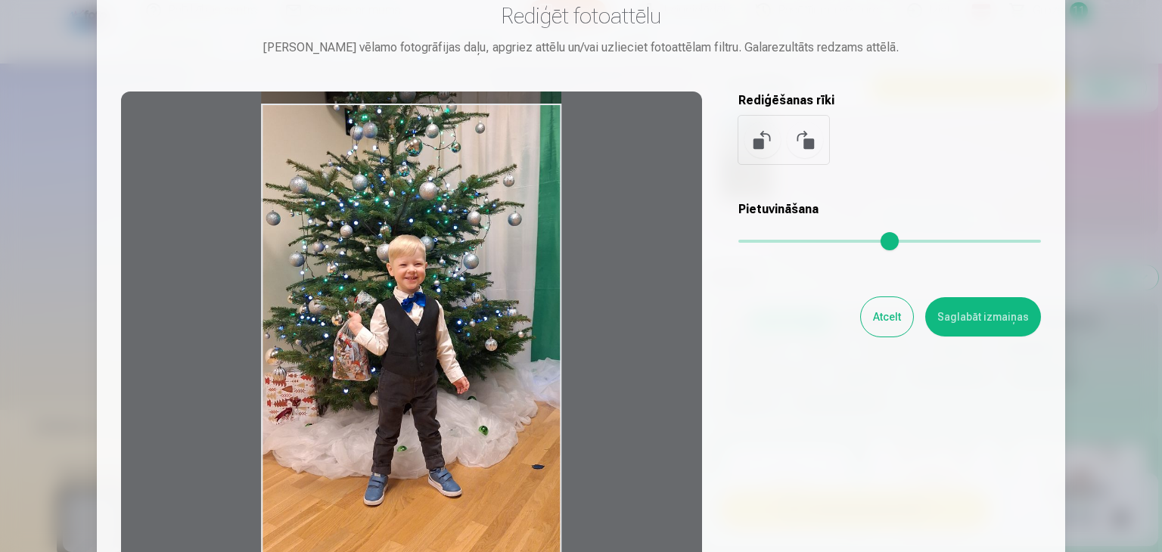
scroll to position [151, 0]
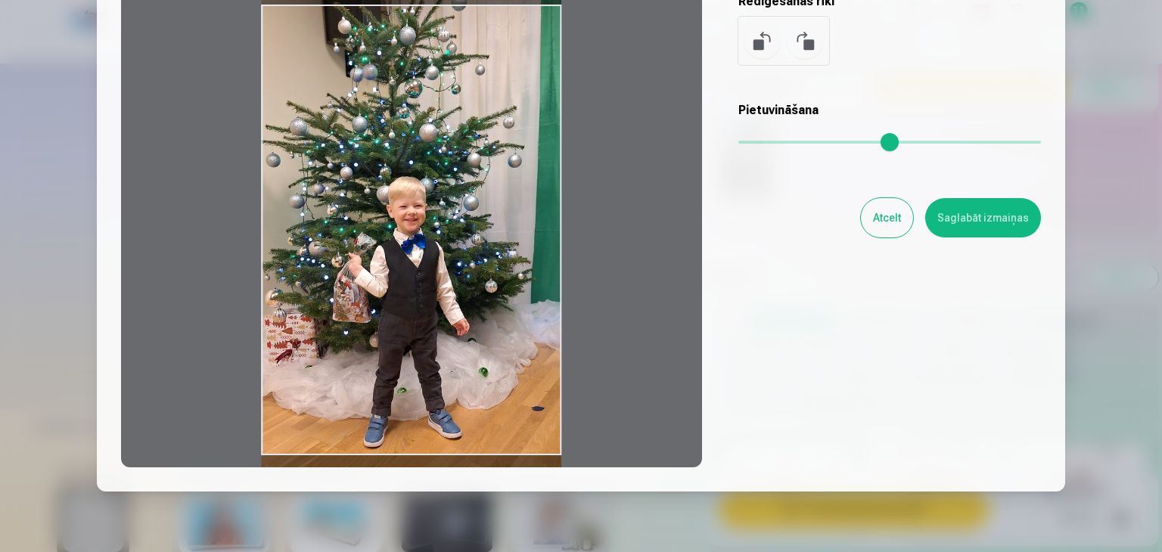
drag, startPoint x: 493, startPoint y: 278, endPoint x: 493, endPoint y: 319, distance: 40.1
click at [493, 319] on div at bounding box center [411, 229] width 581 height 475
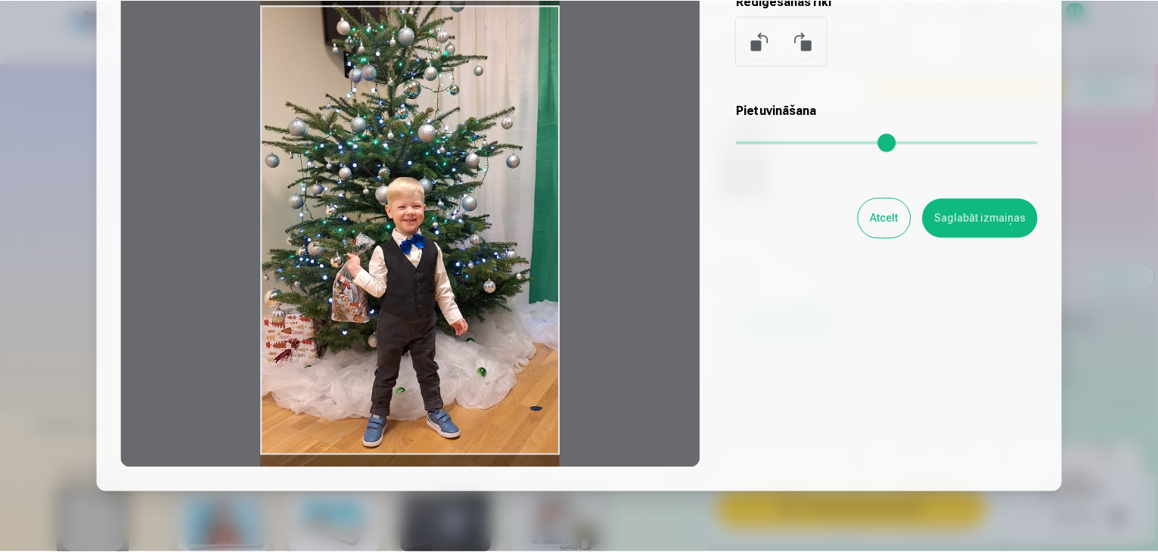
scroll to position [76, 0]
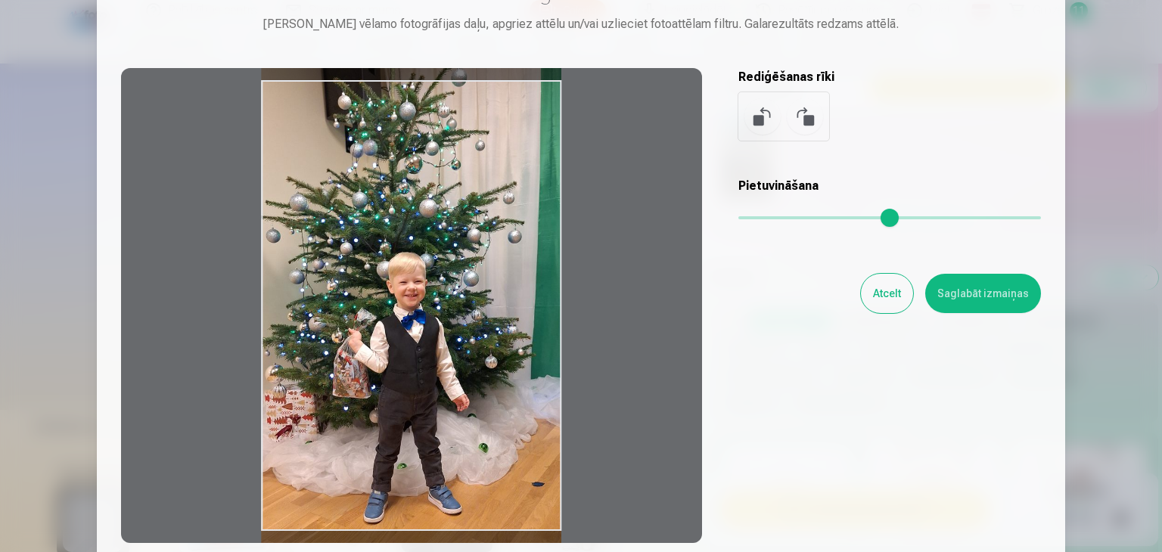
click at [757, 115] on button at bounding box center [762, 116] width 36 height 36
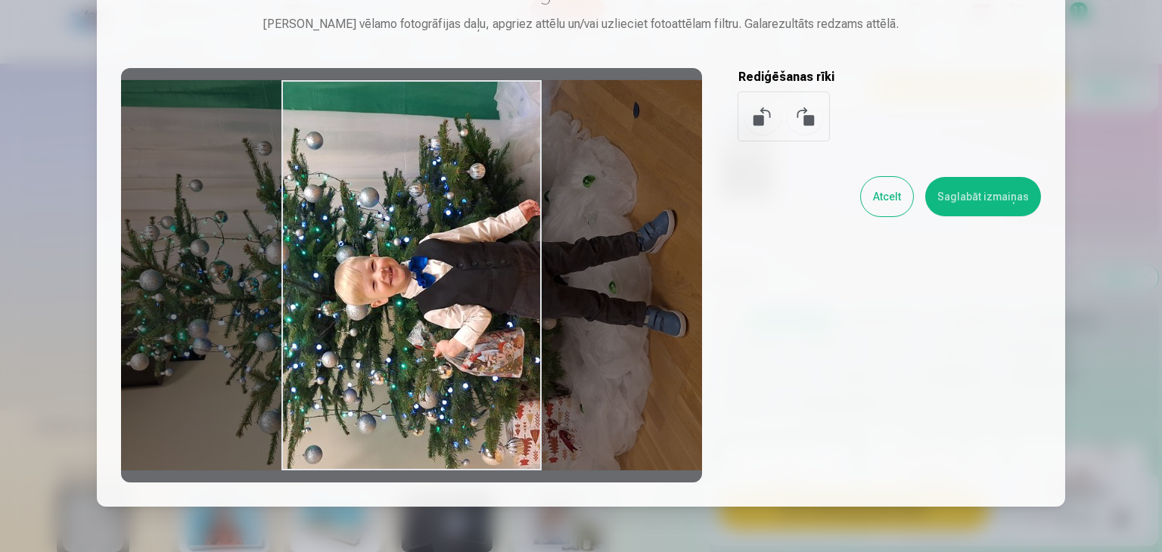
click at [800, 113] on button at bounding box center [805, 116] width 36 height 36
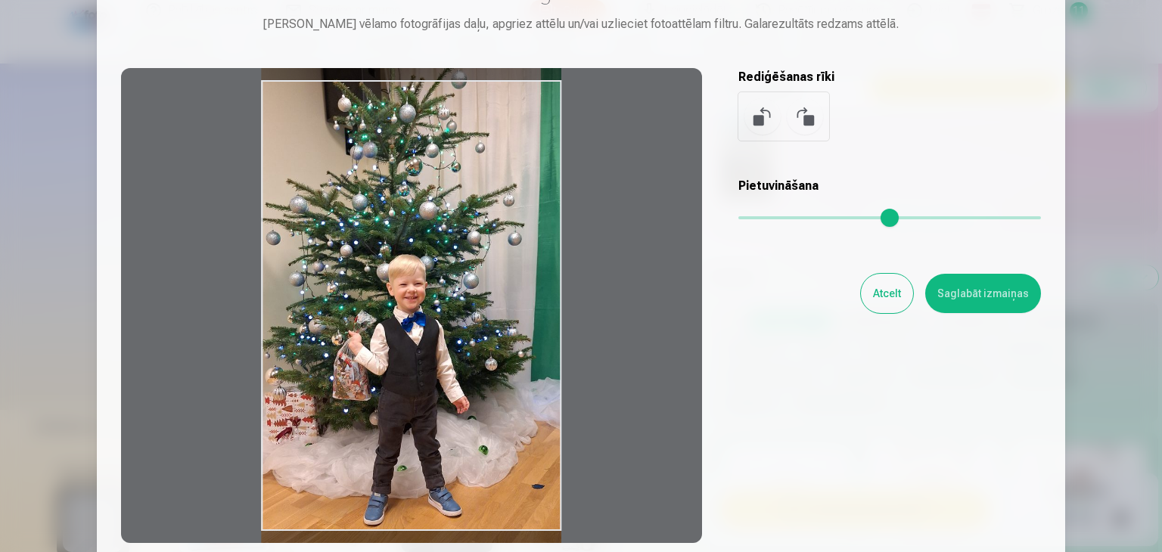
drag, startPoint x: 453, startPoint y: 328, endPoint x: 467, endPoint y: 236, distance: 92.6
click at [467, 236] on div at bounding box center [411, 305] width 581 height 475
click at [890, 294] on button "Atcelt" at bounding box center [887, 293] width 52 height 39
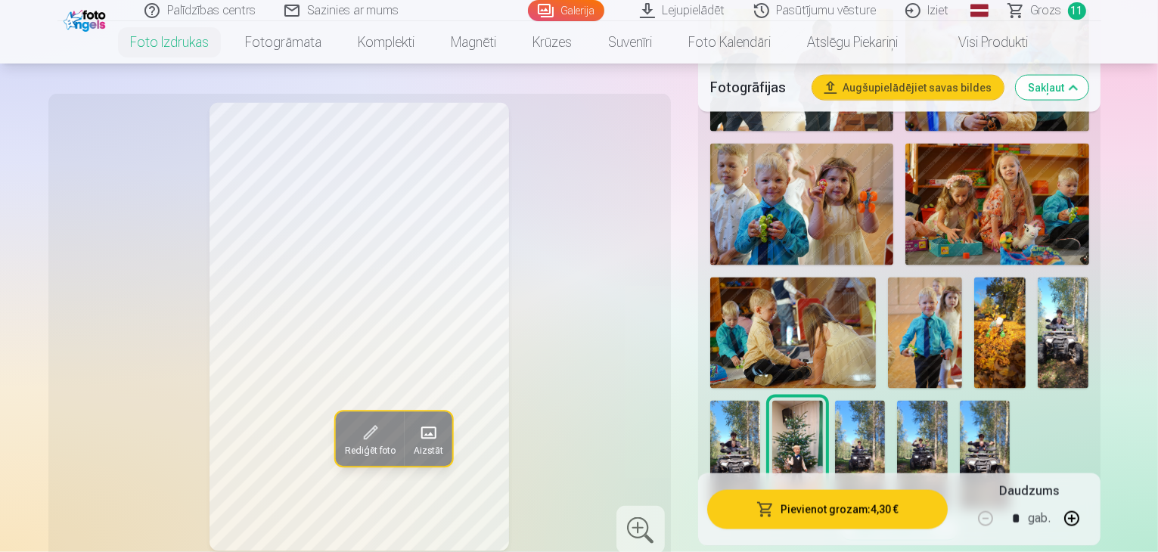
scroll to position [2118, 0]
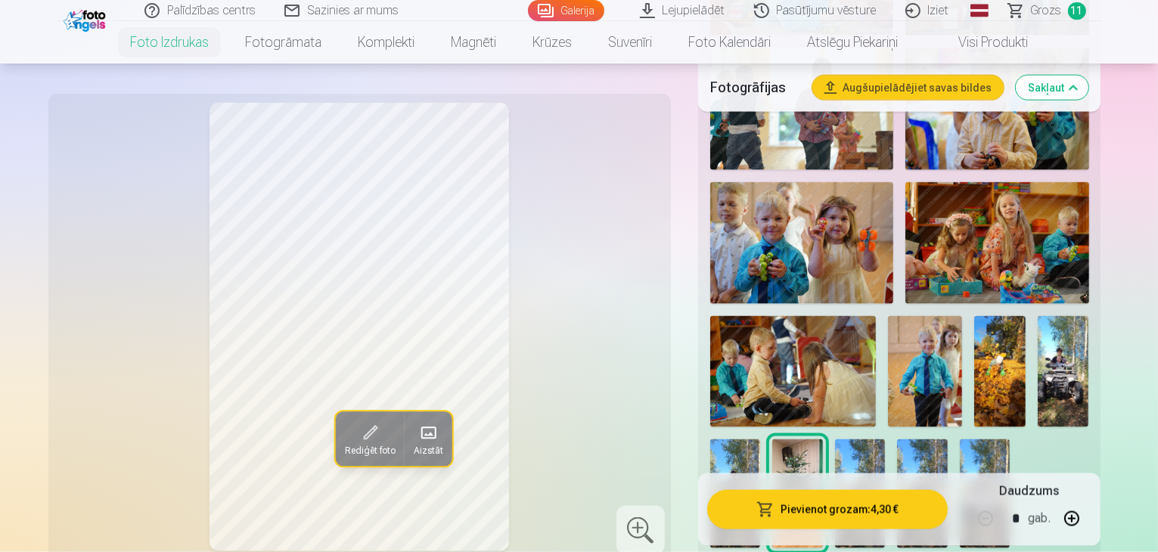
click at [960, 440] on img at bounding box center [985, 494] width 50 height 109
click at [947, 440] on img at bounding box center [922, 494] width 50 height 109
click at [885, 440] on img at bounding box center [860, 494] width 50 height 109
drag, startPoint x: 1043, startPoint y: 185, endPoint x: 974, endPoint y: 159, distance: 72.8
click at [822, 440] on img at bounding box center [797, 494] width 50 height 109
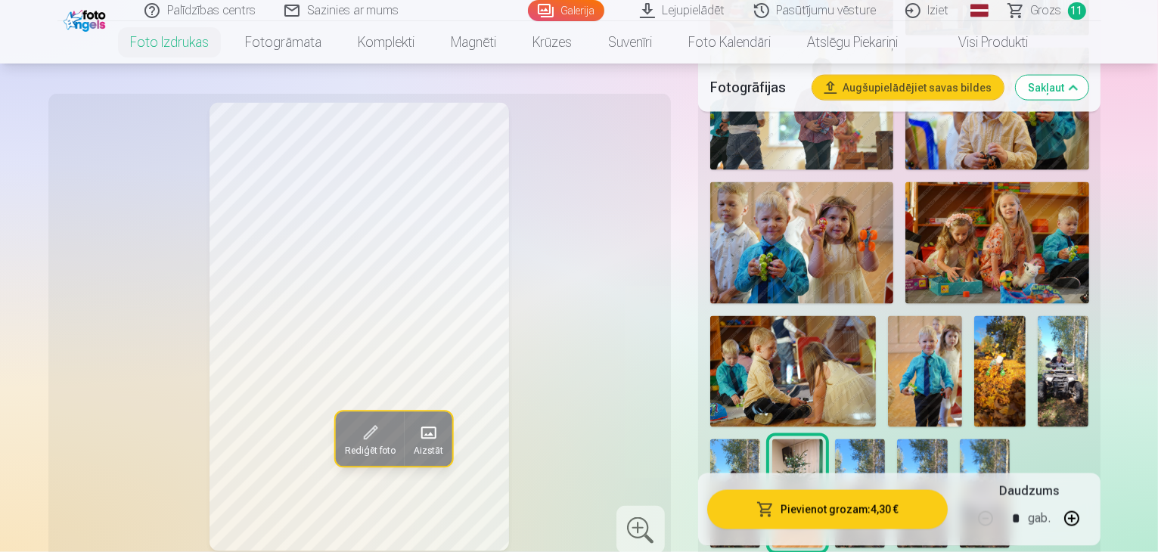
click at [760, 440] on img at bounding box center [735, 494] width 50 height 109
click at [1038, 316] on img at bounding box center [1063, 371] width 51 height 111
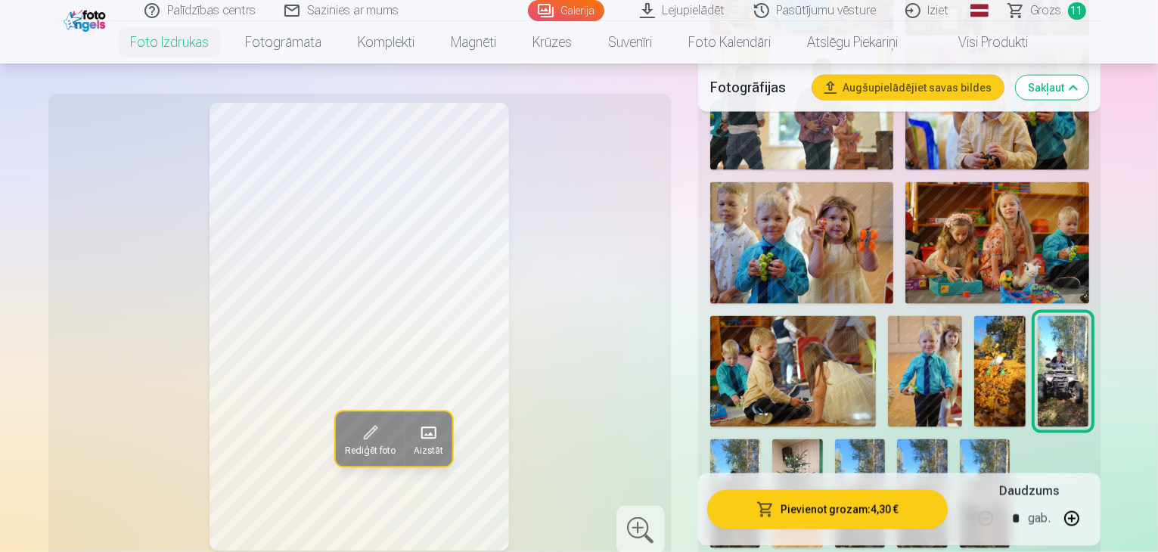
click at [885, 440] on img at bounding box center [860, 494] width 50 height 109
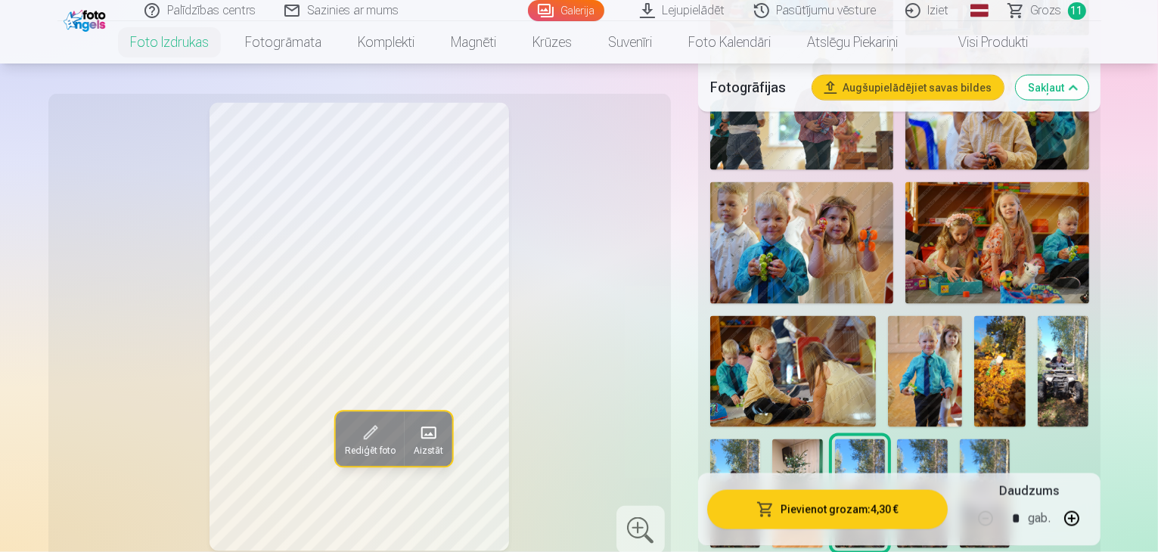
click at [947, 440] on img at bounding box center [922, 494] width 50 height 109
click at [960, 440] on img at bounding box center [985, 494] width 50 height 109
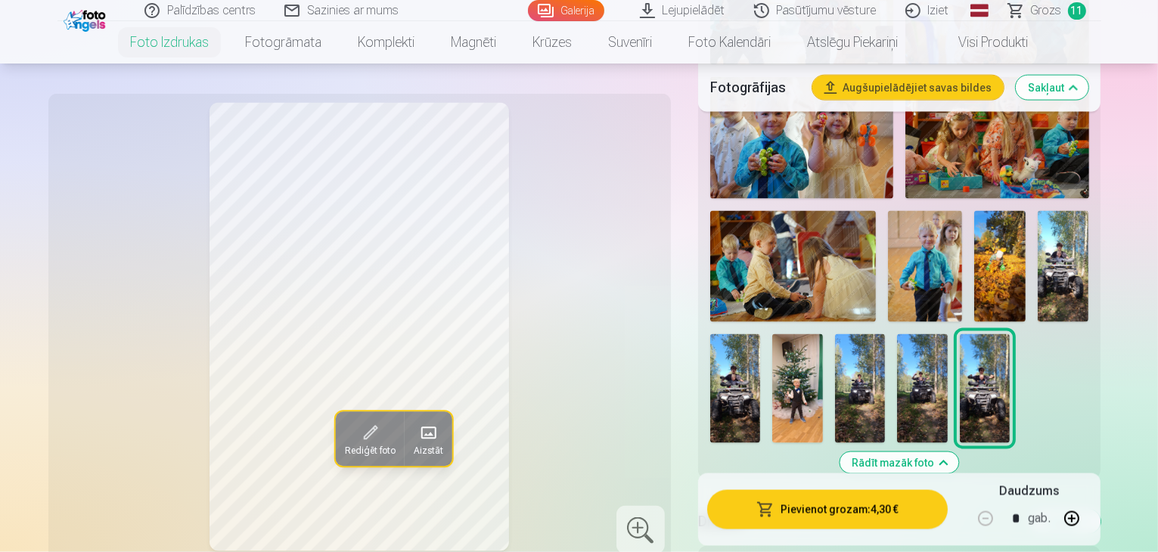
scroll to position [2270, 0]
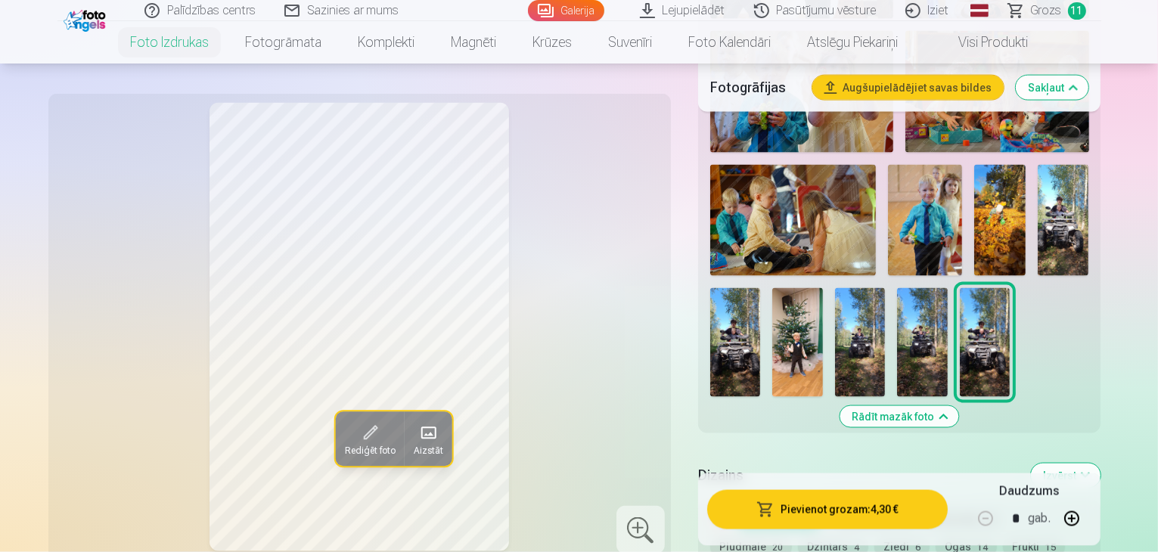
click at [657, 506] on div at bounding box center [641, 530] width 48 height 48
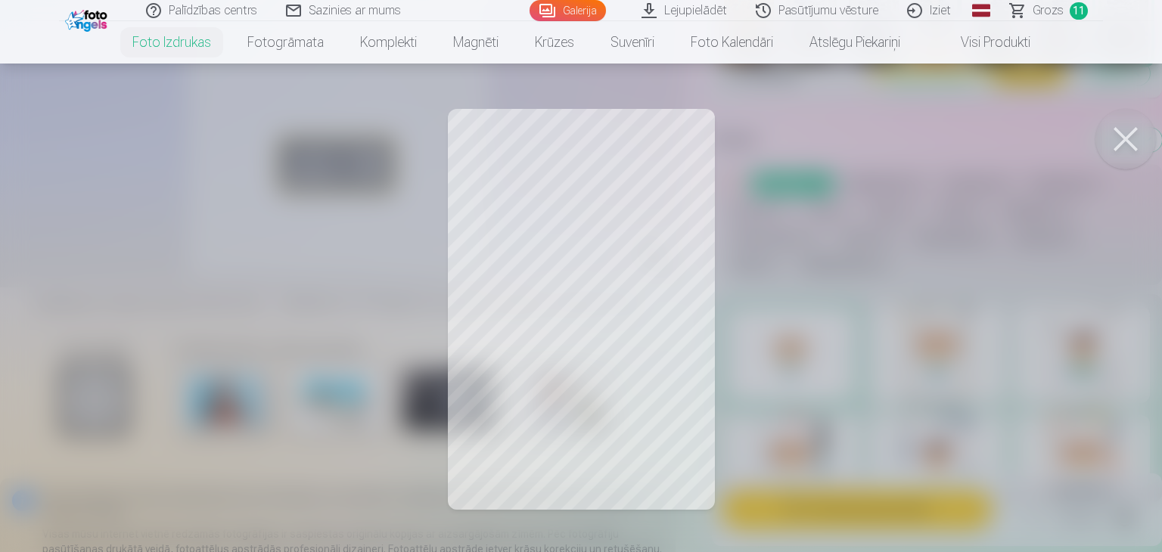
click at [602, 374] on div at bounding box center [581, 276] width 1162 height 552
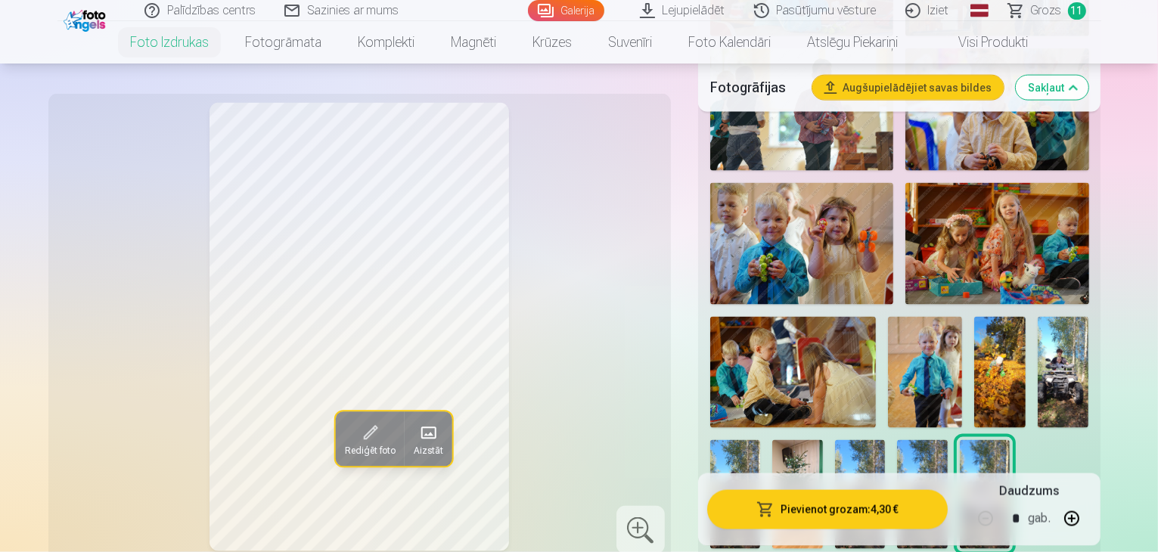
scroll to position [2043, 0]
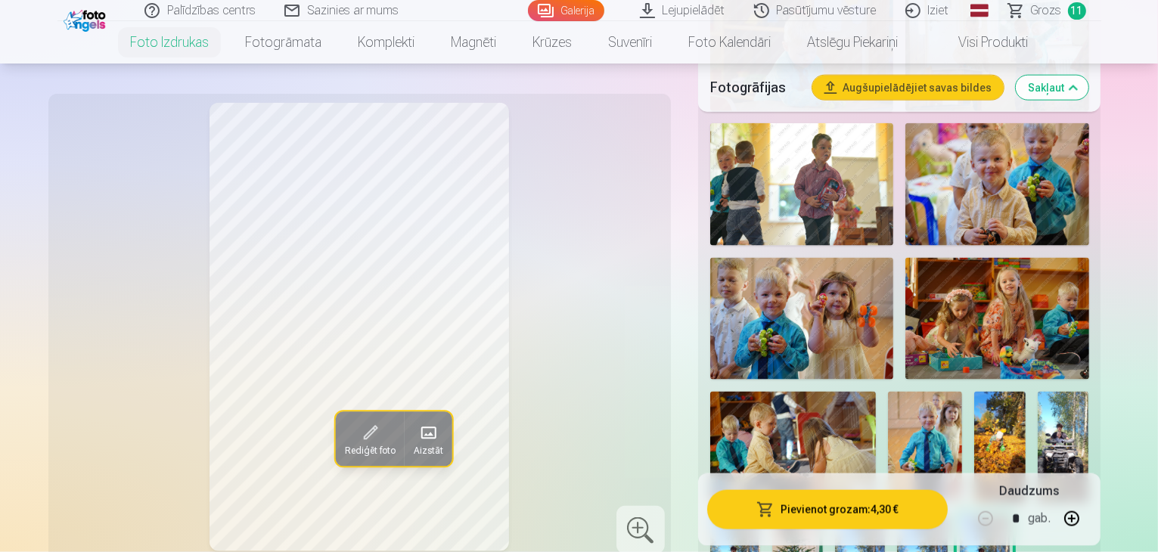
click at [1038, 392] on img at bounding box center [1063, 447] width 51 height 111
click at [1053, 17] on span "Grozs" at bounding box center [1046, 11] width 31 height 18
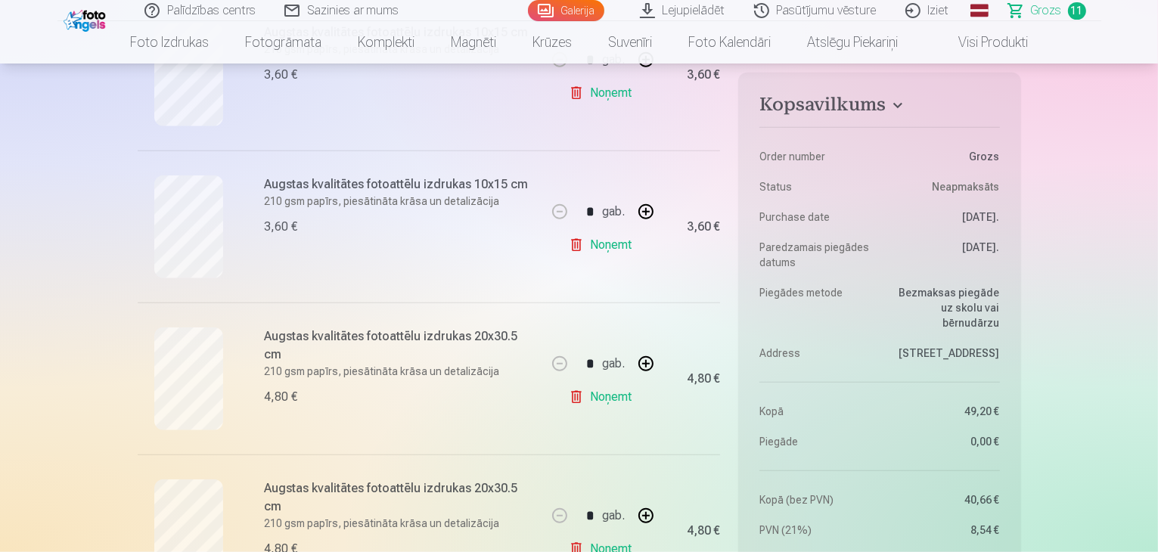
scroll to position [1135, 0]
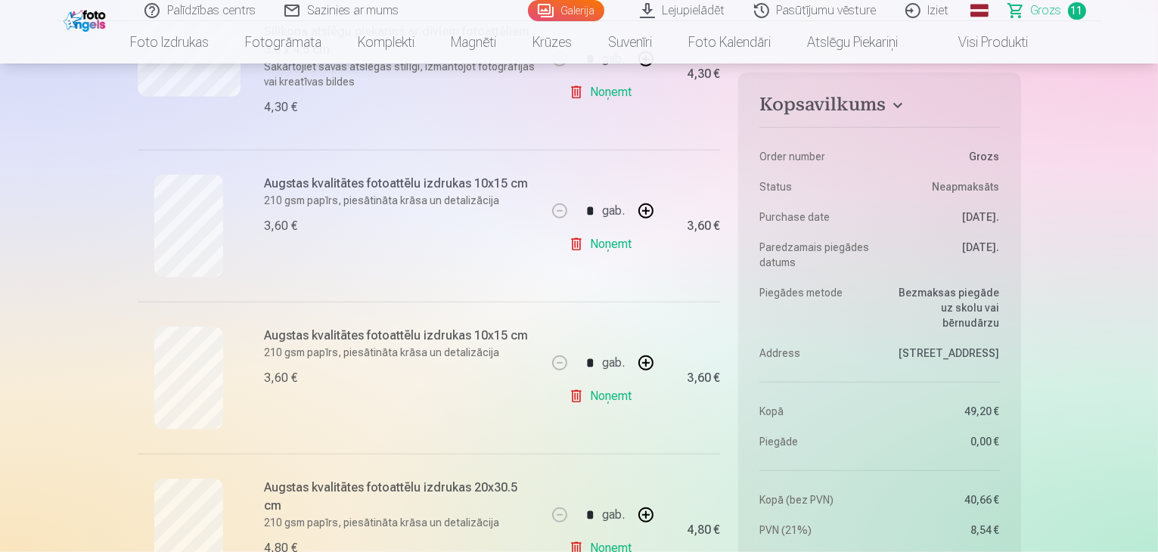
click at [614, 248] on link "Noņemt" at bounding box center [603, 244] width 69 height 30
click at [604, 243] on link "Noņemt" at bounding box center [603, 244] width 69 height 30
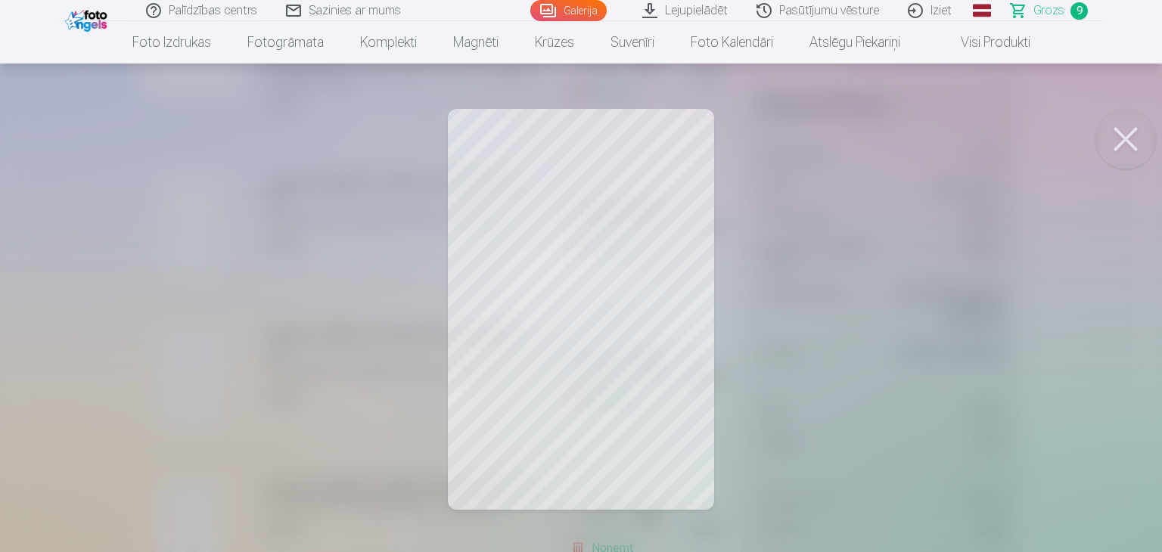
click at [1124, 150] on button at bounding box center [1125, 139] width 61 height 61
click at [1126, 145] on button at bounding box center [1125, 139] width 61 height 61
click at [1126, 141] on button at bounding box center [1125, 139] width 61 height 61
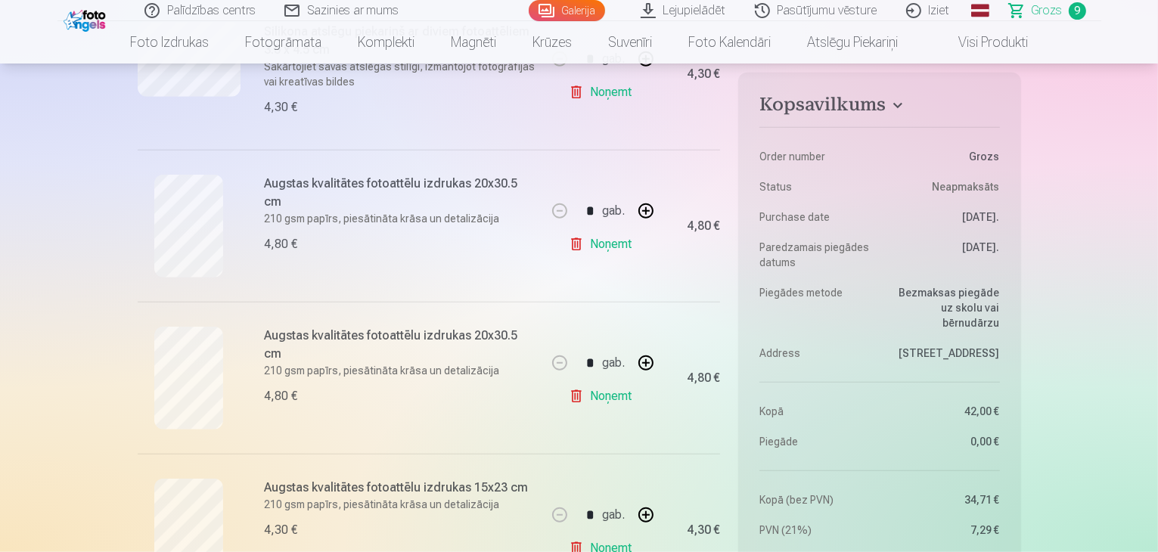
click at [611, 394] on link "Noņemt" at bounding box center [603, 396] width 69 height 30
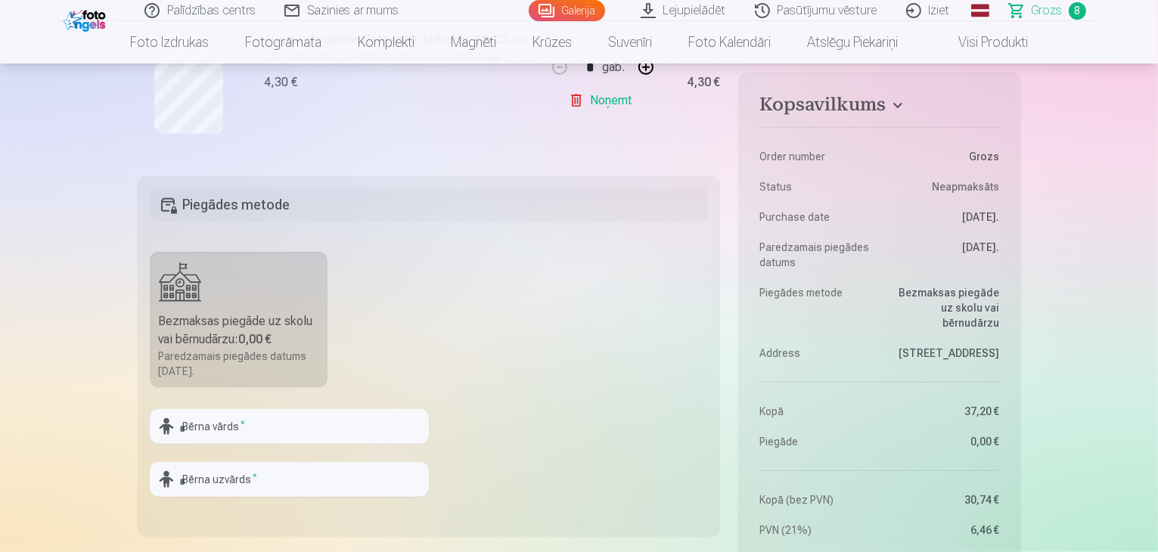
scroll to position [1513, 0]
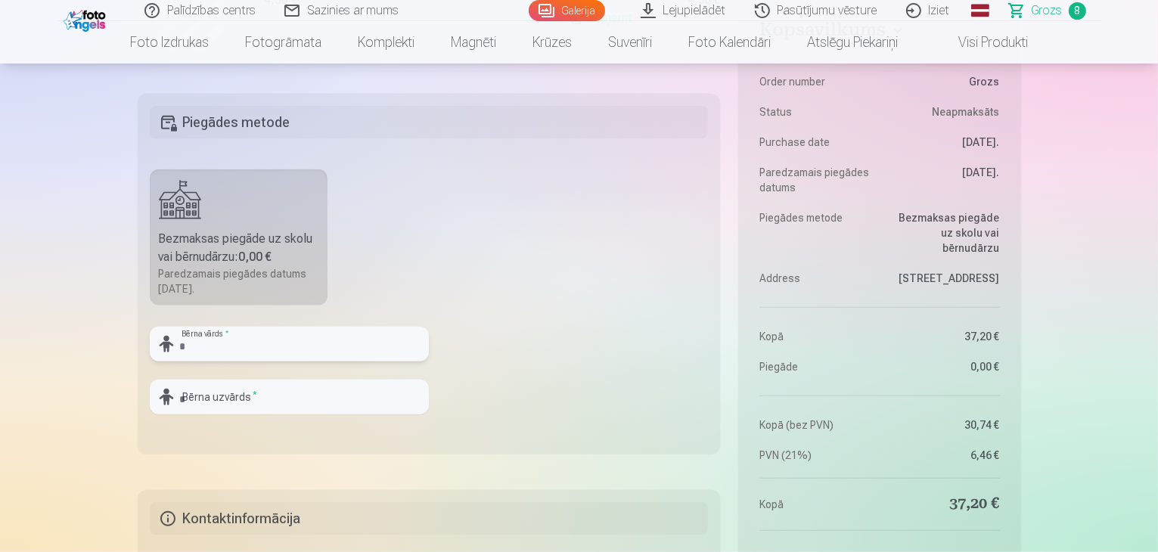
click at [227, 340] on input "text" at bounding box center [289, 344] width 279 height 35
type input "**********"
click at [203, 399] on input "text" at bounding box center [289, 397] width 279 height 35
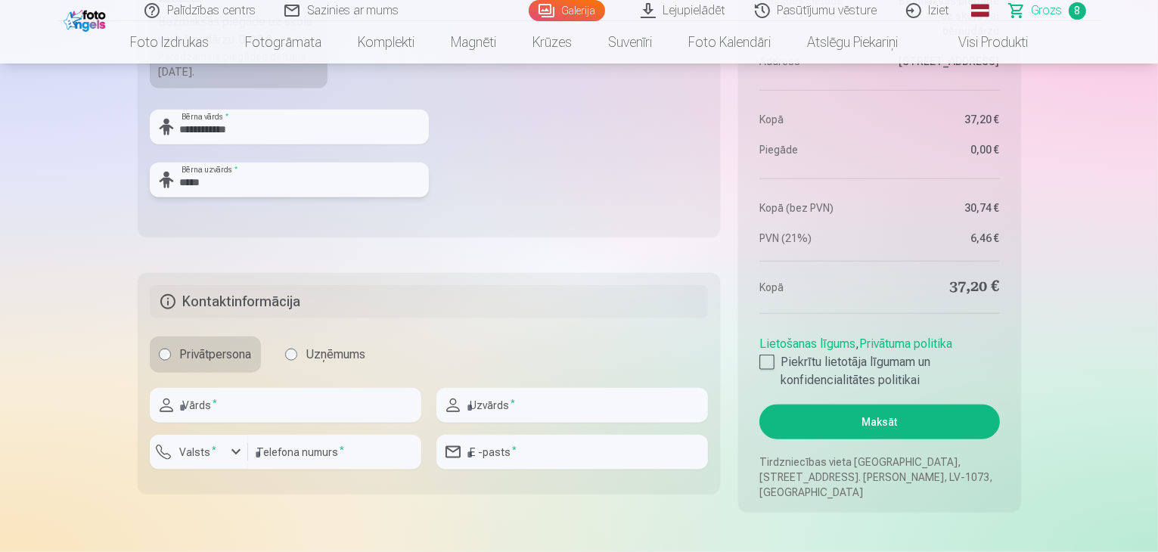
scroll to position [1740, 0]
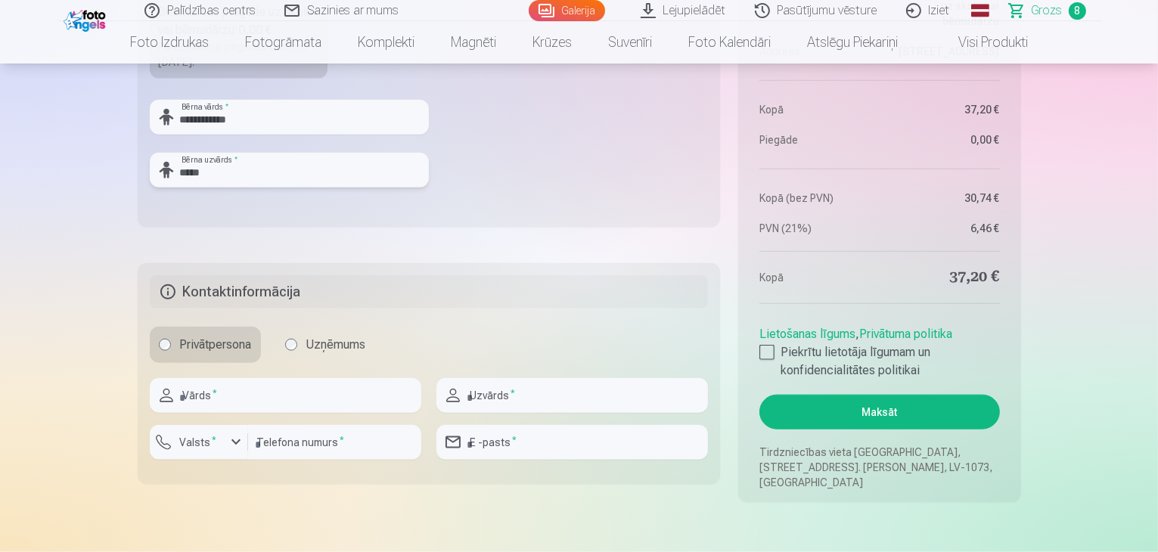
type input "*****"
click at [234, 414] on div "Vārds *" at bounding box center [286, 401] width 272 height 47
type input "*******"
click at [535, 399] on input "text" at bounding box center [573, 395] width 272 height 35
type input "******"
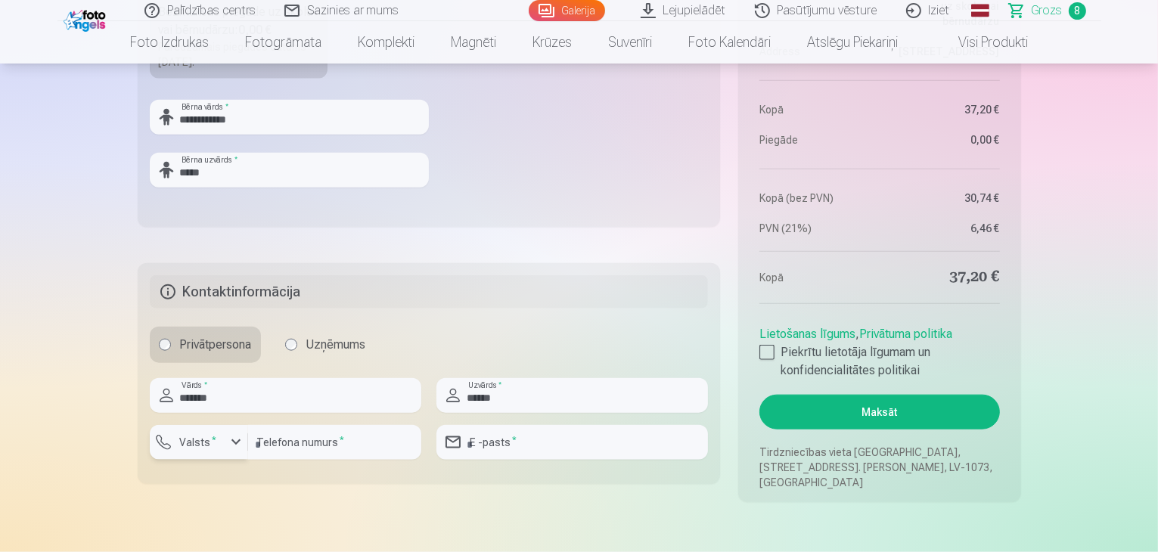
click at [238, 439] on div "button" at bounding box center [236, 443] width 18 height 18
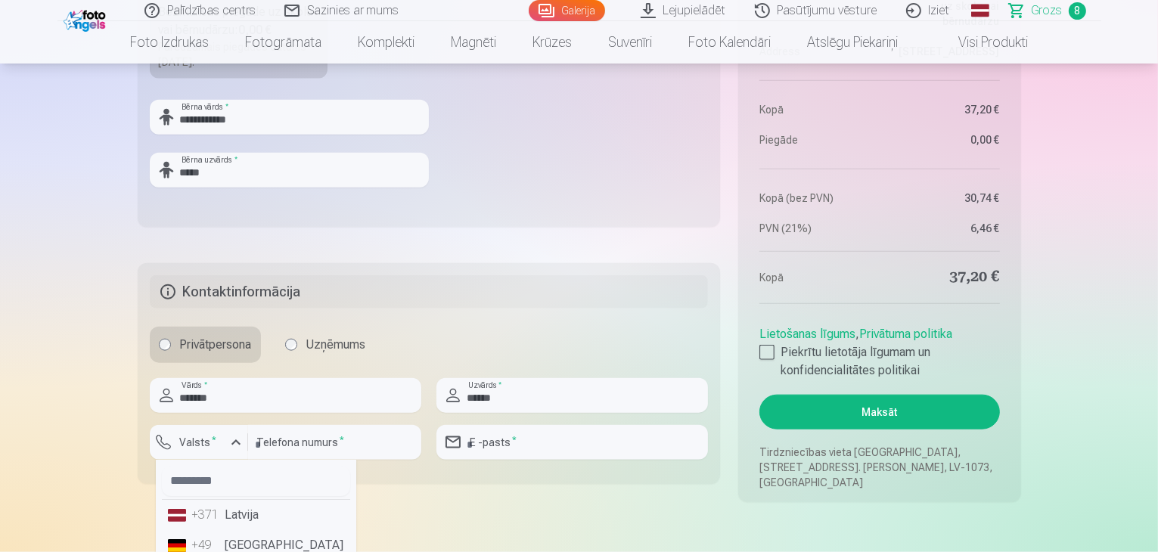
click at [232, 505] on li "+371 Latvija" at bounding box center [256, 515] width 188 height 30
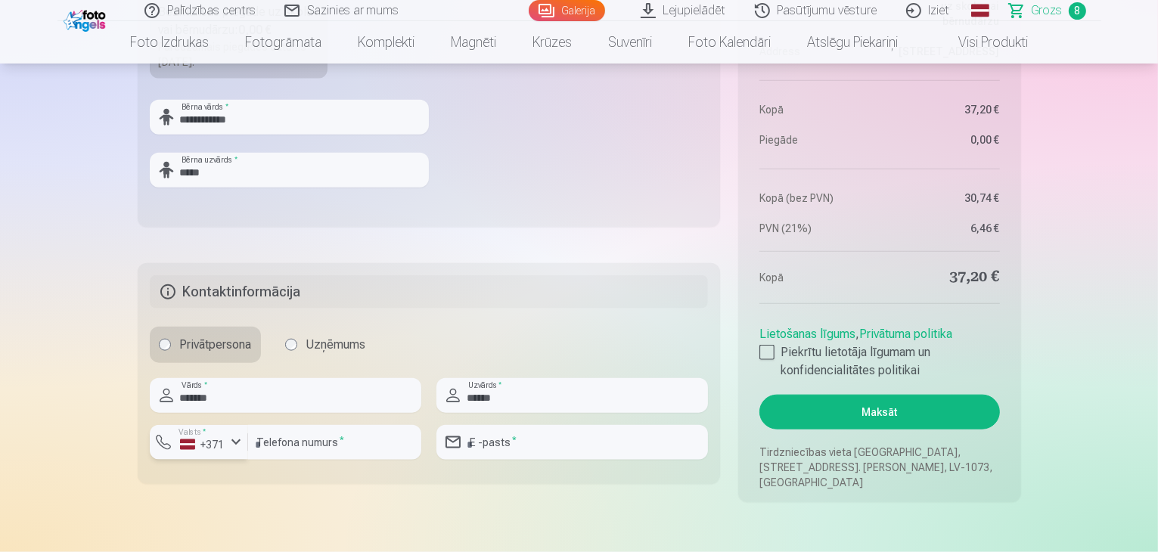
drag, startPoint x: 232, startPoint y: 505, endPoint x: 234, endPoint y: 512, distance: 7.7
click at [305, 437] on input "number" at bounding box center [334, 442] width 173 height 35
type input "**"
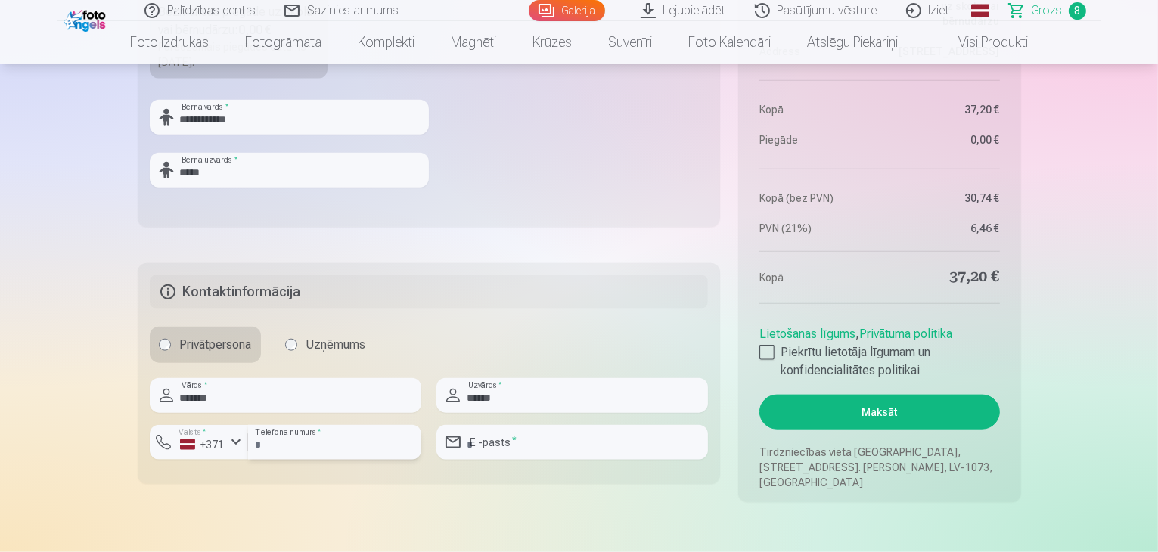
click at [305, 437] on input "**" at bounding box center [334, 442] width 173 height 35
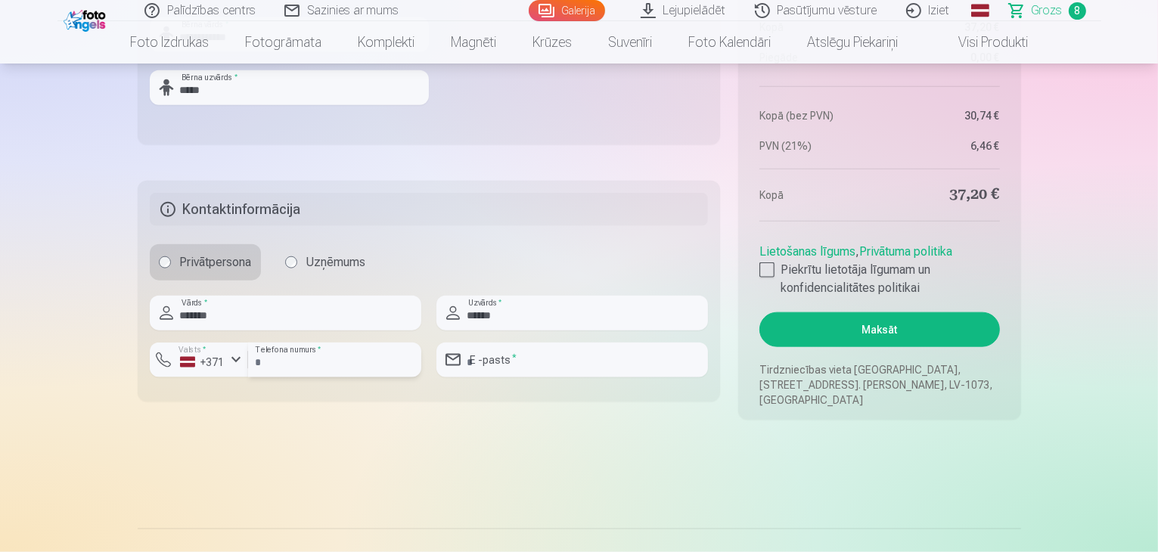
scroll to position [1862, 0]
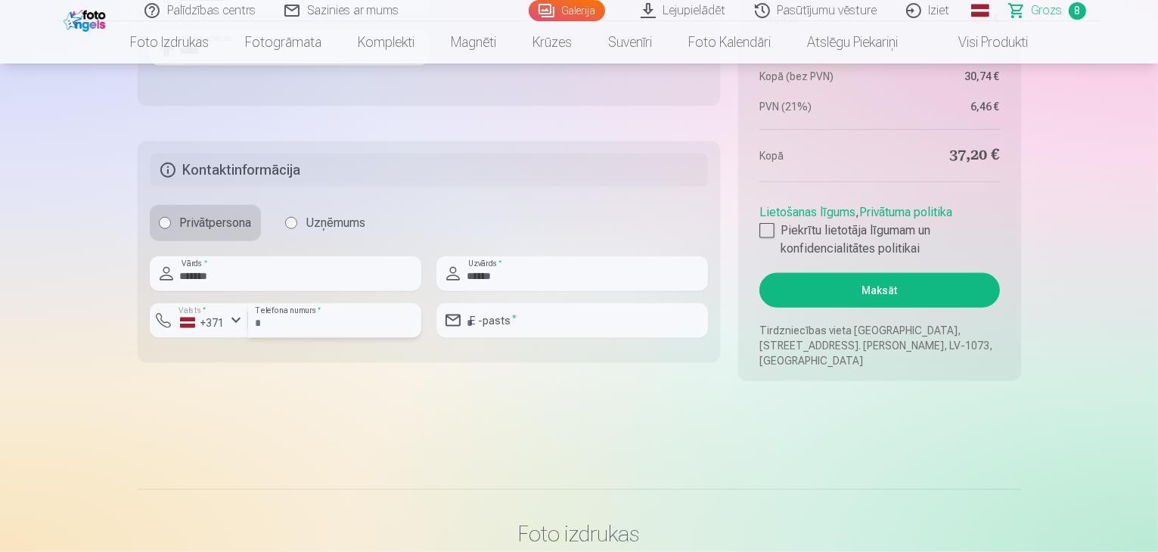
click at [266, 317] on input "**" at bounding box center [334, 320] width 173 height 35
click at [258, 319] on input "*********" at bounding box center [334, 320] width 173 height 35
type input "********"
click at [501, 319] on input "email" at bounding box center [573, 320] width 272 height 35
type input "**********"
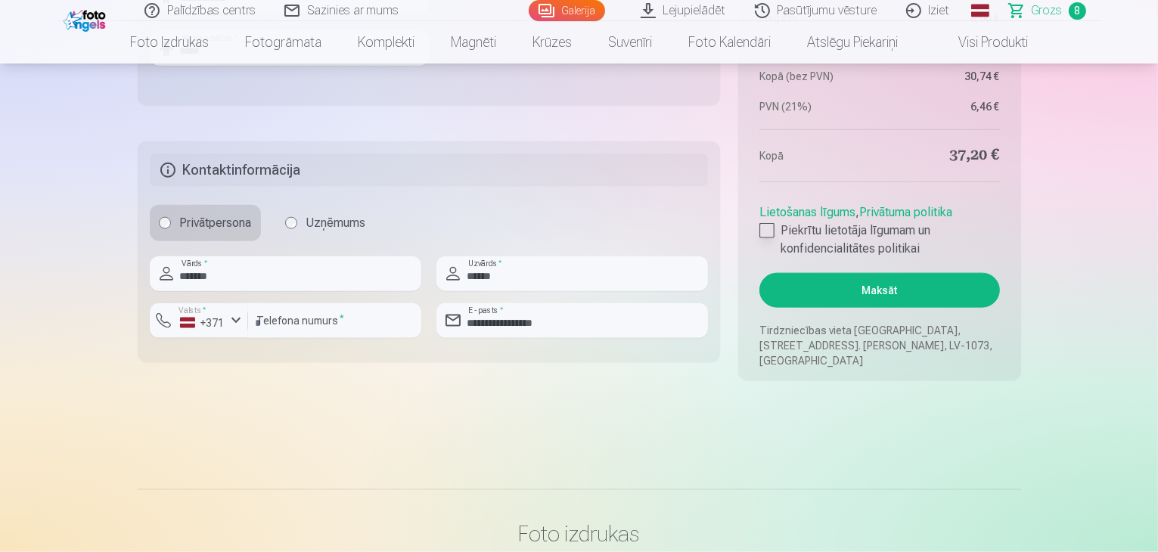
click at [765, 238] on div at bounding box center [767, 230] width 15 height 15
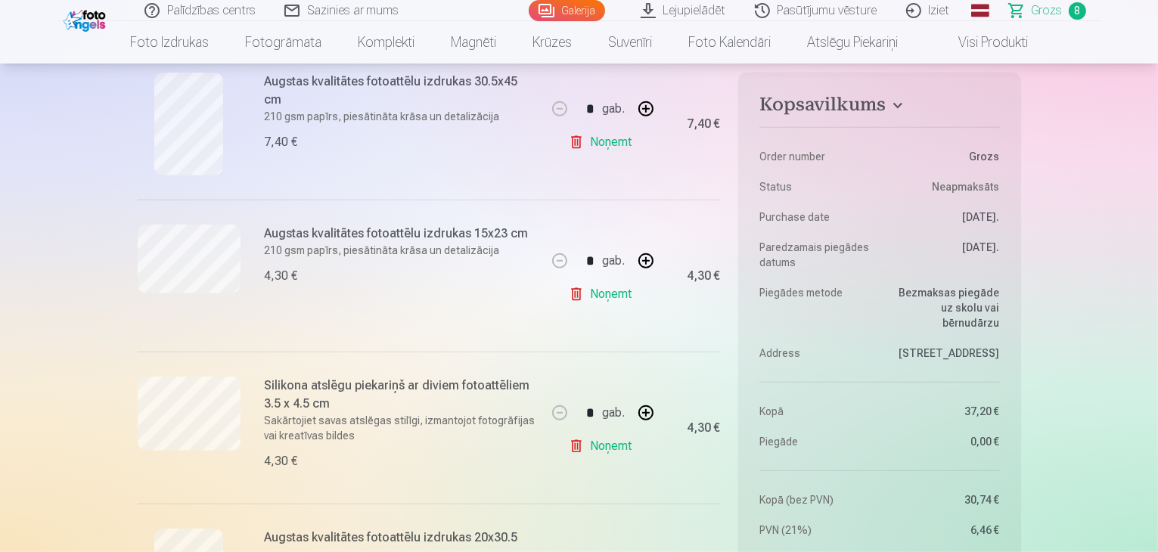
scroll to position [757, 0]
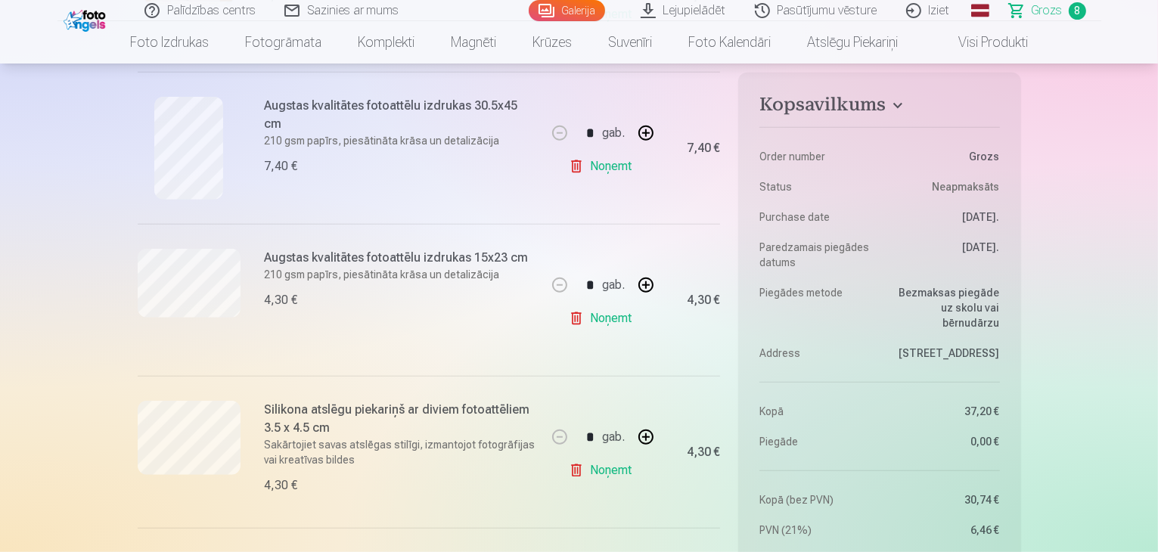
click at [598, 169] on link "Noņemt" at bounding box center [603, 166] width 69 height 30
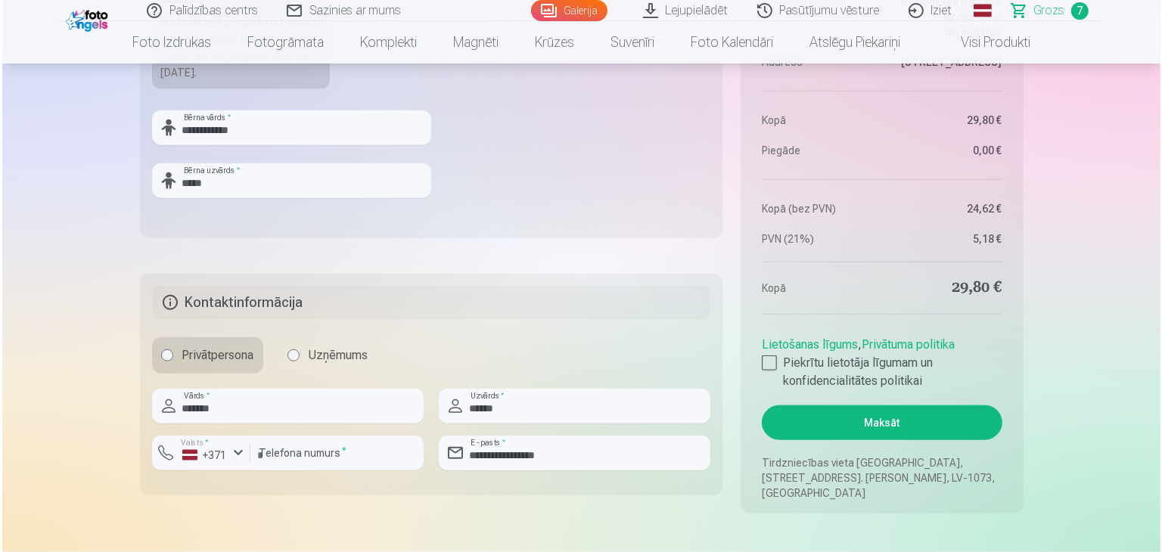
scroll to position [1589, 0]
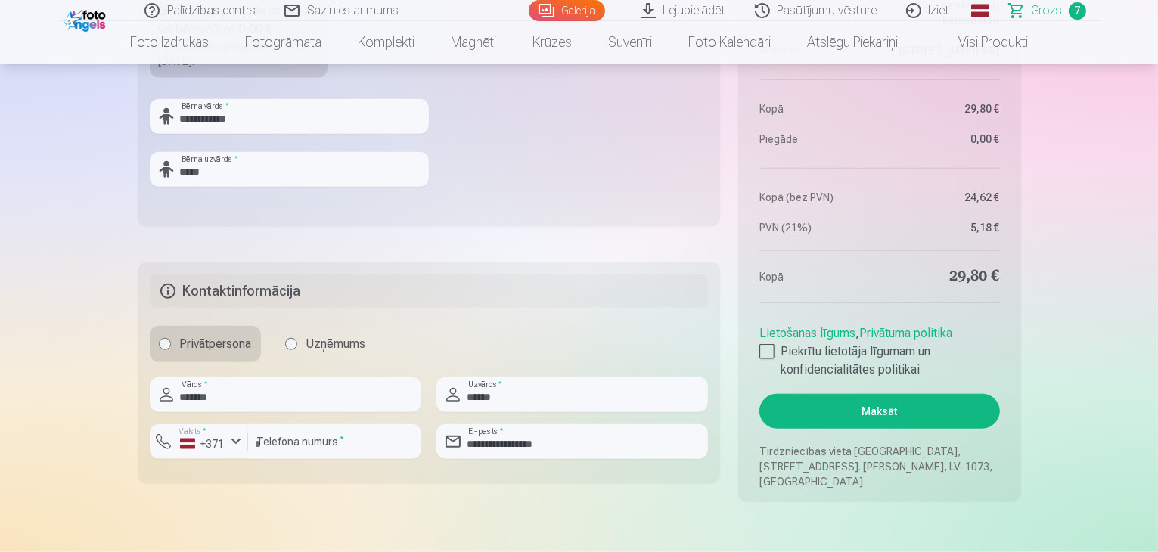
click at [865, 421] on button "Maksāt" at bounding box center [880, 411] width 240 height 35
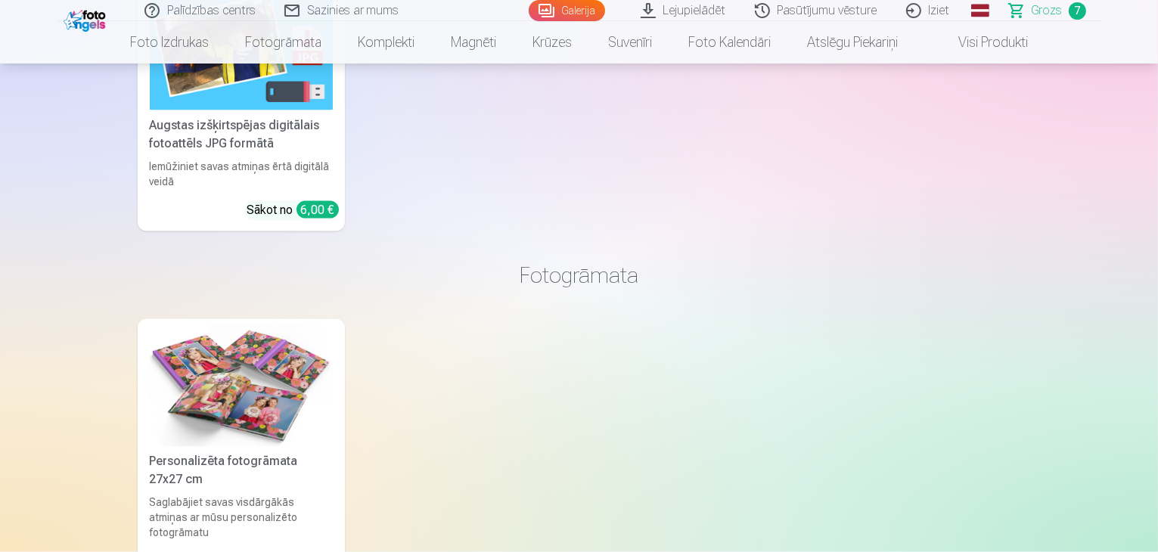
scroll to position [2648, 0]
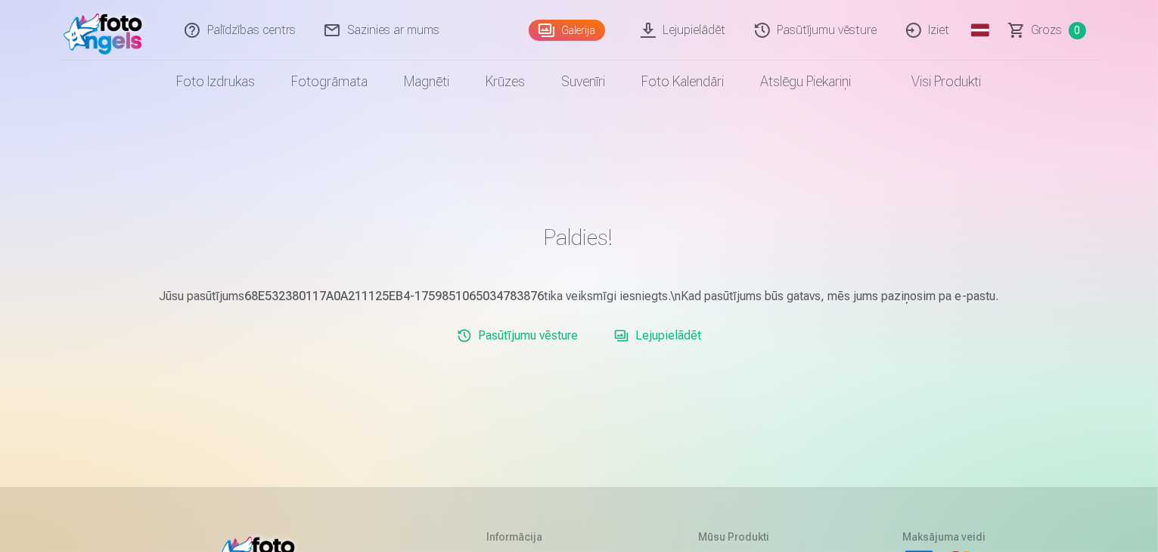
click at [937, 28] on link "Iziet" at bounding box center [929, 30] width 73 height 61
